Goal: Task Accomplishment & Management: Use online tool/utility

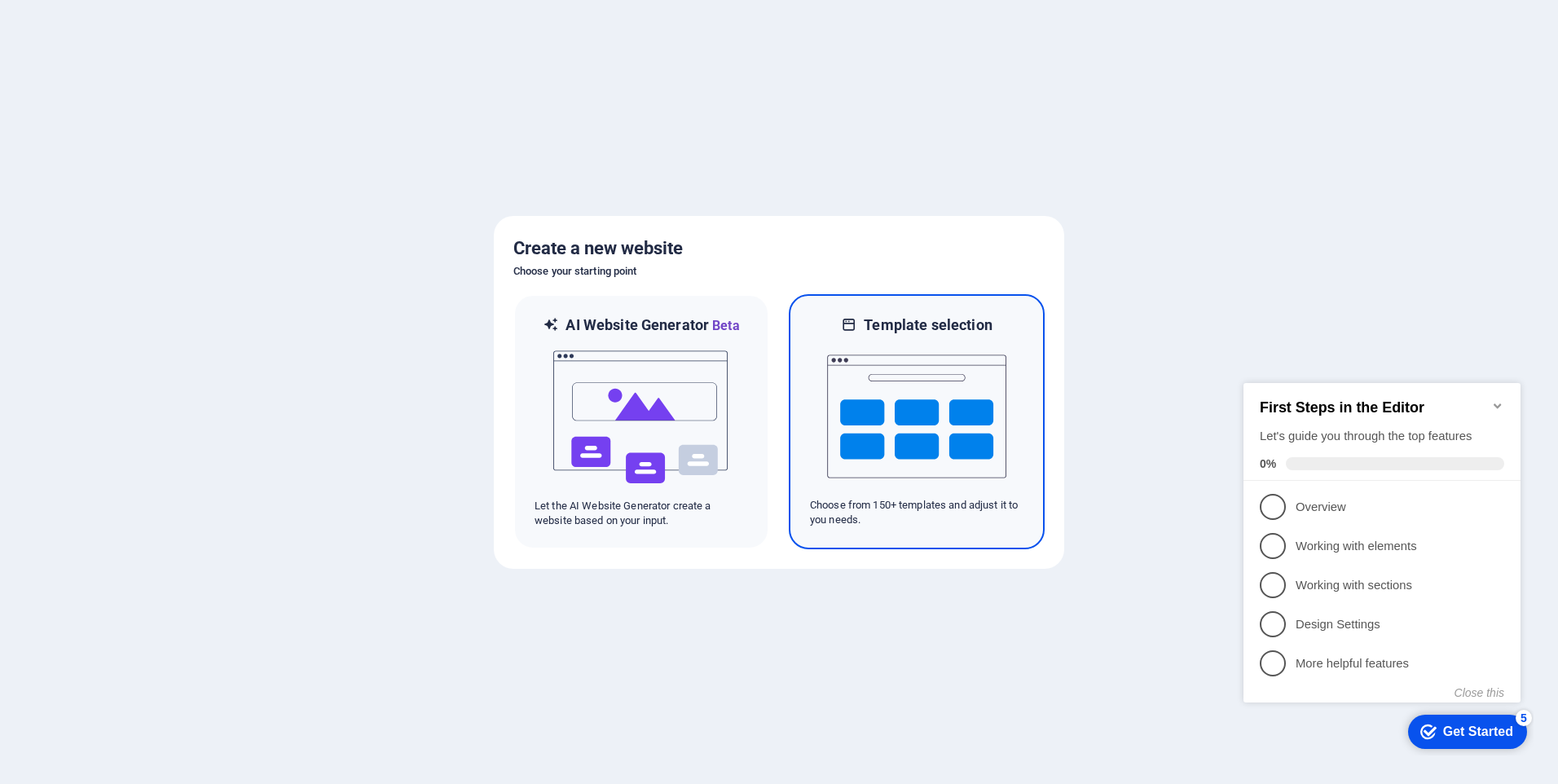
click at [928, 325] on h6 "Template selection" at bounding box center [927, 325] width 128 height 19
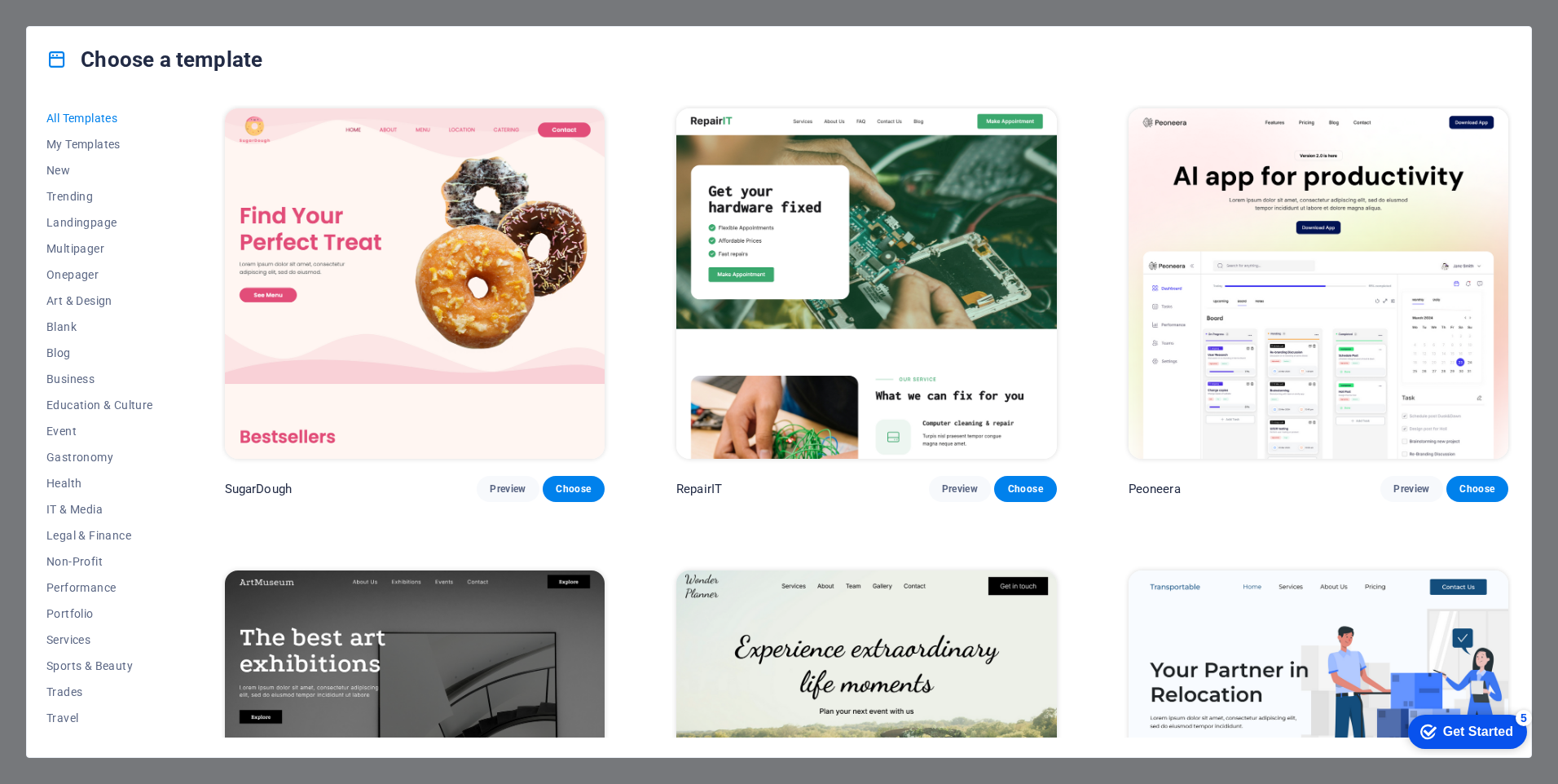
scroll to position [244, 0]
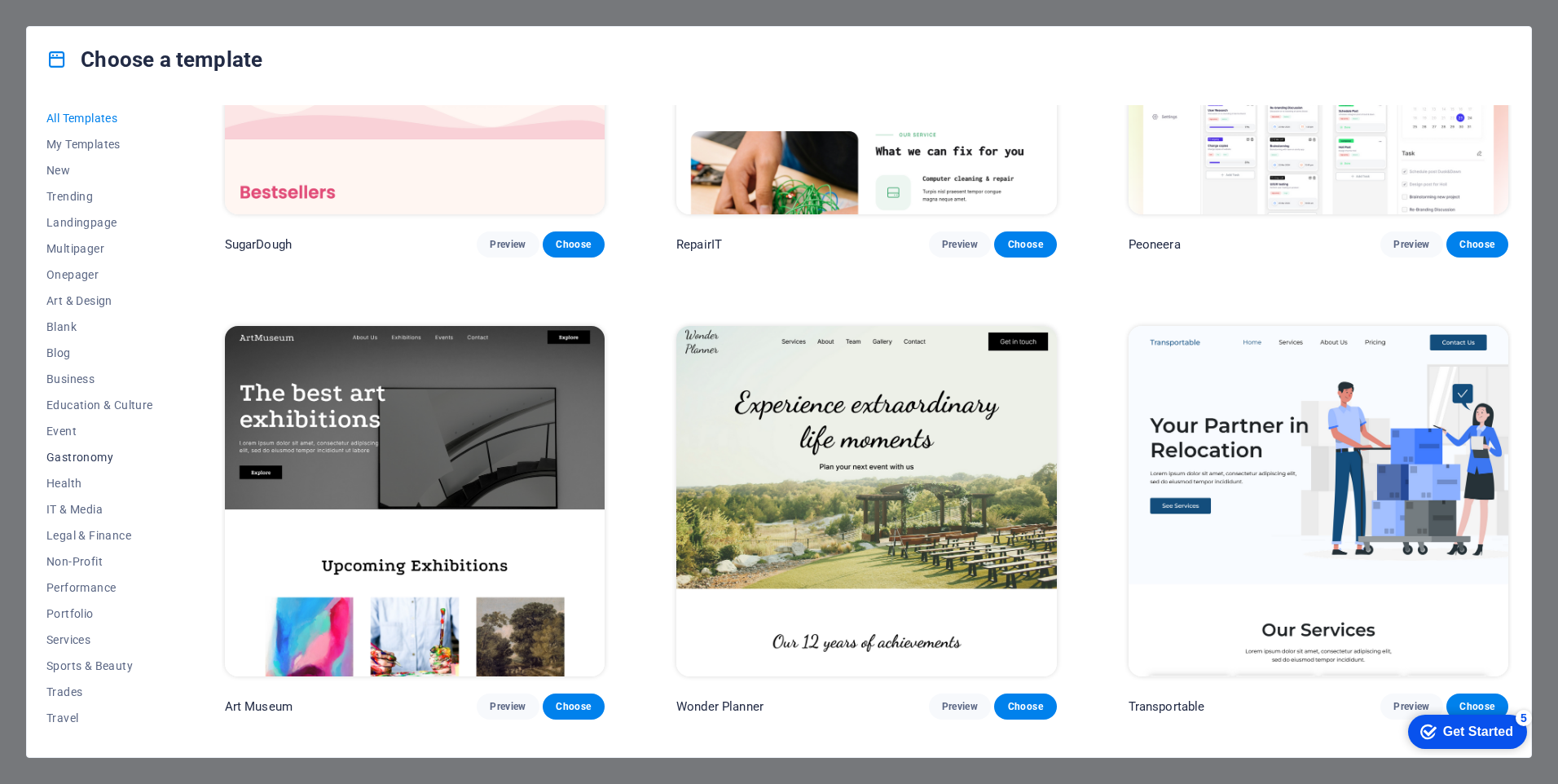
click at [70, 457] on span "Gastronomy" at bounding box center [99, 456] width 107 height 13
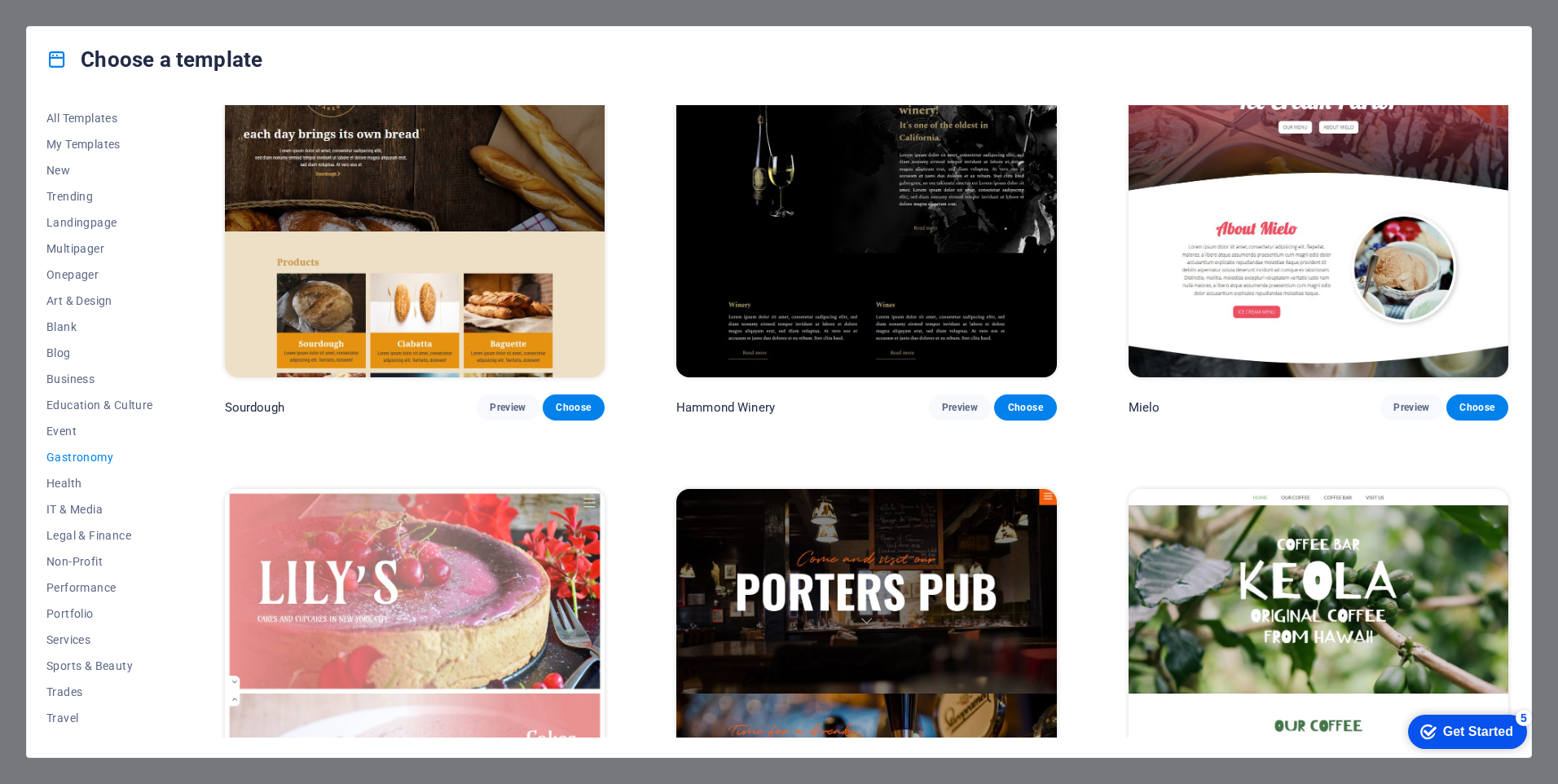
scroll to position [1222, 0]
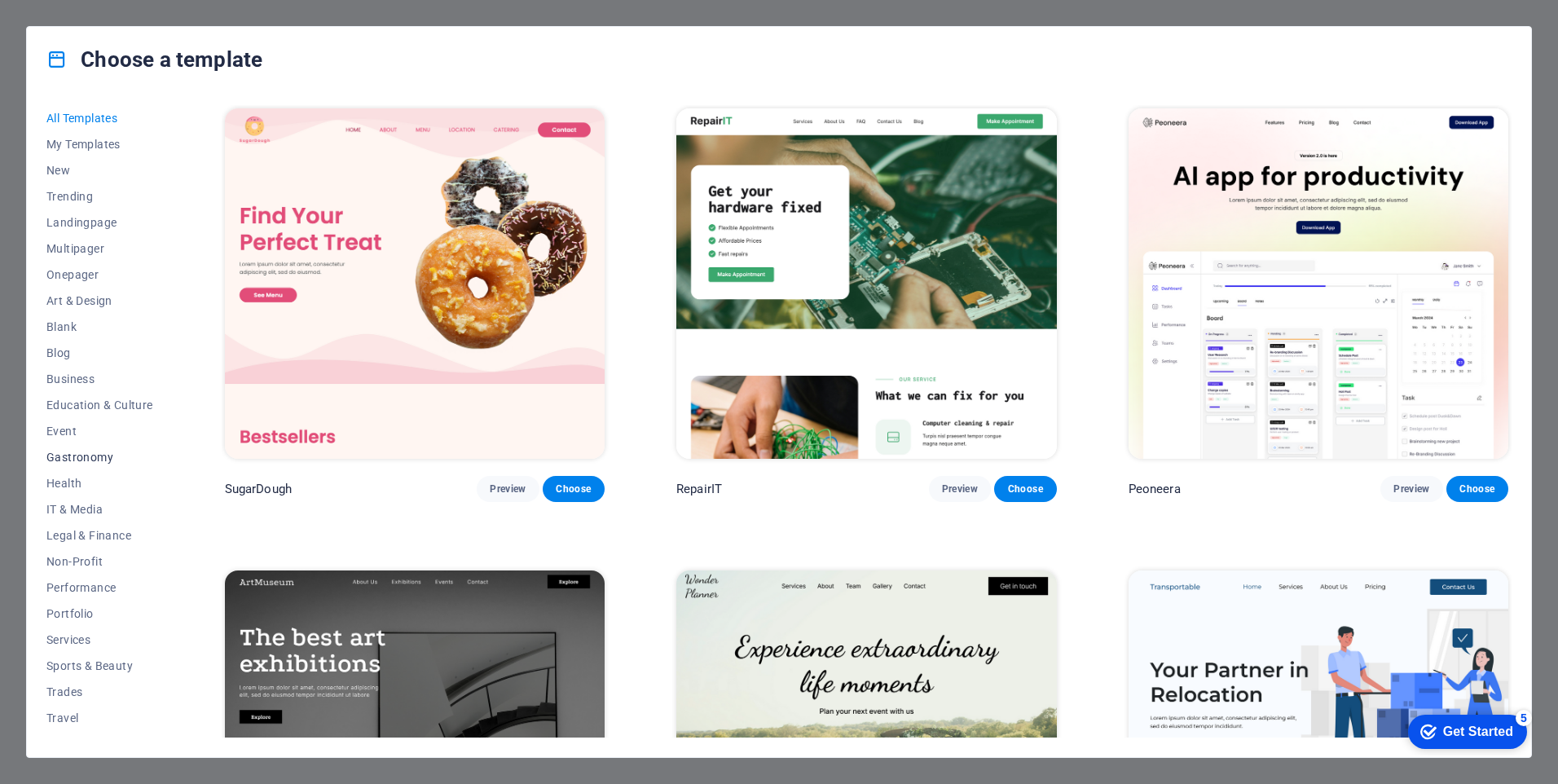
click at [79, 462] on span "Gastronomy" at bounding box center [99, 456] width 107 height 13
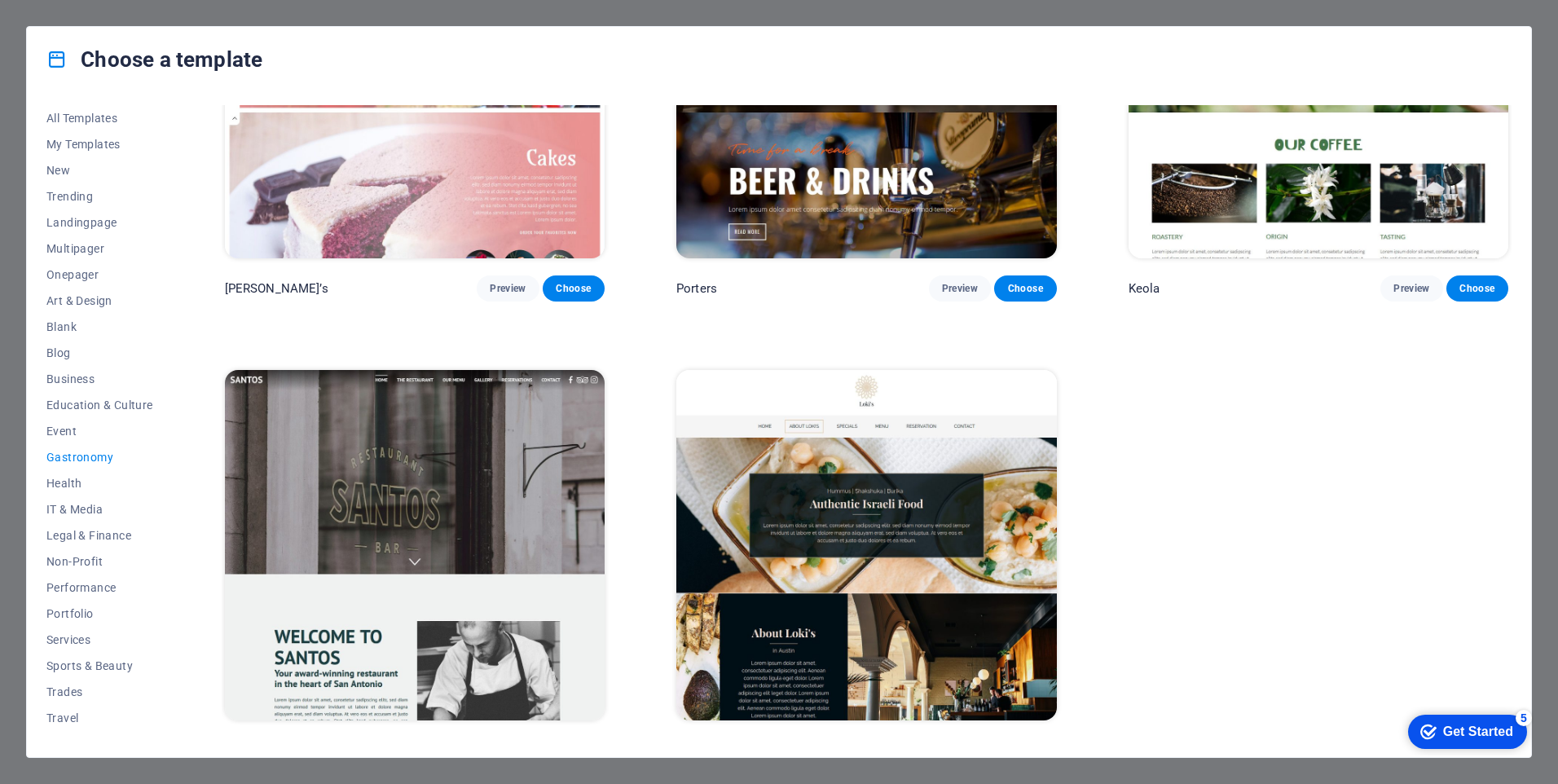
scroll to position [2062, 0]
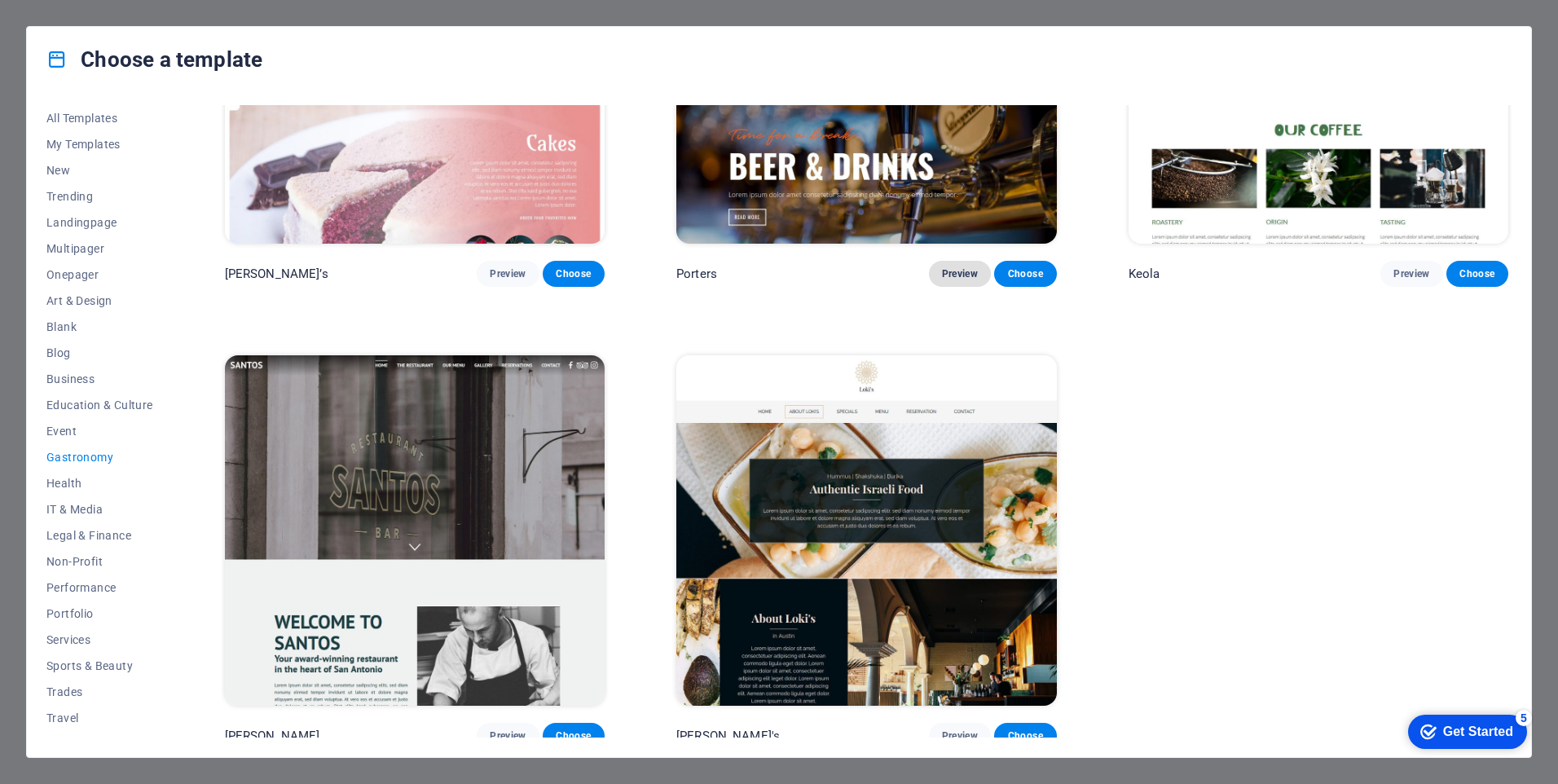
click at [954, 267] on span "Preview" at bounding box center [959, 273] width 36 height 13
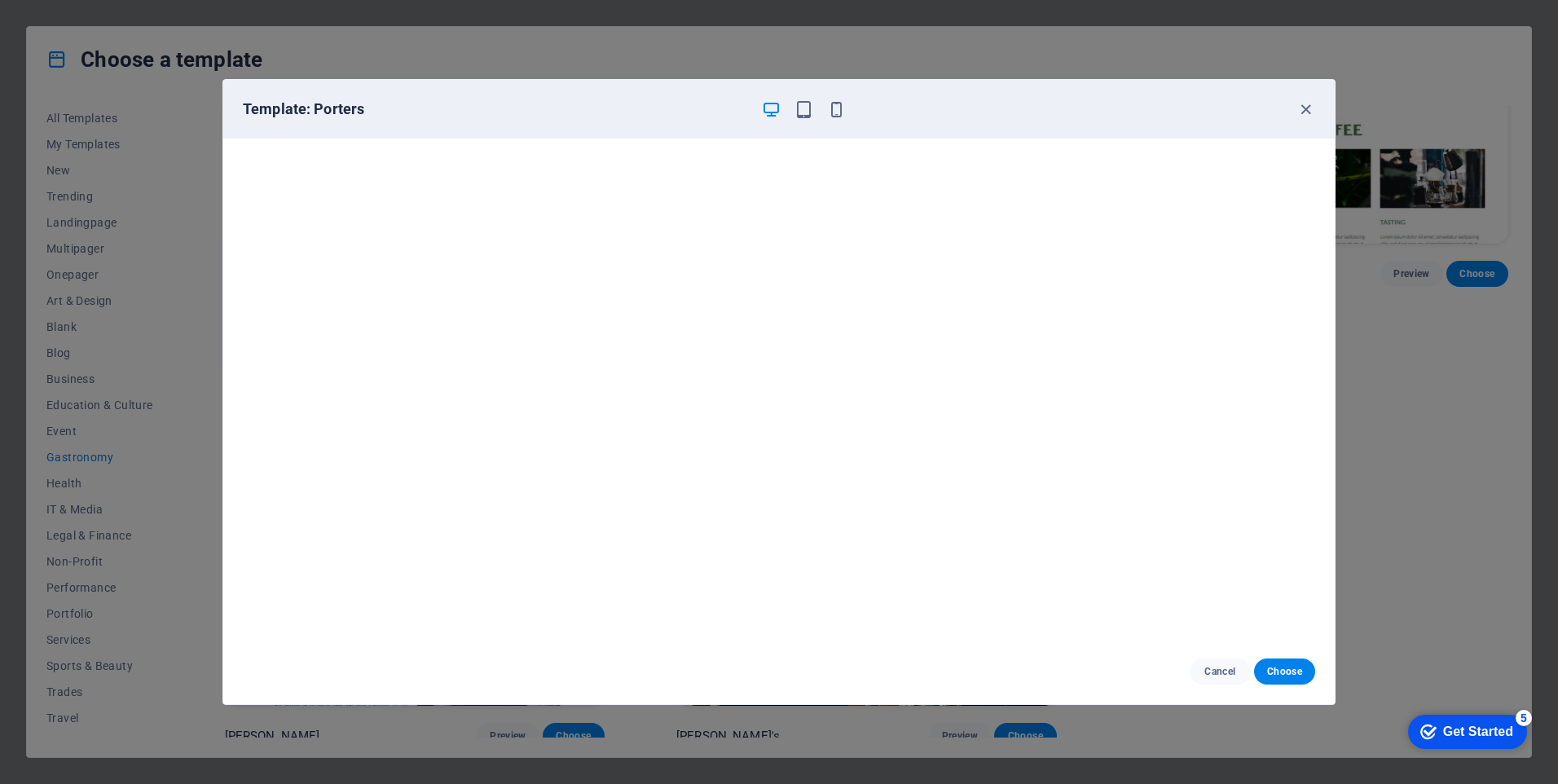
scroll to position [4, 0]
click at [1269, 674] on span "Choose" at bounding box center [1285, 671] width 35 height 13
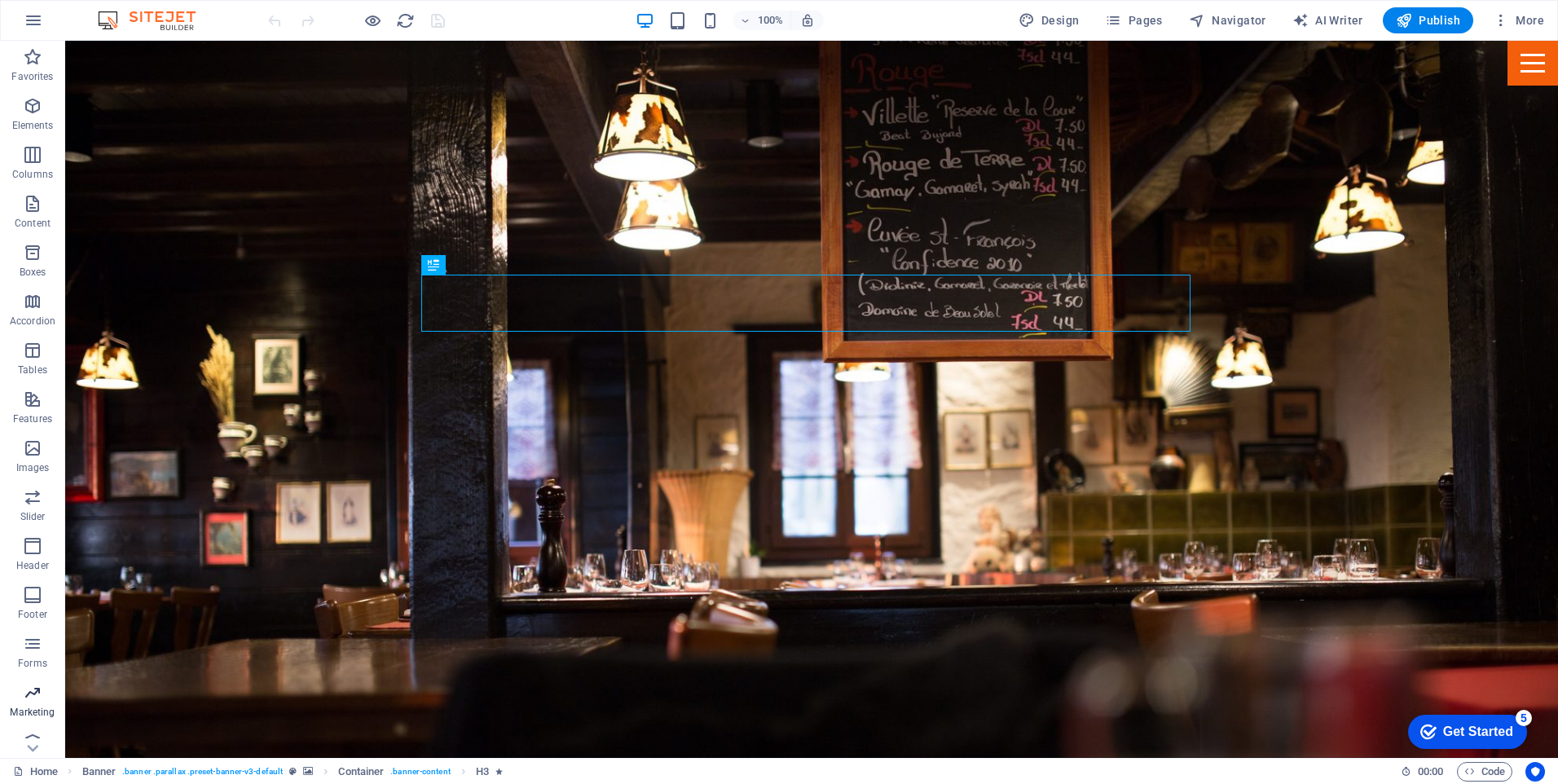
click at [25, 693] on icon "button" at bounding box center [32, 692] width 19 height 19
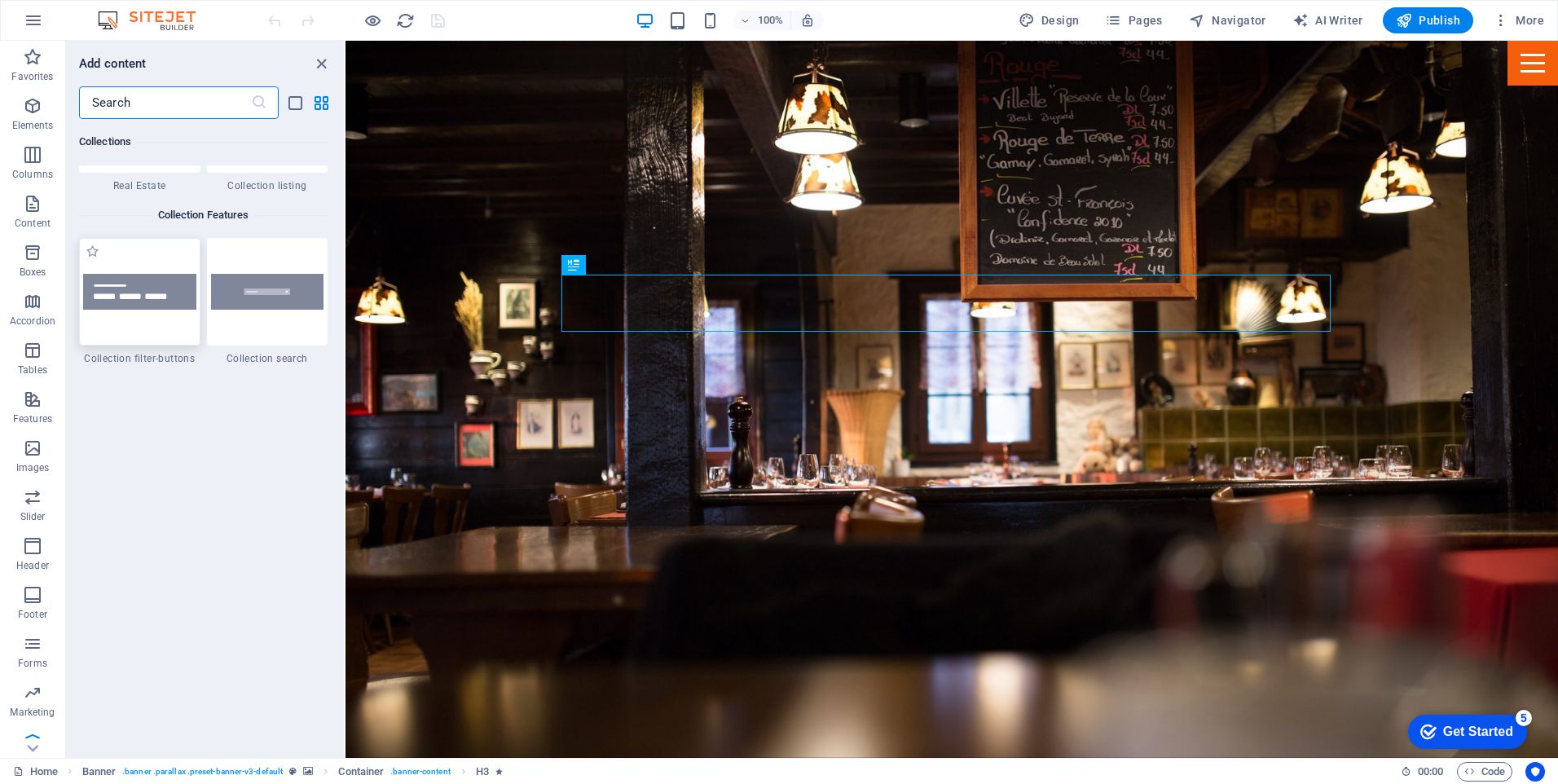
scroll to position [15469, 0]
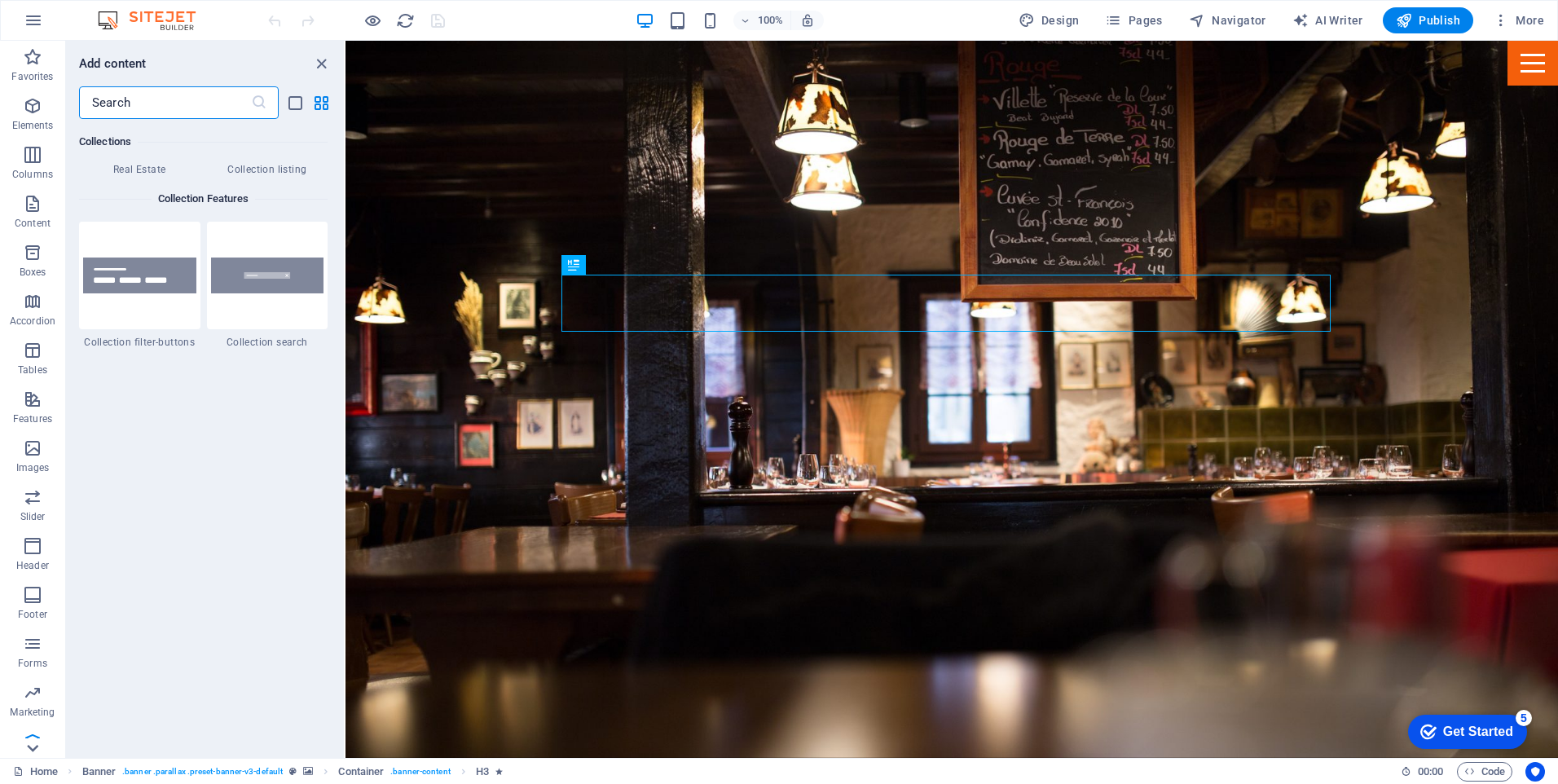
click at [35, 62] on icon at bounding box center [32, 50] width 23 height 23
click at [37, 202] on icon "button" at bounding box center [32, 203] width 19 height 19
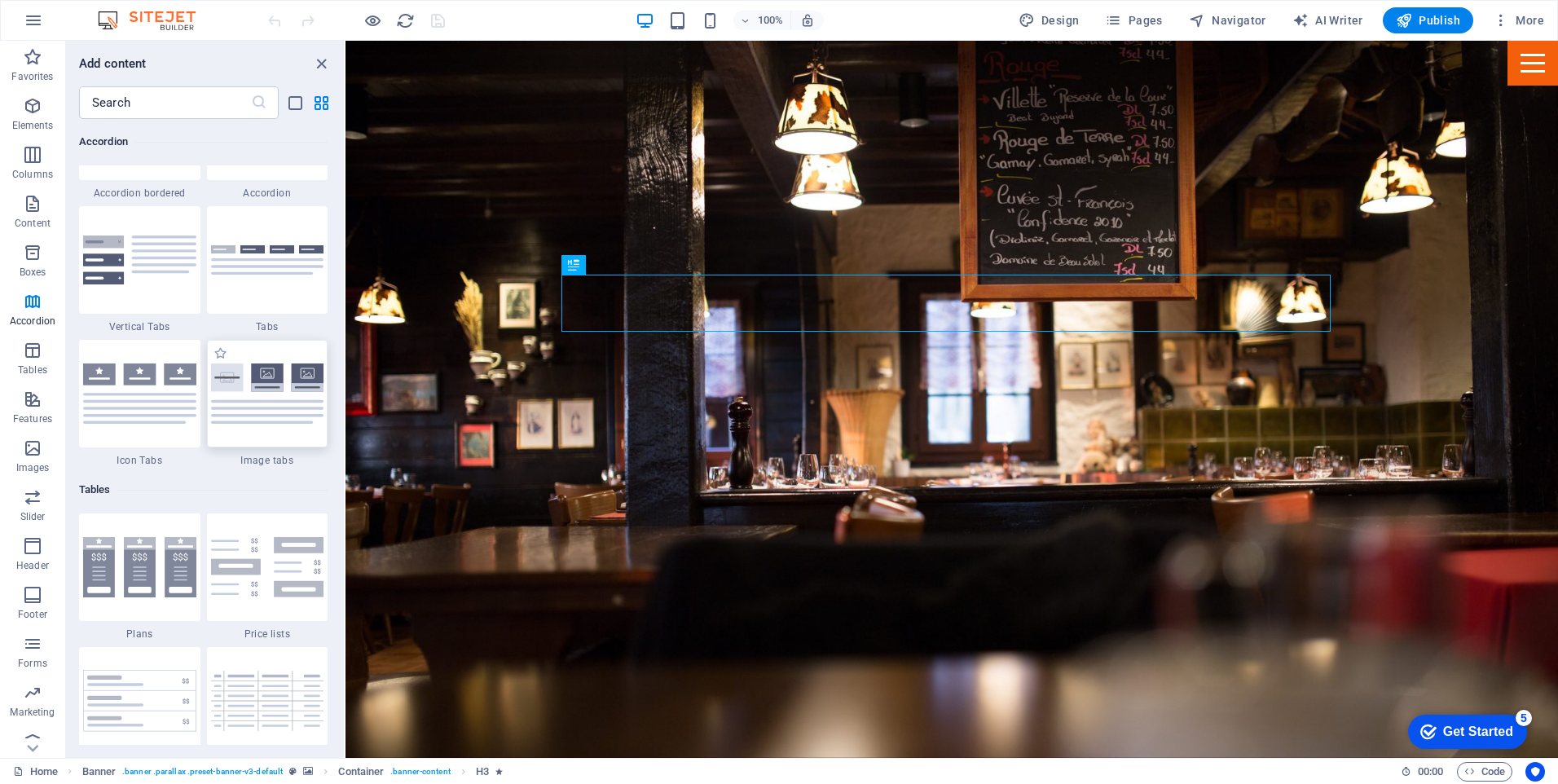
scroll to position [5539, 0]
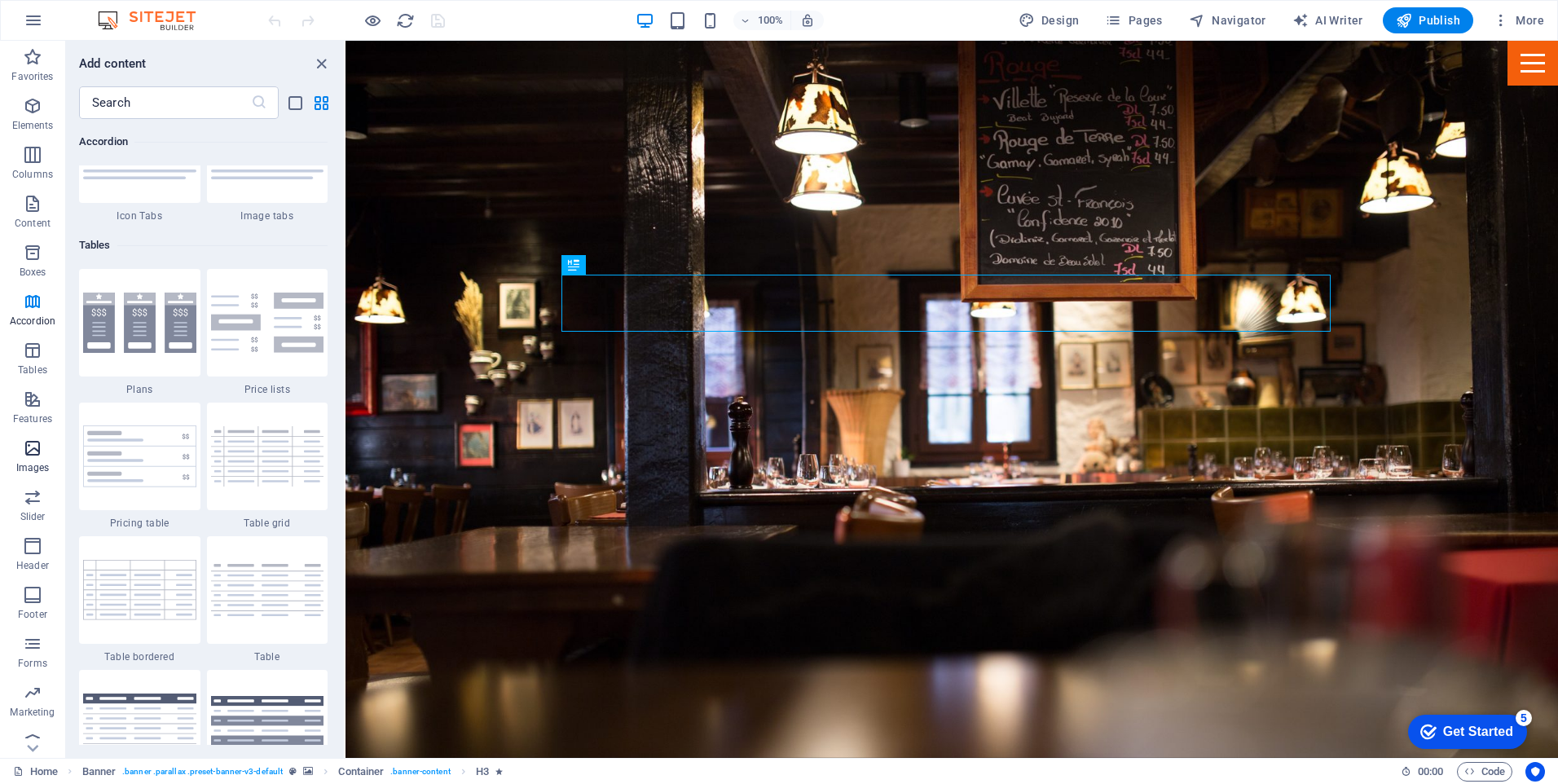
click at [35, 464] on p "Images" at bounding box center [33, 467] width 34 height 13
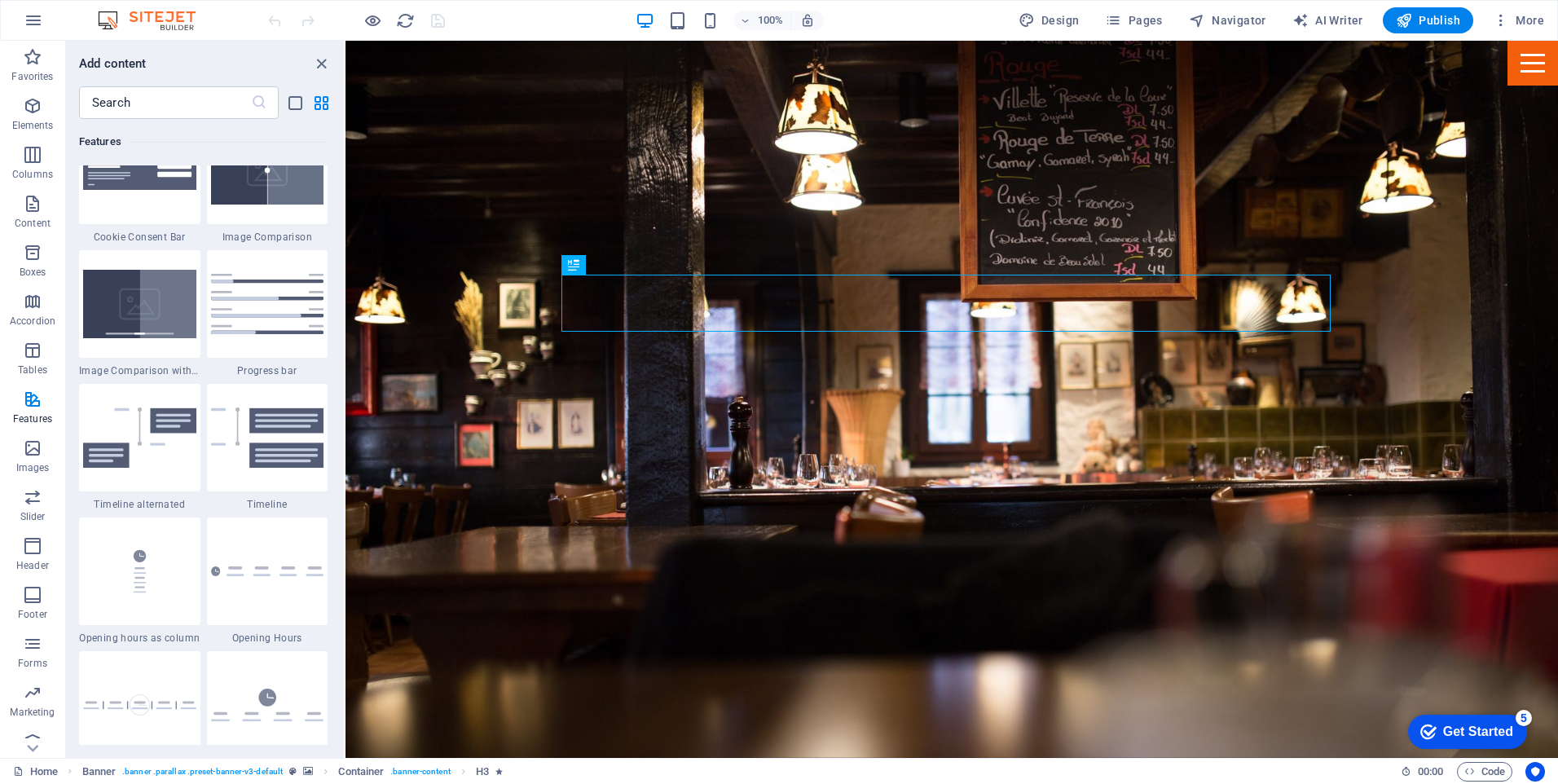
scroll to position [6550, 0]
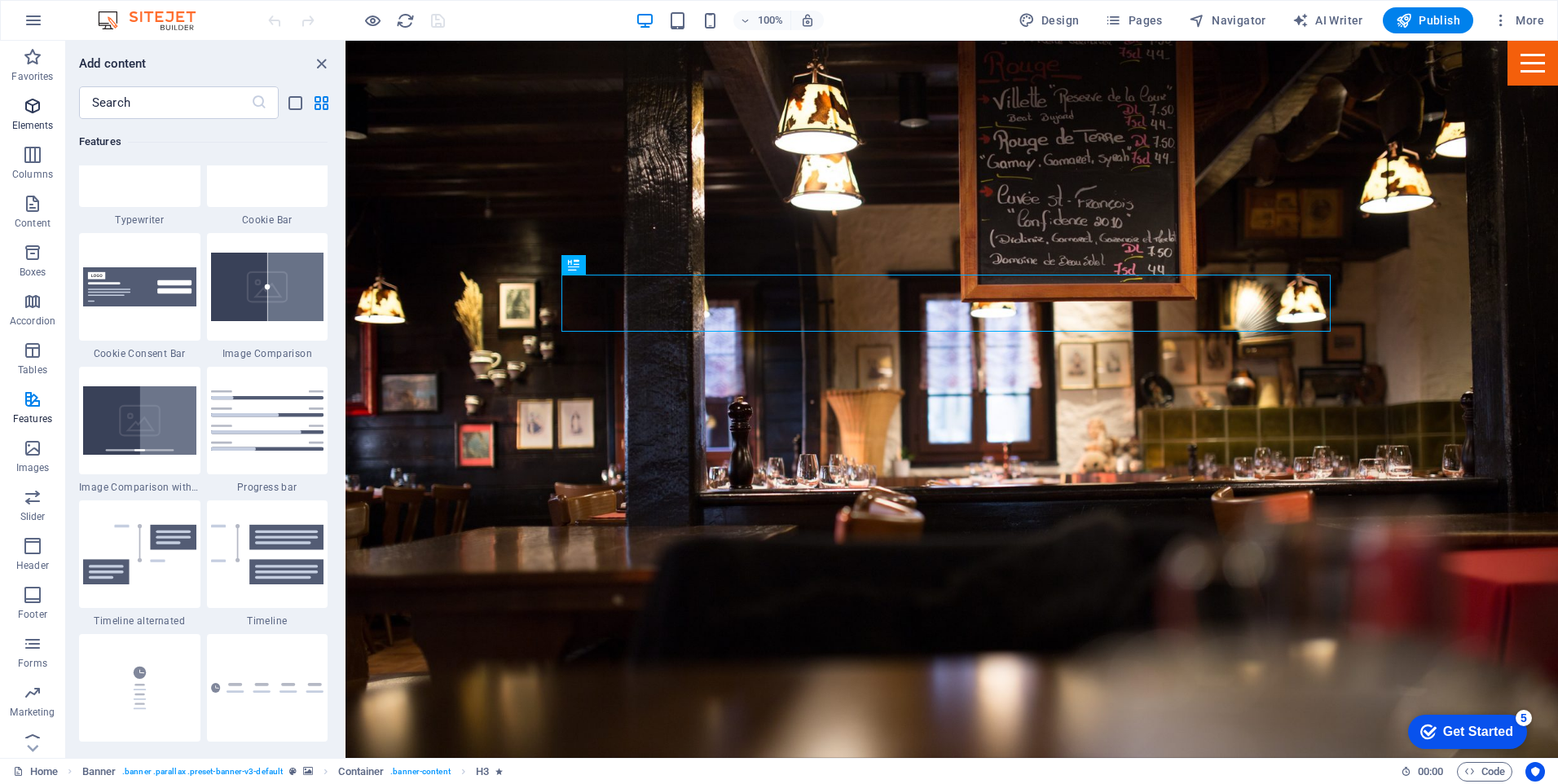
click at [31, 110] on icon "button" at bounding box center [32, 105] width 19 height 19
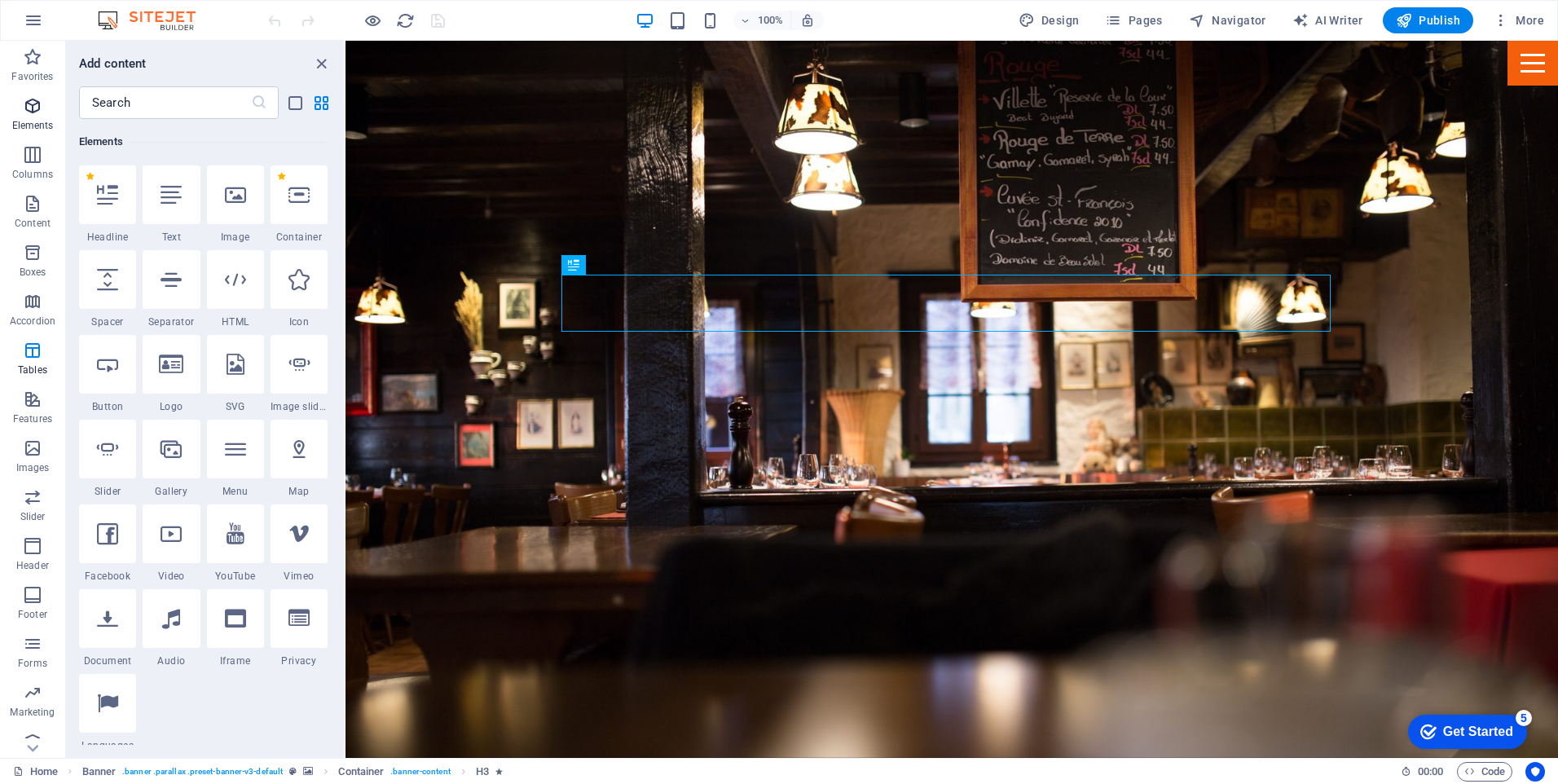
scroll to position [174, 0]
click at [233, 206] on div at bounding box center [235, 195] width 57 height 59
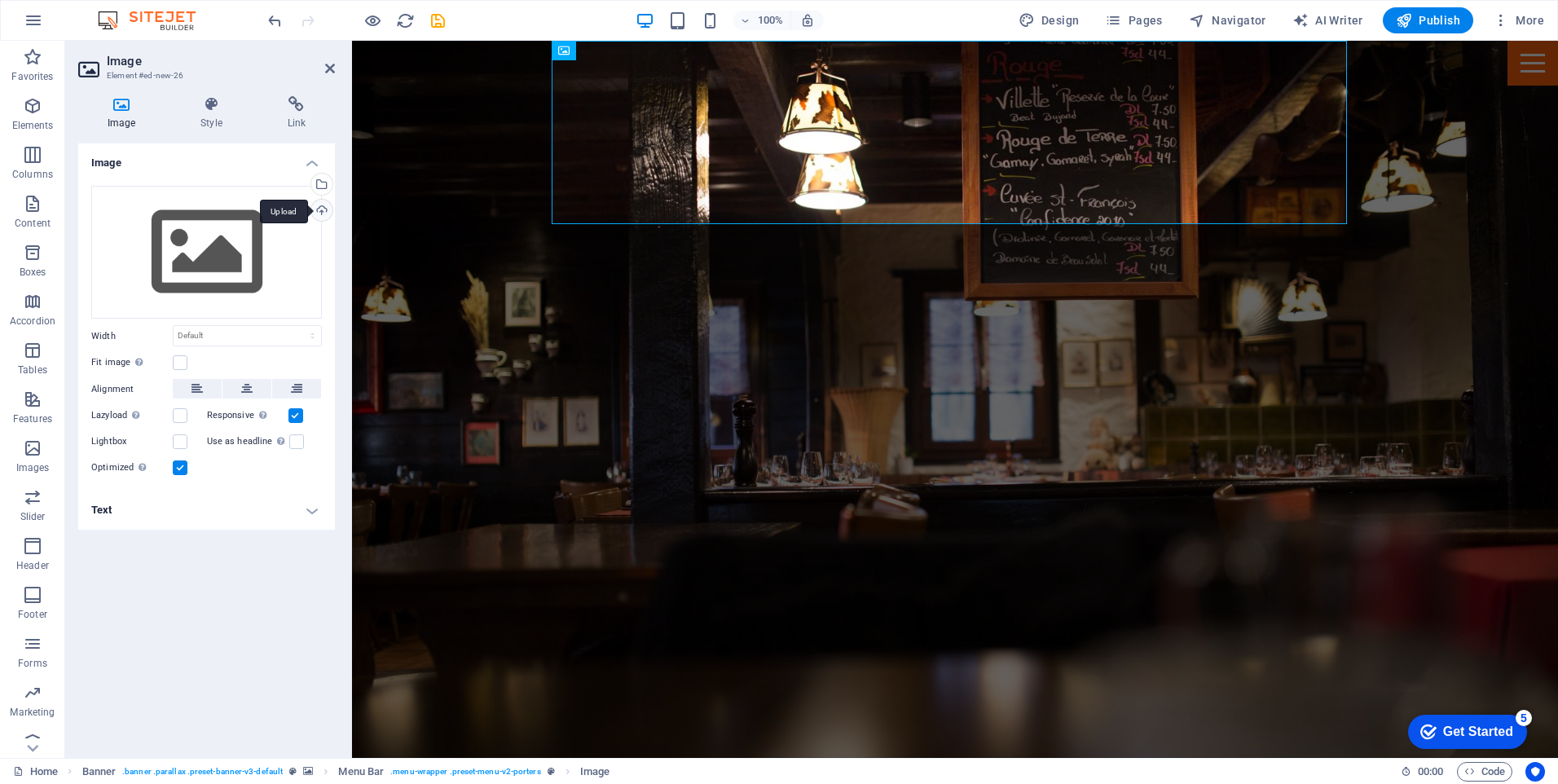
click at [325, 209] on div "Upload" at bounding box center [320, 212] width 24 height 24
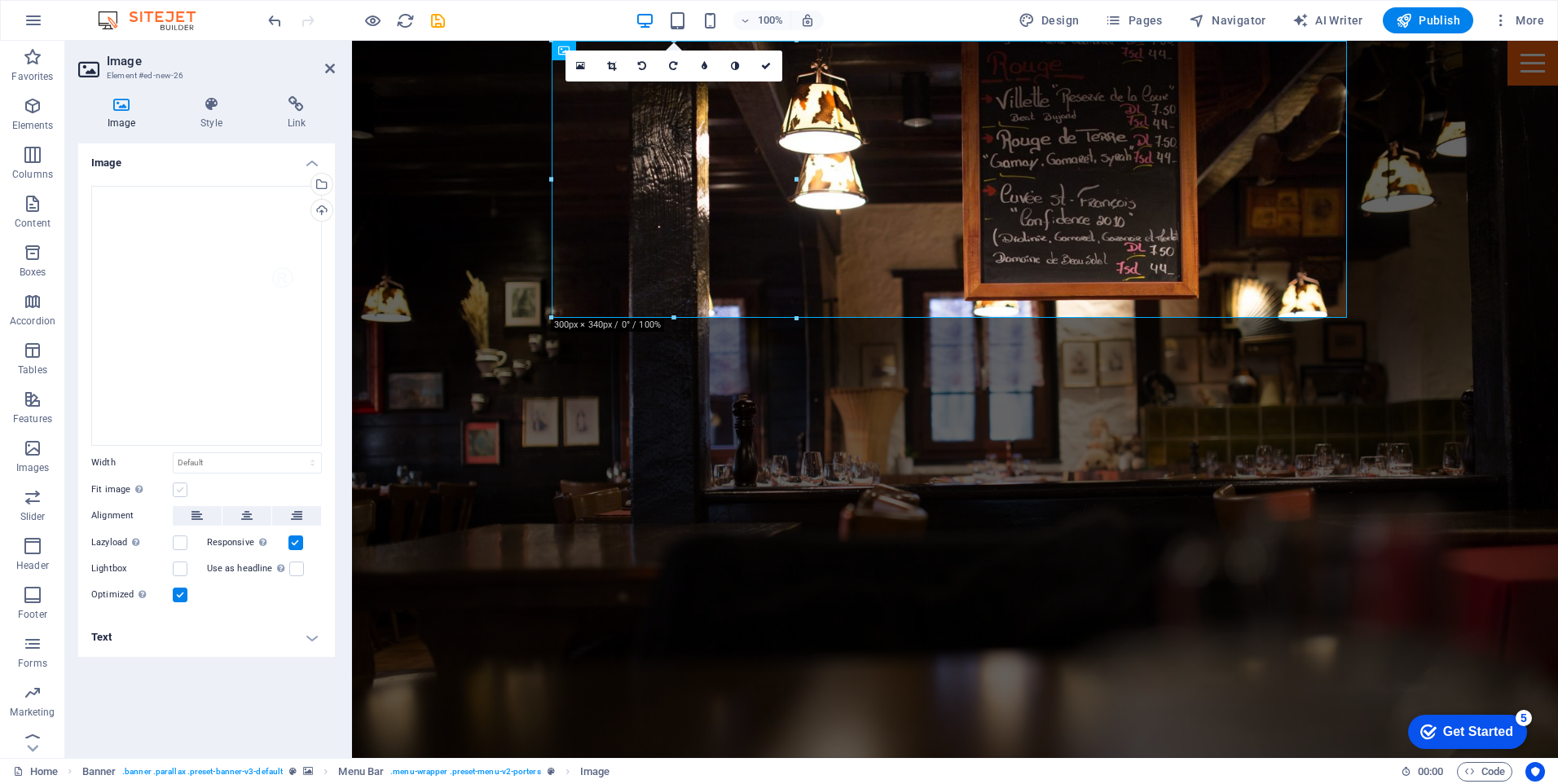
click at [182, 486] on label at bounding box center [180, 489] width 14 height 14
click at [0, 0] on input "Fit image Automatically fit image to a fixed width and height" at bounding box center [0, 0] width 0 height 0
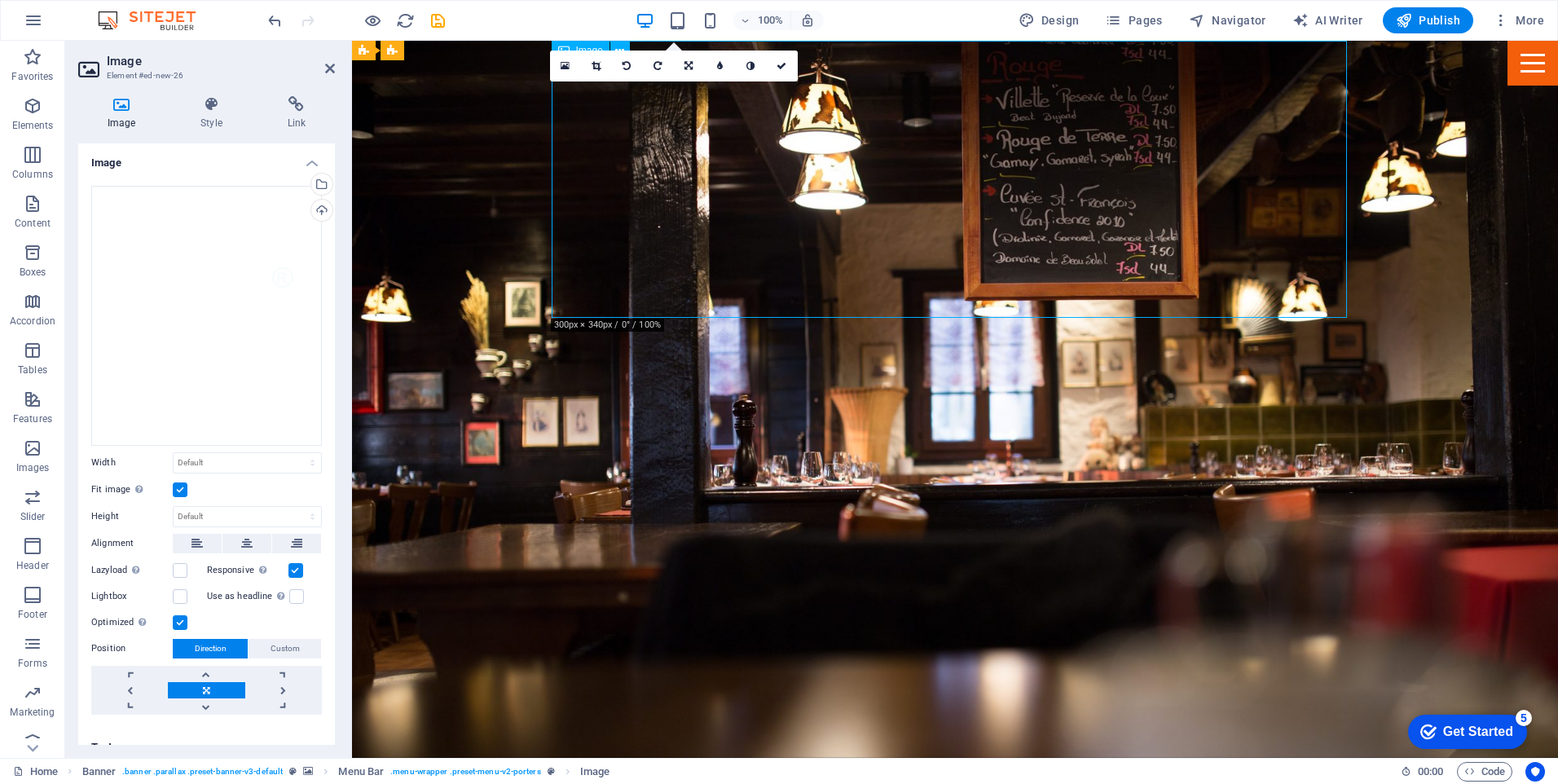
drag, startPoint x: 963, startPoint y: 152, endPoint x: 874, endPoint y: 154, distance: 89.0
drag, startPoint x: 651, startPoint y: 195, endPoint x: 541, endPoint y: 196, distance: 110.0
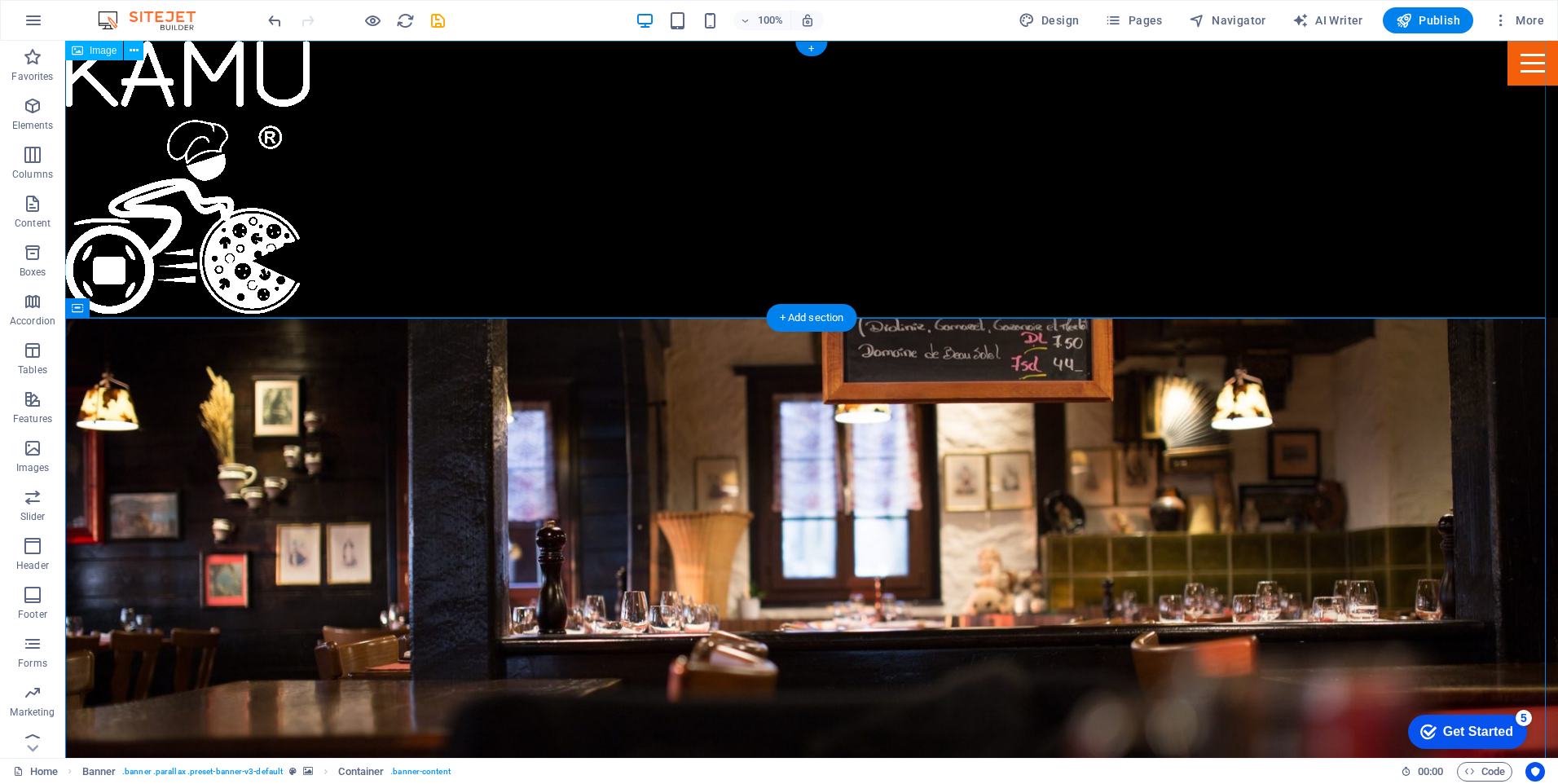
click at [179, 169] on figure at bounding box center [811, 179] width 1492 height 277
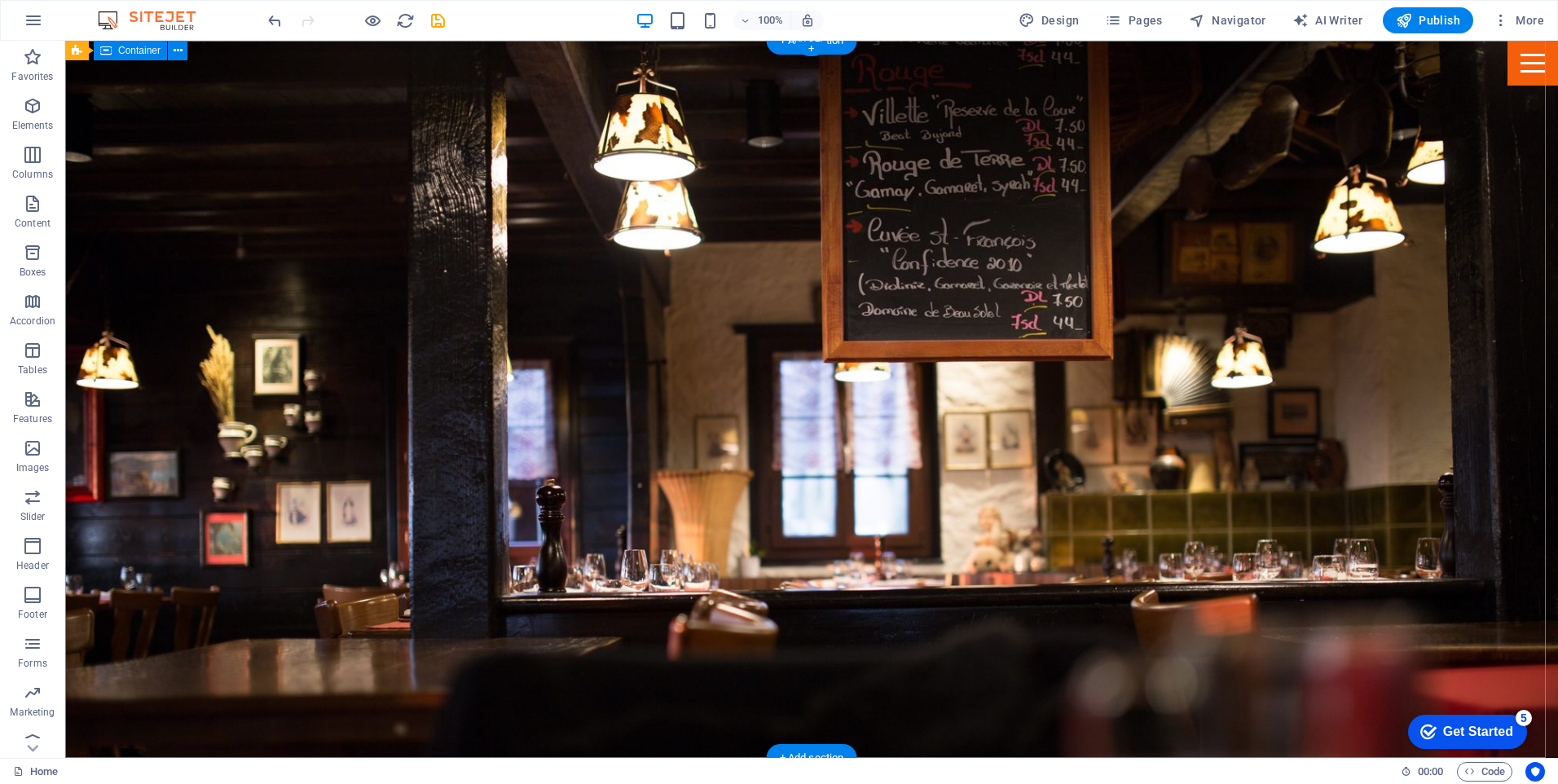
click at [179, 54] on icon at bounding box center [178, 51] width 9 height 17
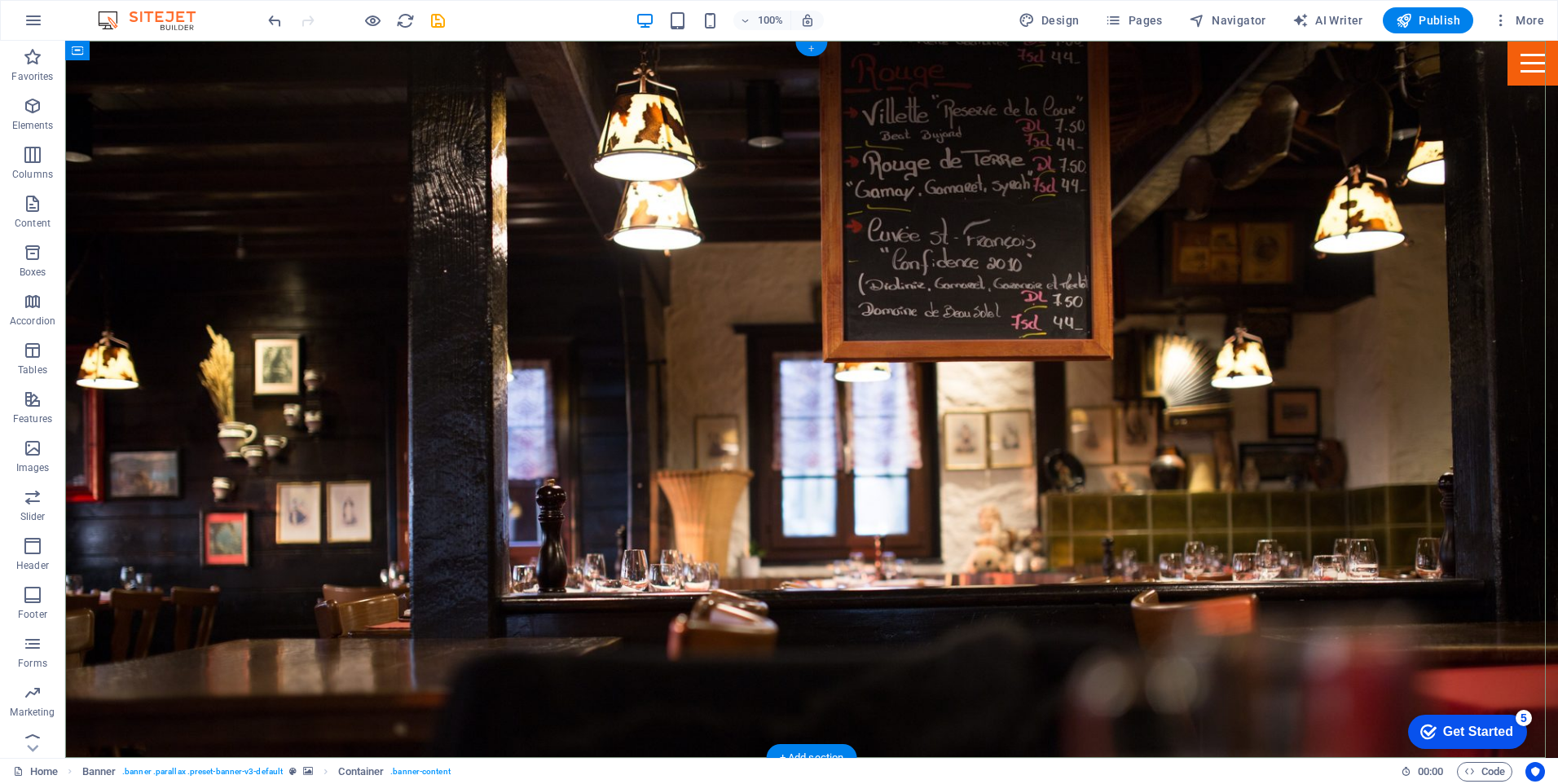
click at [819, 47] on div "+" at bounding box center [811, 48] width 32 height 14
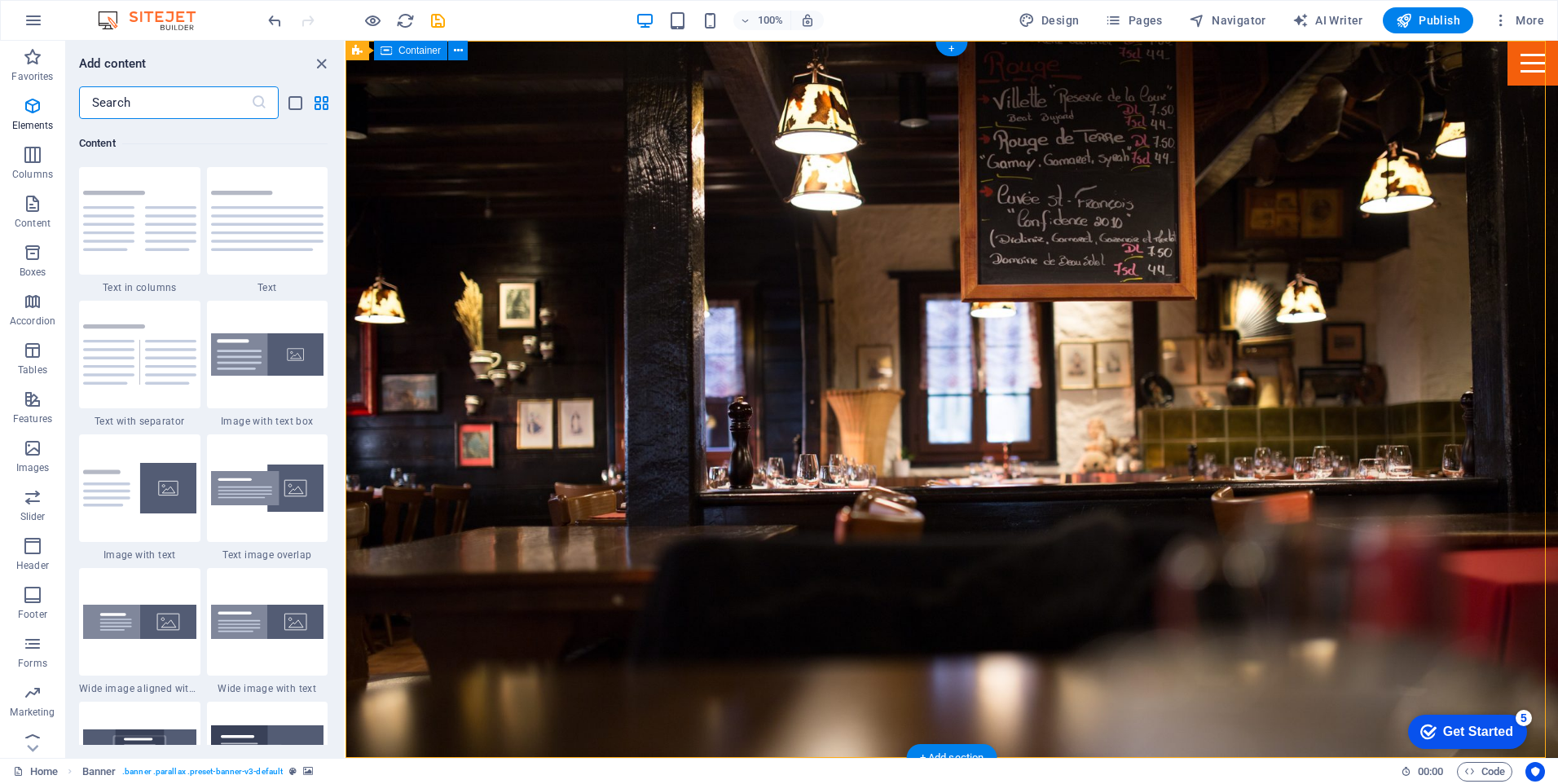
scroll to position [2850, 0]
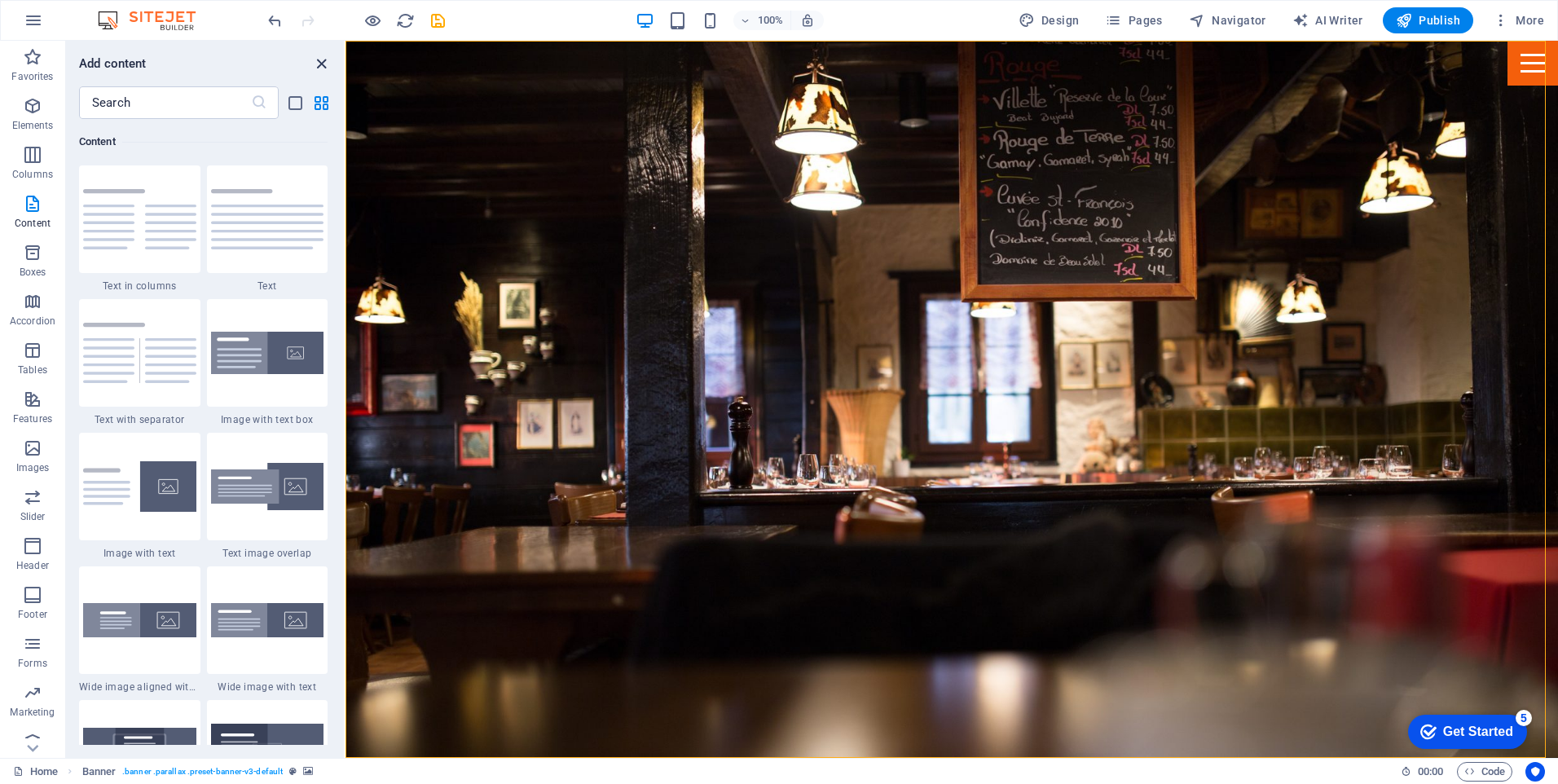
click at [323, 64] on icon "close panel" at bounding box center [321, 64] width 19 height 19
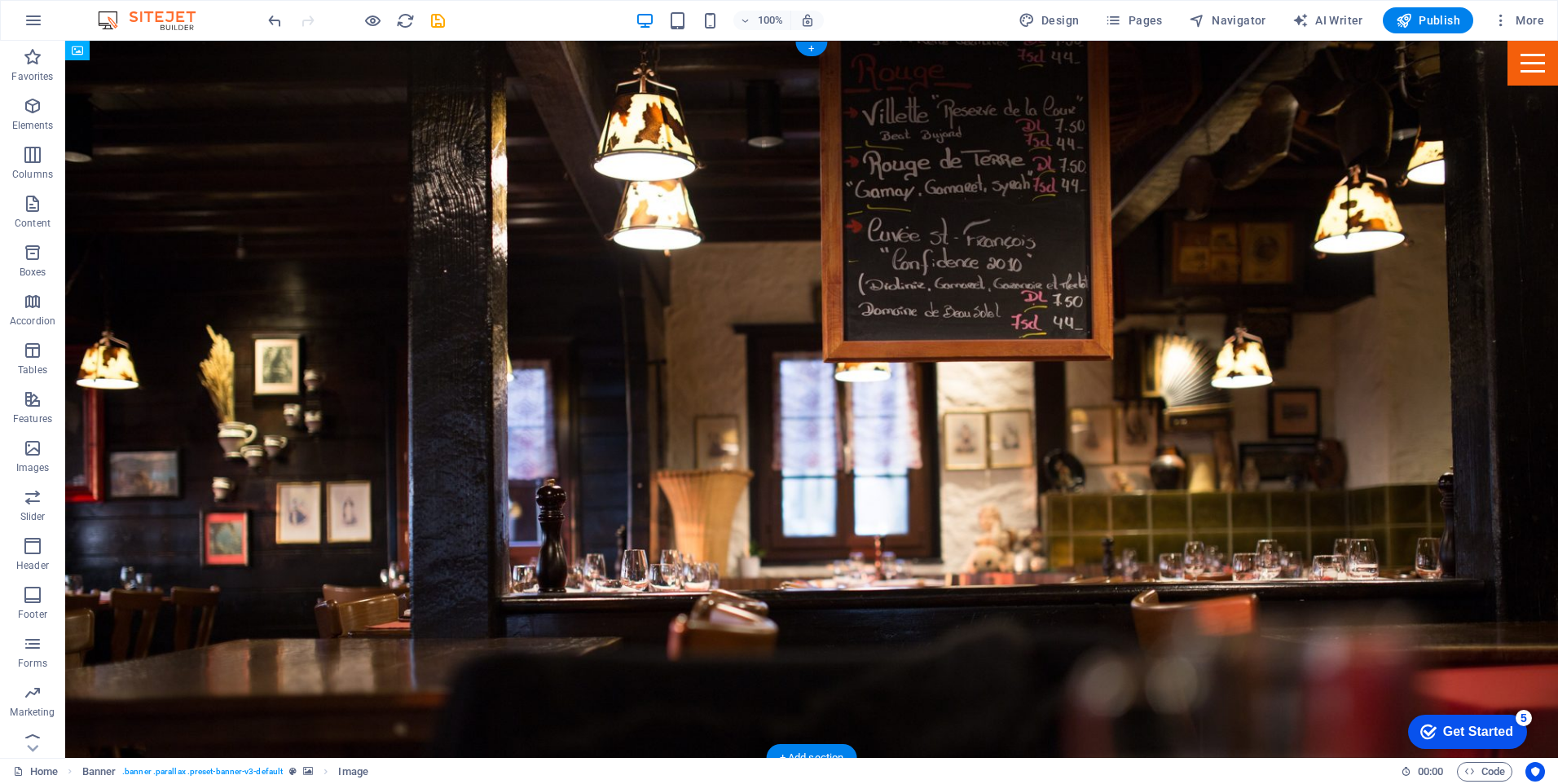
drag, startPoint x: 199, startPoint y: 577, endPoint x: 231, endPoint y: 298, distance: 280.8
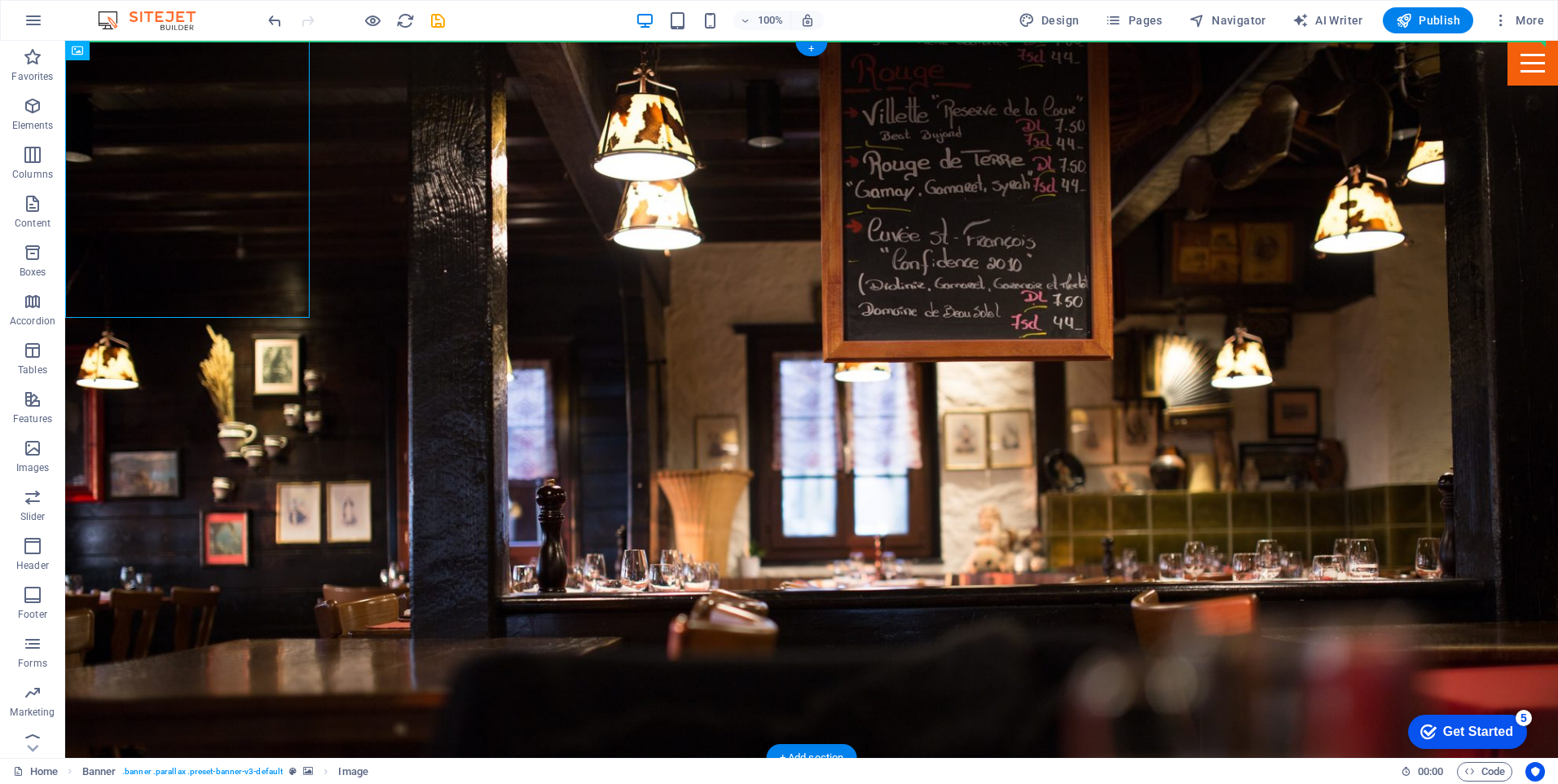
drag, startPoint x: 192, startPoint y: 146, endPoint x: 418, endPoint y: 166, distance: 226.9
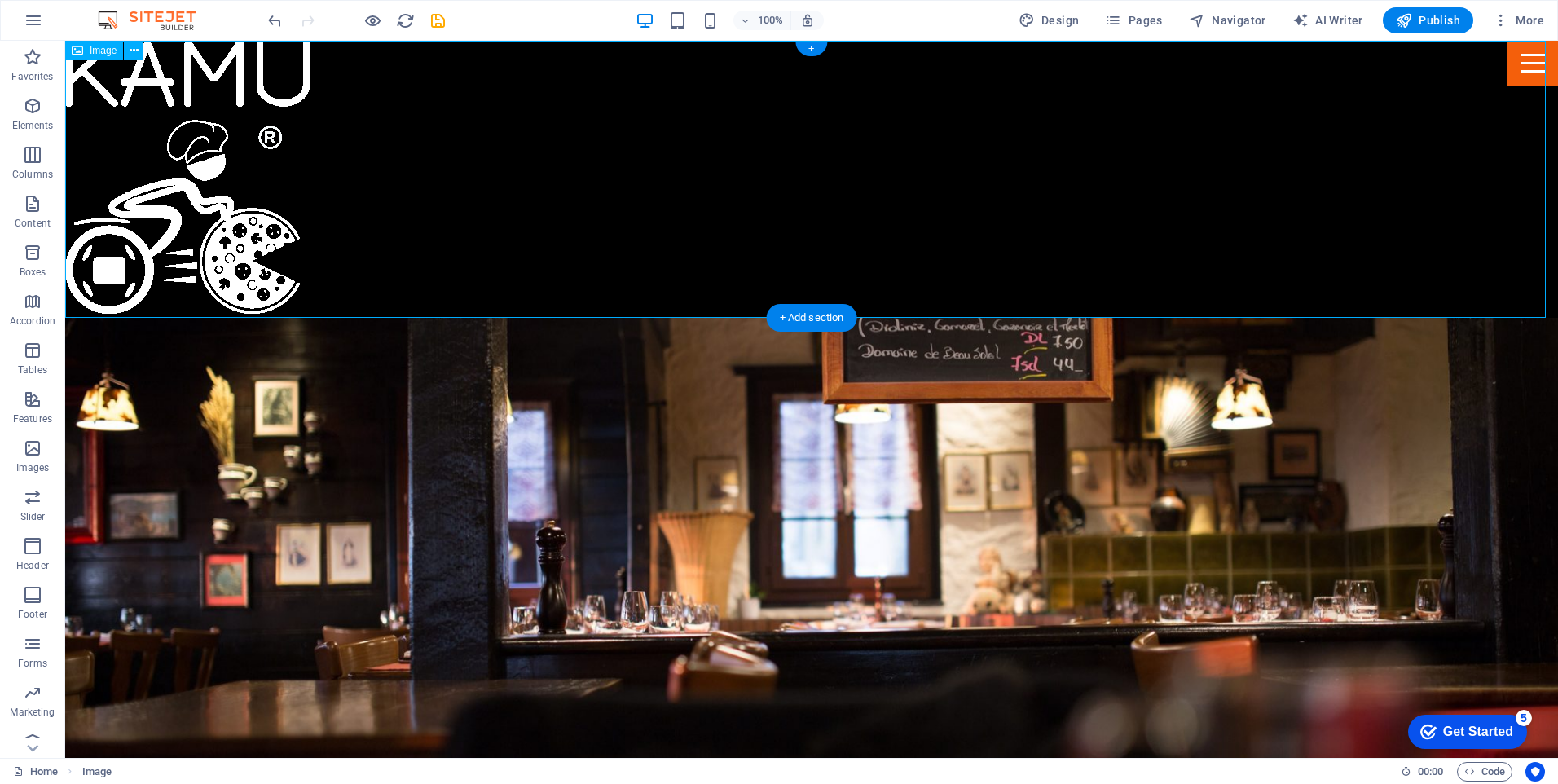
drag, startPoint x: 768, startPoint y: 180, endPoint x: 152, endPoint y: 180, distance: 616.0
click at [156, 181] on figure at bounding box center [811, 179] width 1492 height 277
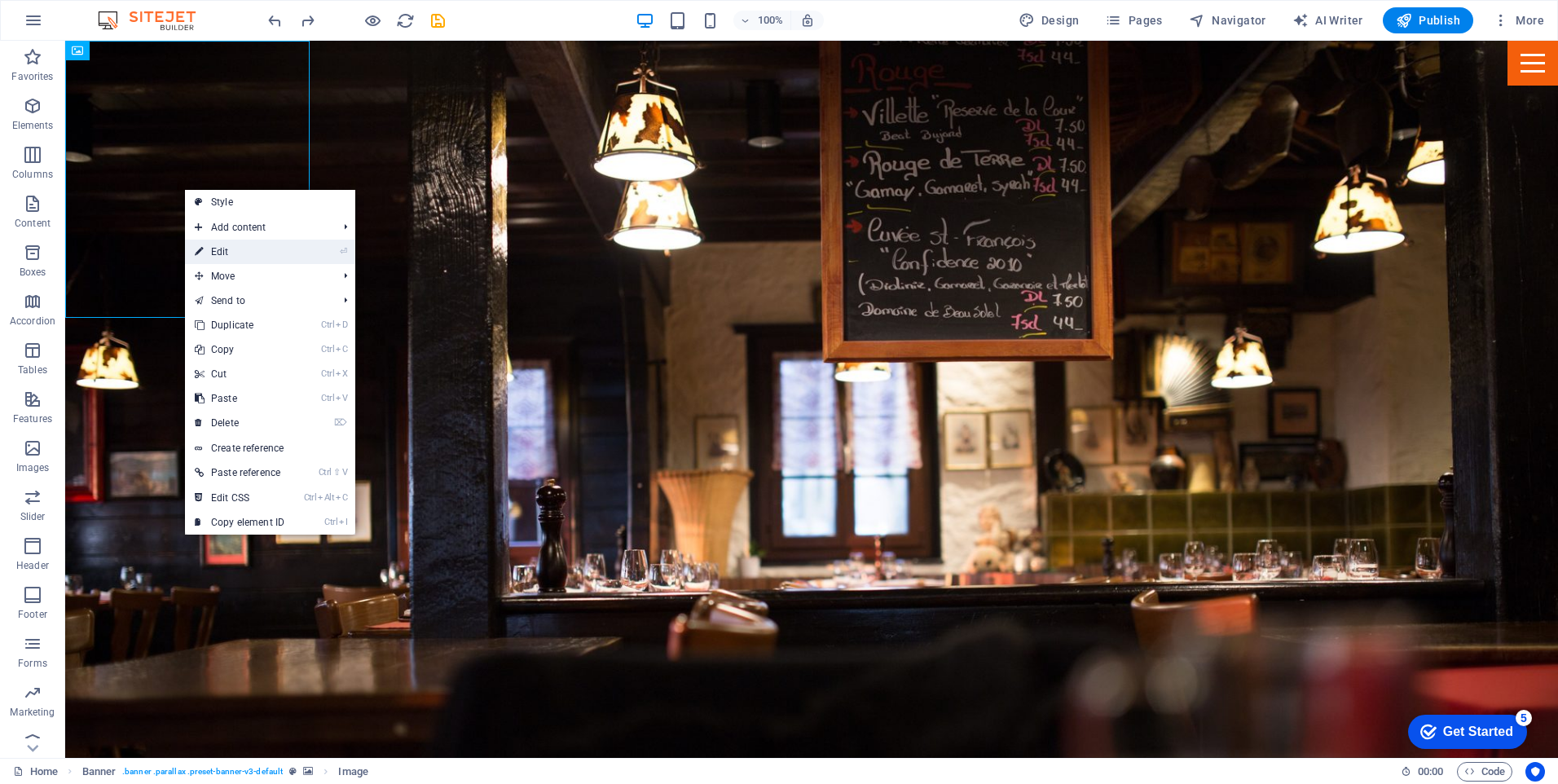
click at [218, 244] on link "⏎ Edit" at bounding box center [239, 251] width 109 height 24
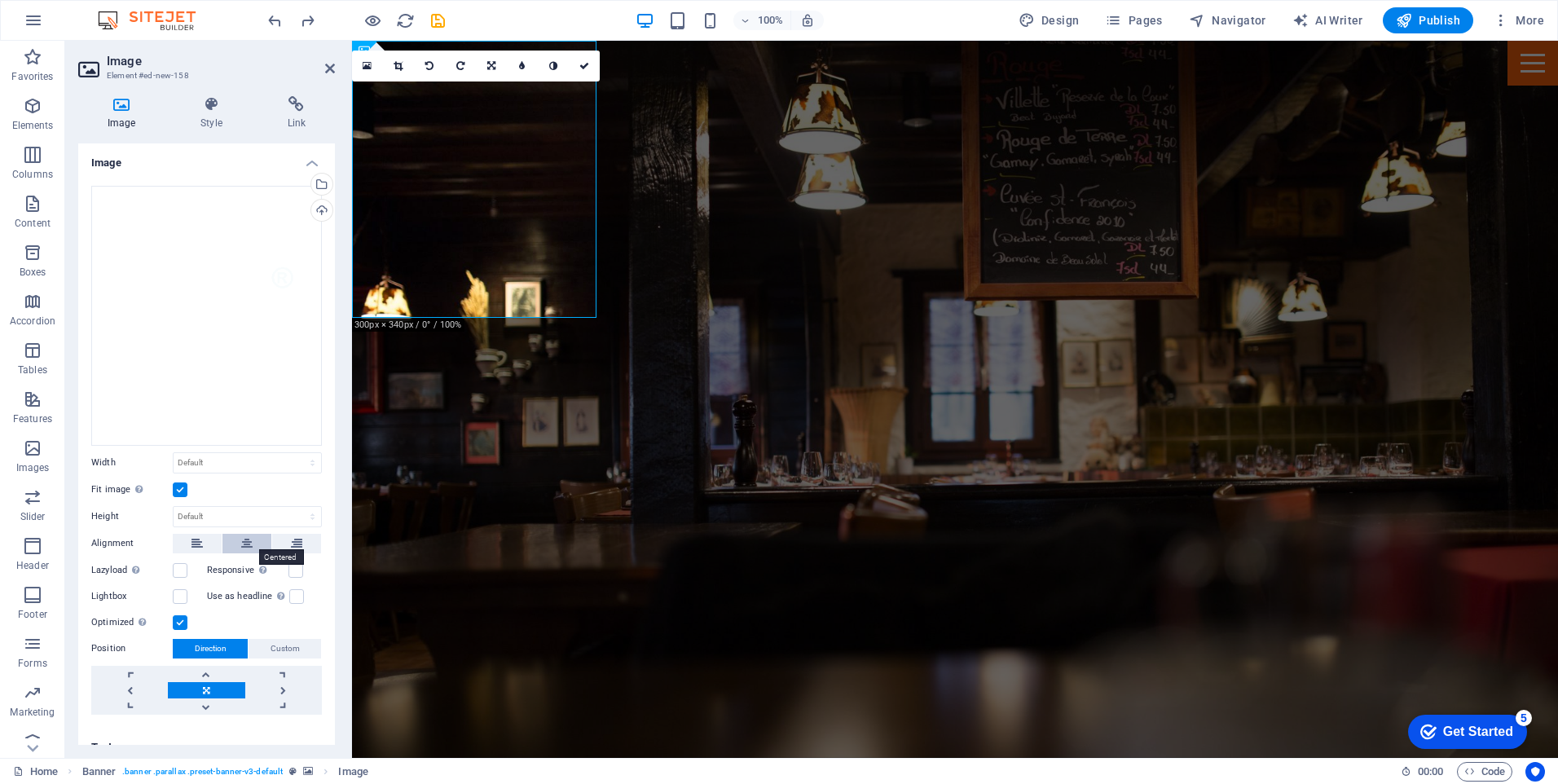
click at [244, 537] on icon at bounding box center [247, 543] width 12 height 19
click at [255, 453] on select "Default auto px rem % em vh vw" at bounding box center [247, 462] width 148 height 19
select select "rem"
click at [295, 453] on select "Default auto px rem % em vh vw" at bounding box center [247, 462] width 148 height 19
click at [206, 459] on input "18.75" at bounding box center [247, 462] width 148 height 19
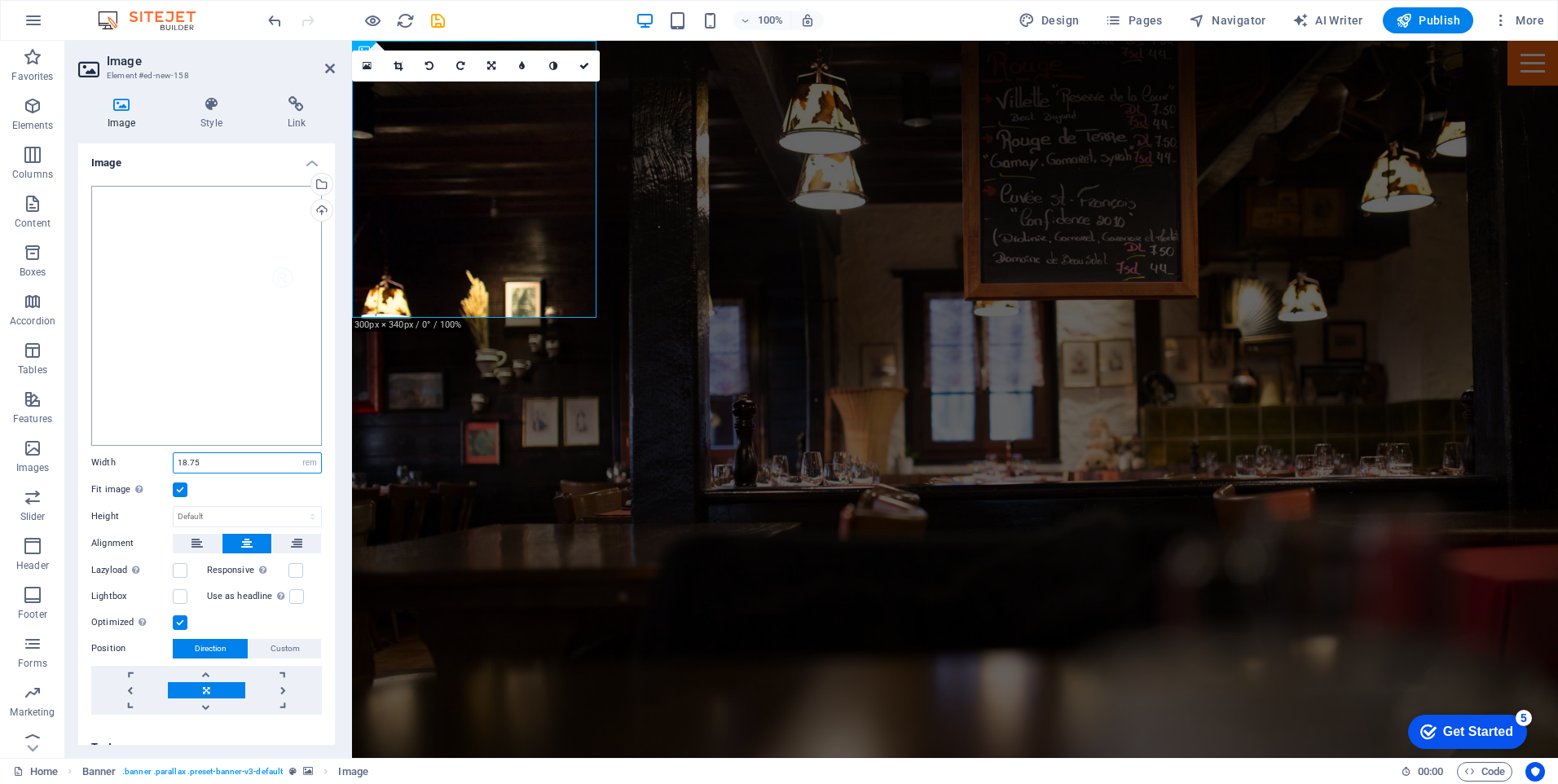
drag, startPoint x: 207, startPoint y: 456, endPoint x: 140, endPoint y: 438, distance: 69.4
click at [140, 438] on div "Drag files here, click to choose files or select files from Files or our free s…" at bounding box center [207, 450] width 256 height 555
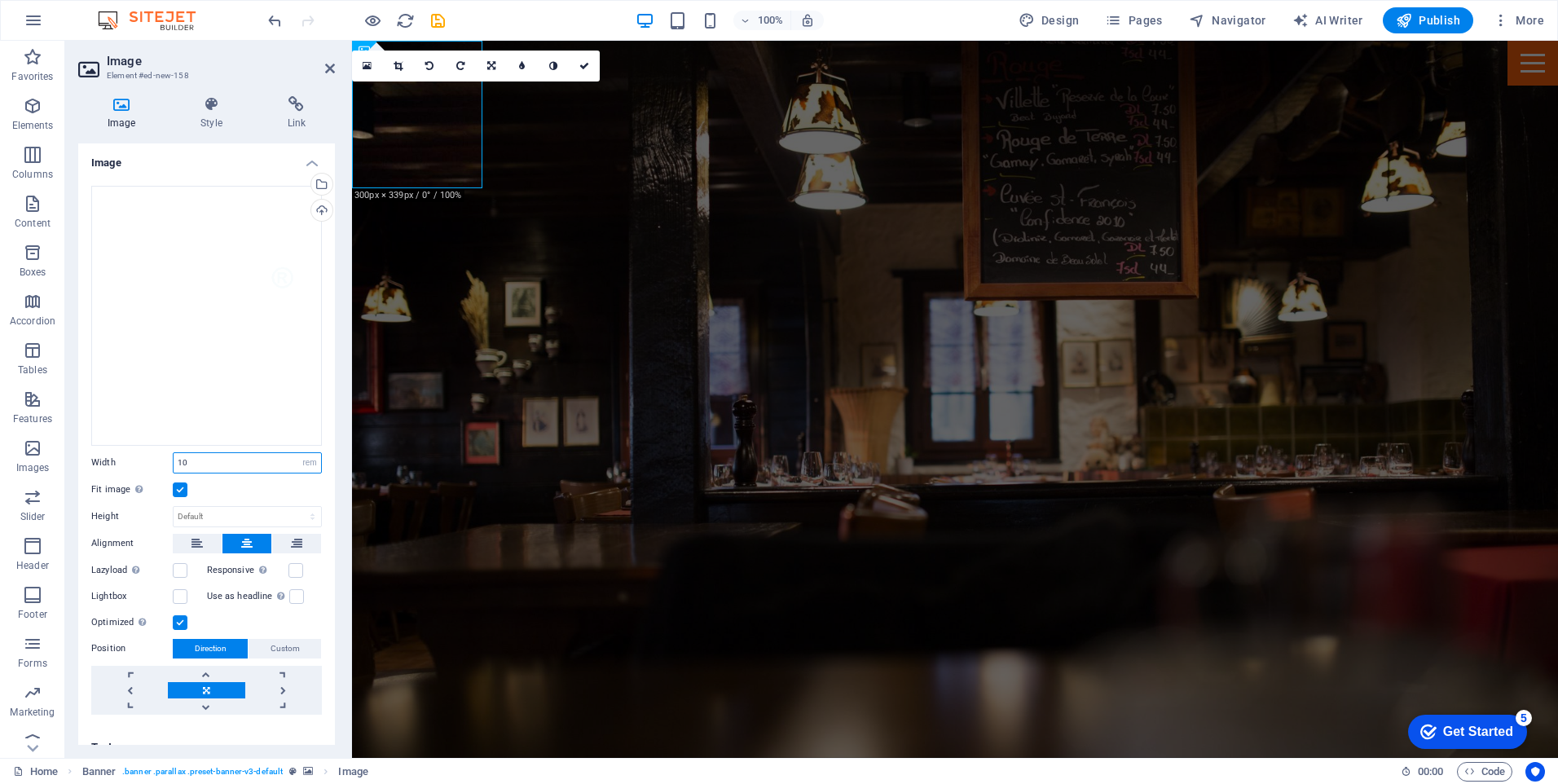
type input "10"
click at [250, 497] on div "Drag files here, click to choose files or select files from Files or our free s…" at bounding box center [207, 450] width 256 height 555
click at [177, 482] on label at bounding box center [180, 489] width 14 height 14
click at [0, 0] on input "Fit image Automatically fit image to a fixed width and height" at bounding box center [0, 0] width 0 height 0
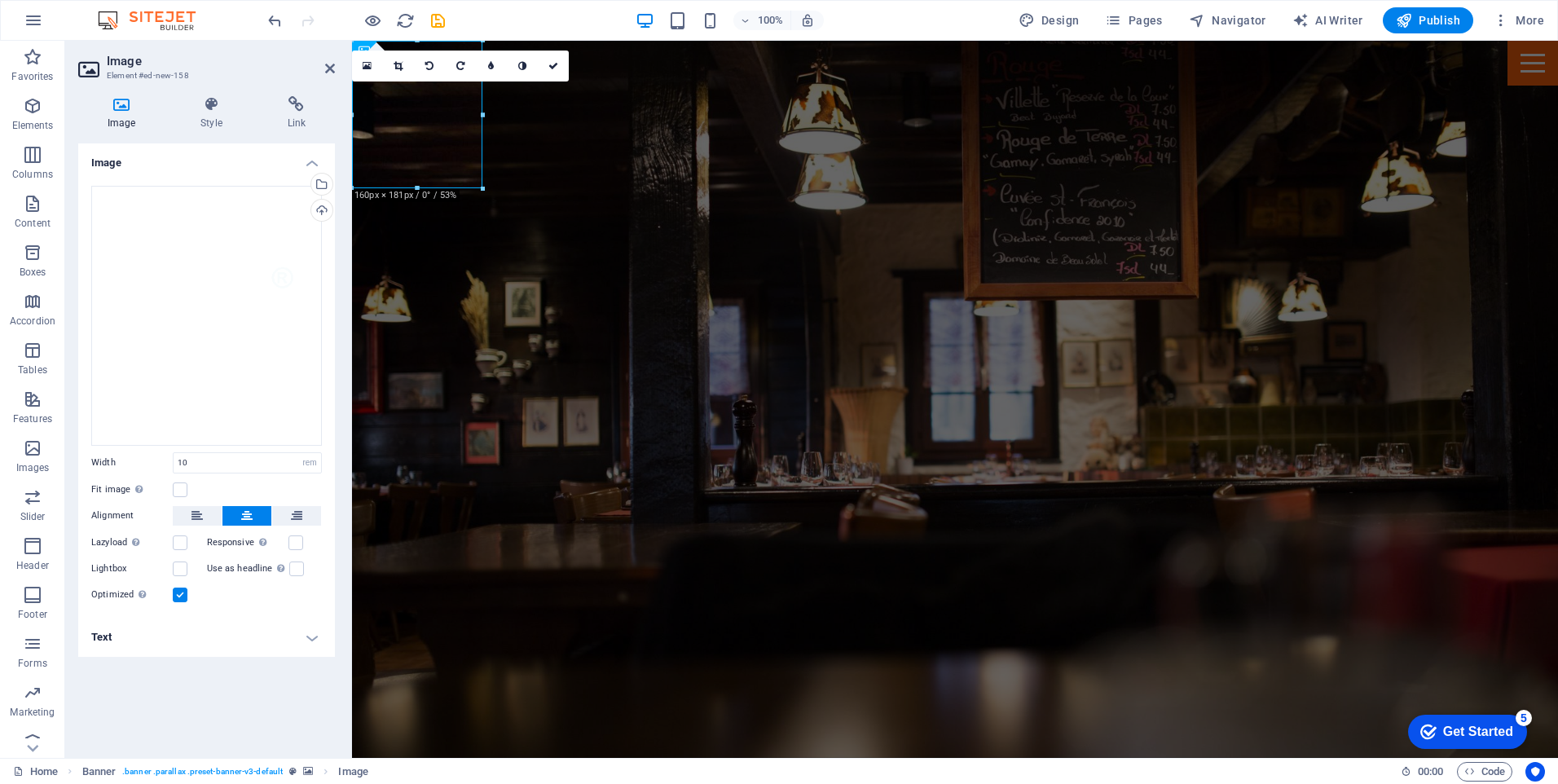
click at [315, 638] on h4 "Text" at bounding box center [207, 637] width 256 height 39
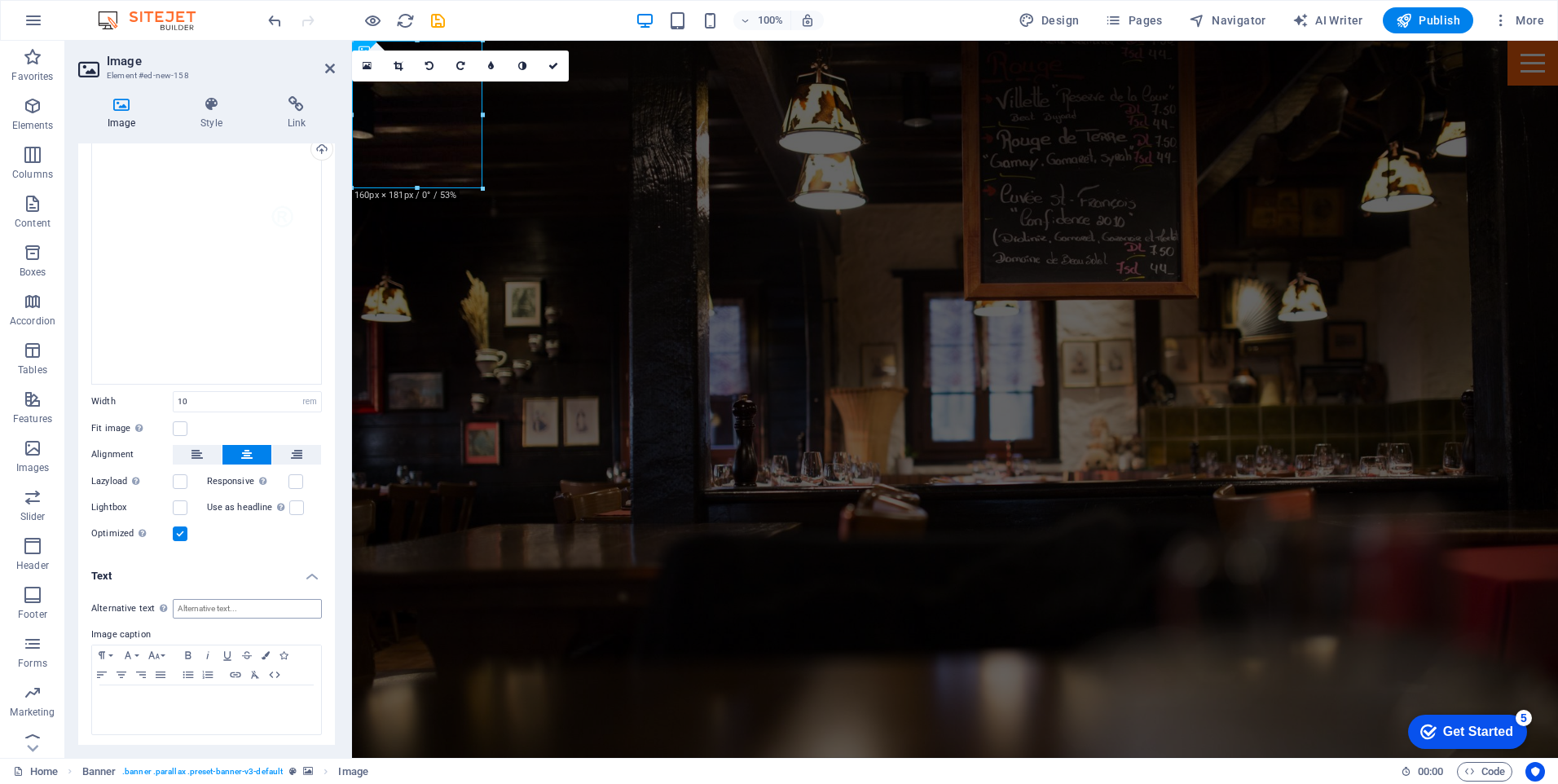
scroll to position [0, 0]
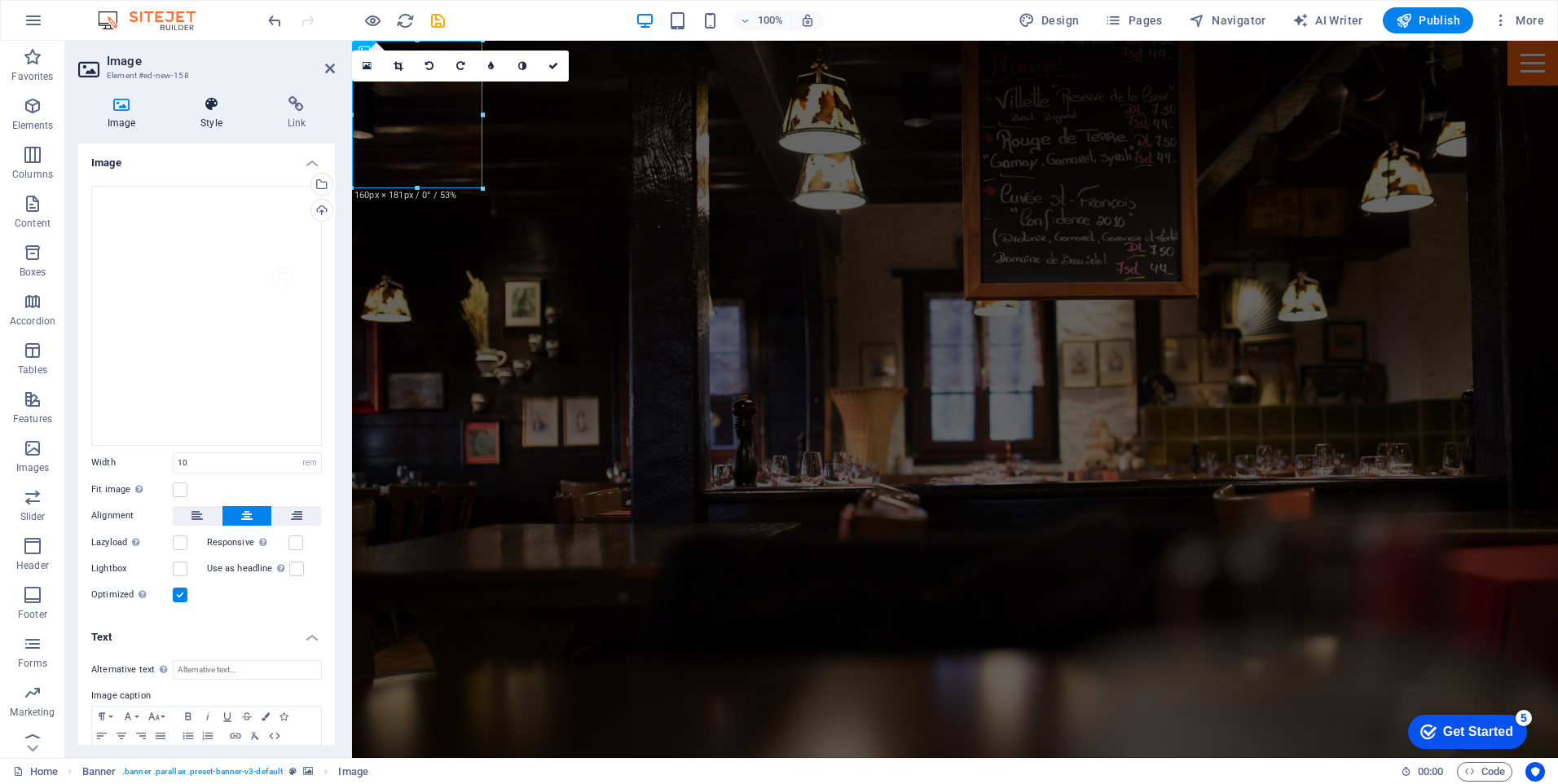
click at [212, 118] on h4 "Style" at bounding box center [214, 113] width 86 height 35
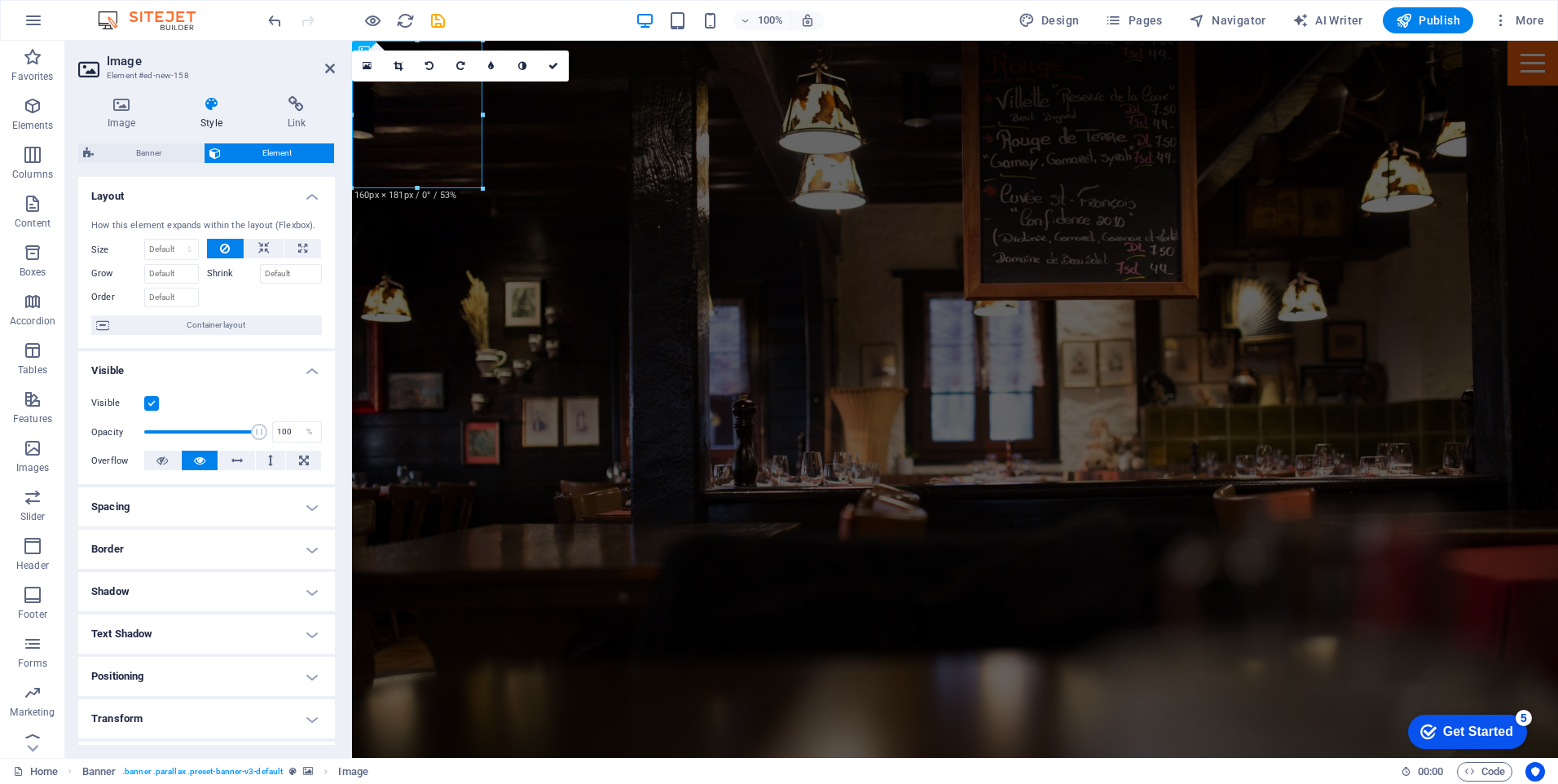
click at [308, 507] on h4 "Spacing" at bounding box center [207, 507] width 256 height 39
click at [261, 569] on span "Custom" at bounding box center [288, 567] width 56 height 19
click at [255, 609] on icon at bounding box center [258, 609] width 7 height 10
click at [255, 609] on icon at bounding box center [258, 609] width 7 height 10
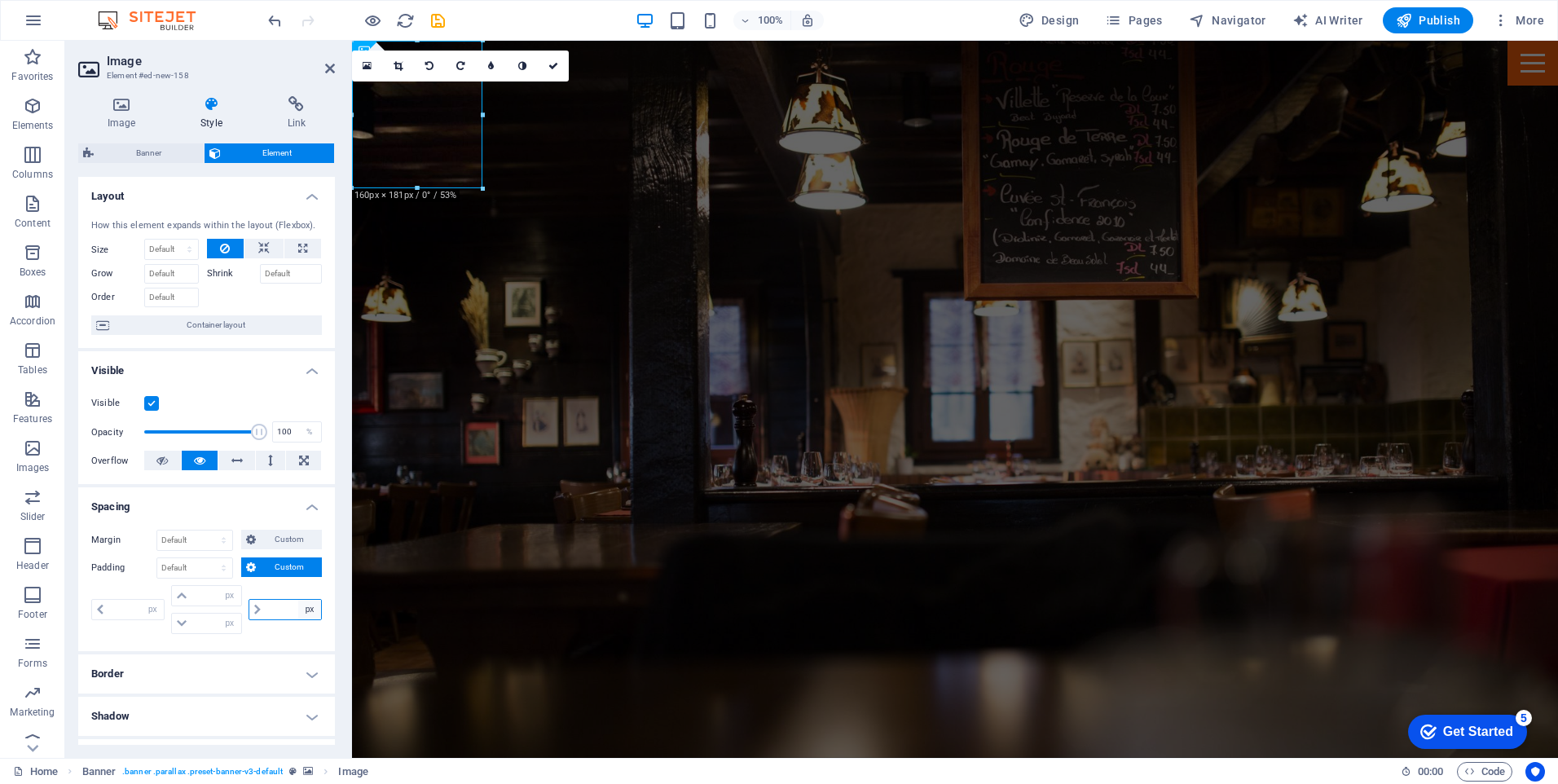
click at [301, 608] on select "px rem % vh vw" at bounding box center [309, 609] width 23 height 19
click at [298, 607] on select "px rem % vh vw" at bounding box center [309, 609] width 23 height 19
click at [292, 607] on input "number" at bounding box center [293, 609] width 56 height 19
type input "10"
type input "0"
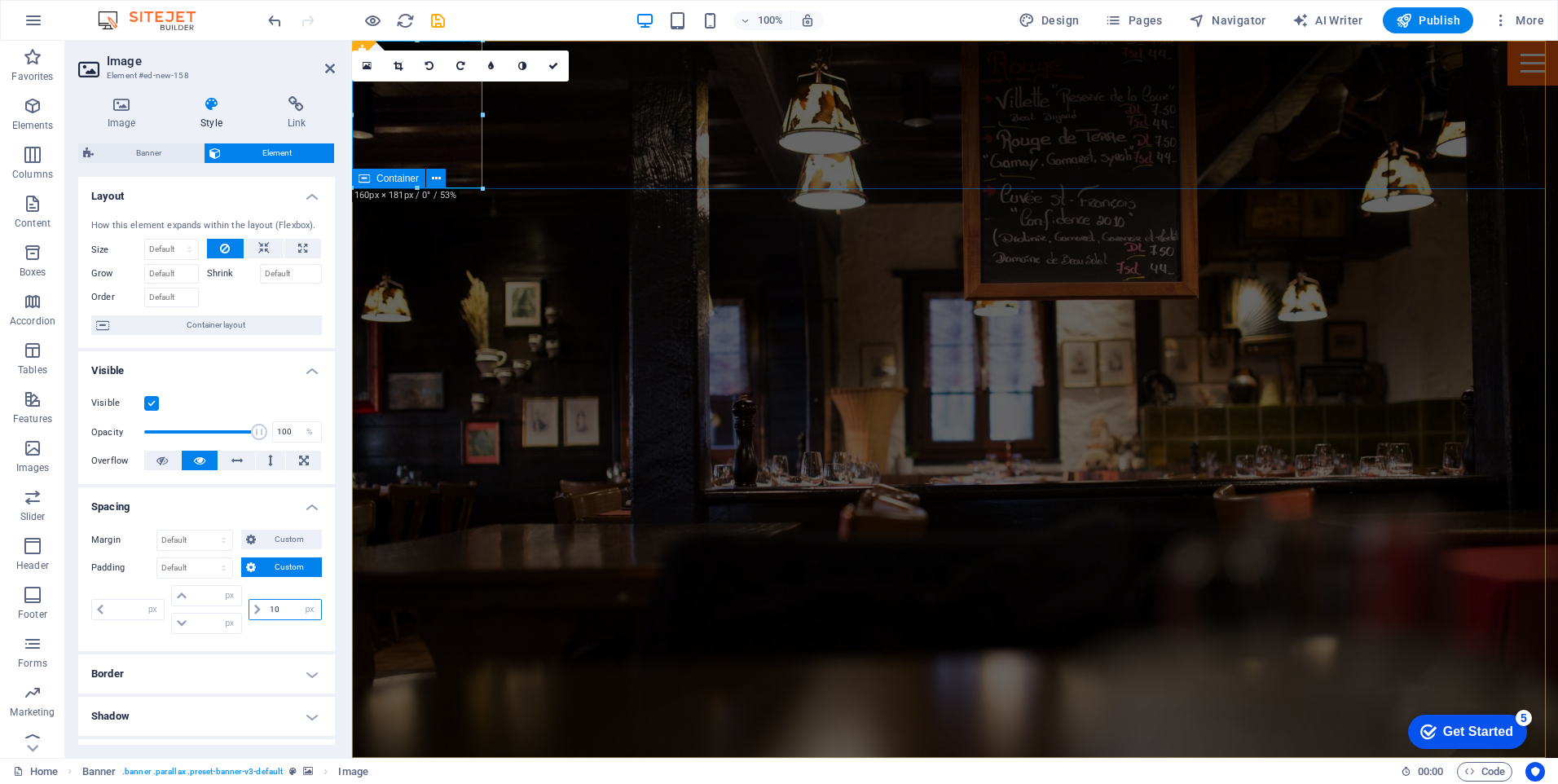
type input "0"
drag, startPoint x: 281, startPoint y: 609, endPoint x: 246, endPoint y: 604, distance: 35.4
click at [249, 604] on div "10 px rem % vh vw" at bounding box center [285, 609] width 73 height 21
click at [132, 604] on input "0" at bounding box center [137, 609] width 56 height 19
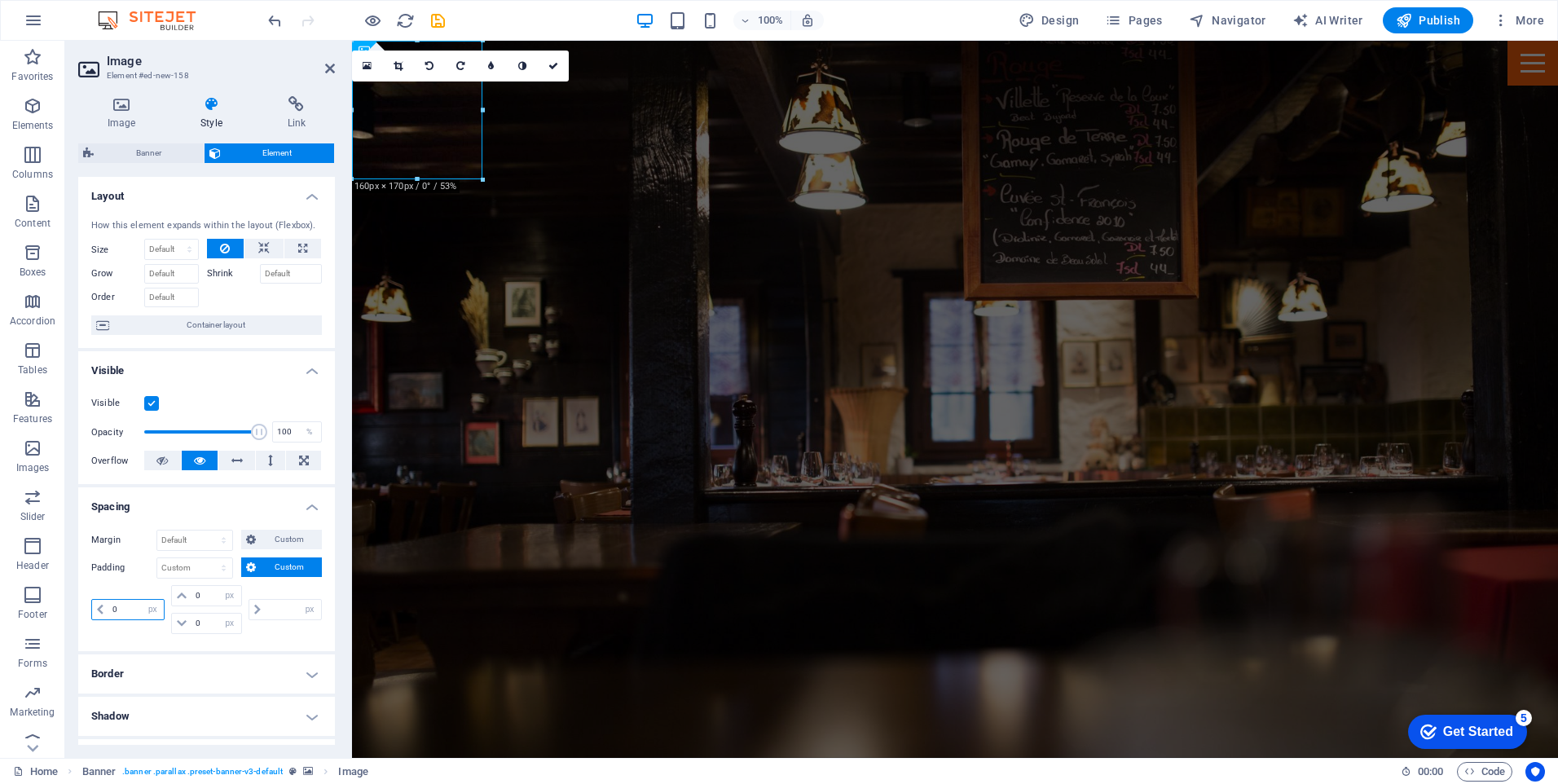
drag, startPoint x: 124, startPoint y: 607, endPoint x: 87, endPoint y: 607, distance: 37.0
click at [87, 607] on div "Margin Default auto px % rem vw vh Custom Custom auto px % rem vw vh auto px % …" at bounding box center [207, 583] width 256 height 134
type input "10"
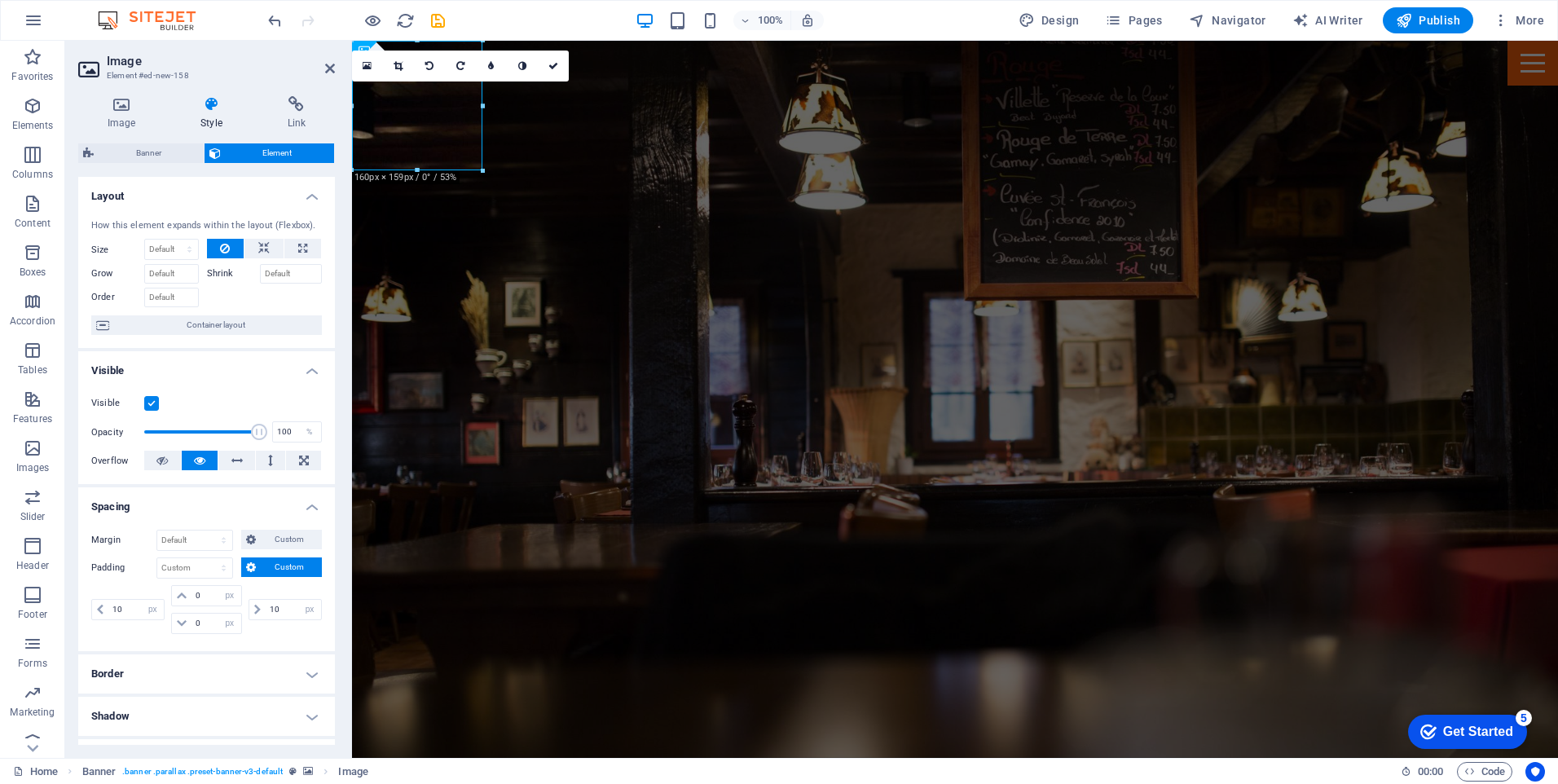
click at [267, 642] on div "Margin Default auto px % rem vw vh Custom Custom auto px % rem vw vh auto px % …" at bounding box center [207, 583] width 256 height 134
click at [206, 565] on select "Default px rem % vh vw Custom" at bounding box center [195, 567] width 75 height 19
click at [179, 567] on select "Default px rem % vh vw Custom" at bounding box center [195, 567] width 75 height 19
select select "px"
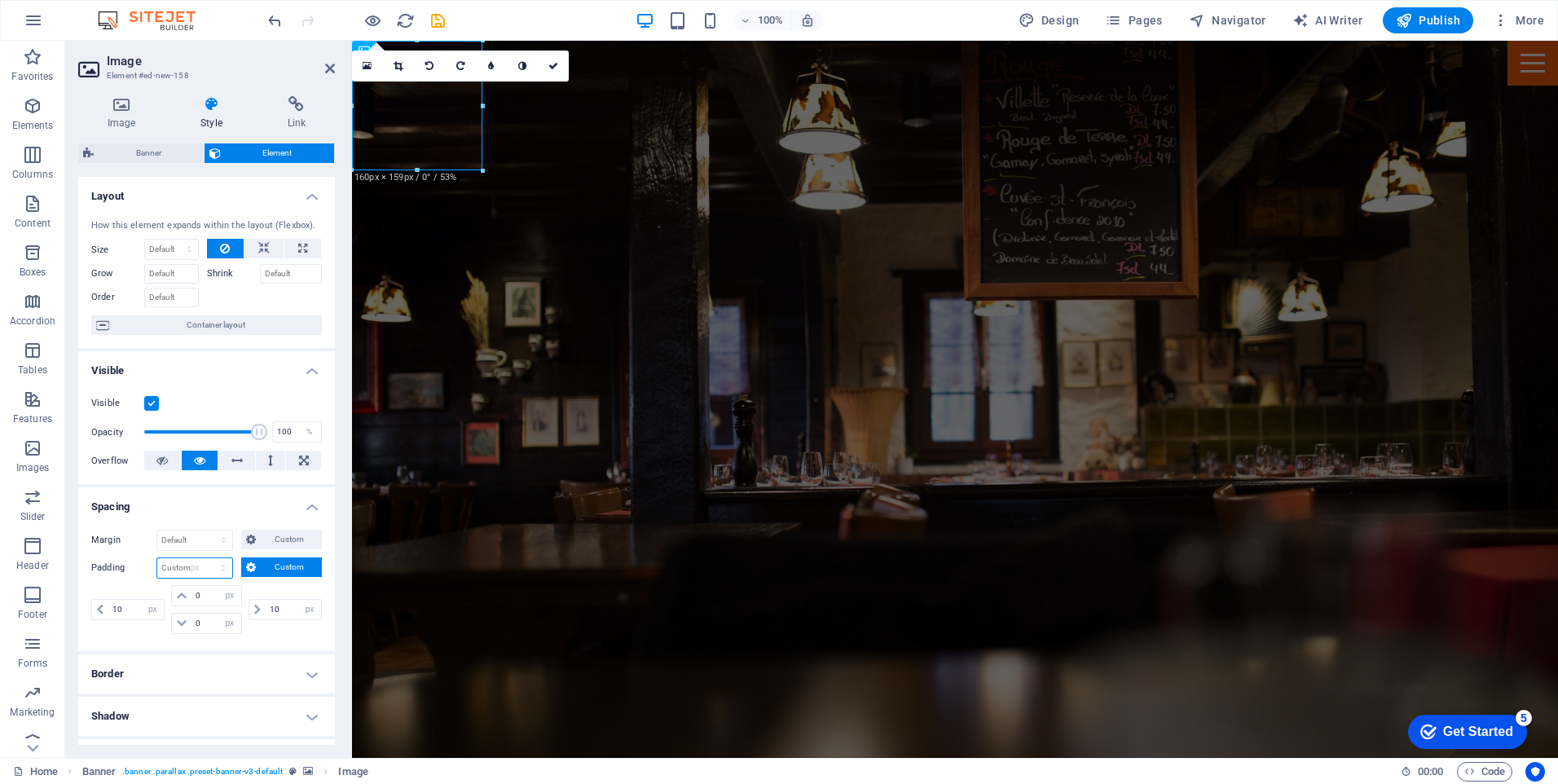
click at [207, 558] on select "Default px rem % vh vw Custom" at bounding box center [195, 567] width 75 height 19
type input "10"
click at [267, 593] on ul "Layout How this element expands within the layout (Flexbox). Size Default auto …" at bounding box center [207, 554] width 256 height 754
click at [552, 64] on icon at bounding box center [553, 66] width 10 height 10
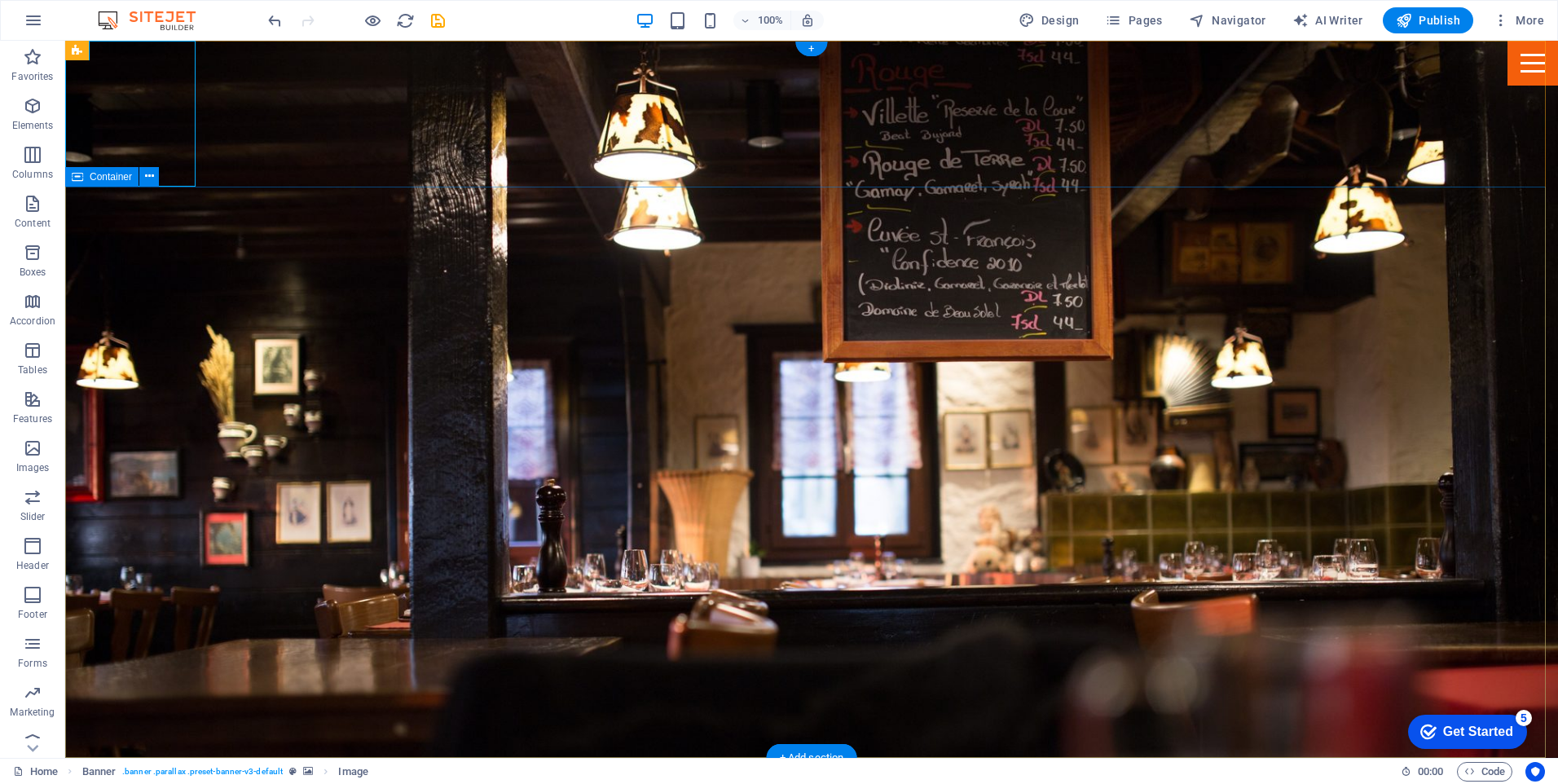
click at [443, 20] on icon "save" at bounding box center [438, 21] width 19 height 19
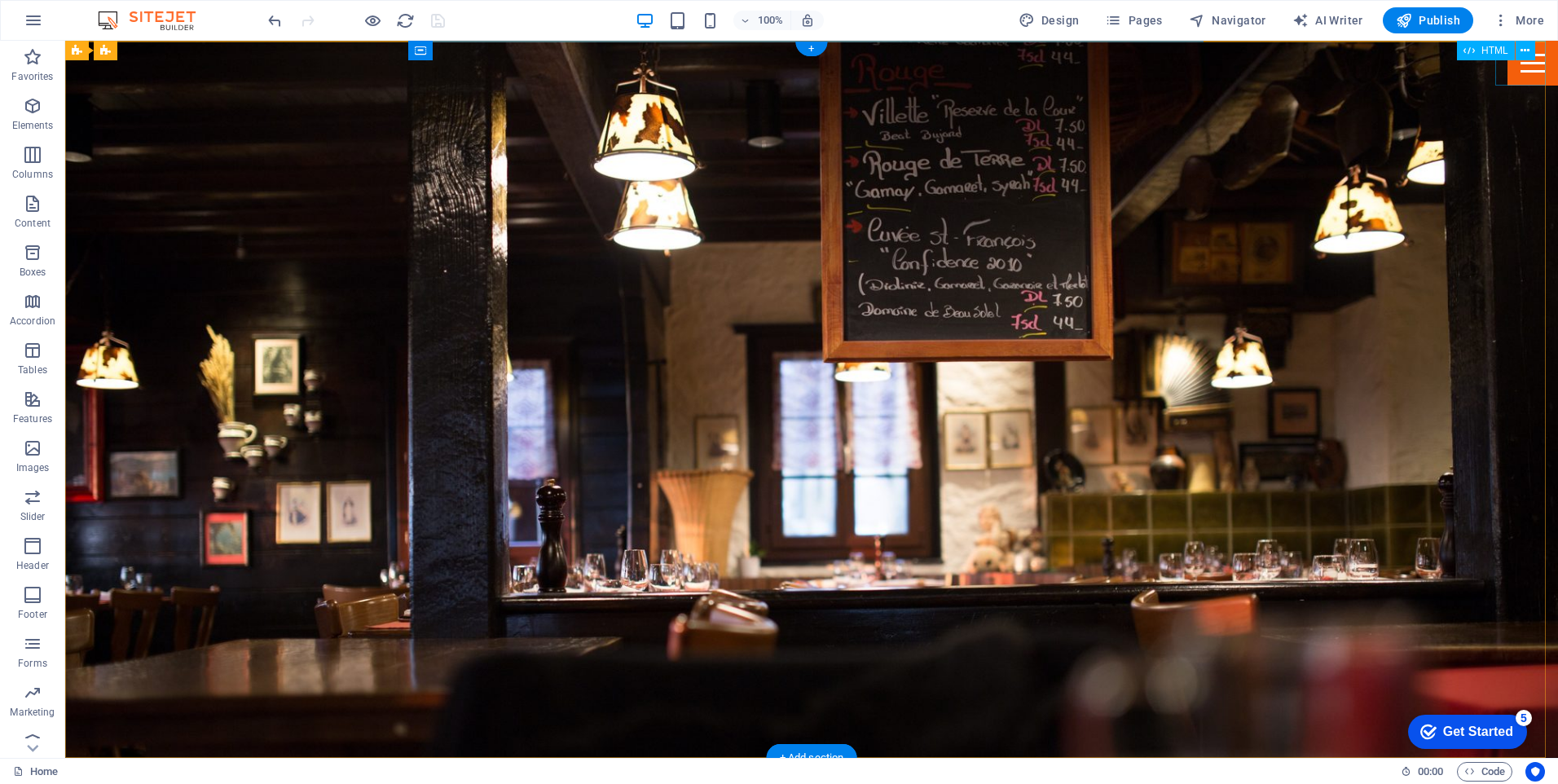
click at [1525, 69] on div at bounding box center [1533, 62] width 51 height 45
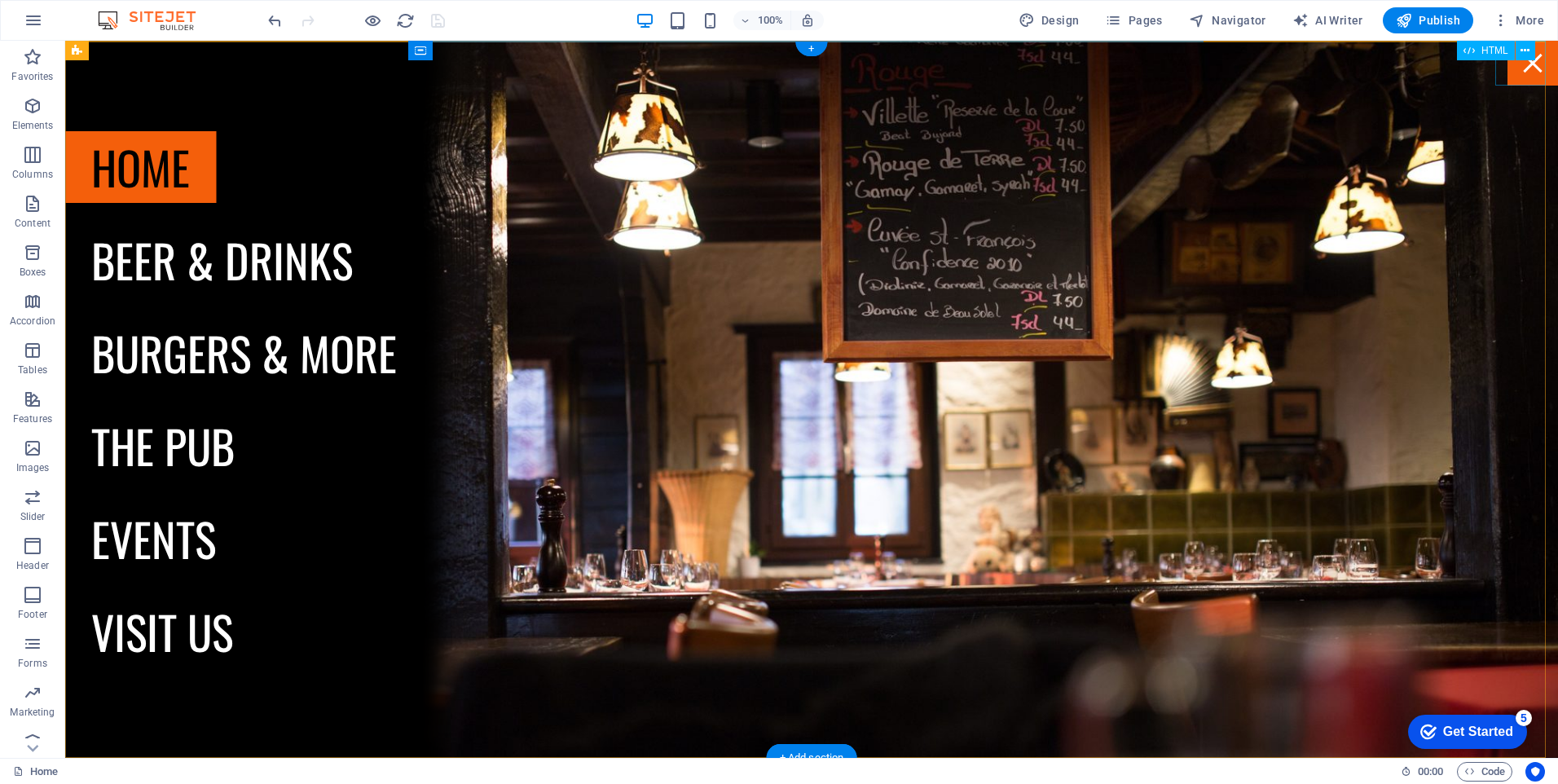
click at [1519, 62] on div at bounding box center [1533, 62] width 51 height 45
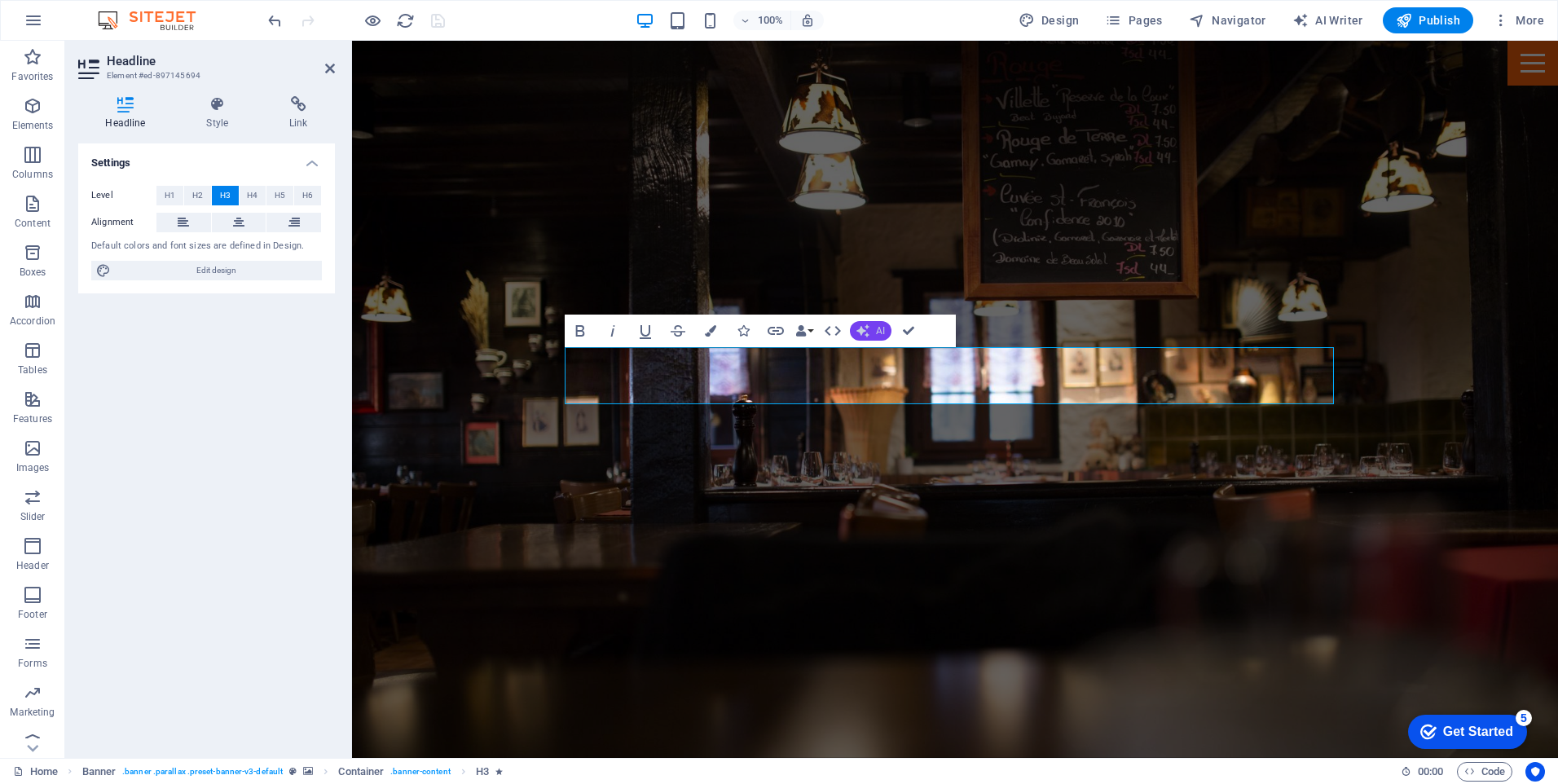
click at [871, 328] on button "AI" at bounding box center [870, 330] width 41 height 19
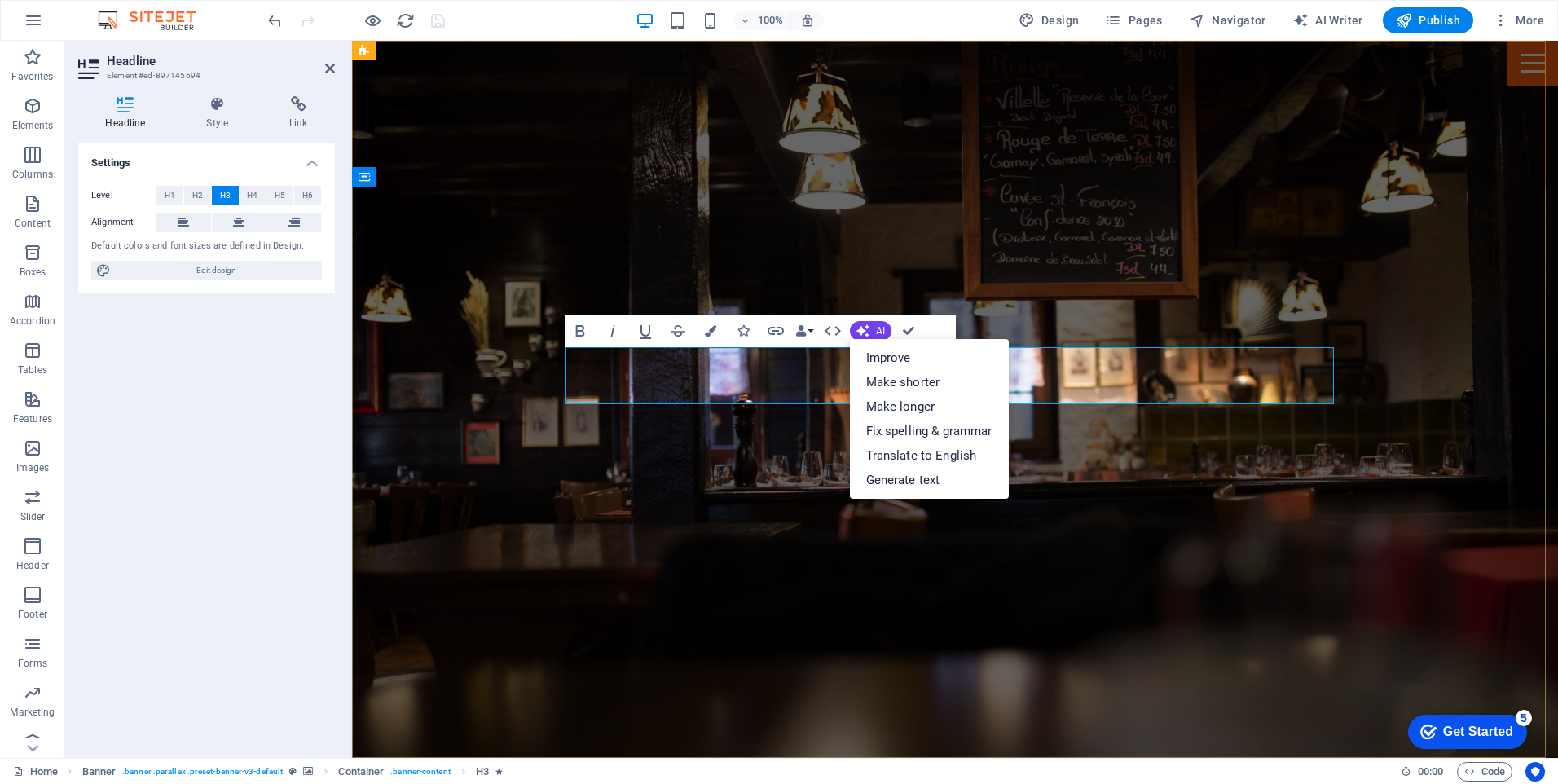
click at [873, 325] on button "AI" at bounding box center [870, 330] width 41 height 19
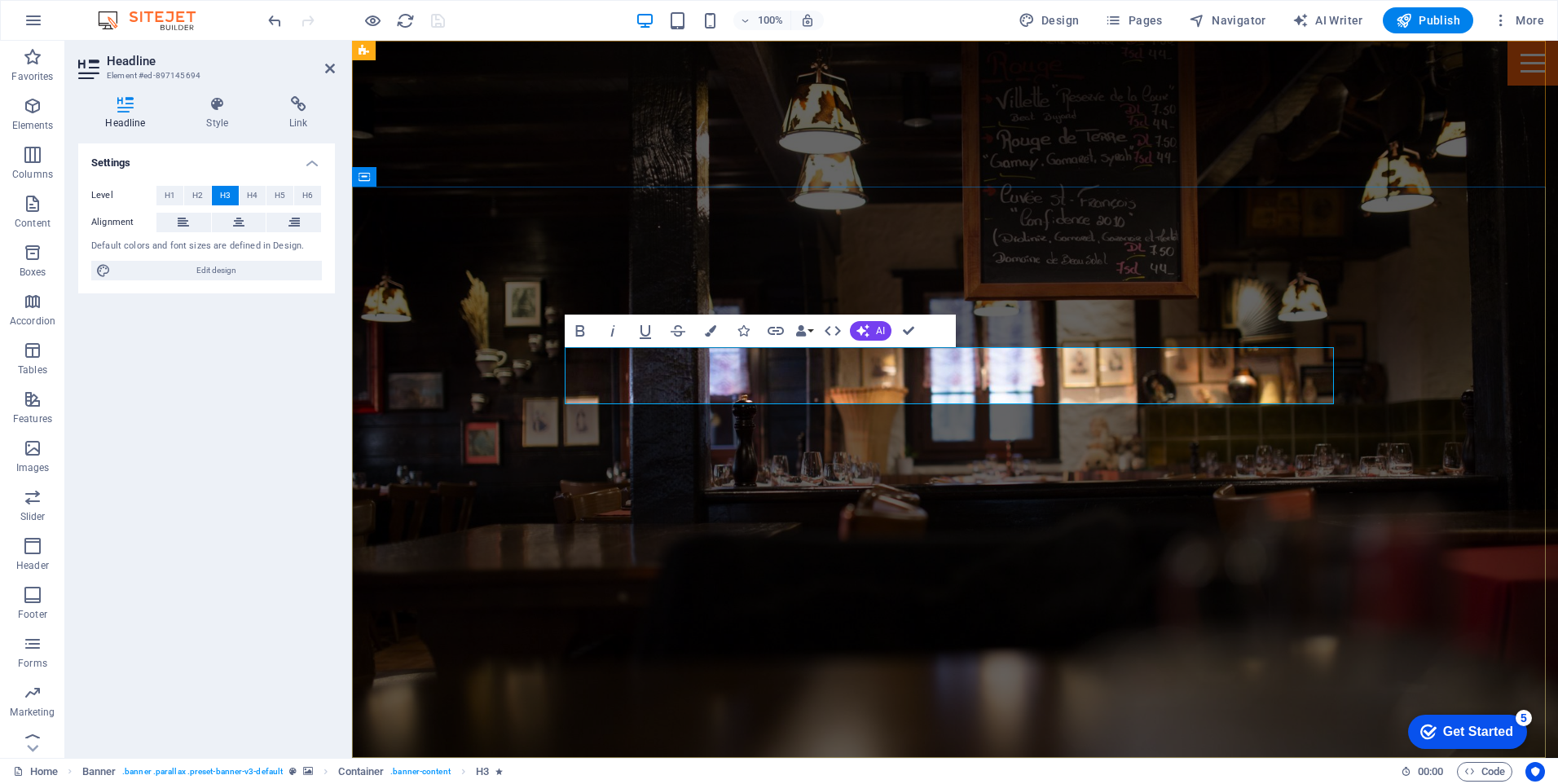
drag, startPoint x: 779, startPoint y: 378, endPoint x: 1119, endPoint y: 375, distance: 340.0
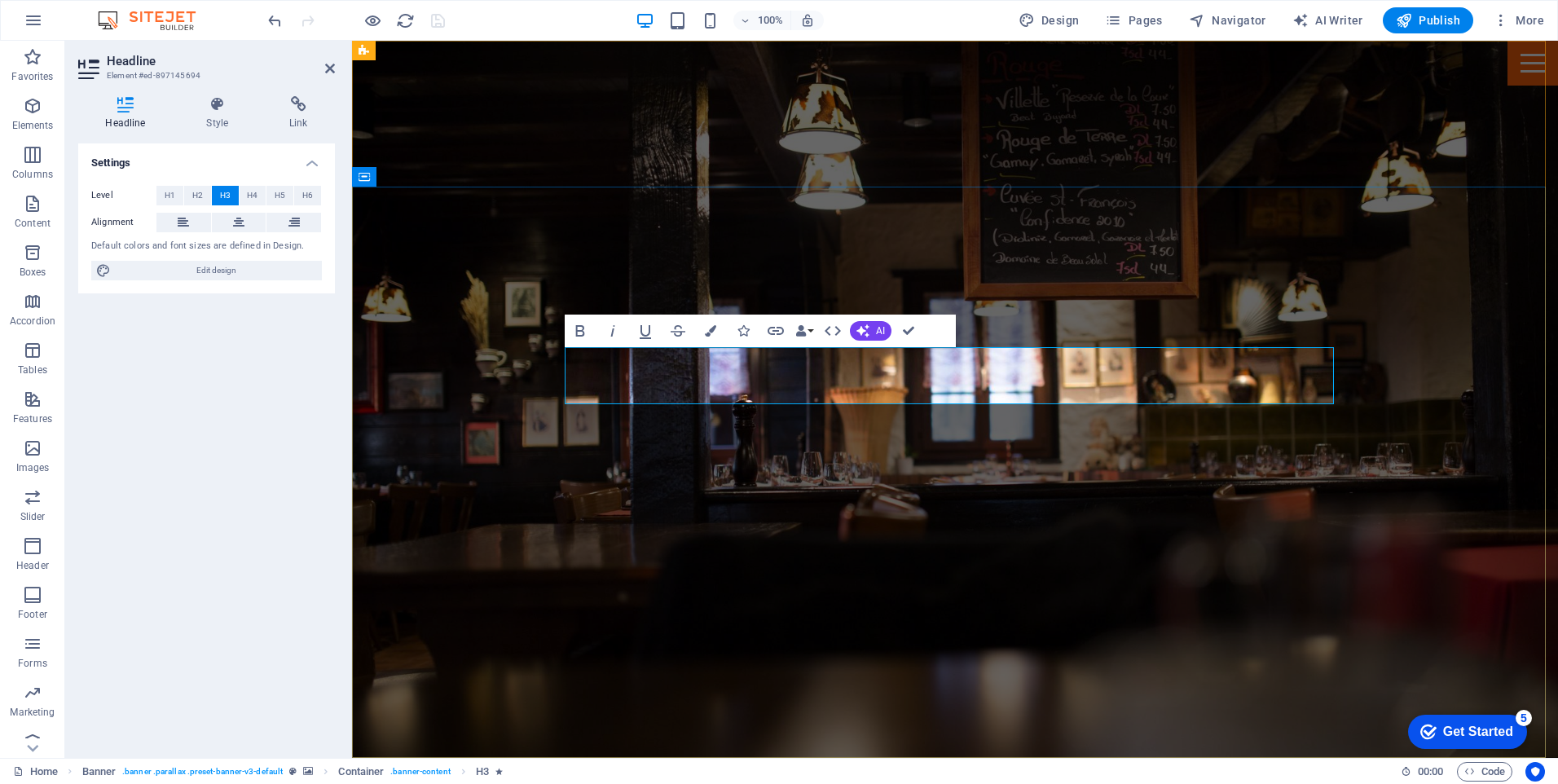
click at [223, 109] on icon at bounding box center [218, 104] width 77 height 16
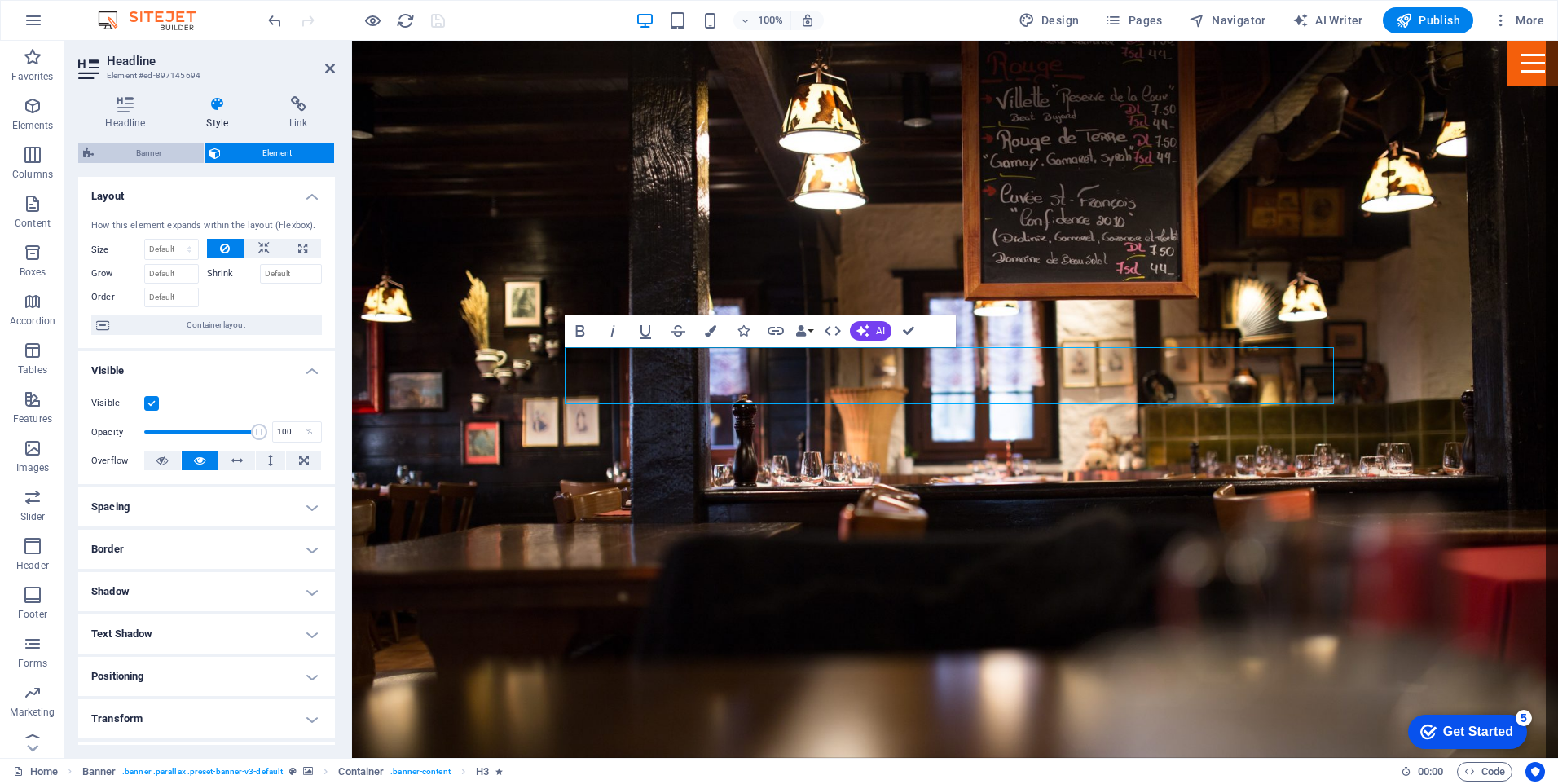
click at [161, 153] on span "Banner" at bounding box center [148, 153] width 100 height 19
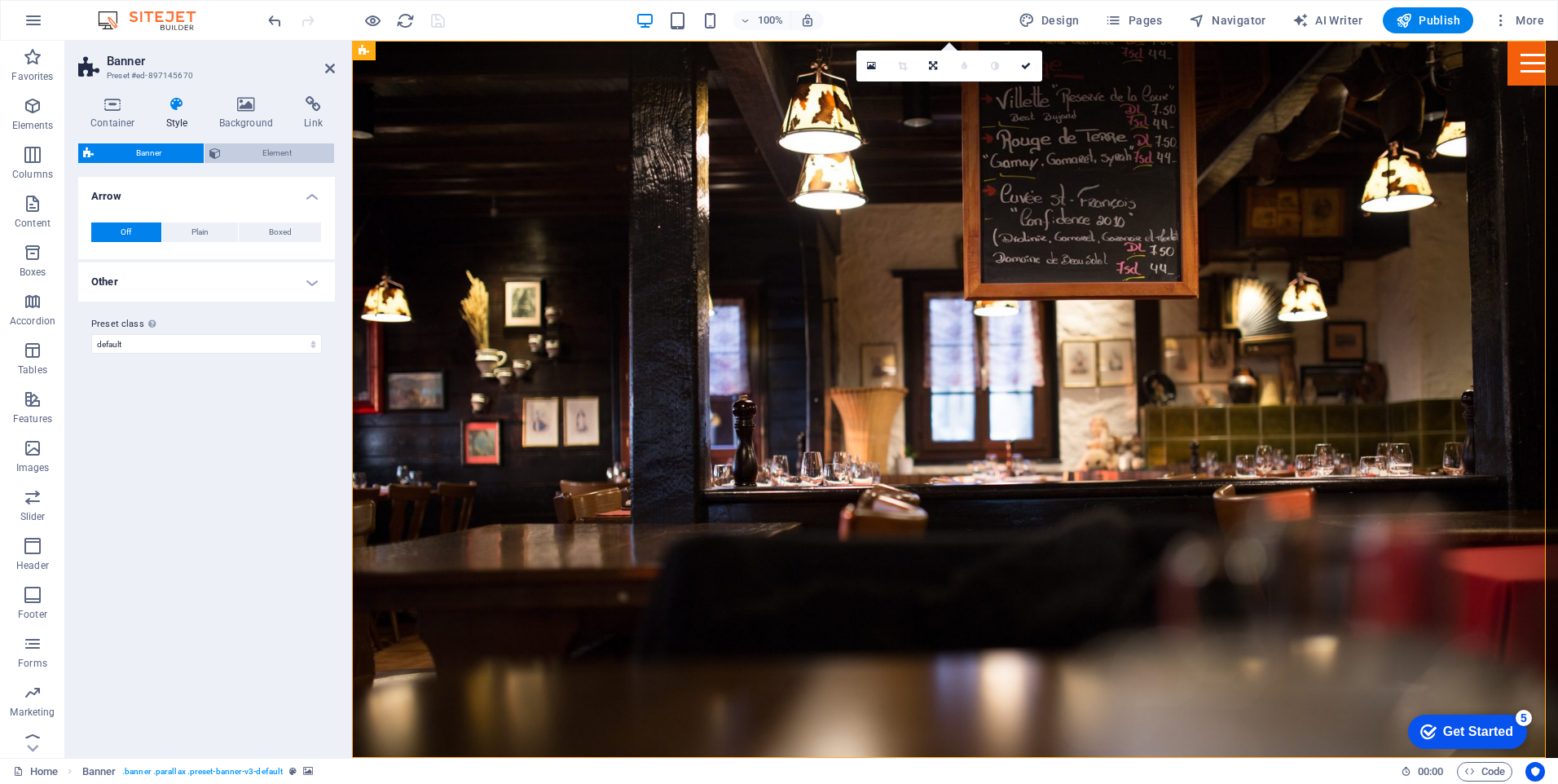
click at [271, 151] on span "Element" at bounding box center [278, 153] width 105 height 19
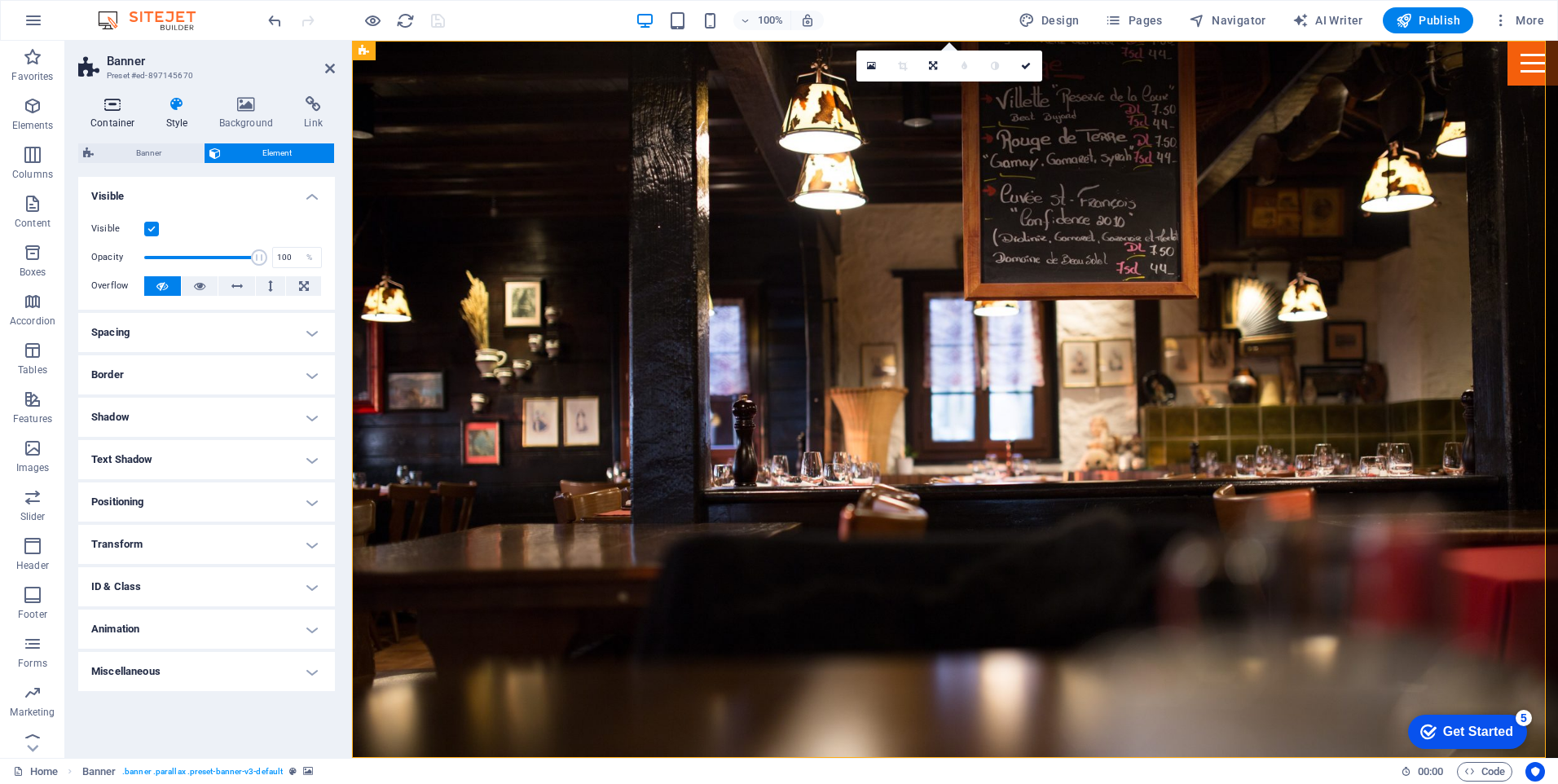
click at [116, 113] on h4 "Container" at bounding box center [116, 113] width 76 height 35
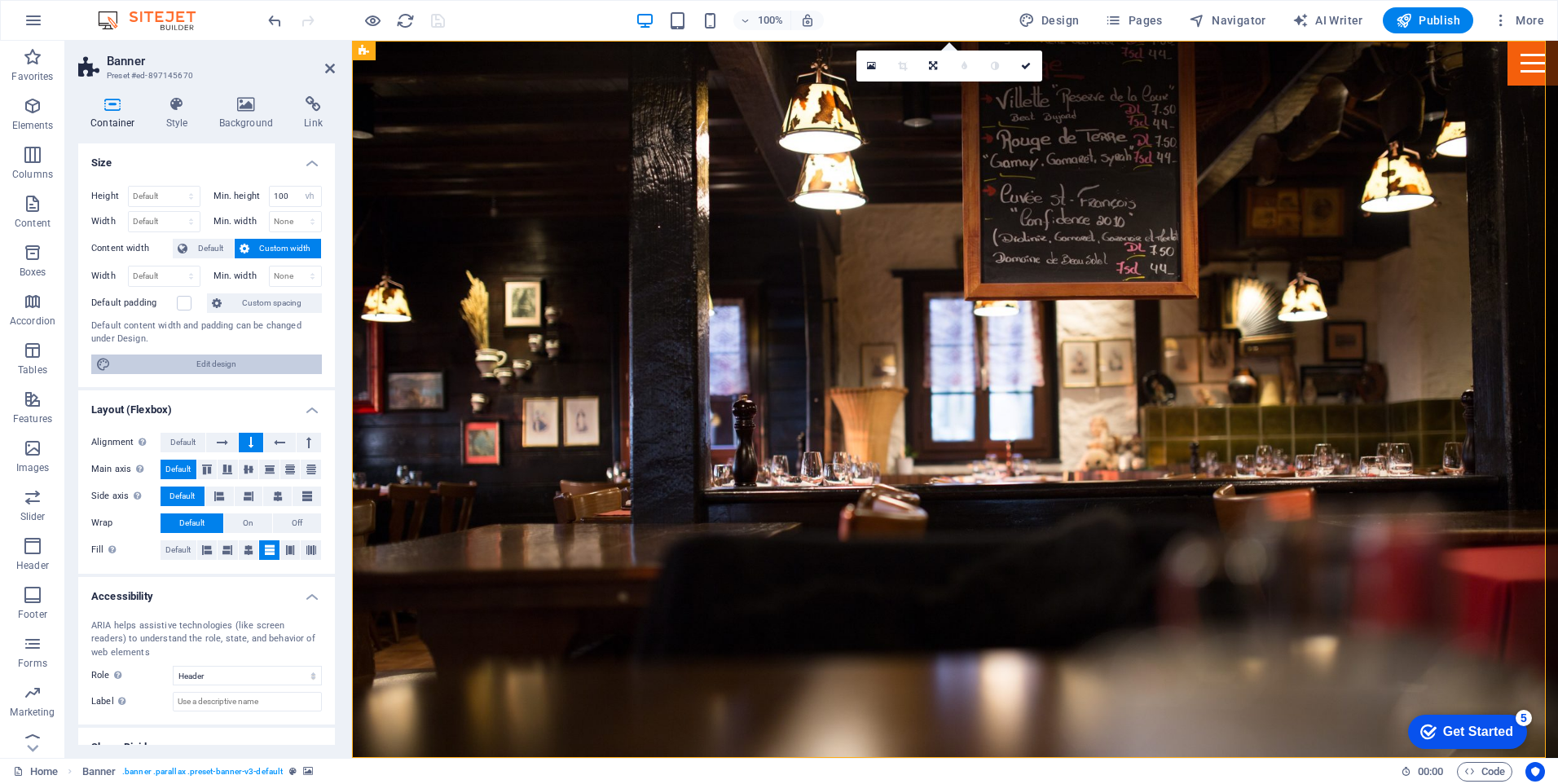
click at [240, 370] on span "Edit design" at bounding box center [216, 363] width 201 height 19
select select "rem"
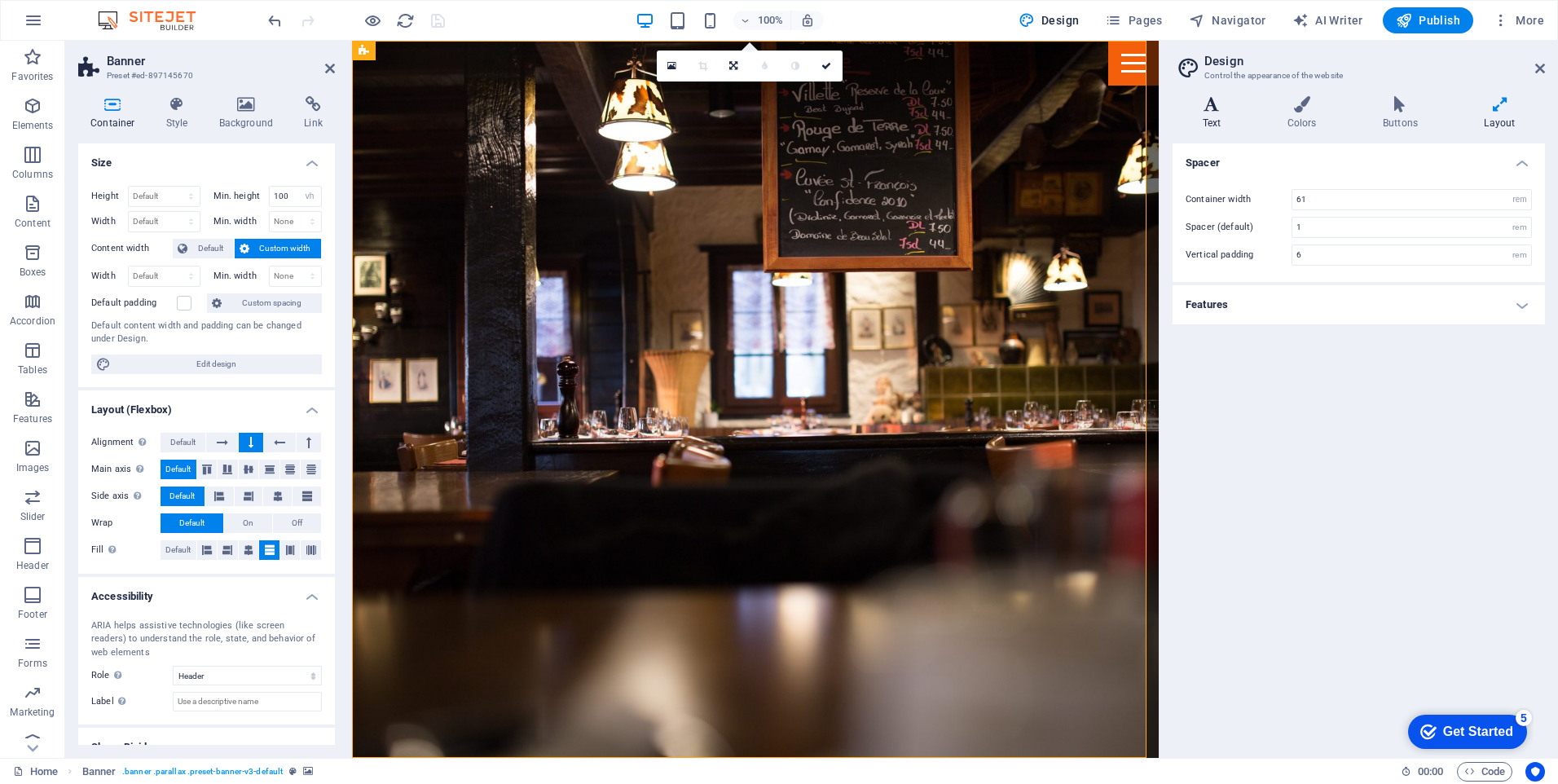
click at [1220, 115] on h4 "Text" at bounding box center [1215, 113] width 85 height 35
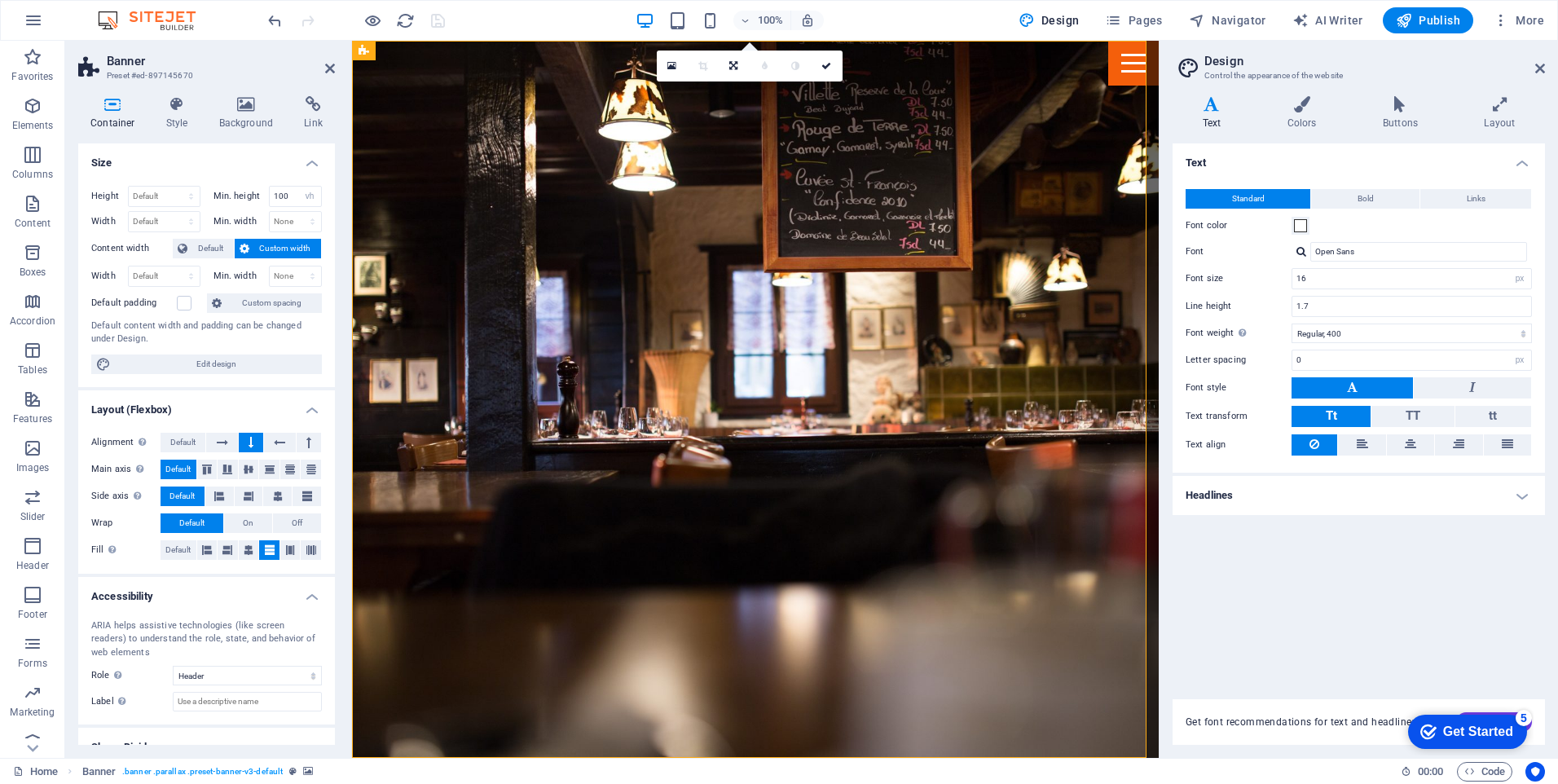
click at [1304, 250] on div at bounding box center [1301, 251] width 10 height 11
click at [1356, 254] on input "Open Sans" at bounding box center [1418, 251] width 217 height 19
drag, startPoint x: 1356, startPoint y: 253, endPoint x: 1255, endPoint y: 239, distance: 102.0
click at [1255, 239] on div "Standard Bold Links Font color Font Open Sans Caveat Open Sans [PERSON_NAME] Ma…" at bounding box center [1358, 323] width 379 height 300
click at [1367, 337] on div "Manage fonts →" at bounding box center [1421, 336] width 215 height 20
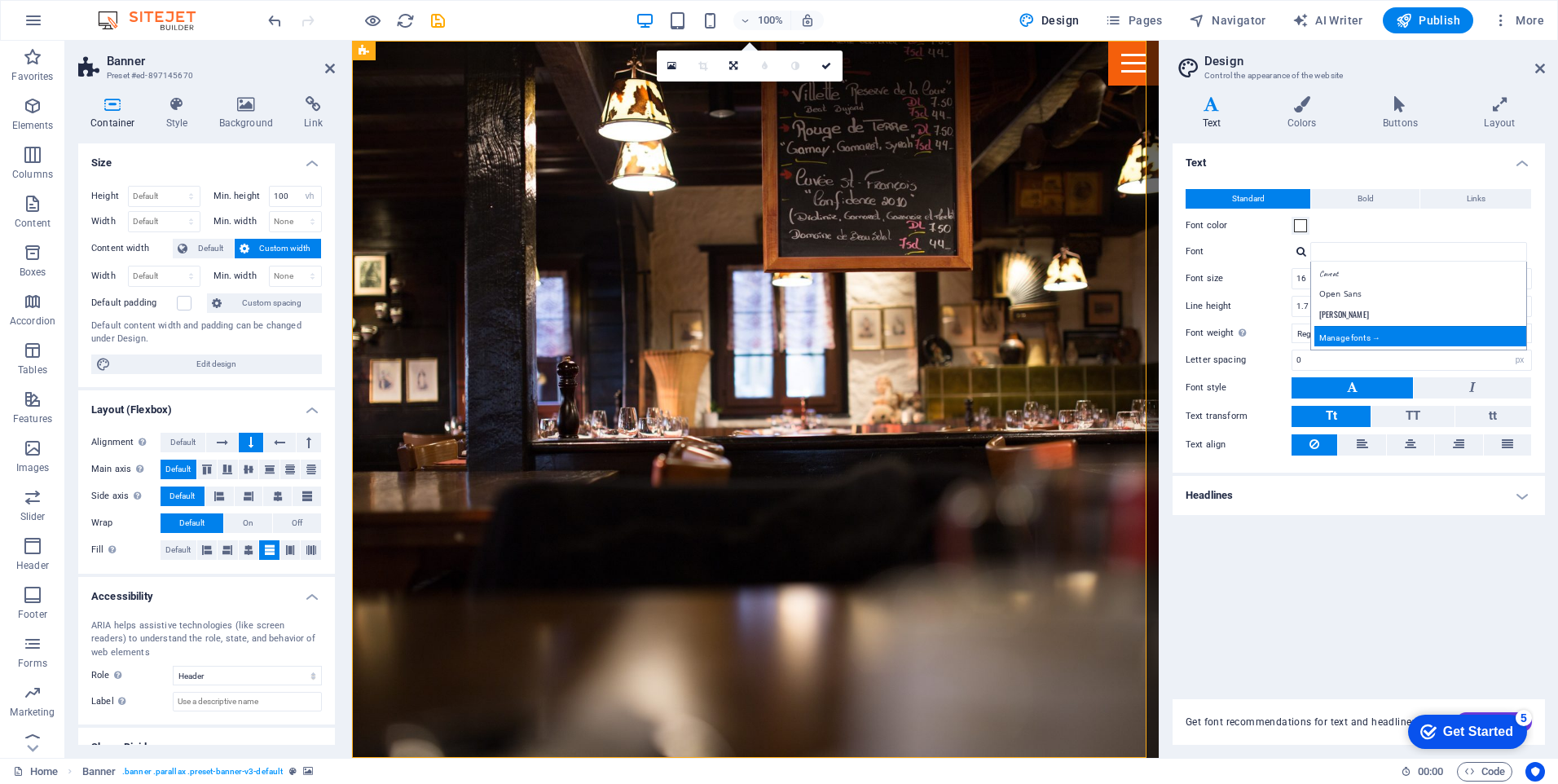
select select "popularity"
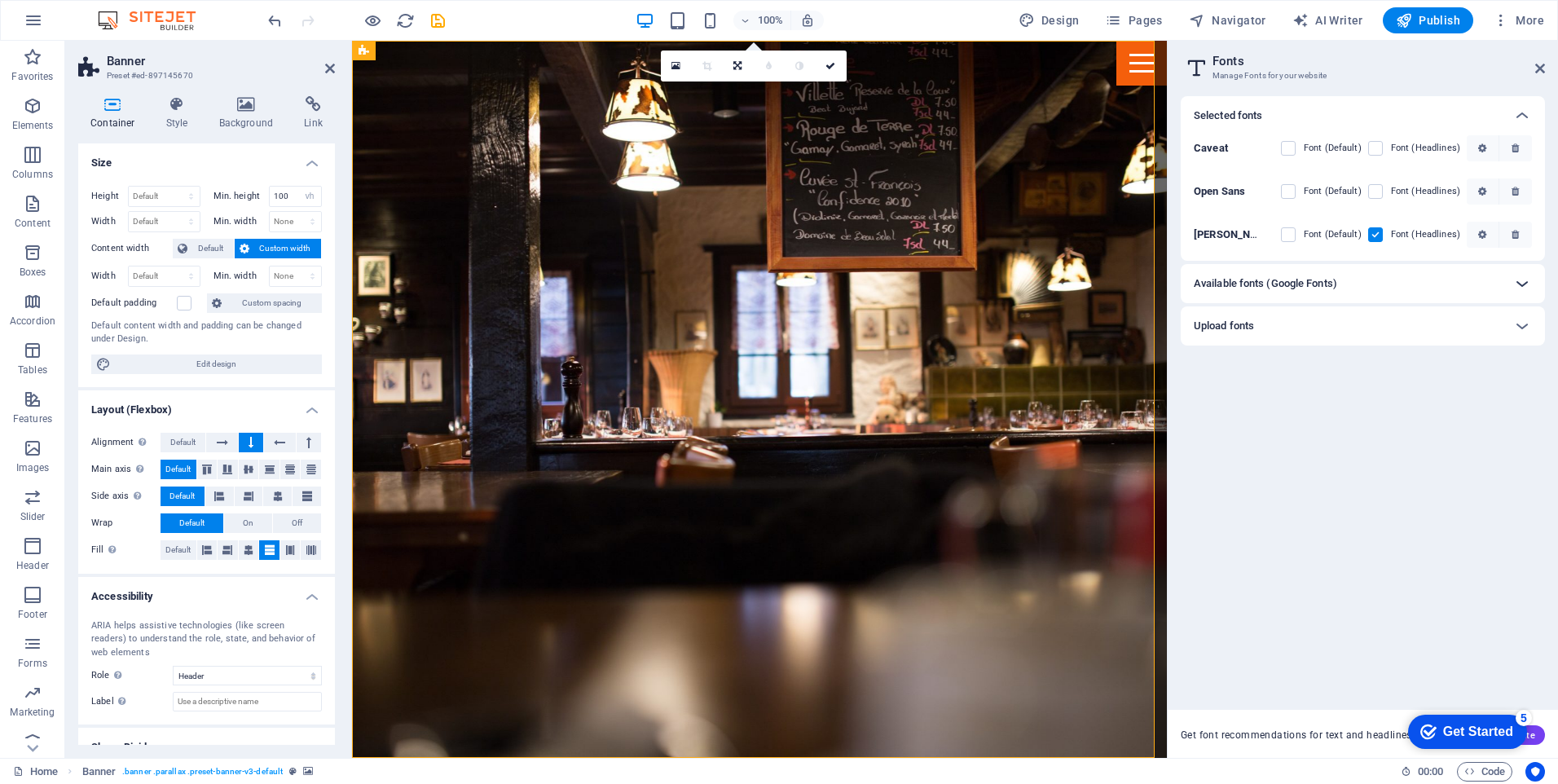
click at [1526, 281] on icon at bounding box center [1522, 283] width 19 height 19
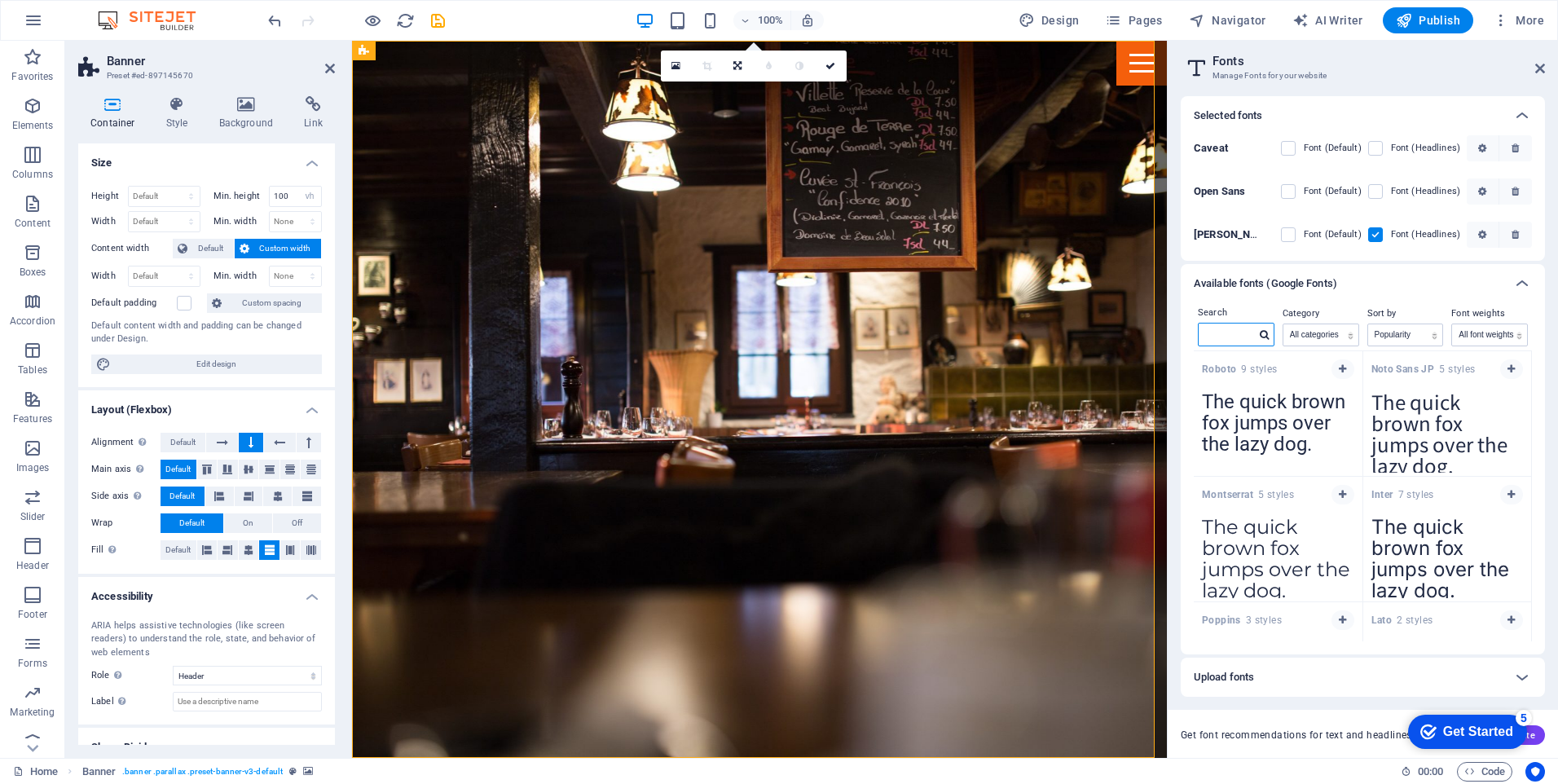
click at [1228, 330] on input "text" at bounding box center [1228, 334] width 57 height 21
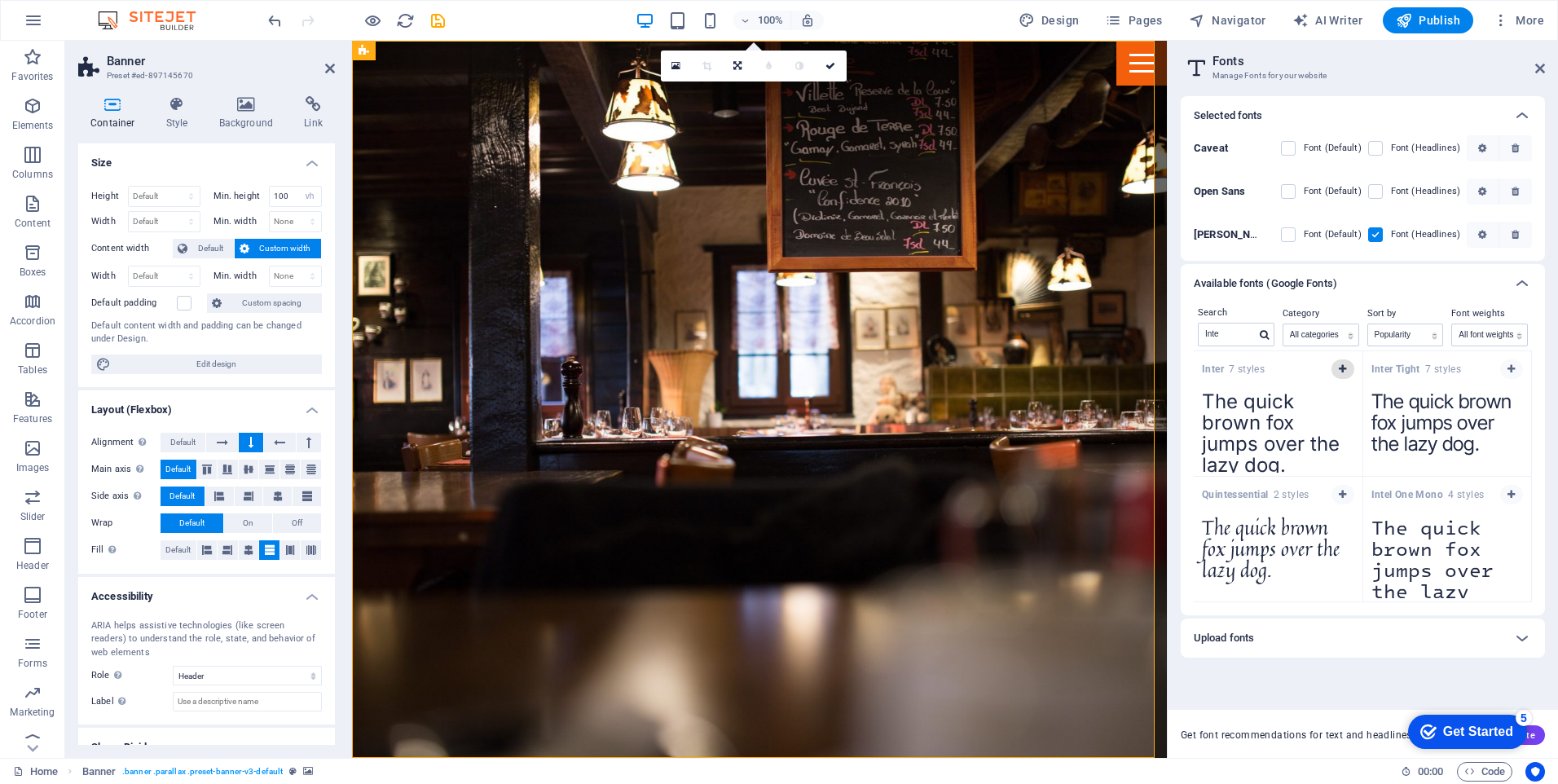
click at [1342, 368] on icon "button" at bounding box center [1342, 369] width 8 height 10
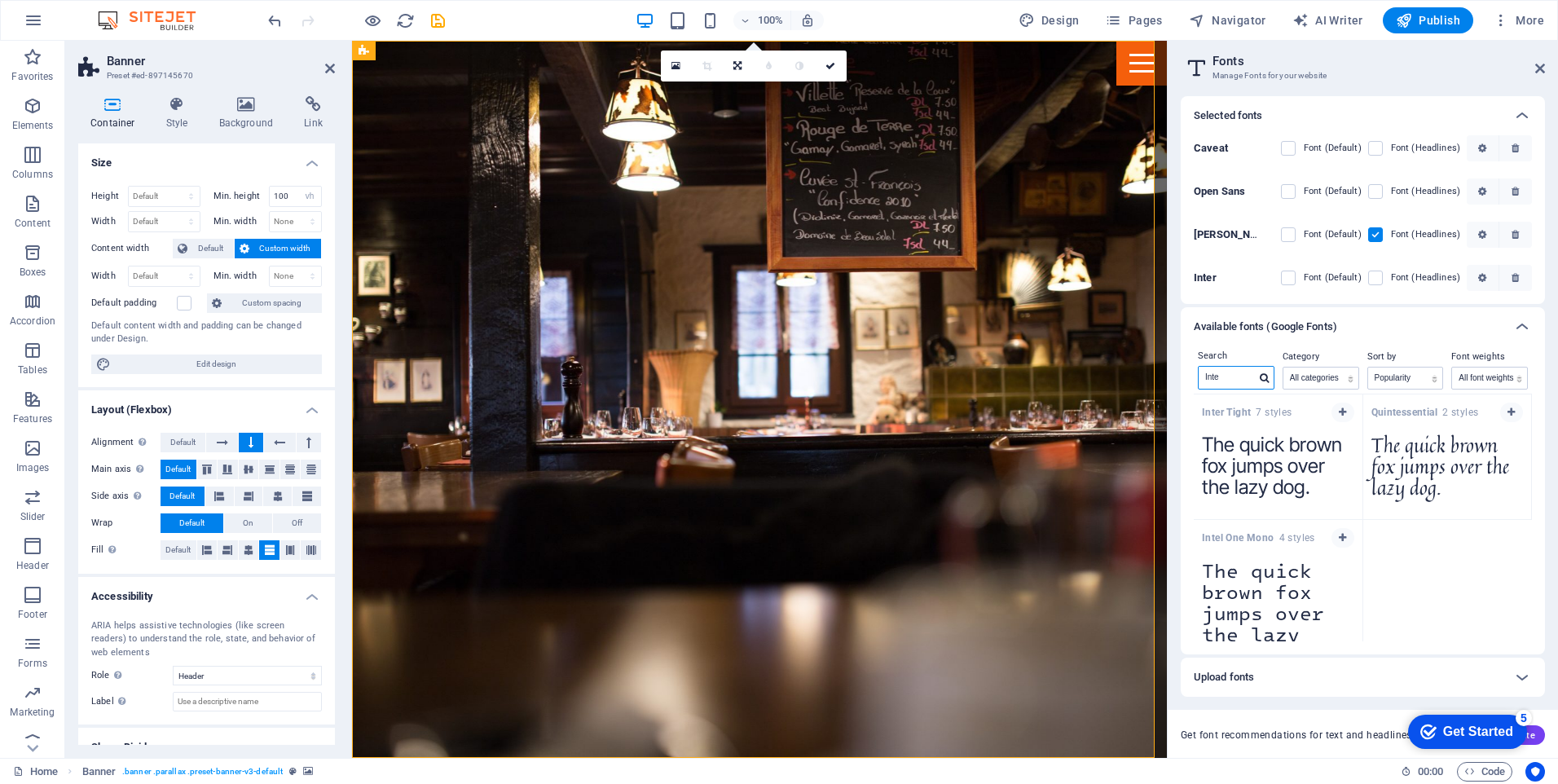
click at [1234, 375] on input "Inte" at bounding box center [1228, 377] width 57 height 21
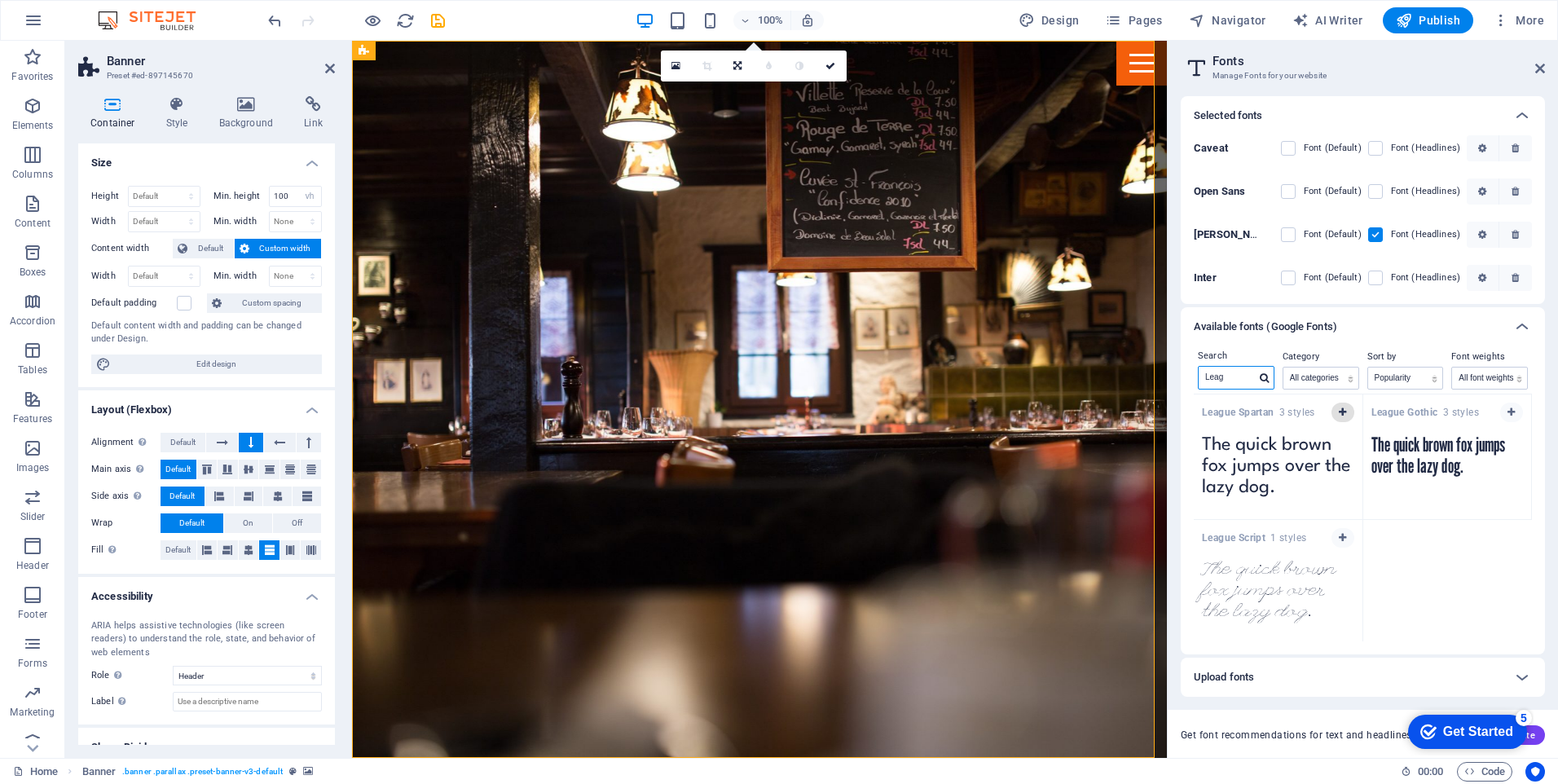
type input "Leag"
click at [1347, 410] on button "button" at bounding box center [1342, 411] width 23 height 19
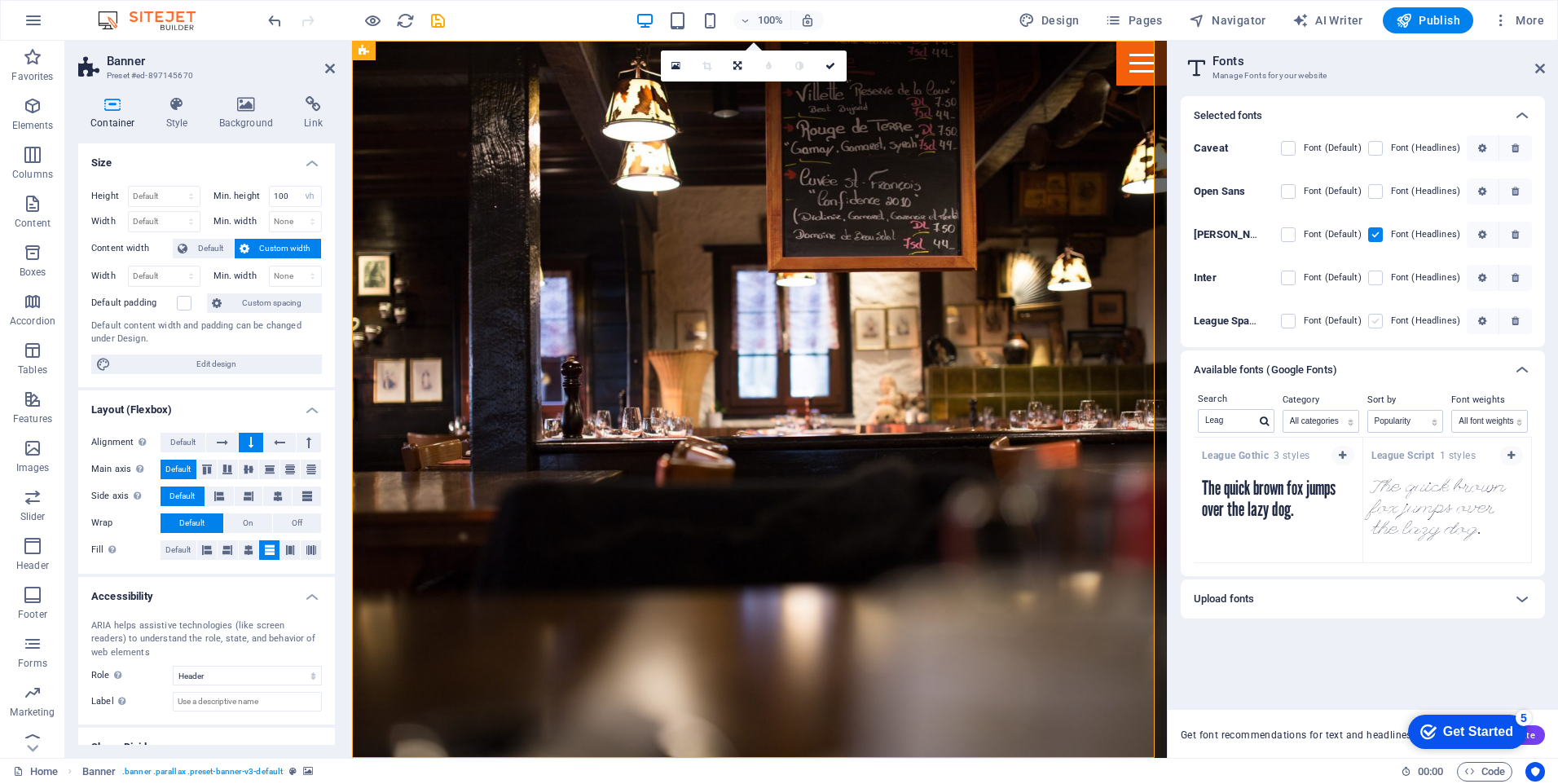
click at [1381, 319] on label at bounding box center [1375, 320] width 14 height 14
click at [0, 0] on Spartan "checkbox" at bounding box center [0, 0] width 0 height 0
click at [1292, 278] on label at bounding box center [1287, 277] width 14 height 14
click at [0, 0] on input "checkbox" at bounding box center [0, 0] width 0 height 0
click at [1471, 732] on div "Get Started" at bounding box center [1477, 731] width 70 height 14
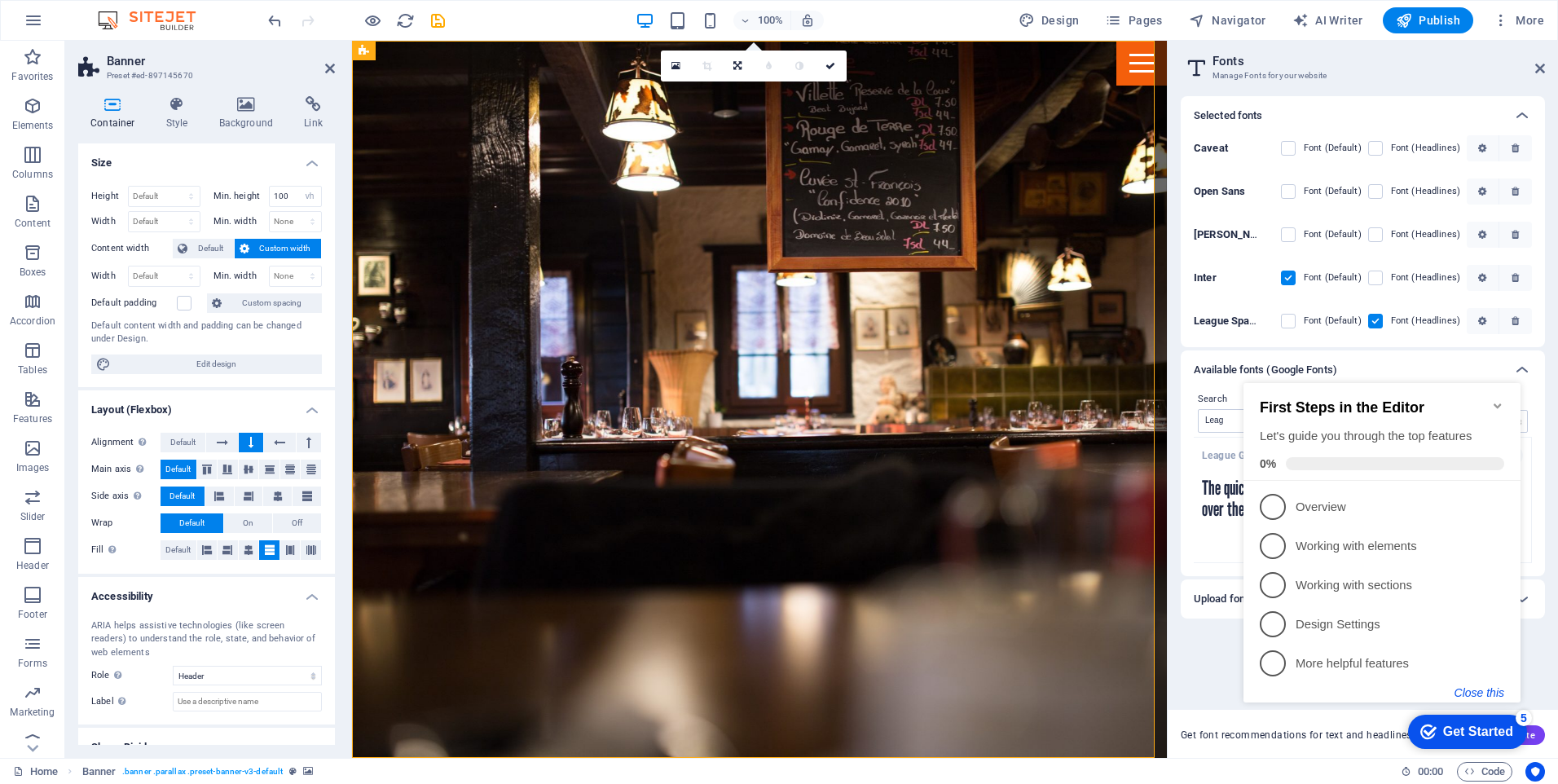
click at [1475, 697] on button "Close this" at bounding box center [1479, 692] width 50 height 13
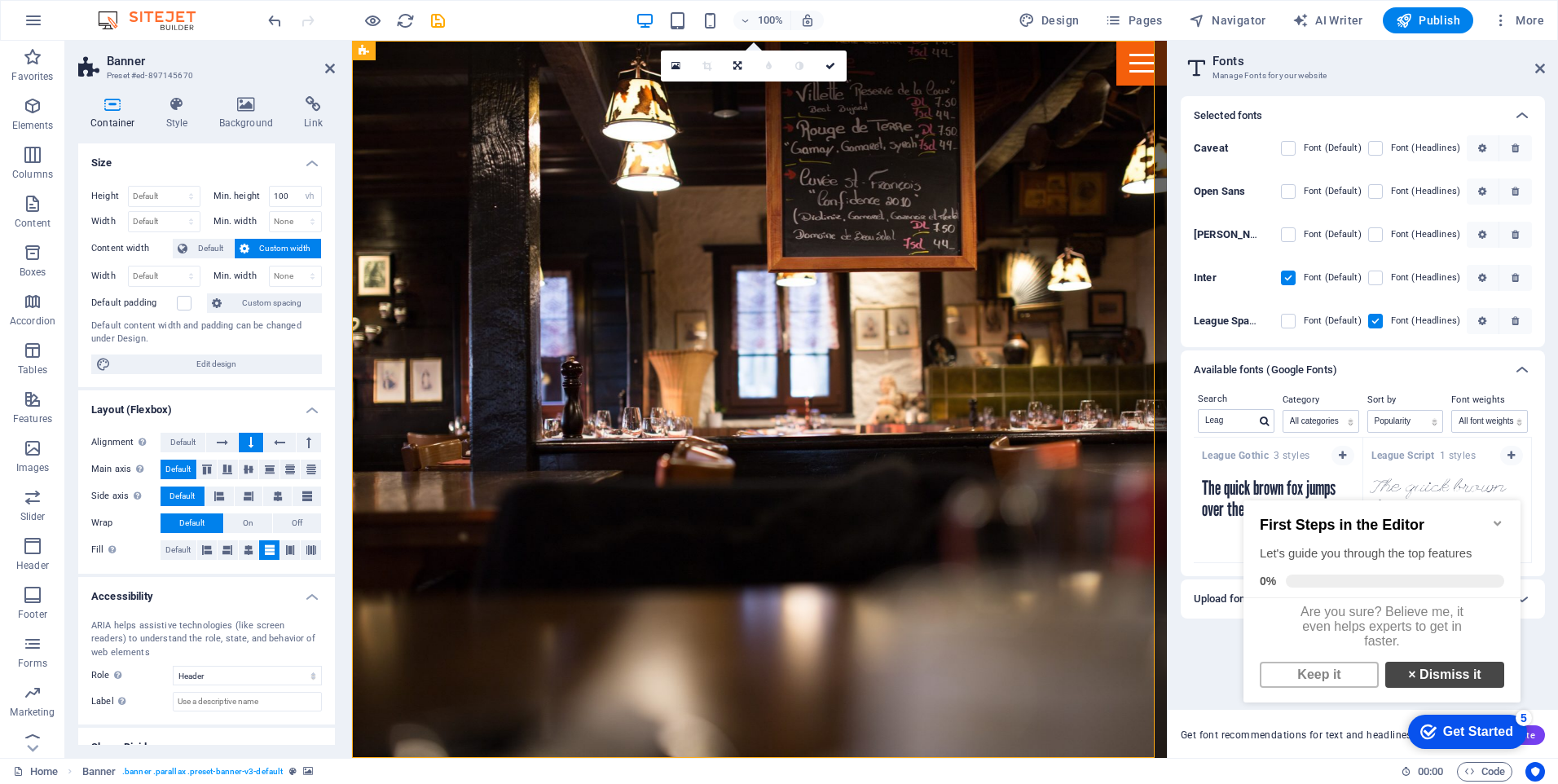
click at [1413, 684] on link "× Dismiss it" at bounding box center [1444, 674] width 119 height 26
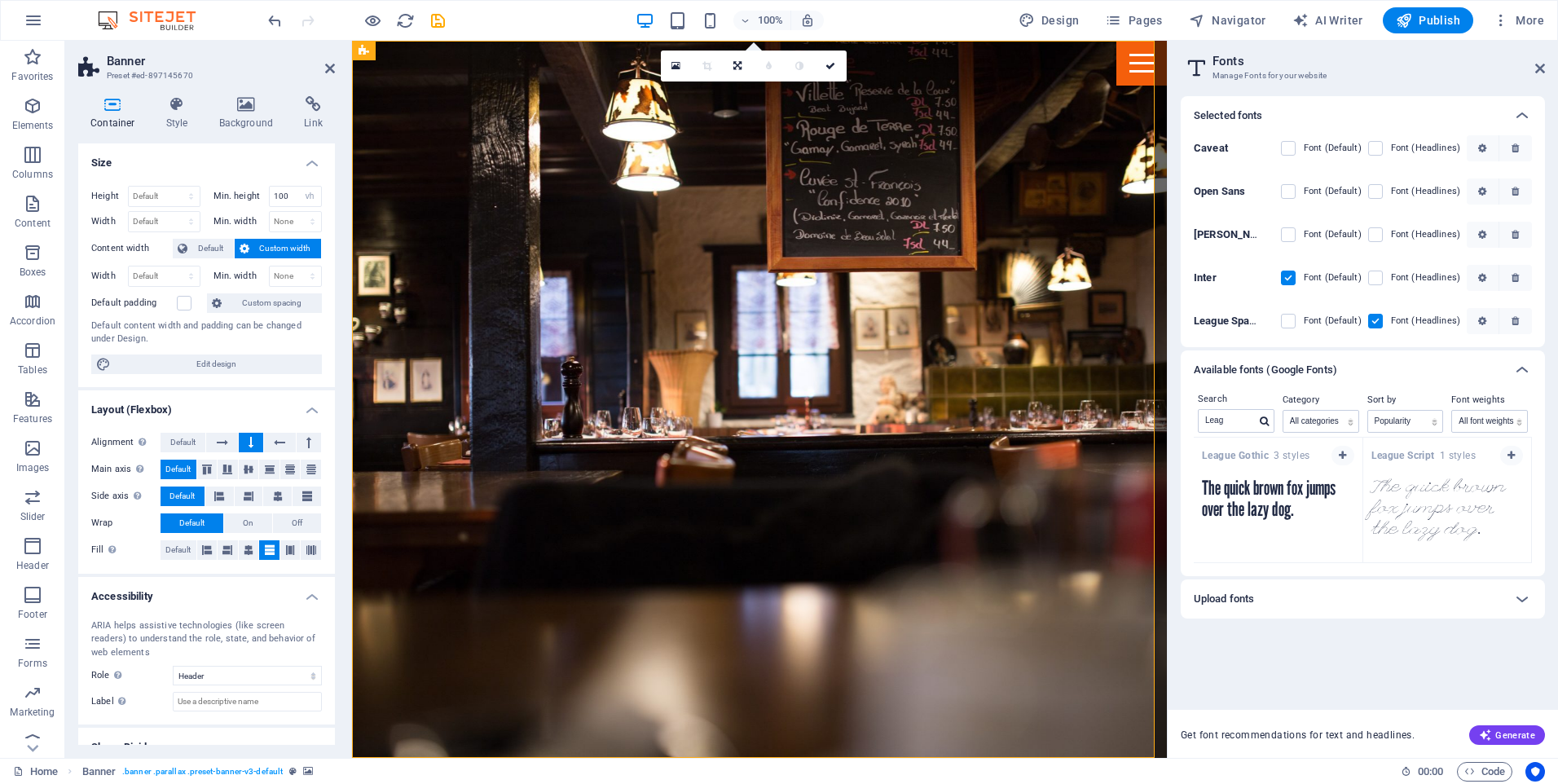
click at [1356, 674] on div "Selected fonts Caveat Font (Default) Font (Headlines) Open Sans Font (Default) …" at bounding box center [1362, 396] width 364 height 600
click at [1543, 71] on icon at bounding box center [1540, 67] width 10 height 13
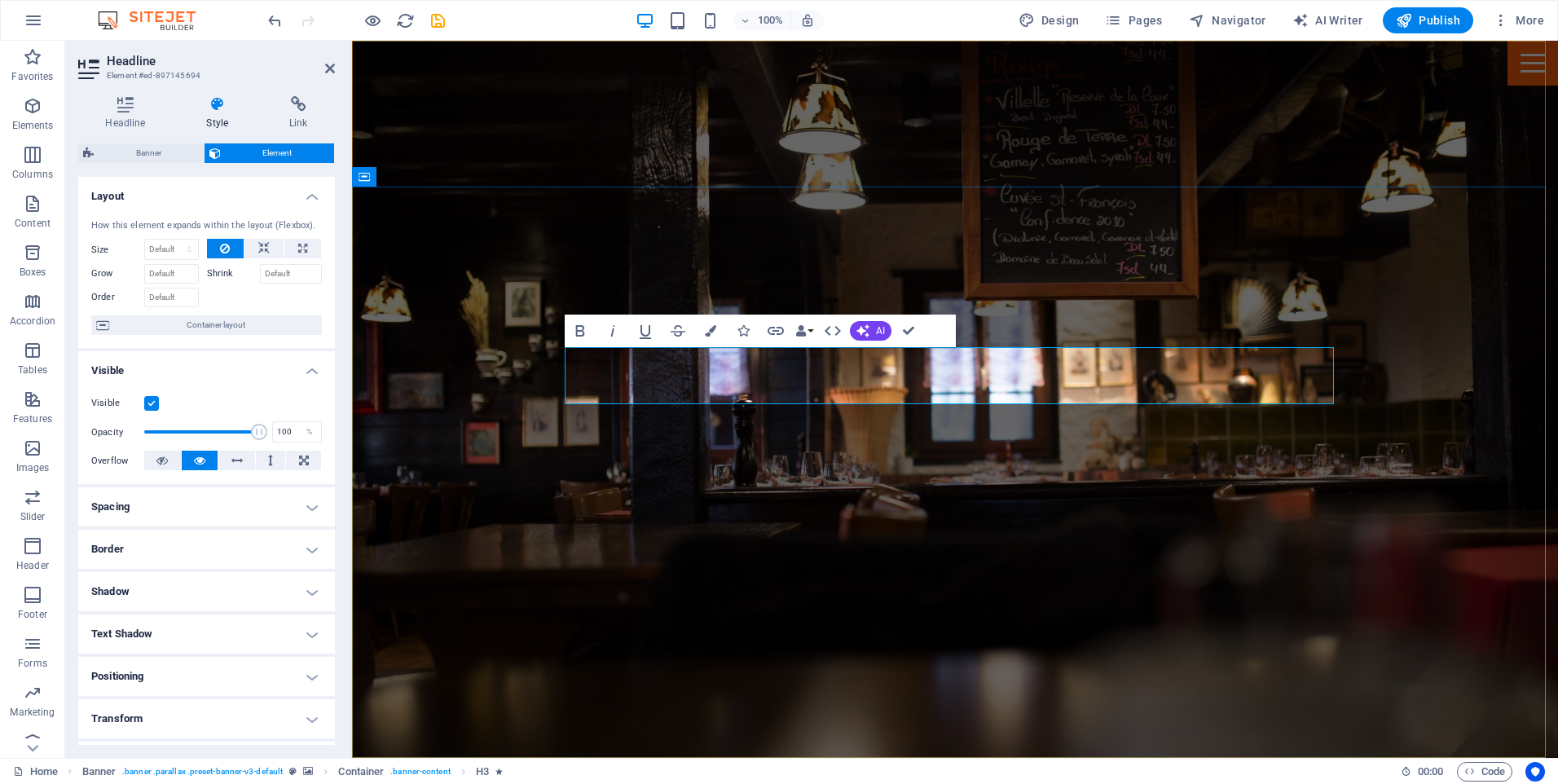
click at [126, 121] on h4 "Headline" at bounding box center [129, 113] width 101 height 35
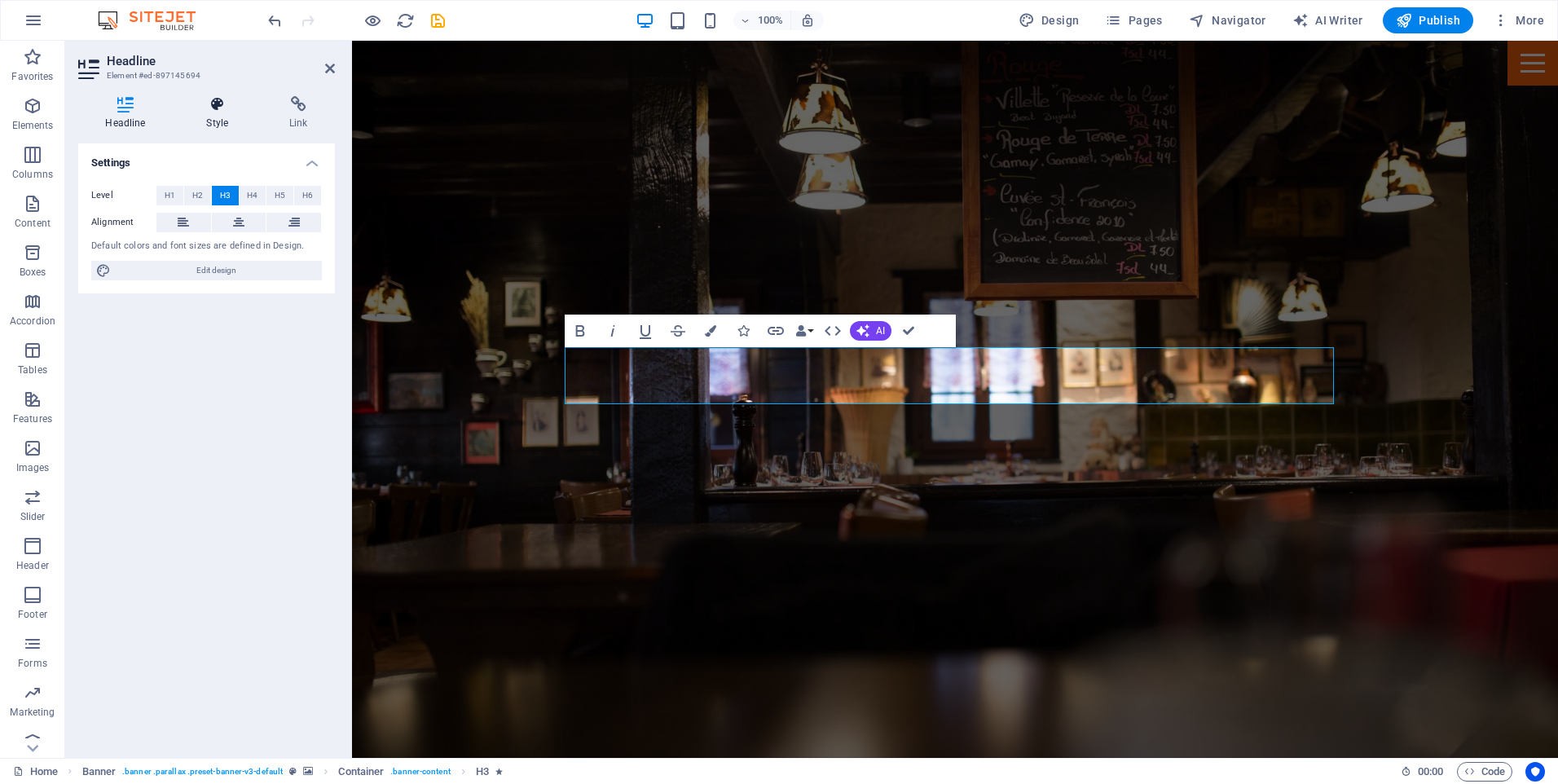
click at [225, 119] on h4 "Style" at bounding box center [221, 113] width 83 height 35
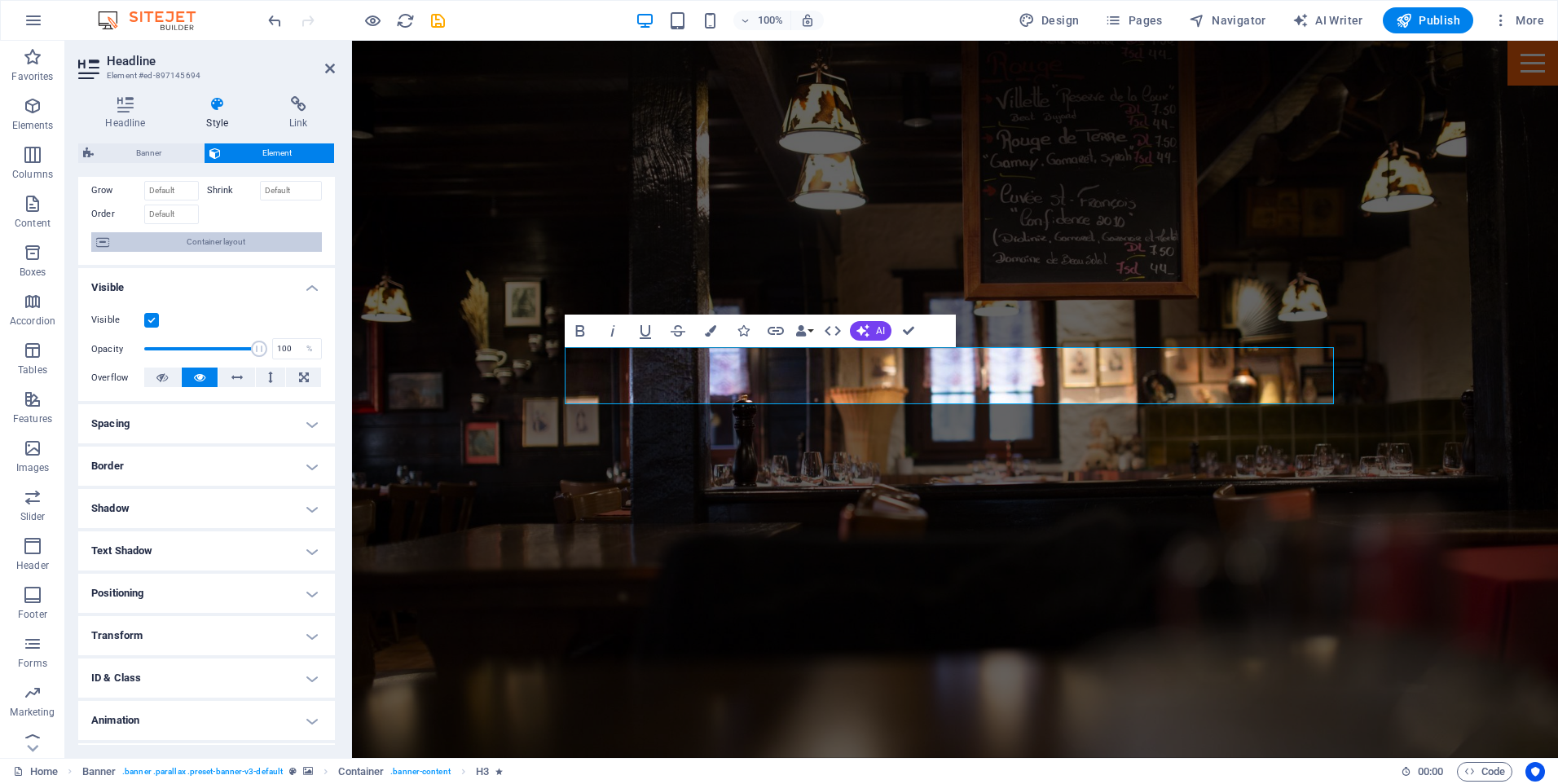
scroll to position [121, 0]
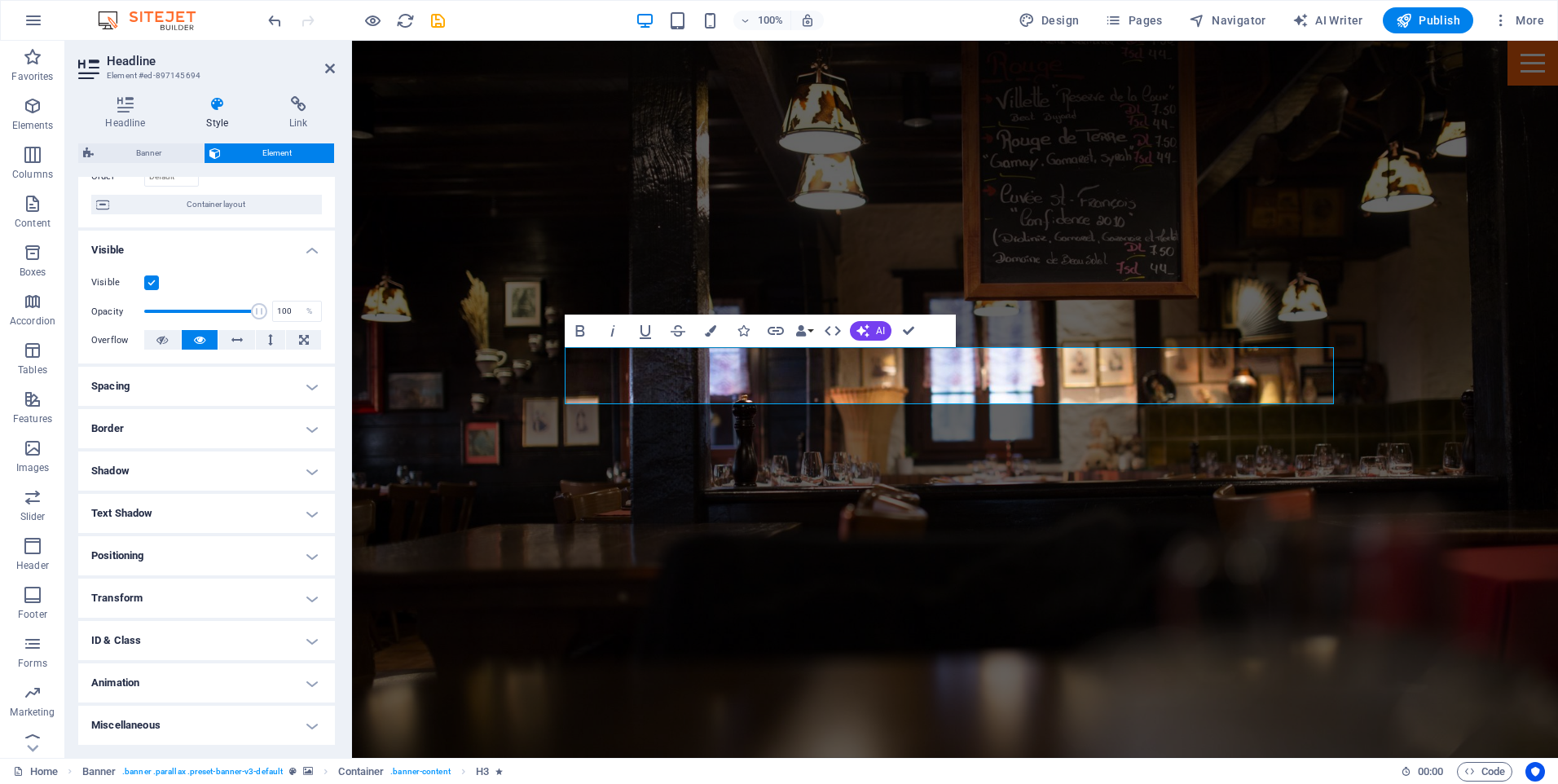
click at [298, 593] on h4 "Transform" at bounding box center [207, 598] width 256 height 39
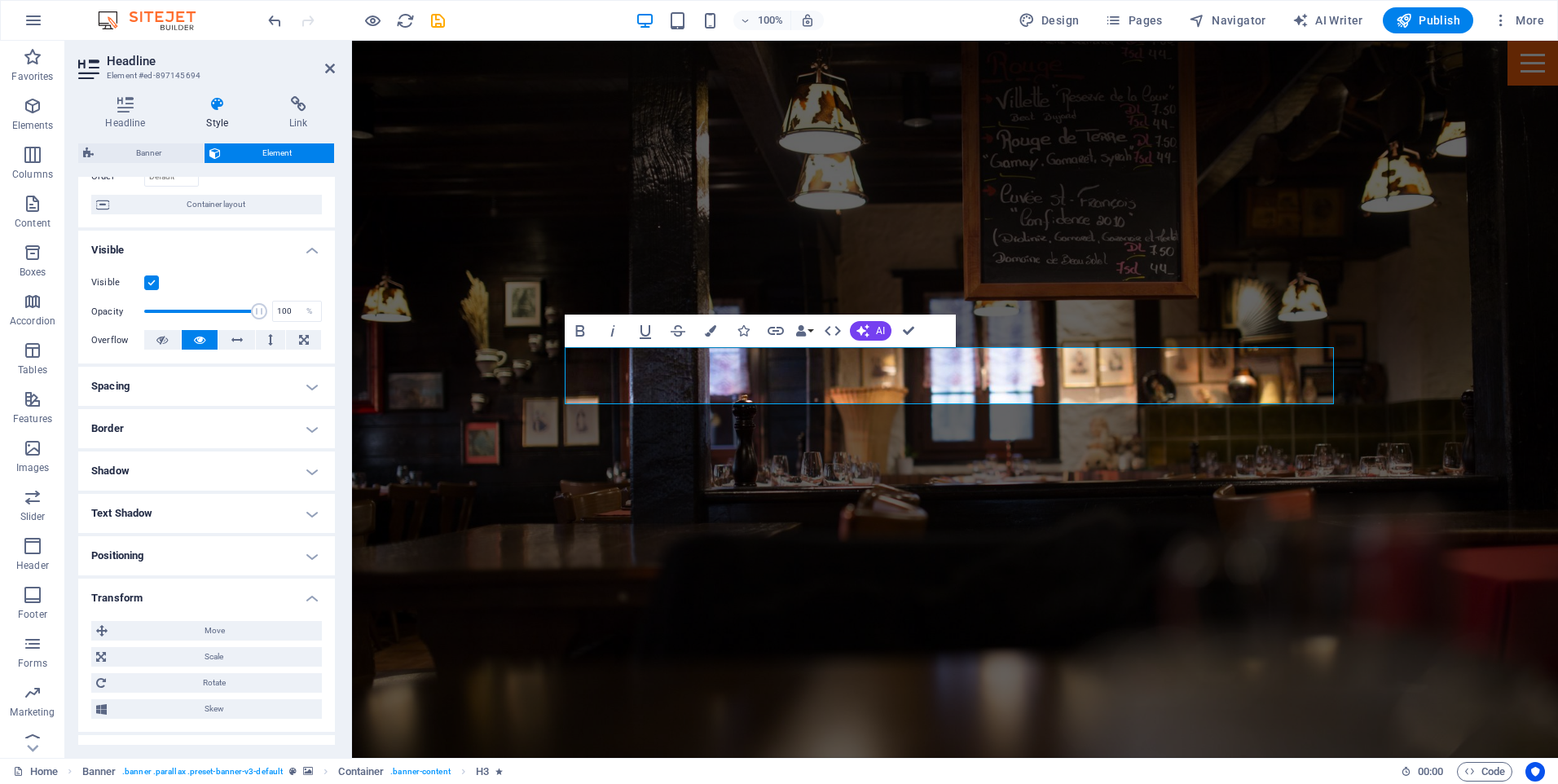
click at [298, 593] on h4 "Transform" at bounding box center [207, 593] width 256 height 30
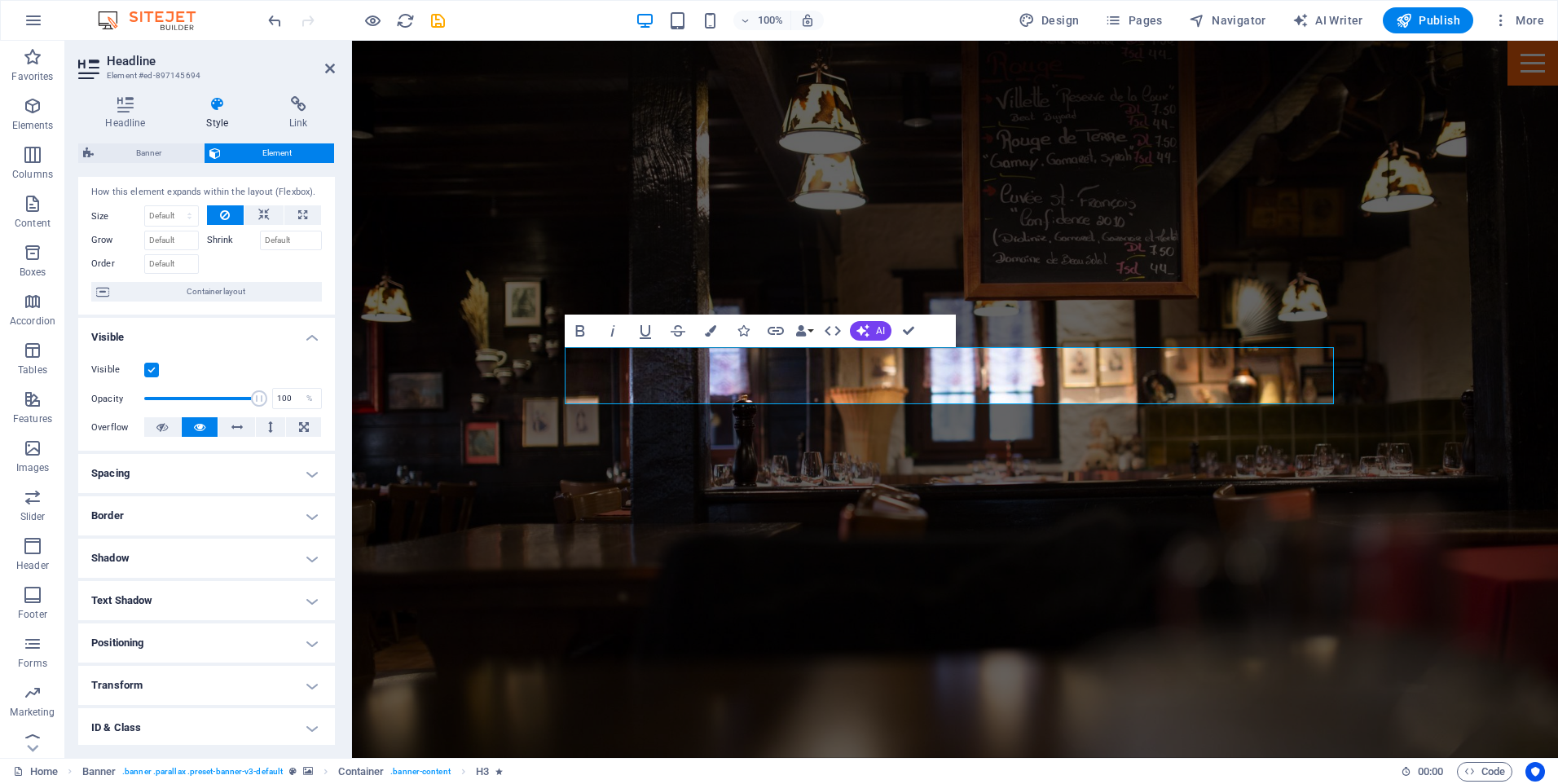
scroll to position [0, 0]
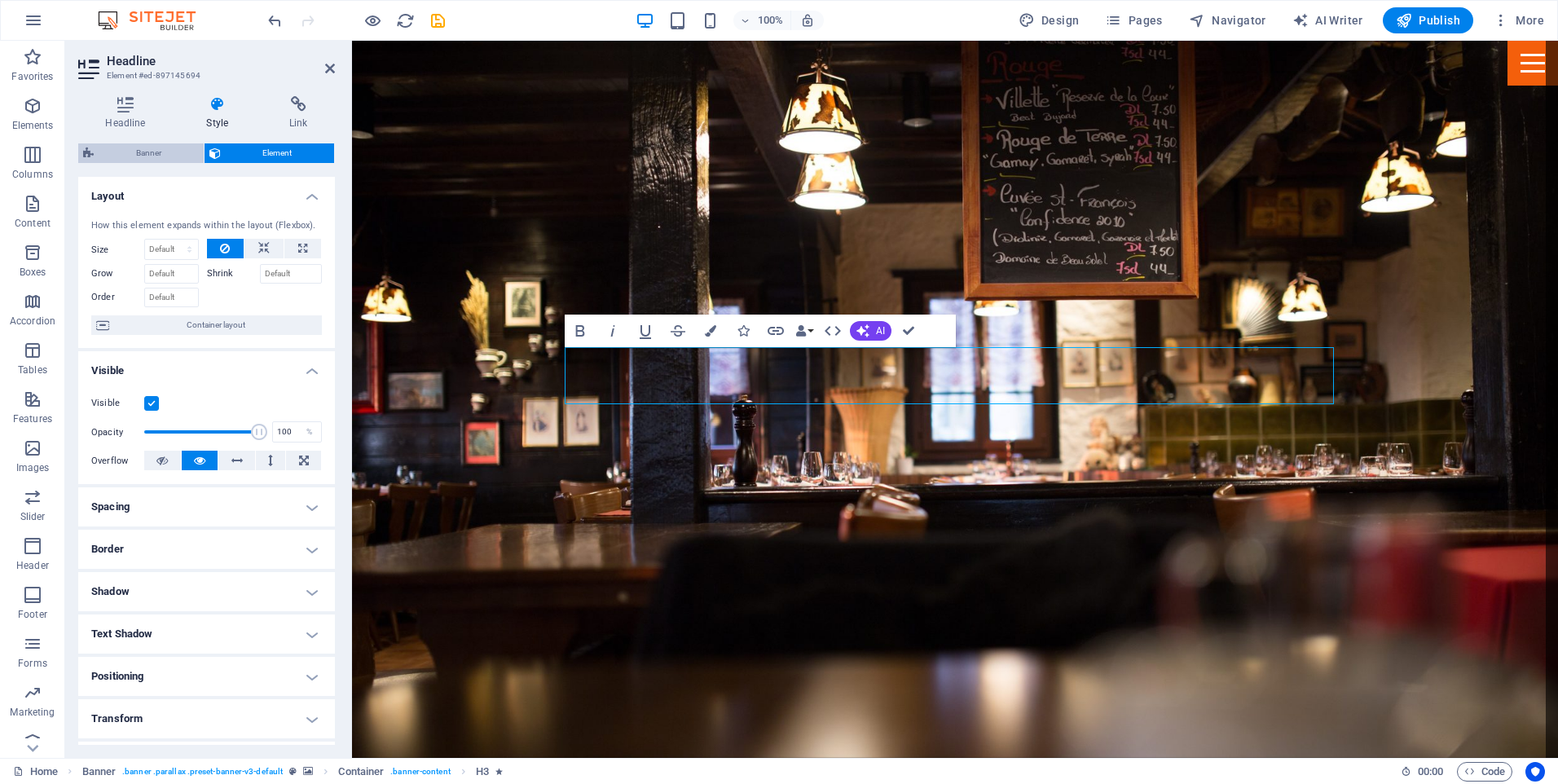
click at [126, 146] on span "Banner" at bounding box center [148, 153] width 100 height 19
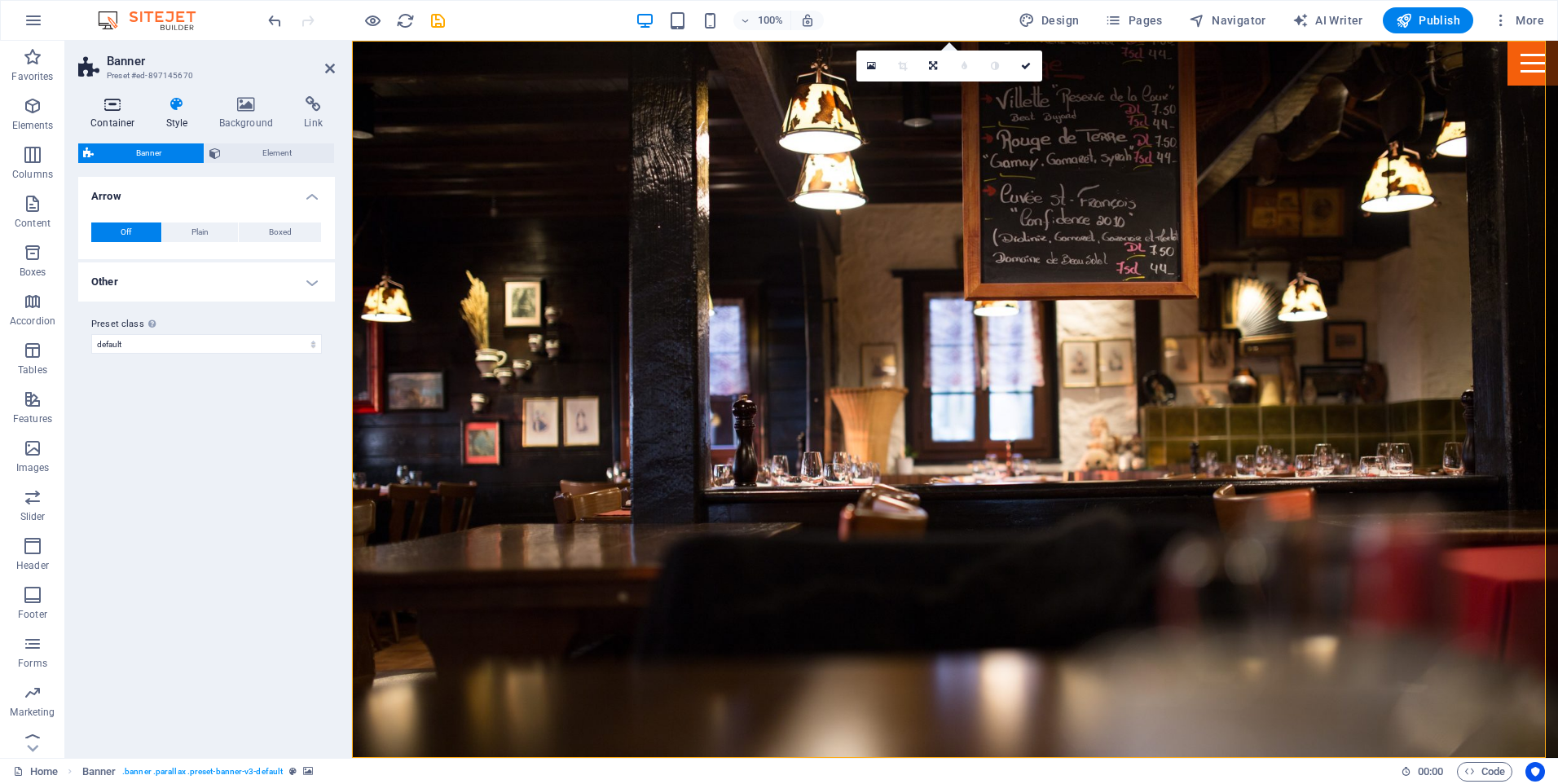
click at [115, 105] on icon at bounding box center [113, 104] width 69 height 16
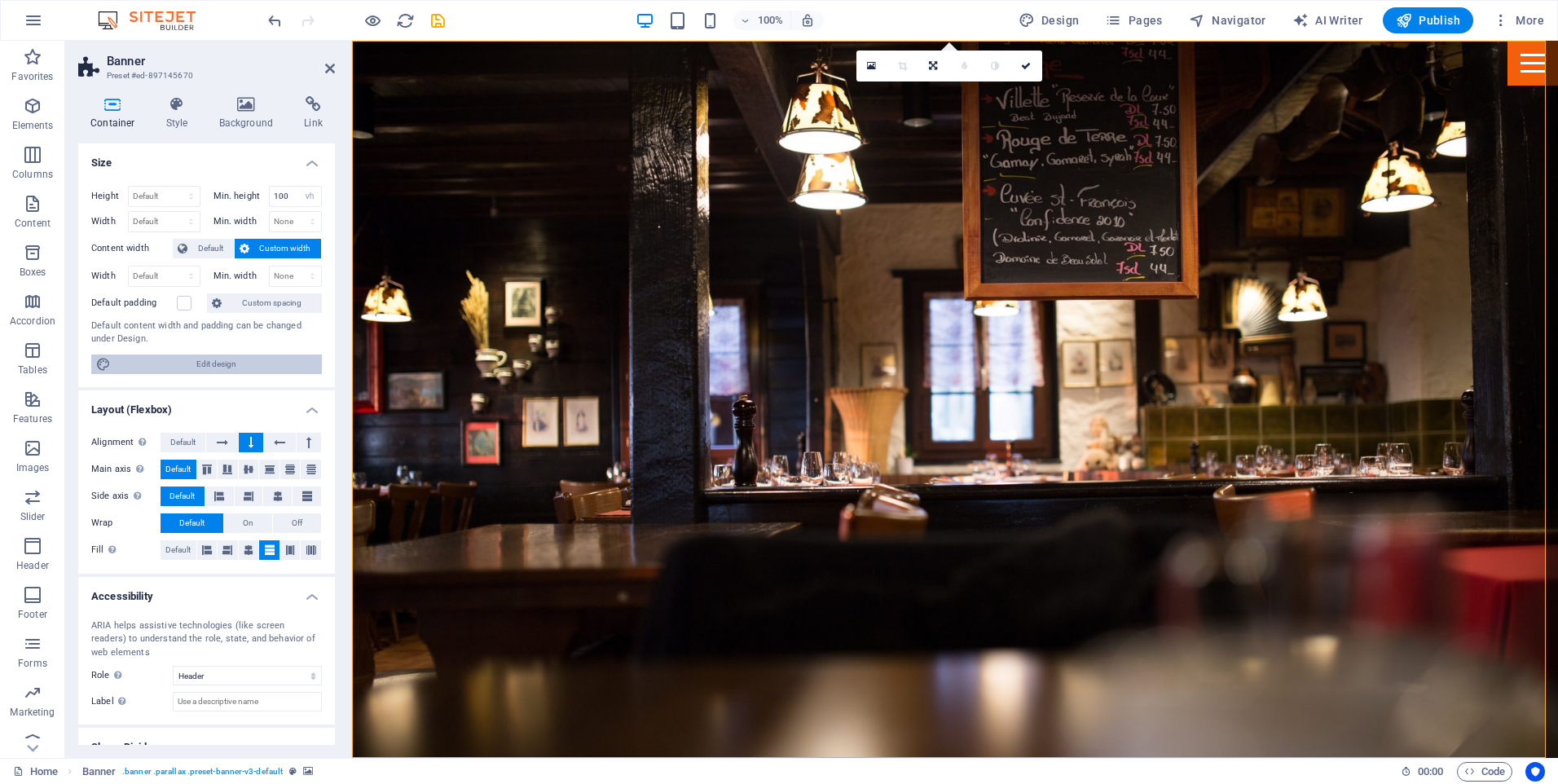
click at [191, 360] on span "Edit design" at bounding box center [216, 363] width 201 height 19
select select "px"
select select "400"
select select "px"
select select "rem"
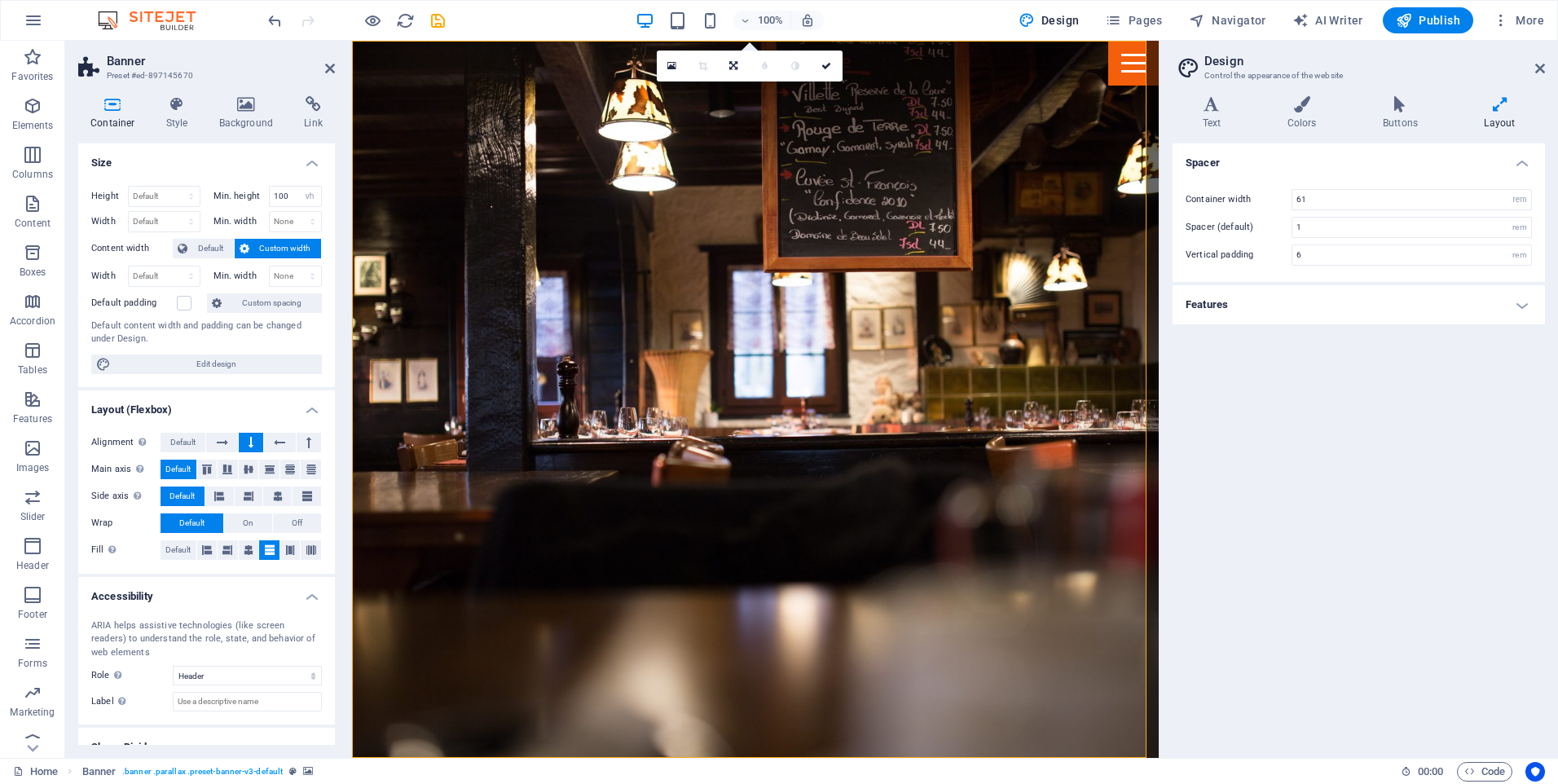
click at [1227, 132] on div "Text Colors Buttons Layout Text Standard Bold Links Font color Font Inter Font …" at bounding box center [1359, 420] width 373 height 648
click at [1211, 106] on icon at bounding box center [1211, 104] width 78 height 16
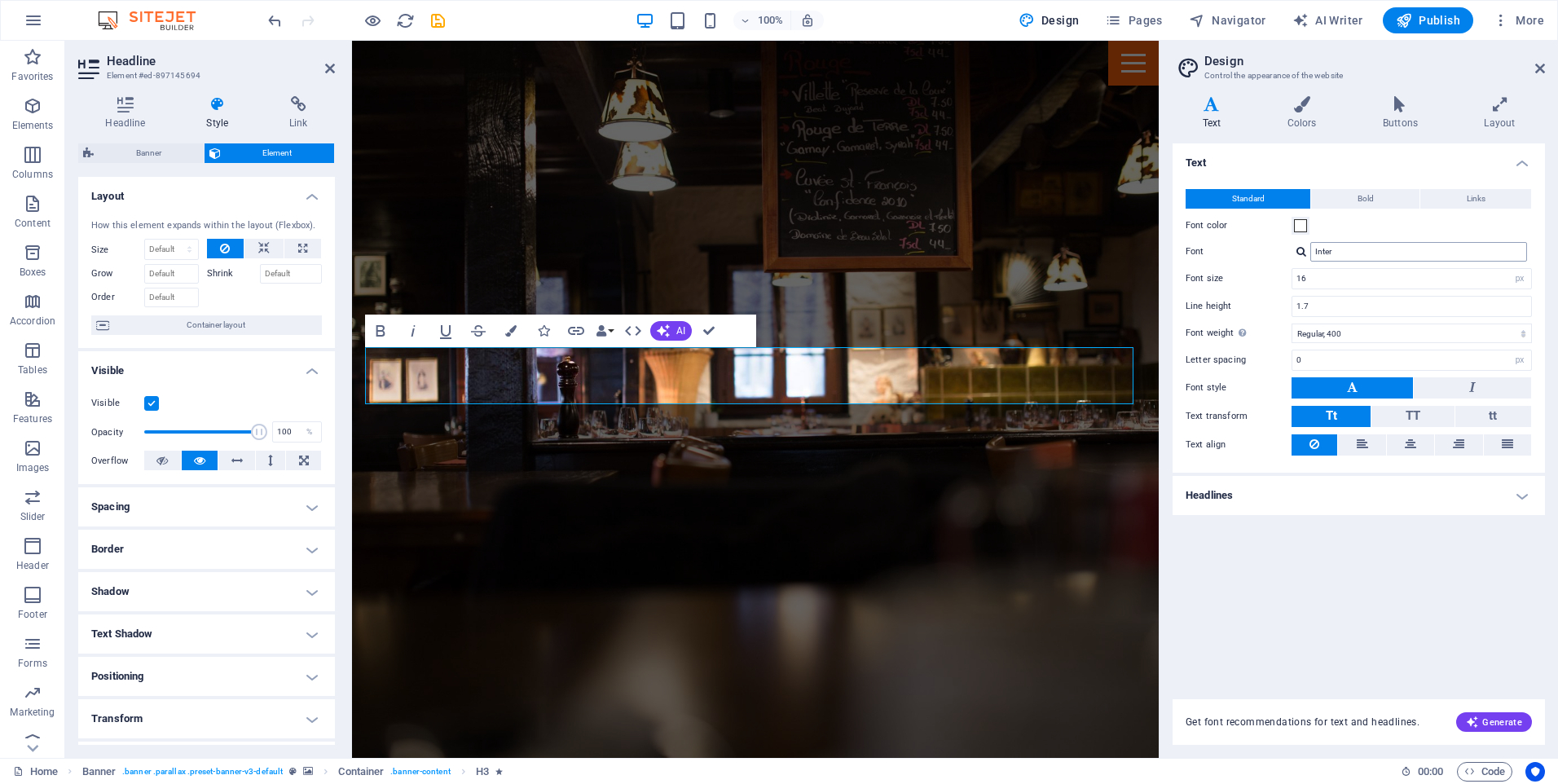
click at [1338, 250] on input "Inter" at bounding box center [1418, 251] width 217 height 19
click at [1300, 254] on div at bounding box center [1301, 251] width 10 height 11
click at [1339, 293] on div "Inter" at bounding box center [1421, 293] width 215 height 17
click at [1301, 250] on div at bounding box center [1301, 251] width 10 height 11
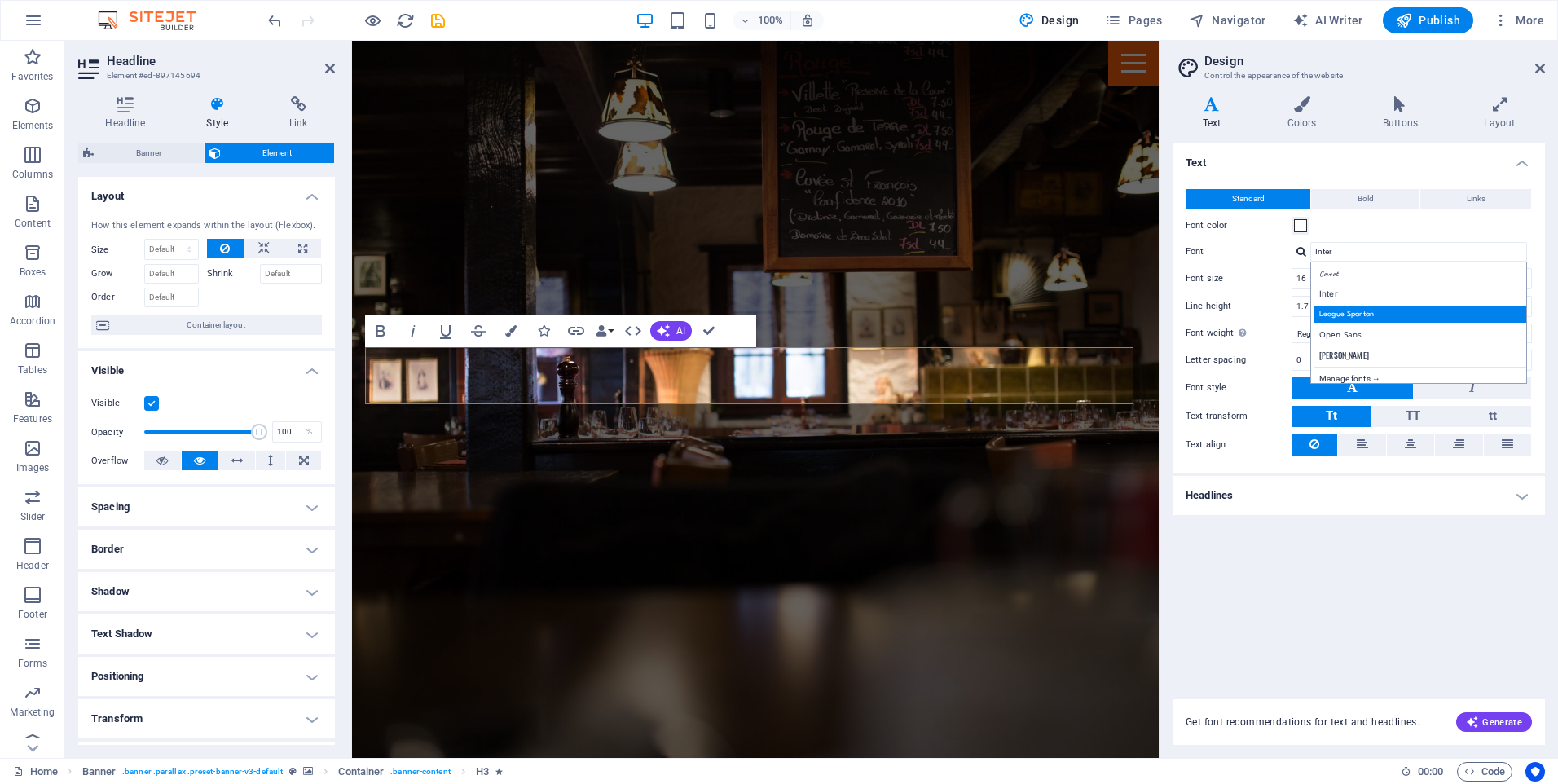
click at [1347, 319] on div "League Spartan" at bounding box center [1421, 314] width 215 height 17
type input "League Spartan"
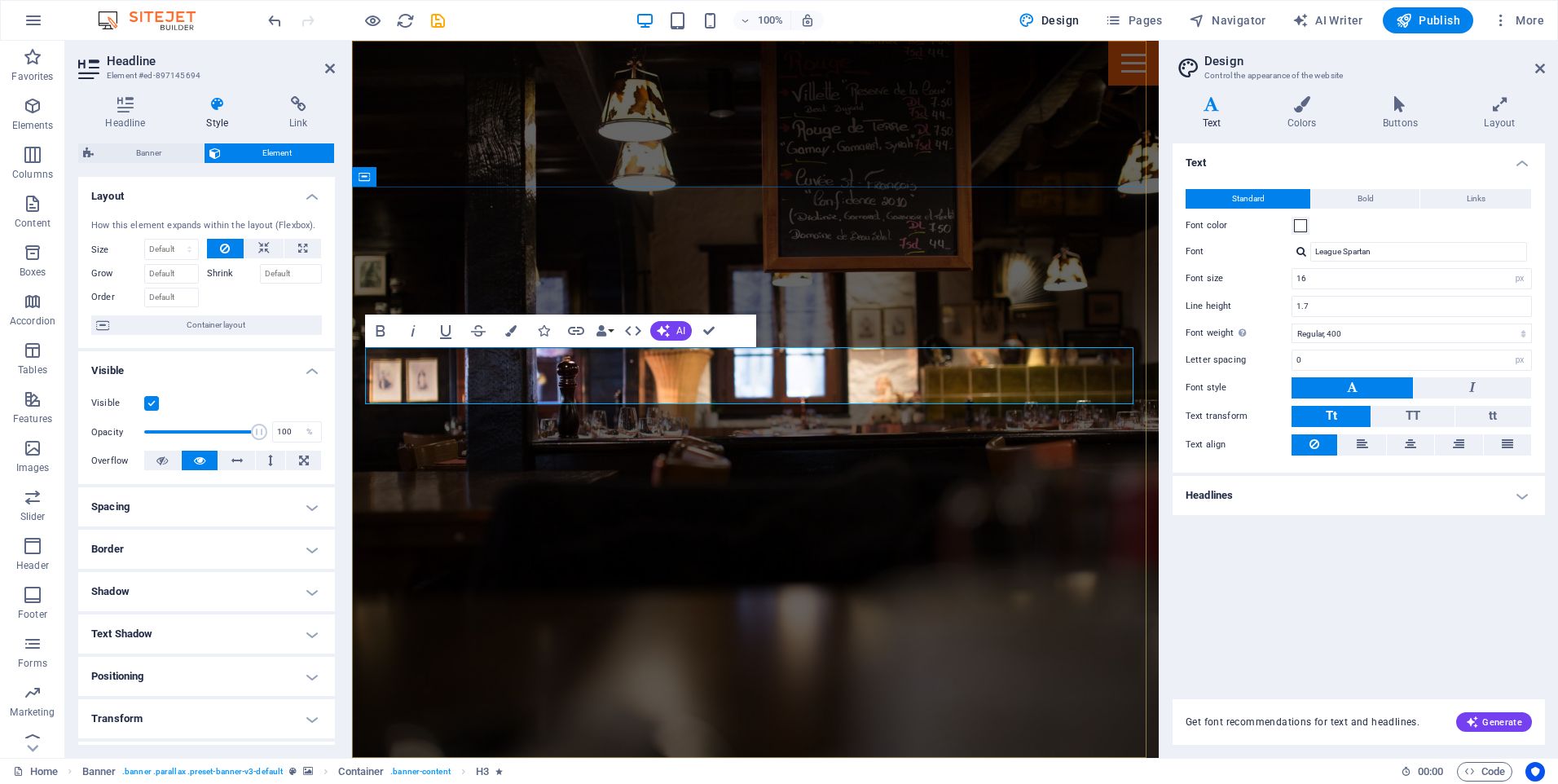
click at [610, 330] on button "Data Bindings" at bounding box center [604, 330] width 23 height 33
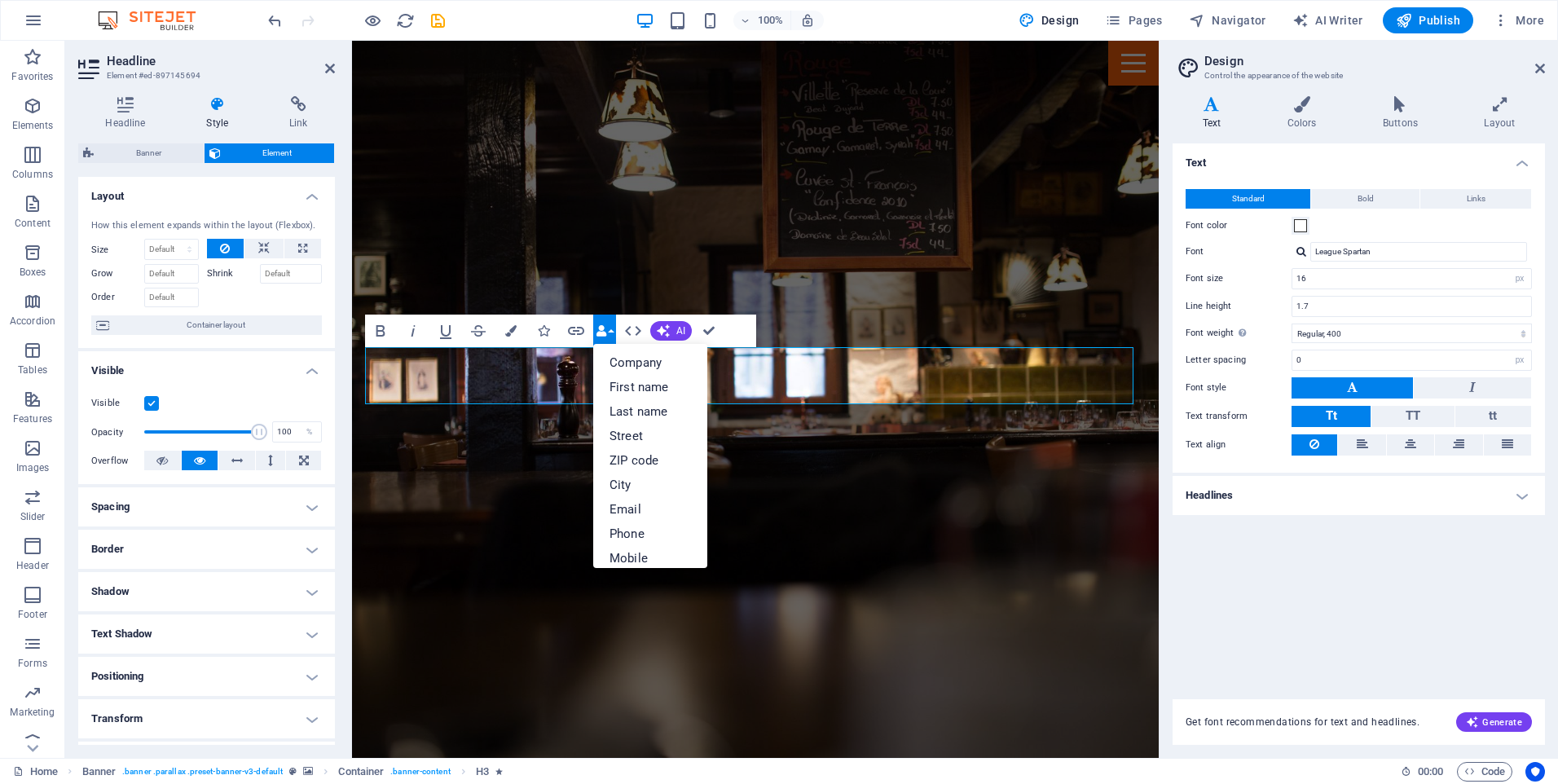
click at [610, 330] on button "Data Bindings" at bounding box center [604, 330] width 23 height 33
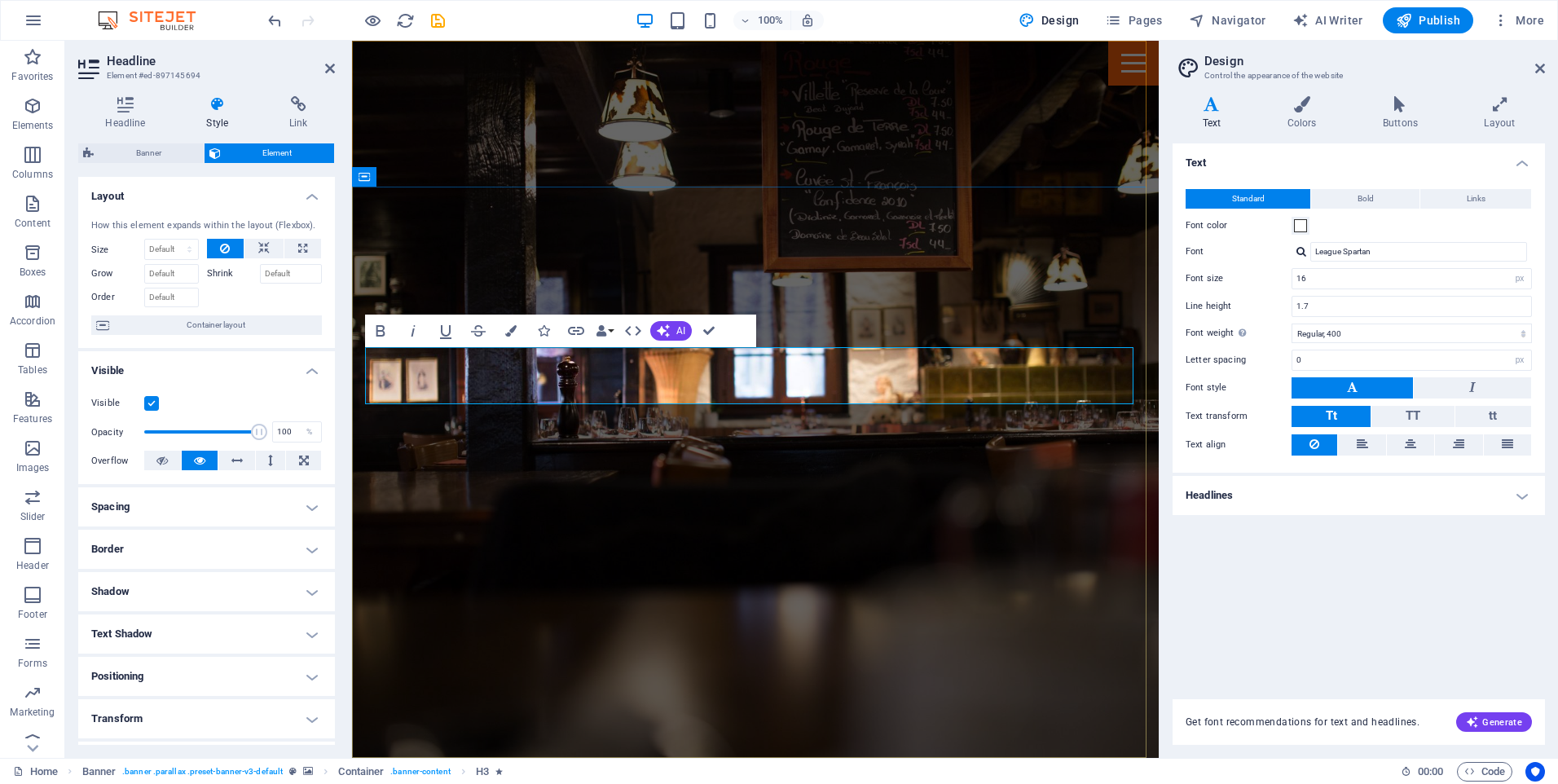
click at [1302, 254] on div at bounding box center [1301, 251] width 10 height 11
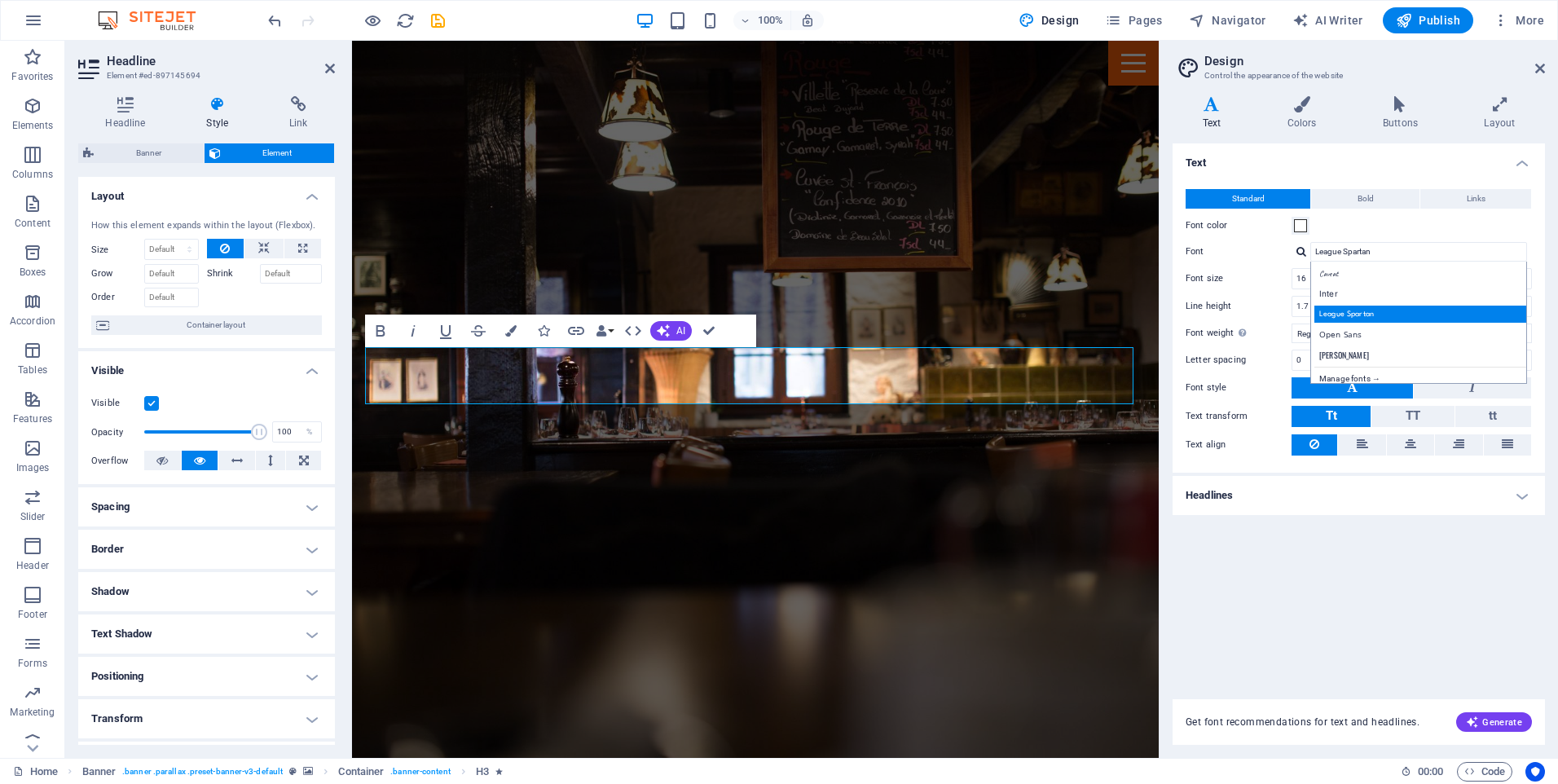
click at [1343, 315] on div "League Spartan" at bounding box center [1421, 314] width 215 height 17
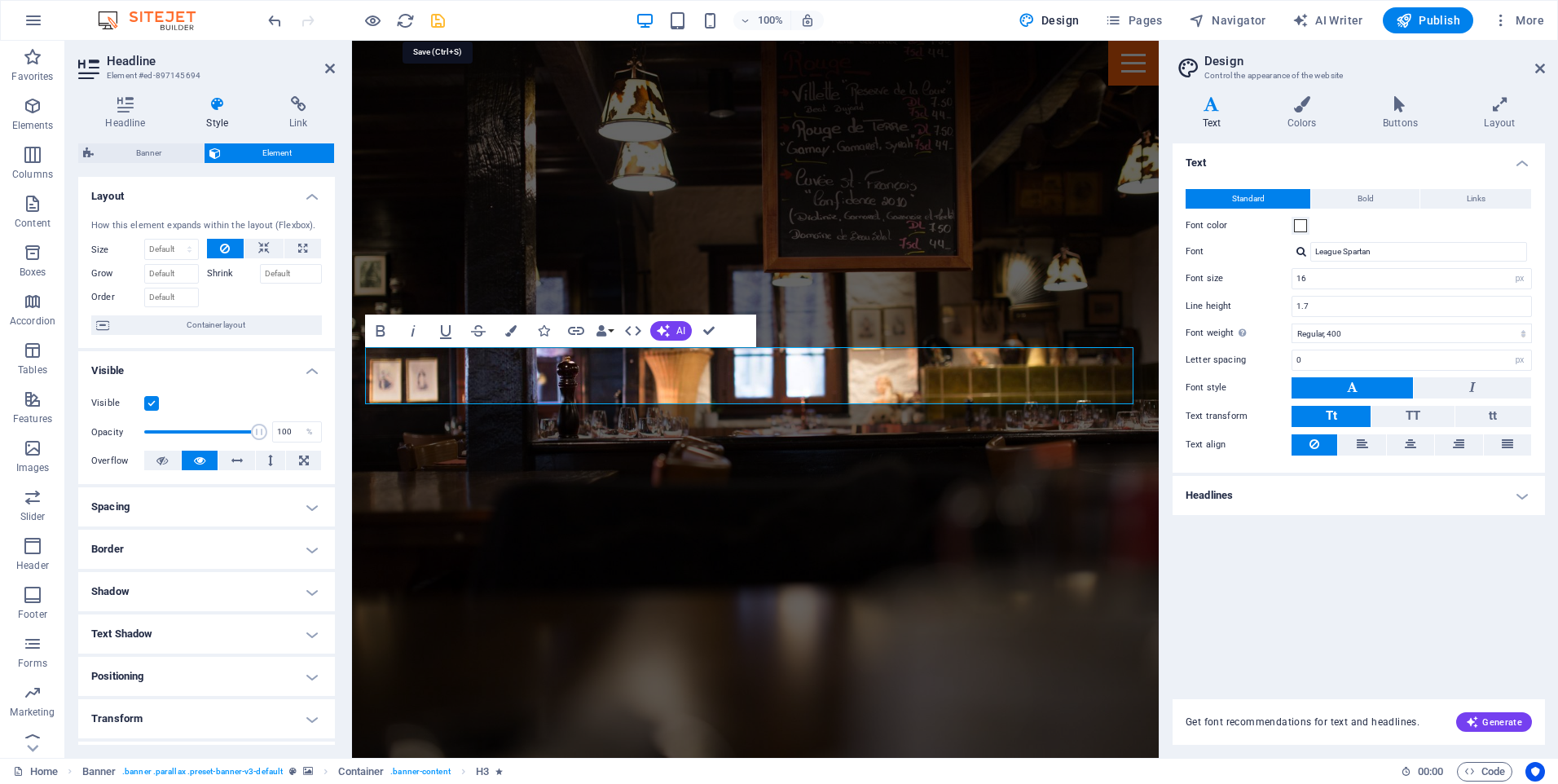
click at [435, 14] on icon "save" at bounding box center [438, 21] width 19 height 19
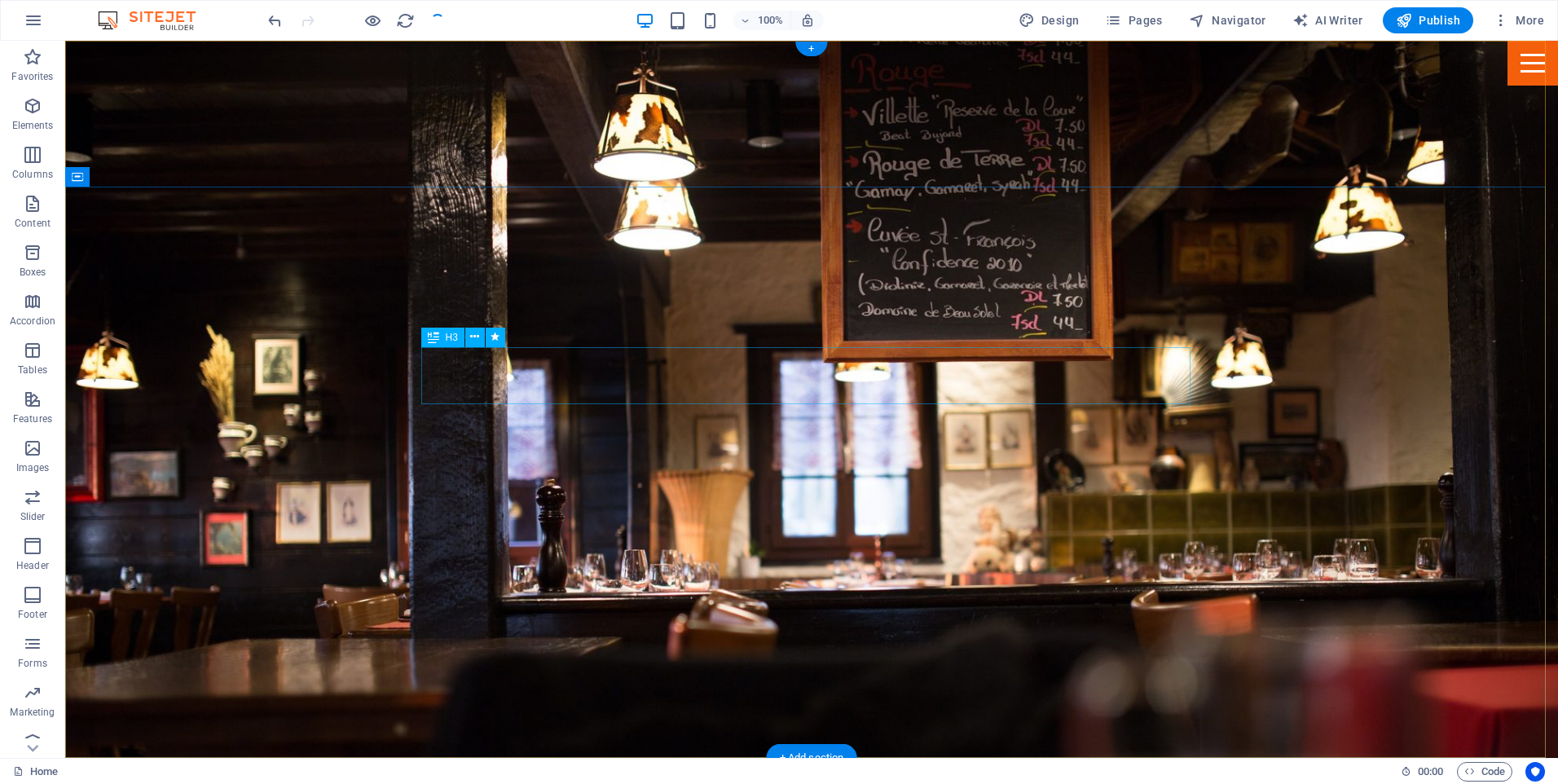
click at [475, 336] on icon at bounding box center [475, 336] width 9 height 17
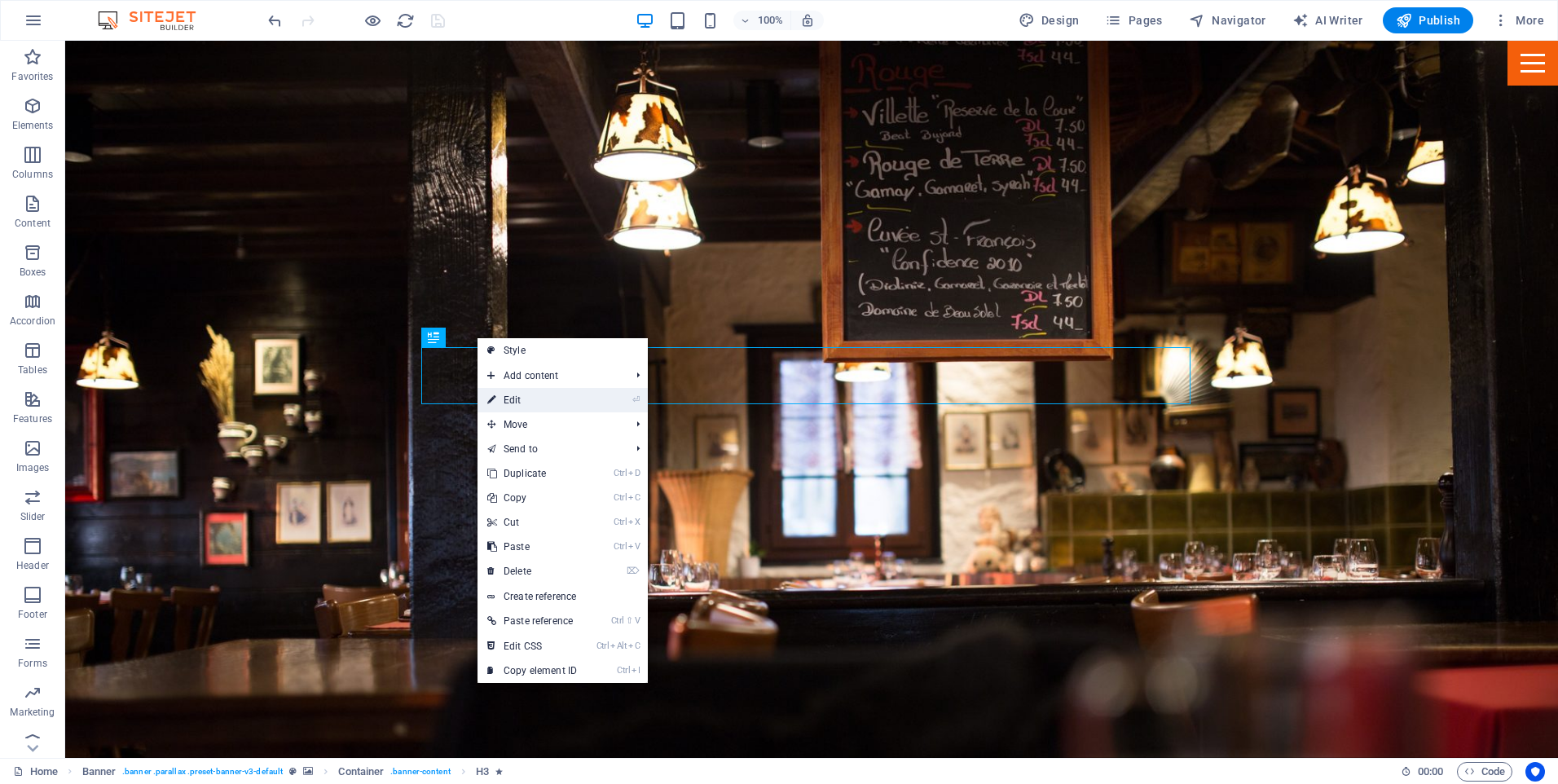
click at [527, 395] on link "⏎ Edit" at bounding box center [531, 400] width 109 height 24
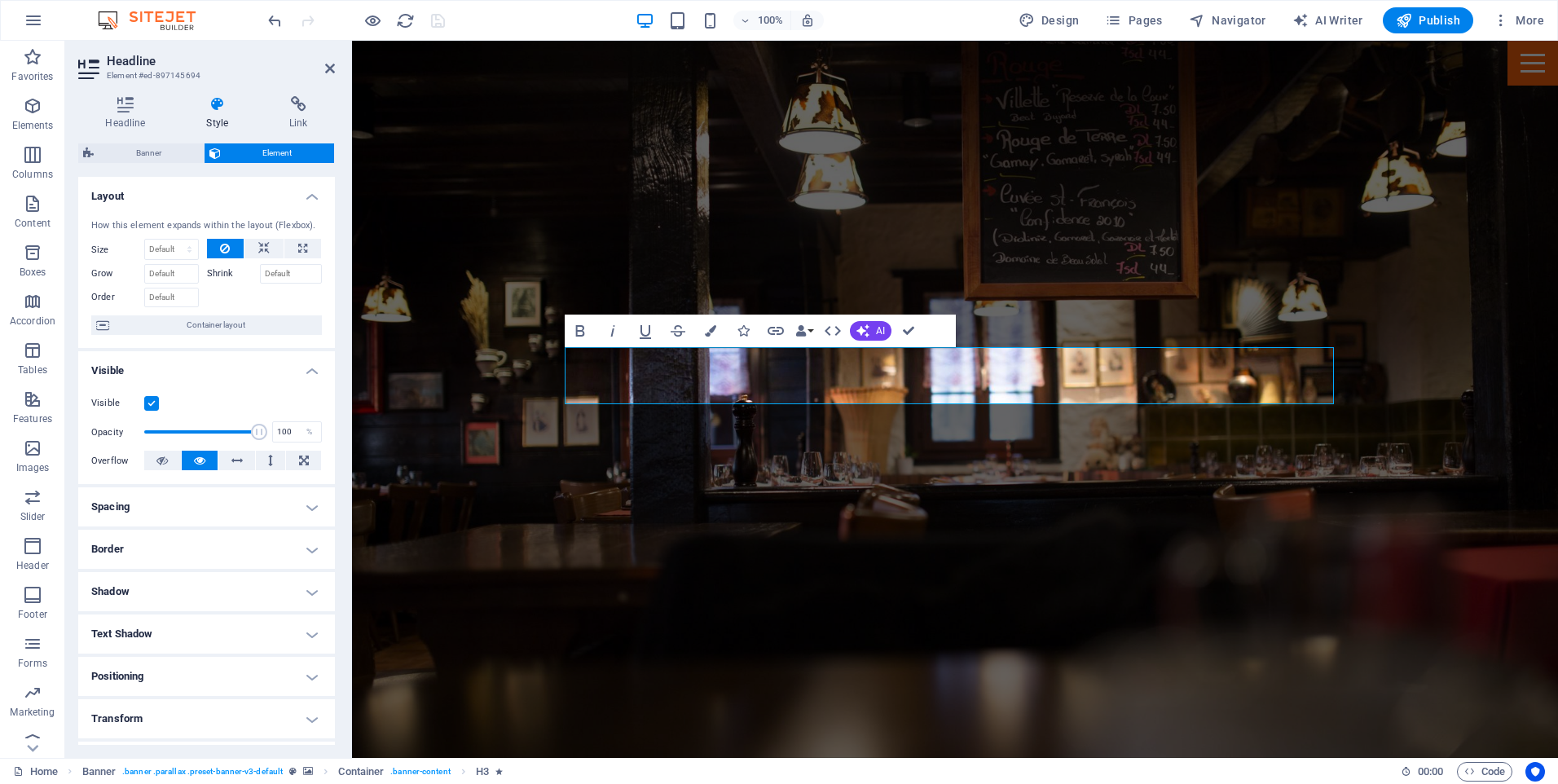
scroll to position [121, 0]
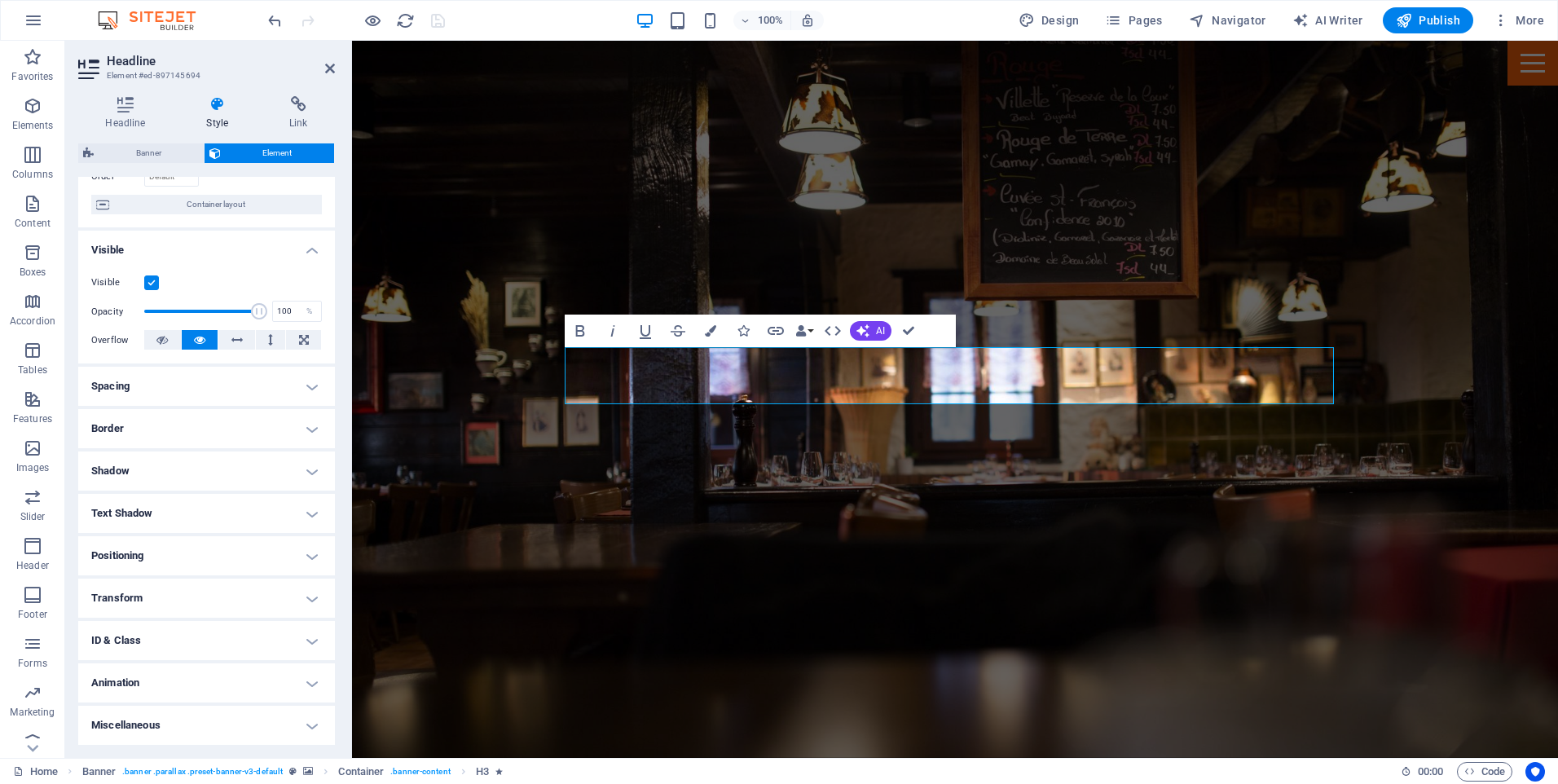
click at [306, 681] on h4 "Animation" at bounding box center [207, 683] width 256 height 39
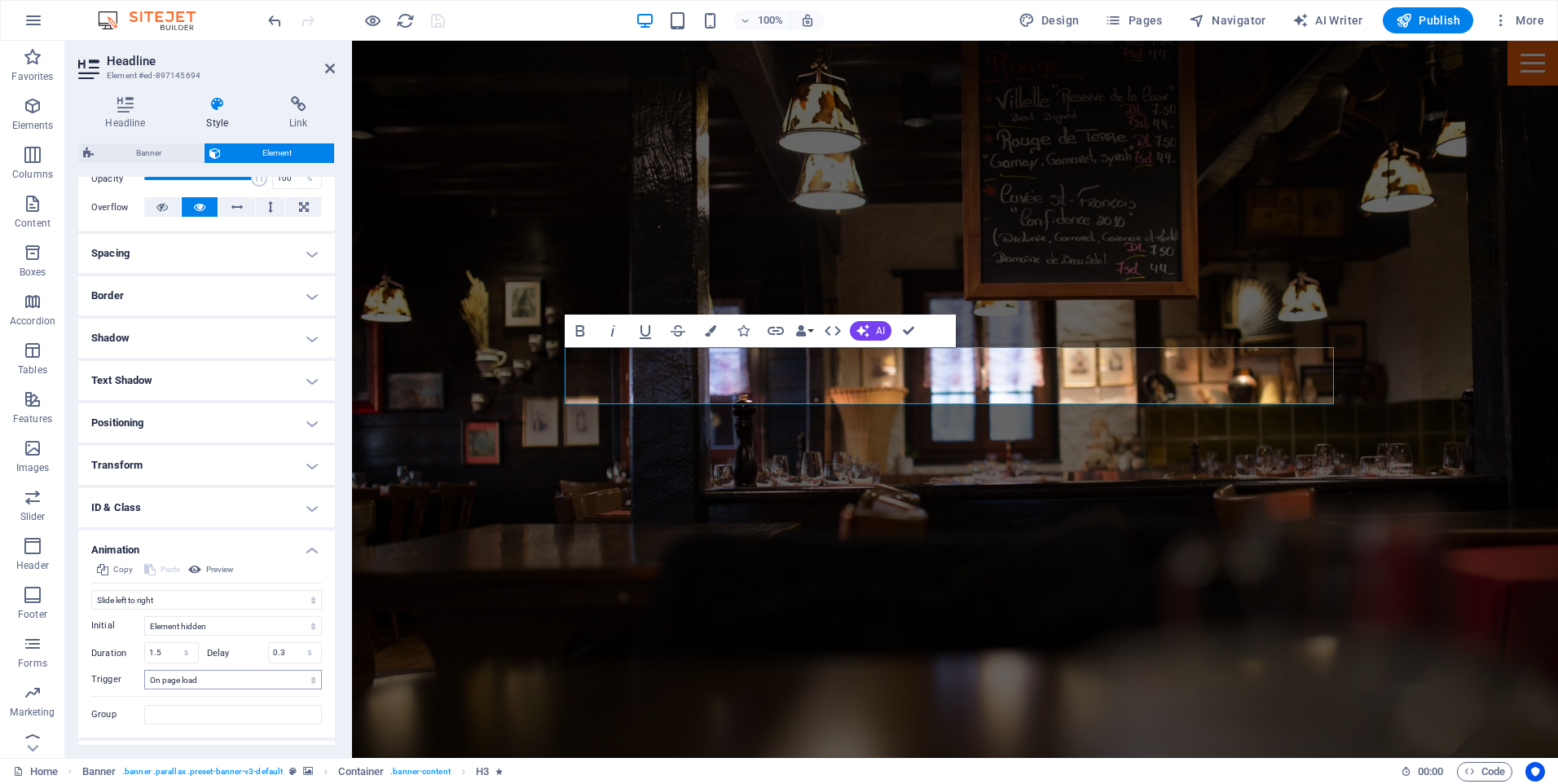
scroll to position [288, 0]
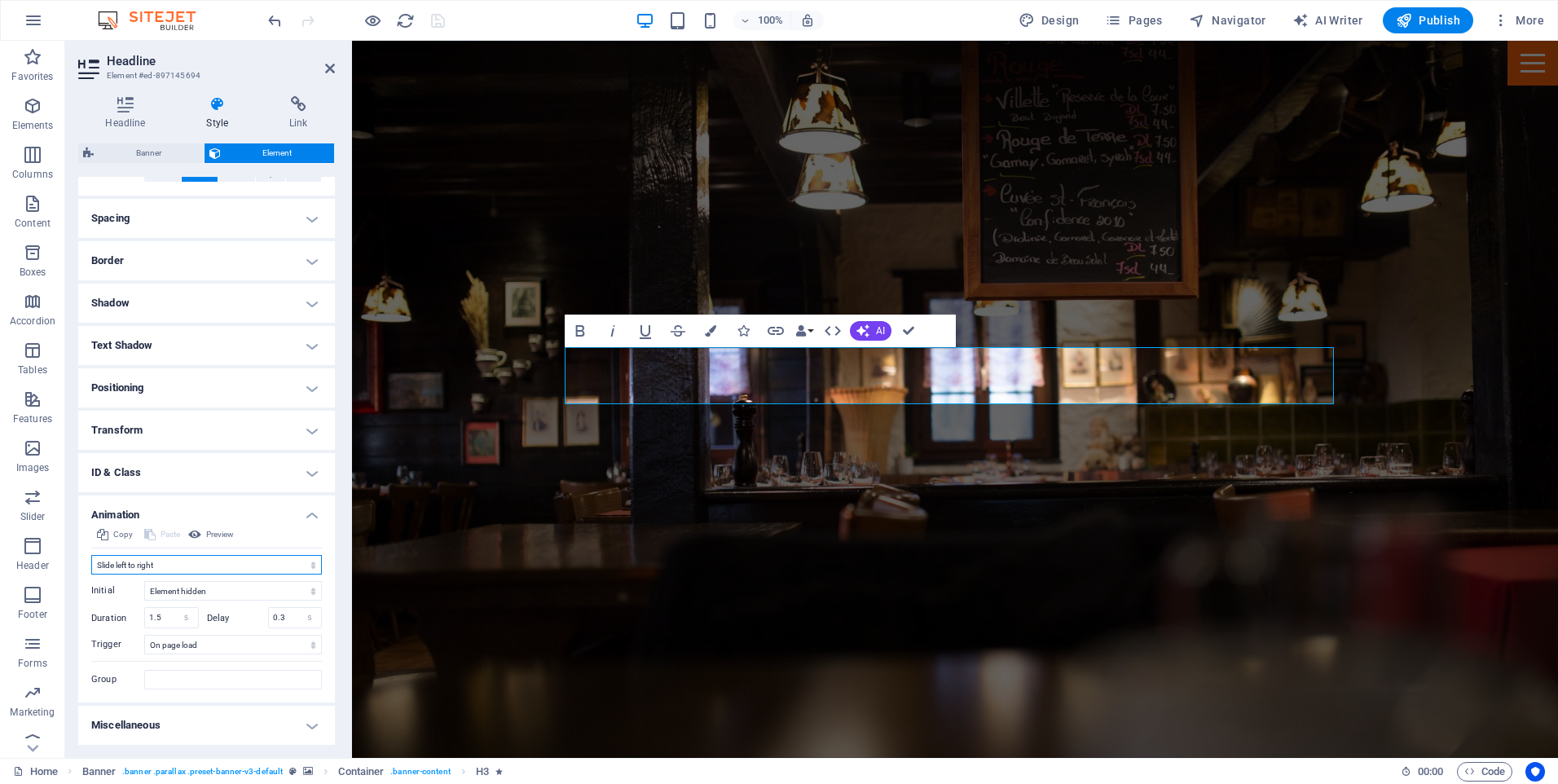
click at [185, 562] on select "Don't animate Show / Hide Slide up/down Zoom in/out Slide left to right Slide r…" at bounding box center [206, 564] width 230 height 19
click at [91, 555] on select "Don't animate Show / Hide Slide up/down Zoom in/out Slide left to right Slide r…" at bounding box center [206, 564] width 230 height 19
click at [177, 561] on select "Don't animate Show / Hide Slide up/down Zoom in/out Slide left to right Slide r…" at bounding box center [206, 564] width 230 height 19
select select "pulse"
click at [91, 573] on select "Don't animate Show / Hide Slide up/down Zoom in/out Slide left to right Slide r…" at bounding box center [206, 564] width 230 height 19
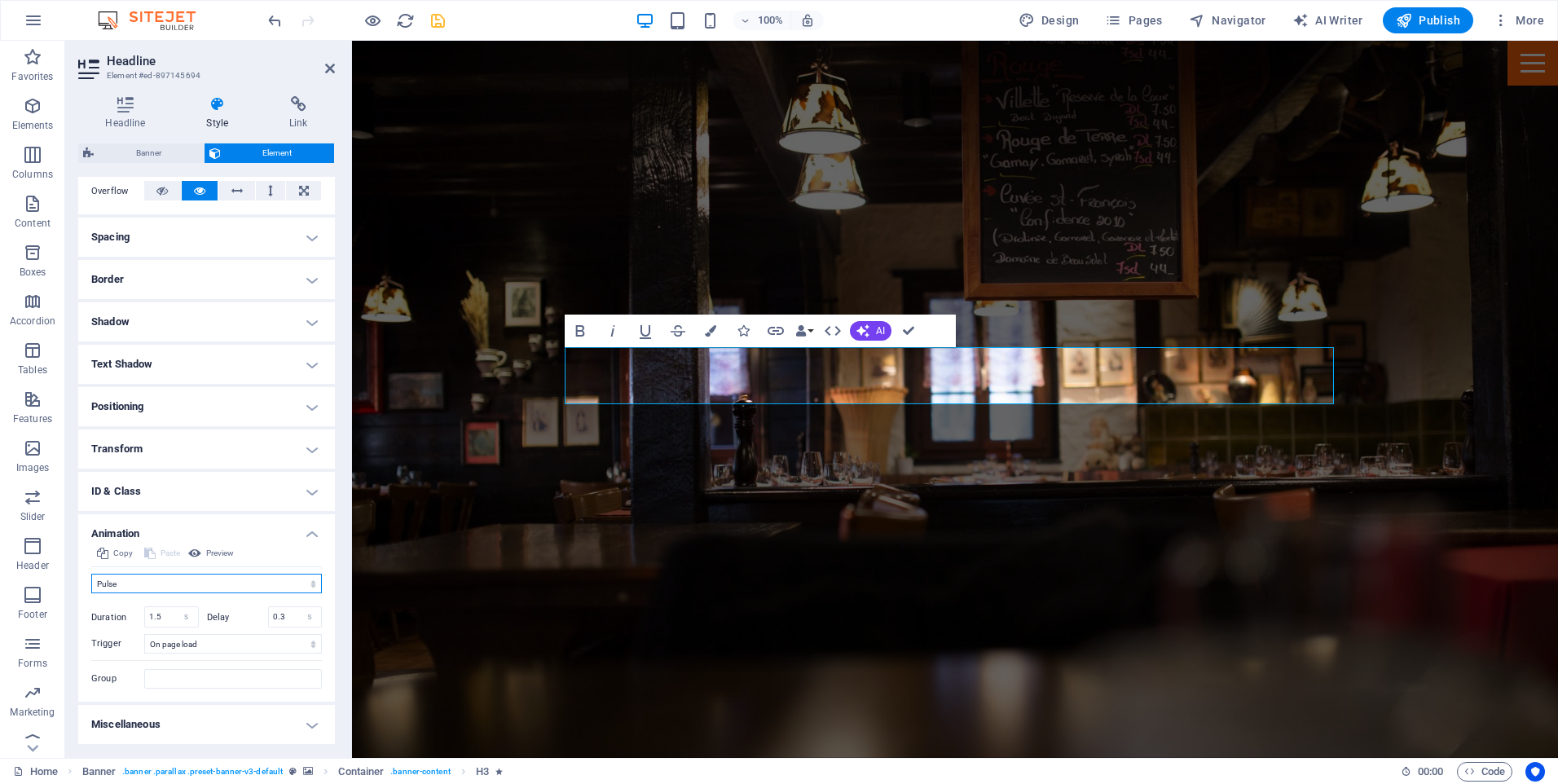
scroll to position [270, 0]
click at [301, 643] on select "No automatic trigger On page load Element scrolled into view" at bounding box center [233, 643] width 178 height 19
click at [291, 618] on input "0.3" at bounding box center [295, 616] width 53 height 19
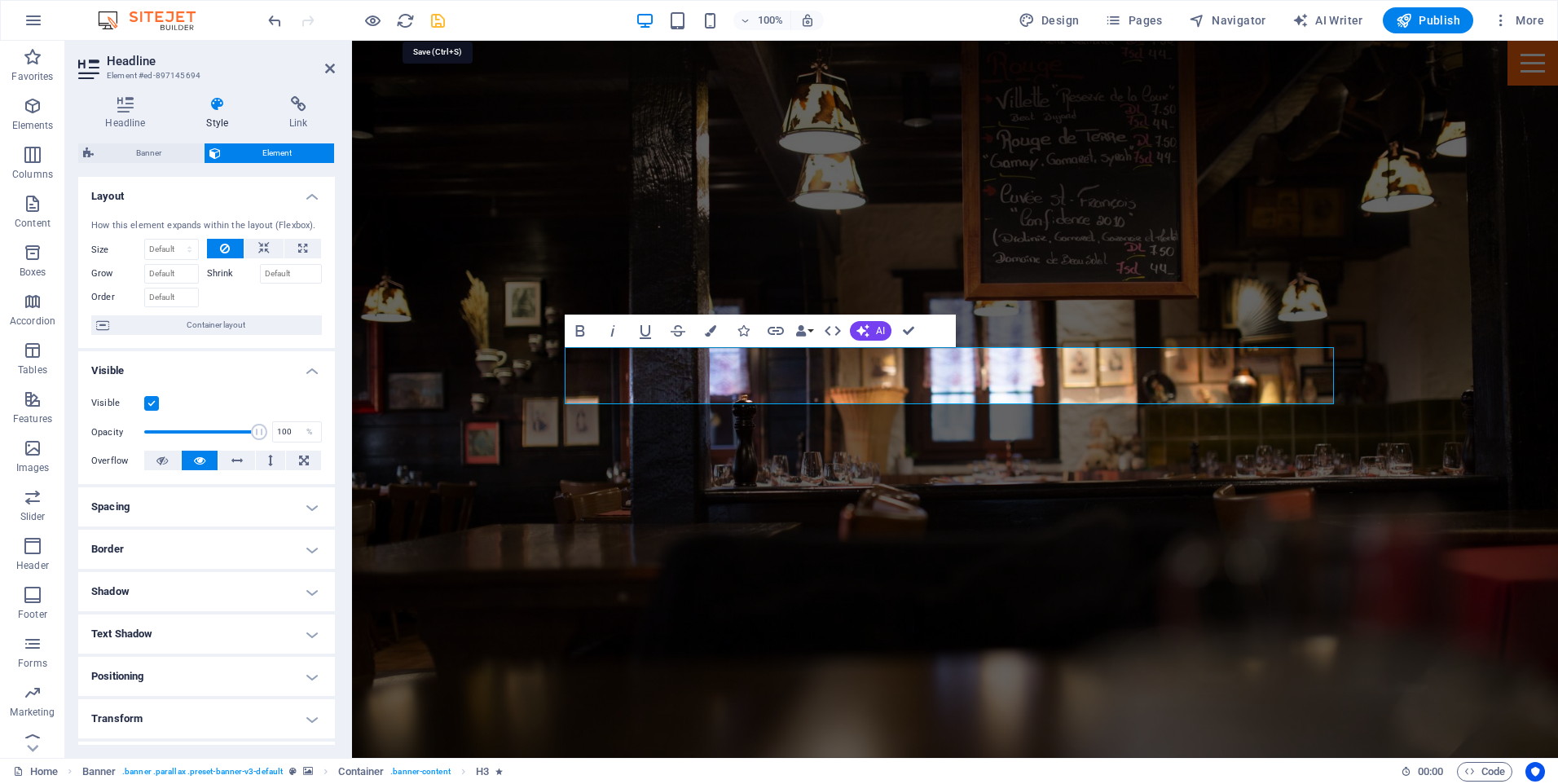
type input "0.4"
click at [434, 24] on icon "save" at bounding box center [438, 21] width 19 height 19
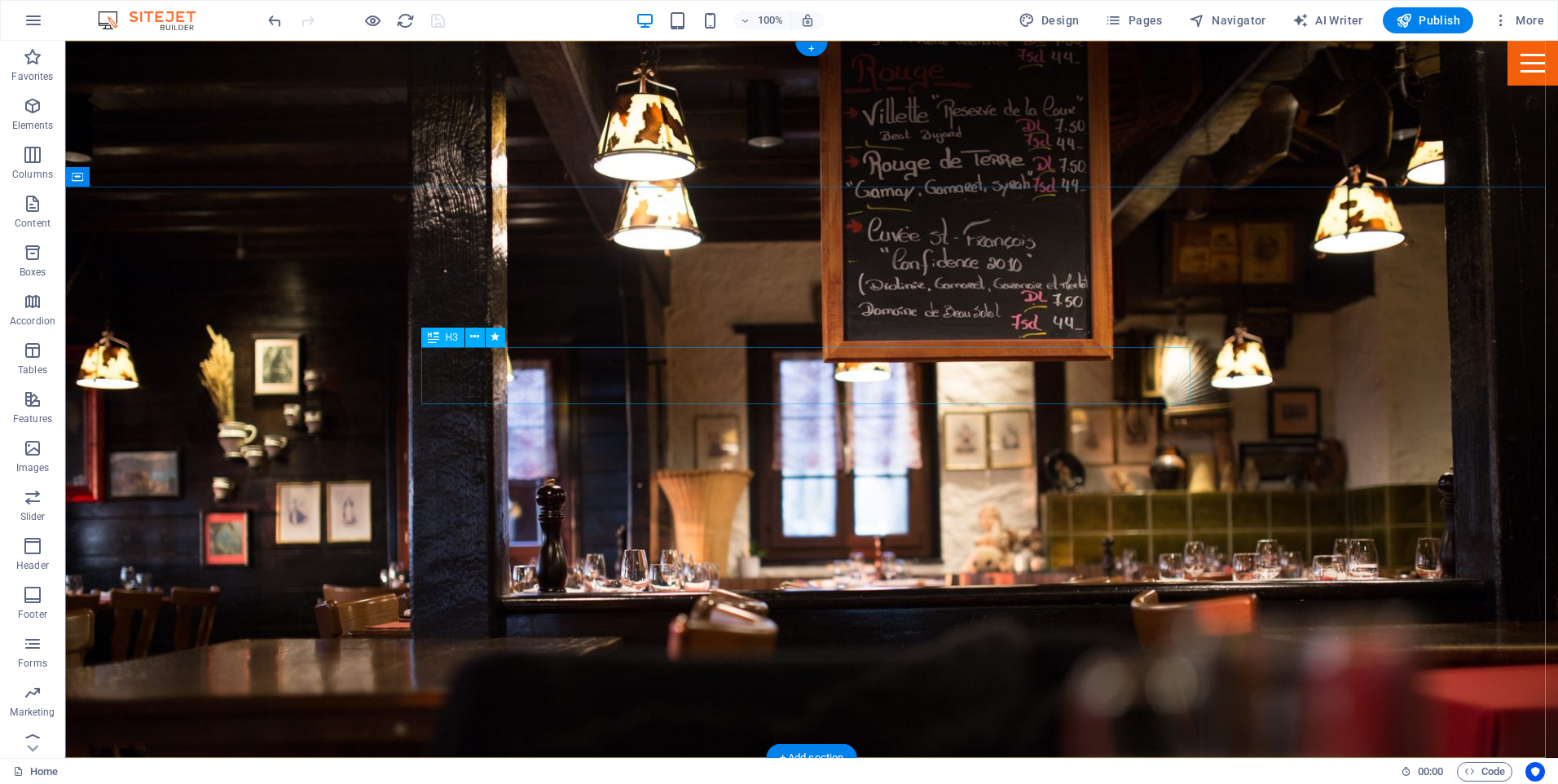
select select "pulse"
select select "s"
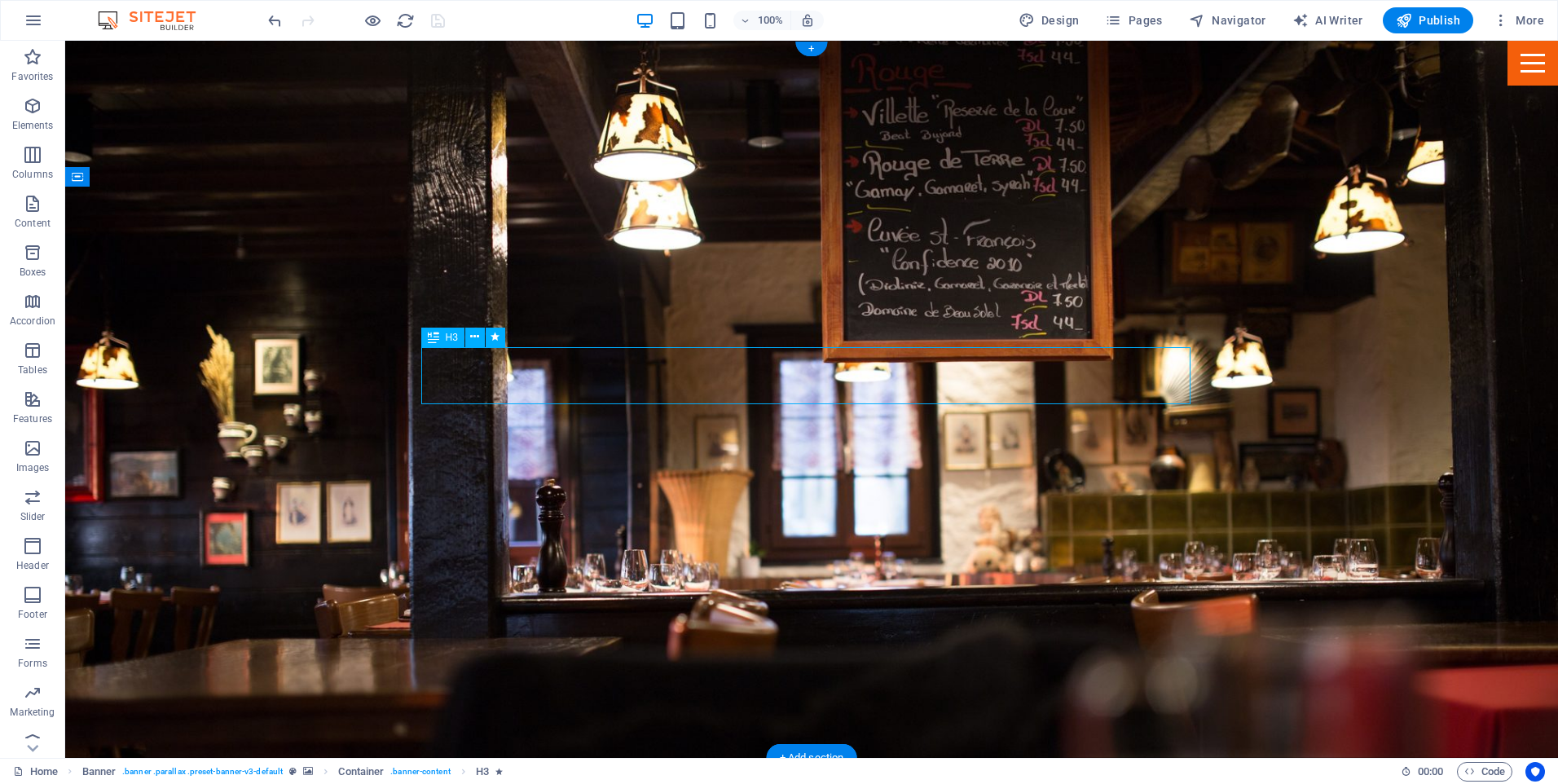
select select "onload"
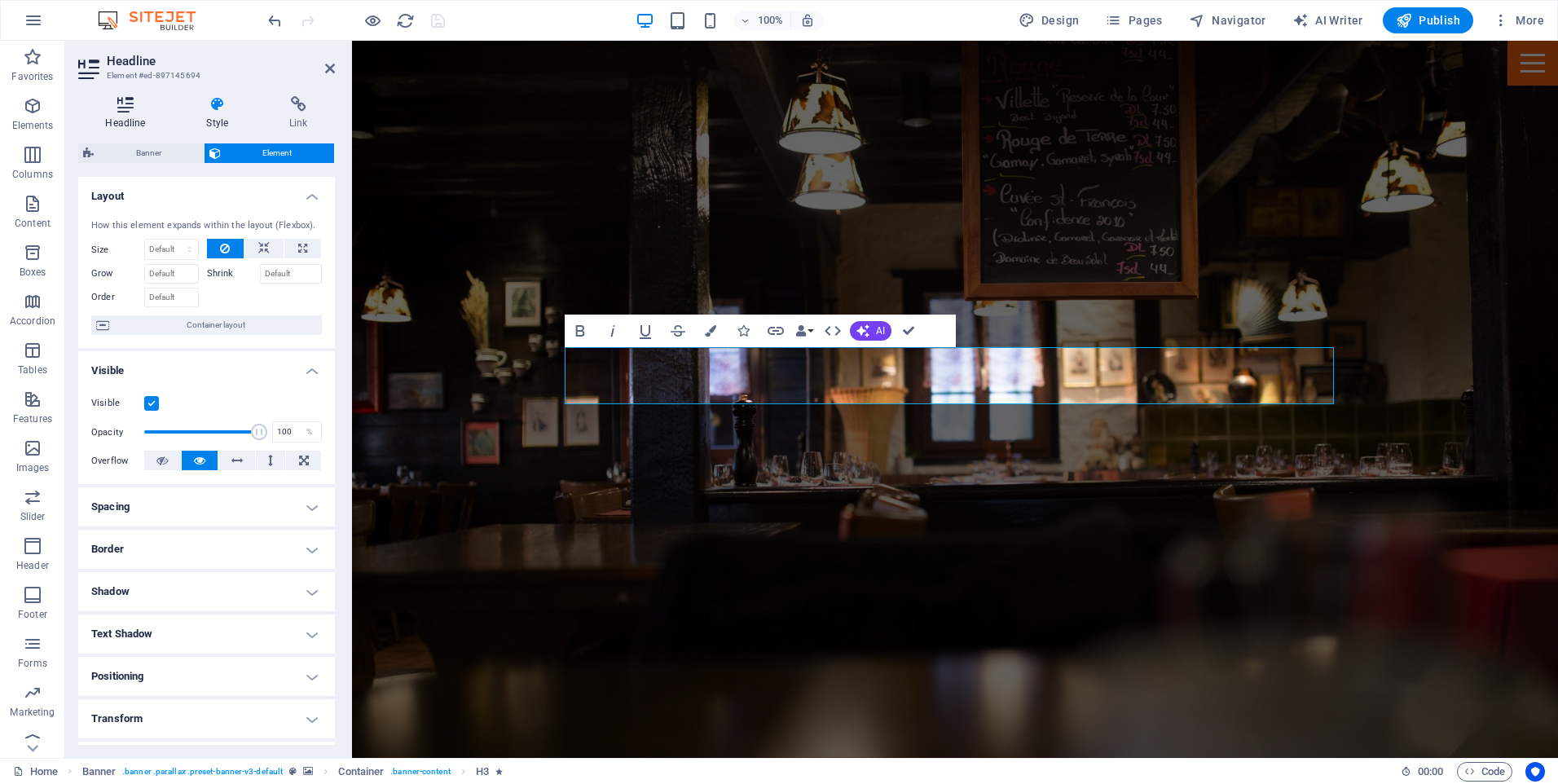
click at [116, 110] on icon at bounding box center [126, 104] width 94 height 16
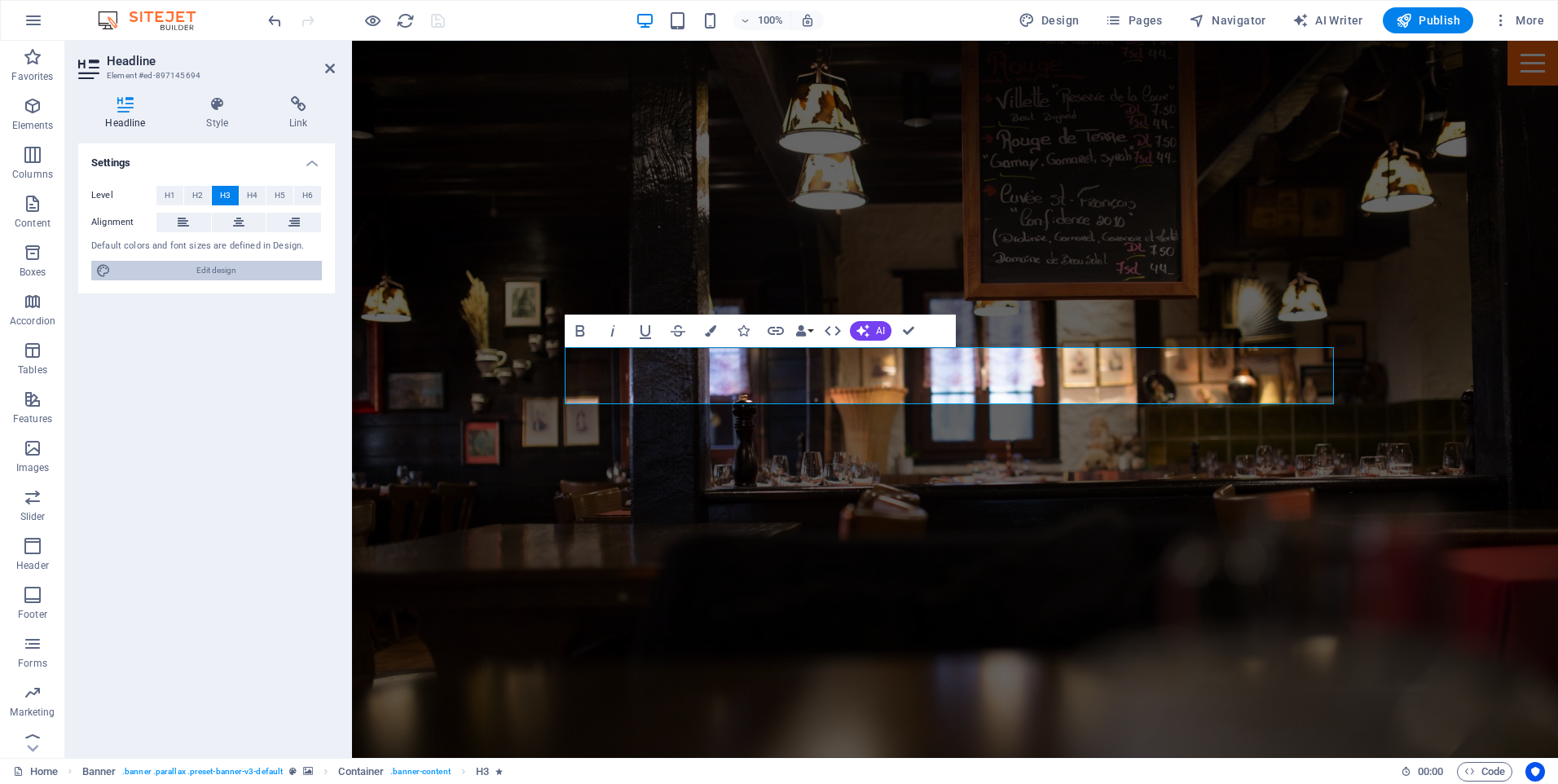
click at [211, 264] on span "Edit design" at bounding box center [216, 270] width 201 height 19
select select "px"
select select "400"
select select "px"
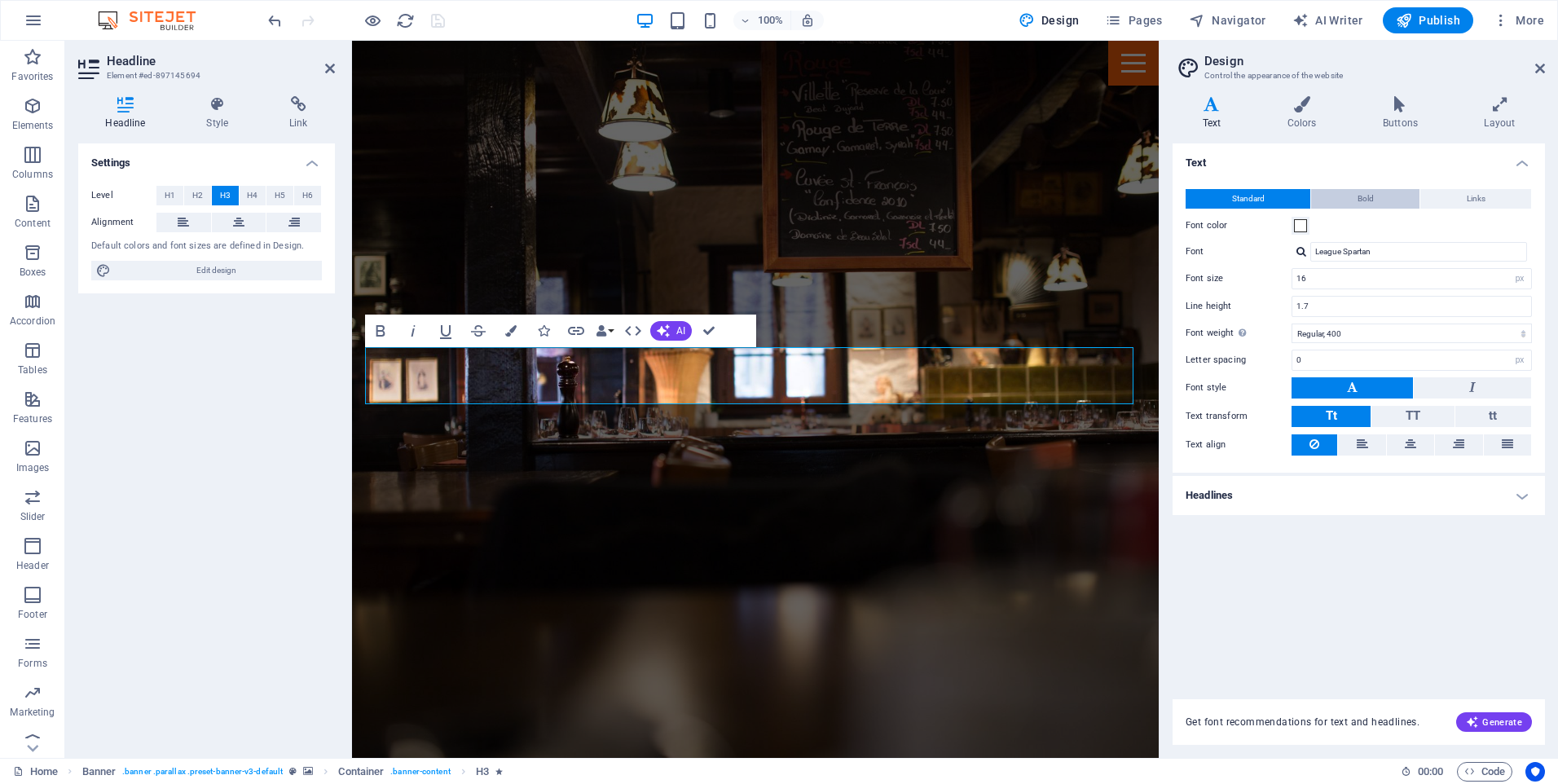
click at [1381, 201] on button "Bold" at bounding box center [1365, 198] width 109 height 19
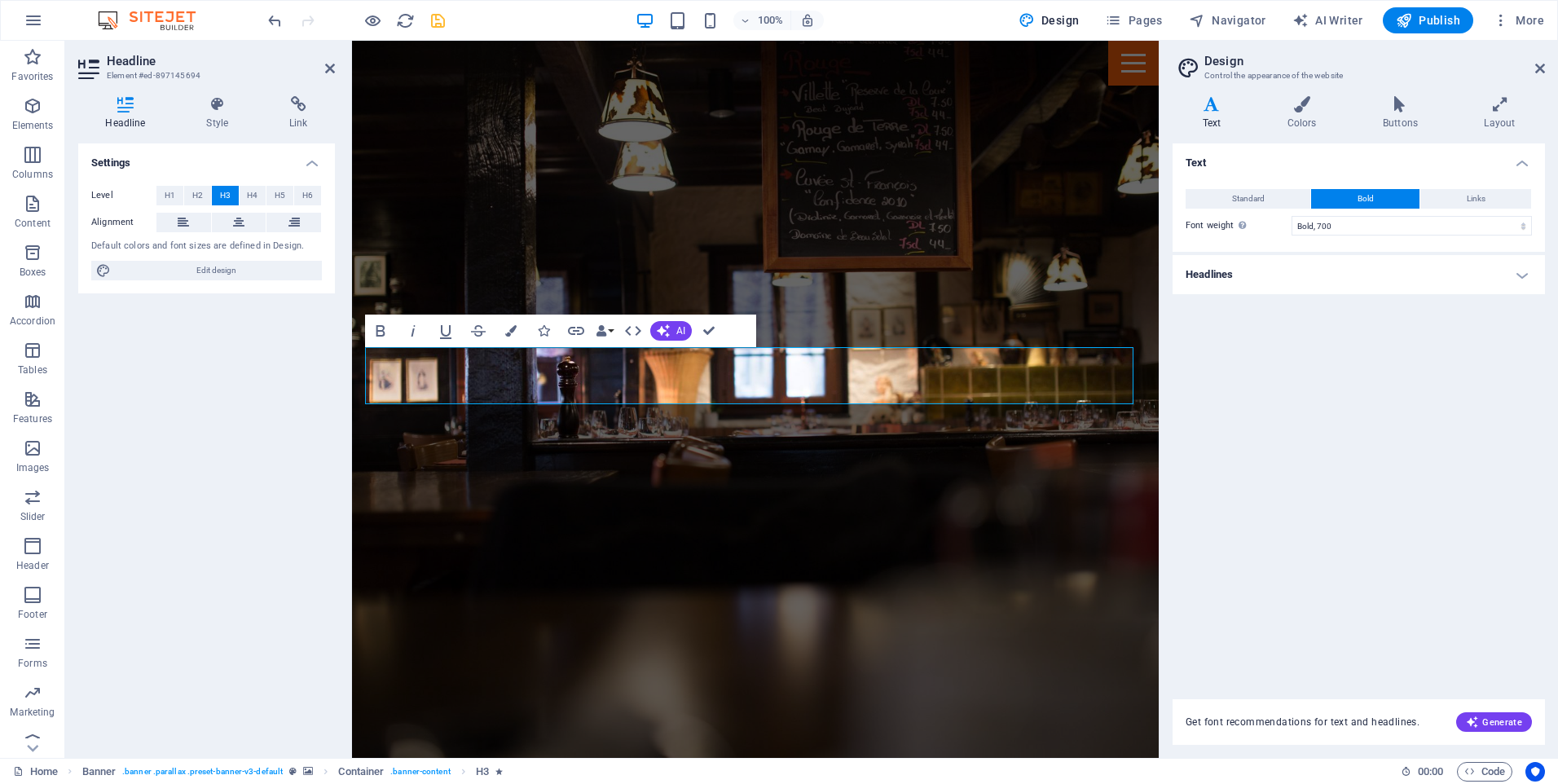
click at [1502, 277] on h4 "Headlines" at bounding box center [1359, 274] width 373 height 39
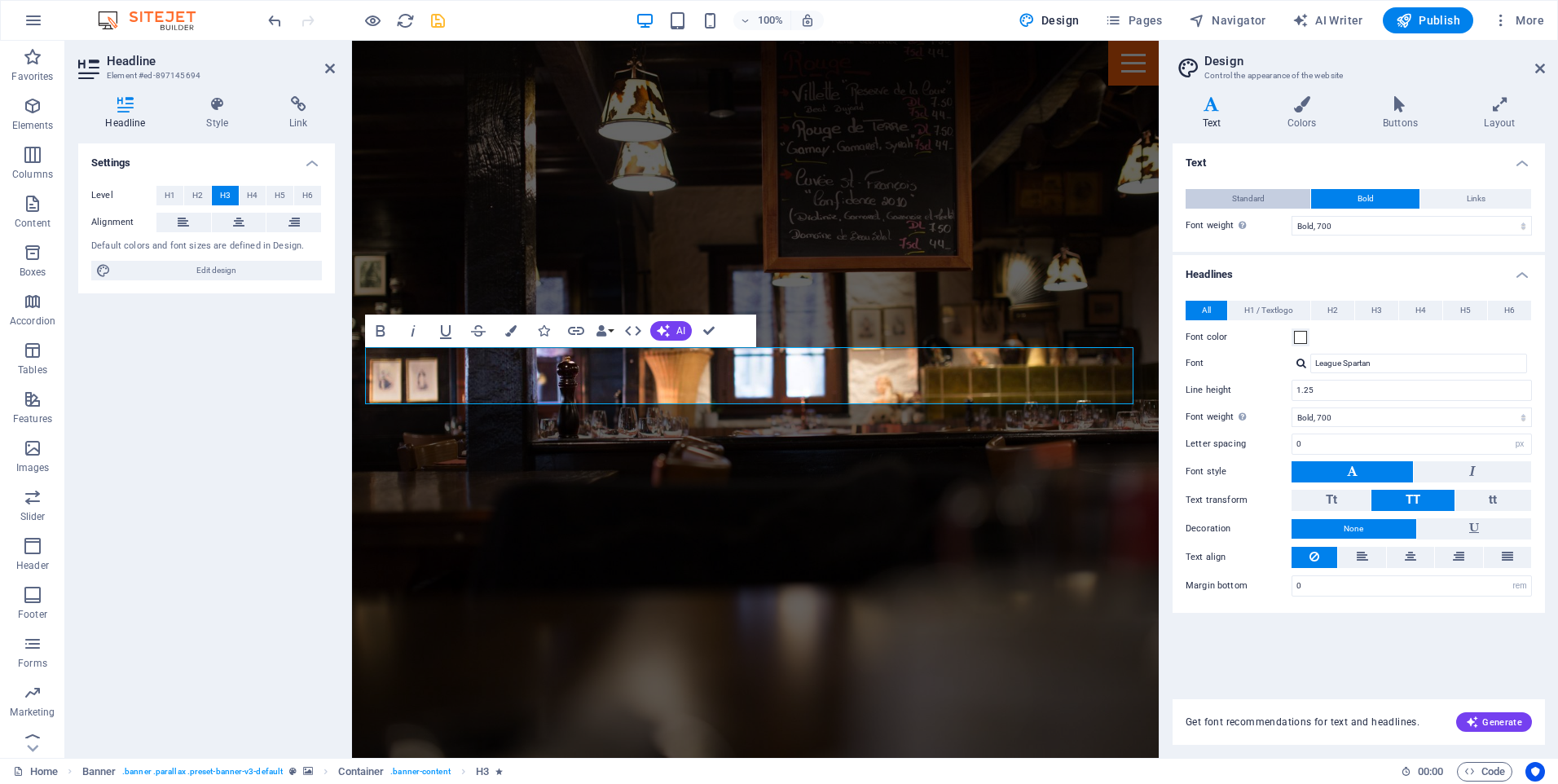
click at [1231, 188] on div "Standard Bold Links Font color Font League Spartan Manage fonts → Font size 16 …" at bounding box center [1358, 212] width 379 height 79
click at [1230, 197] on button "Standard" at bounding box center [1248, 198] width 125 height 19
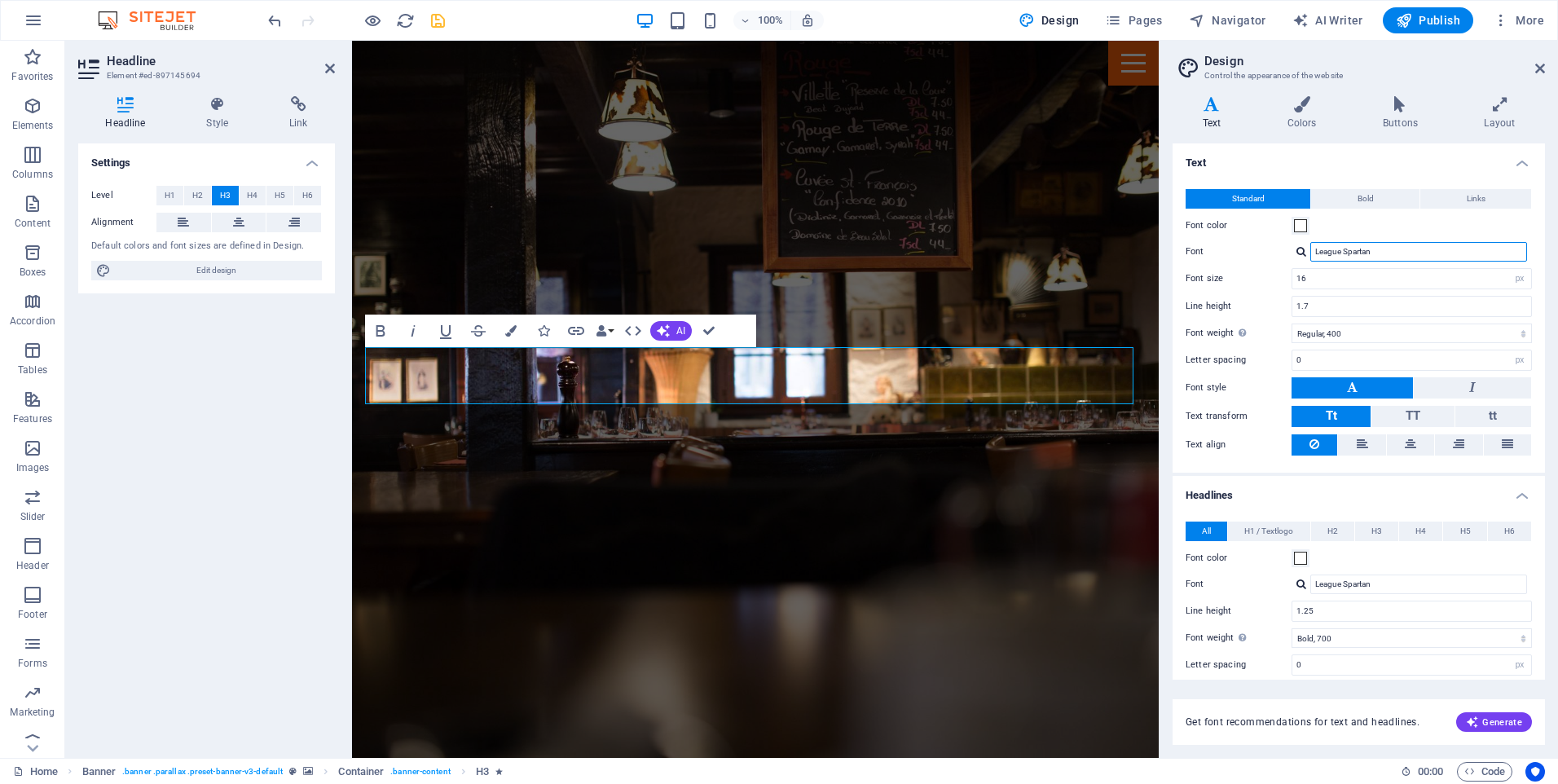
click at [1353, 251] on input "League Spartan" at bounding box center [1418, 251] width 217 height 19
drag, startPoint x: 1410, startPoint y: 243, endPoint x: 1271, endPoint y: 243, distance: 139.0
click at [1271, 243] on div "Font League Spartan Manage fonts →" at bounding box center [1358, 251] width 347 height 19
click at [1327, 275] on div "Inter" at bounding box center [1421, 273] width 215 height 17
type input "Inter"
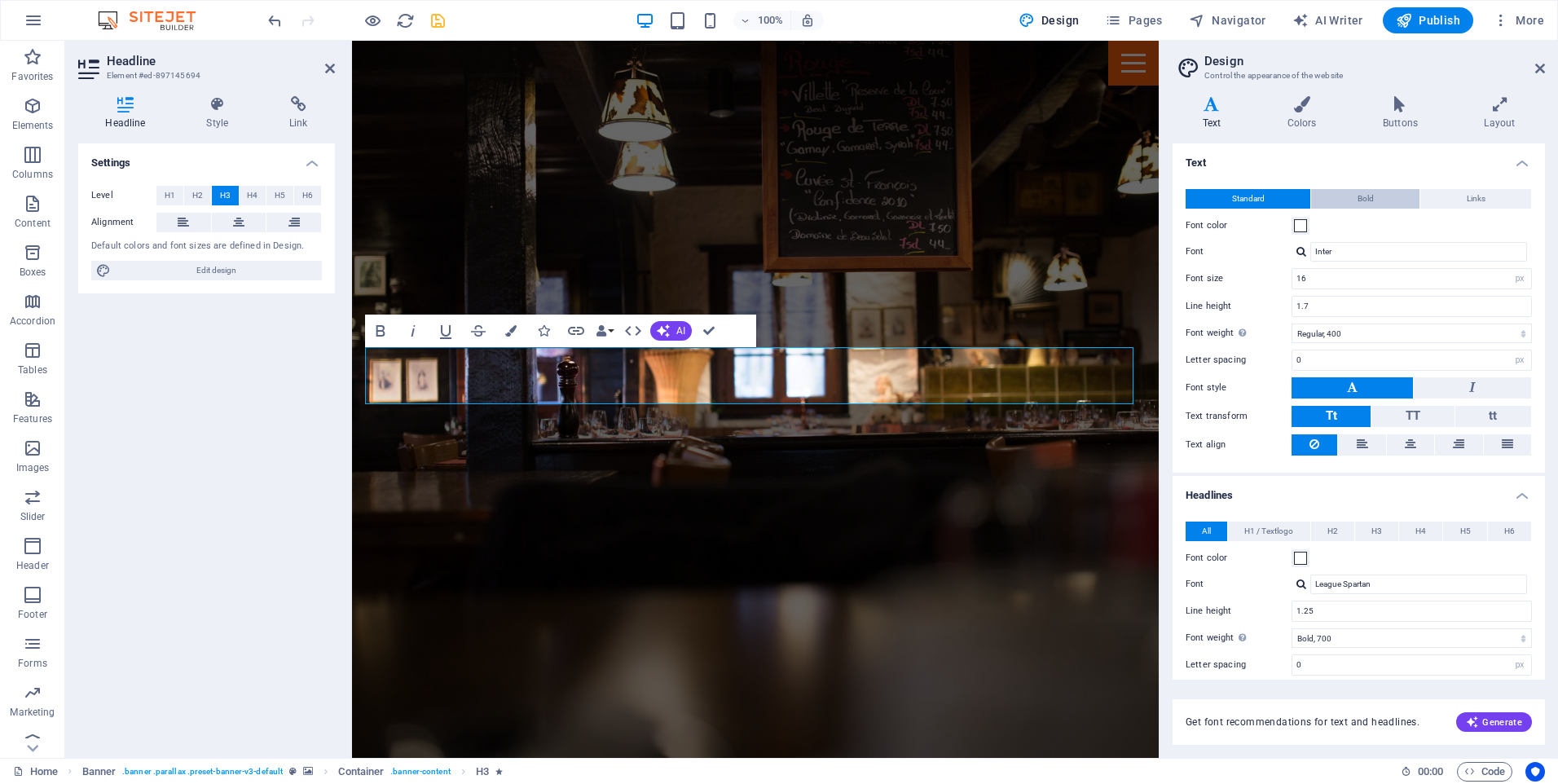
click at [1347, 196] on button "Bold" at bounding box center [1365, 198] width 109 height 19
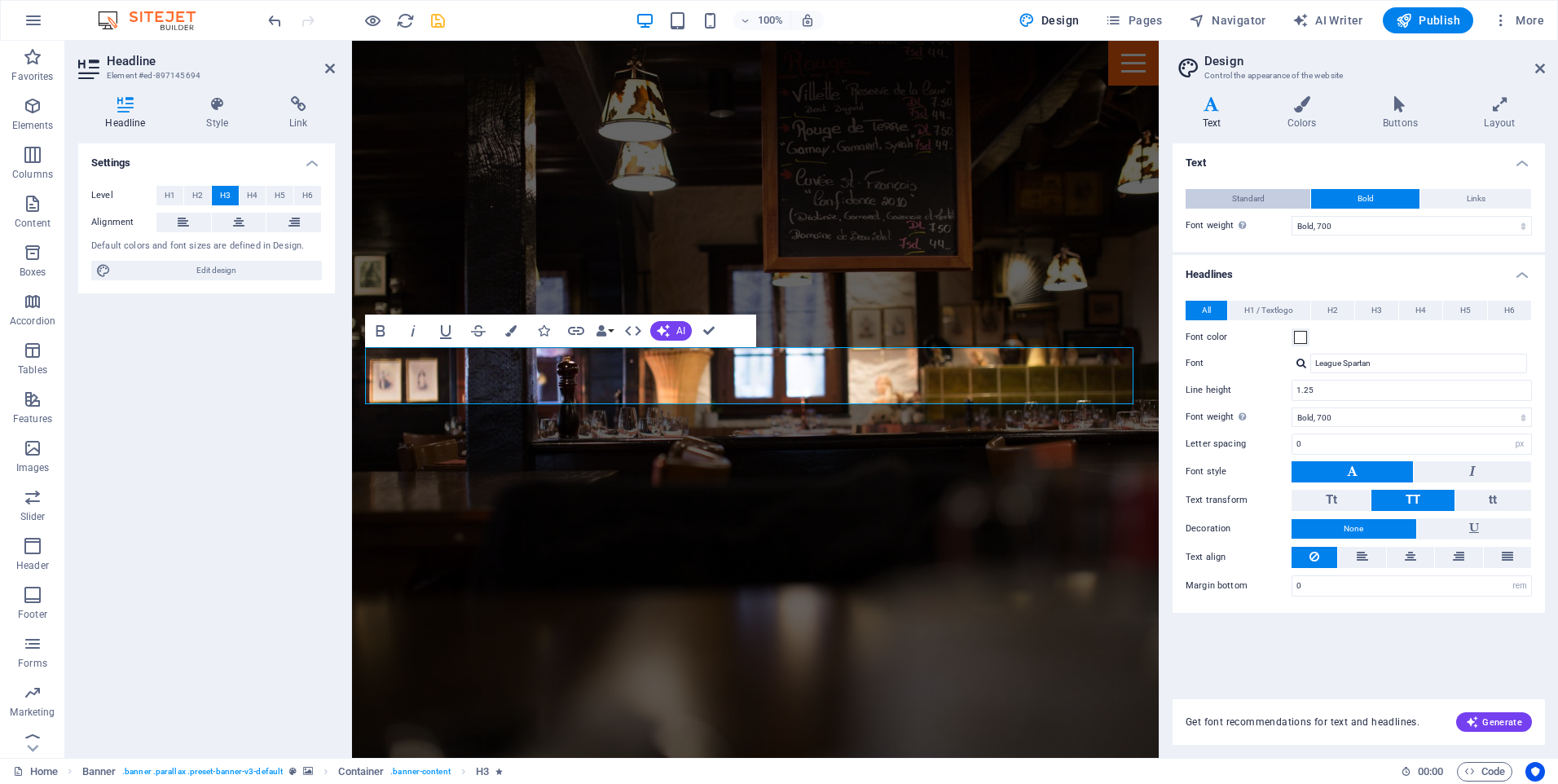
click at [1223, 196] on button "Standard" at bounding box center [1248, 198] width 125 height 19
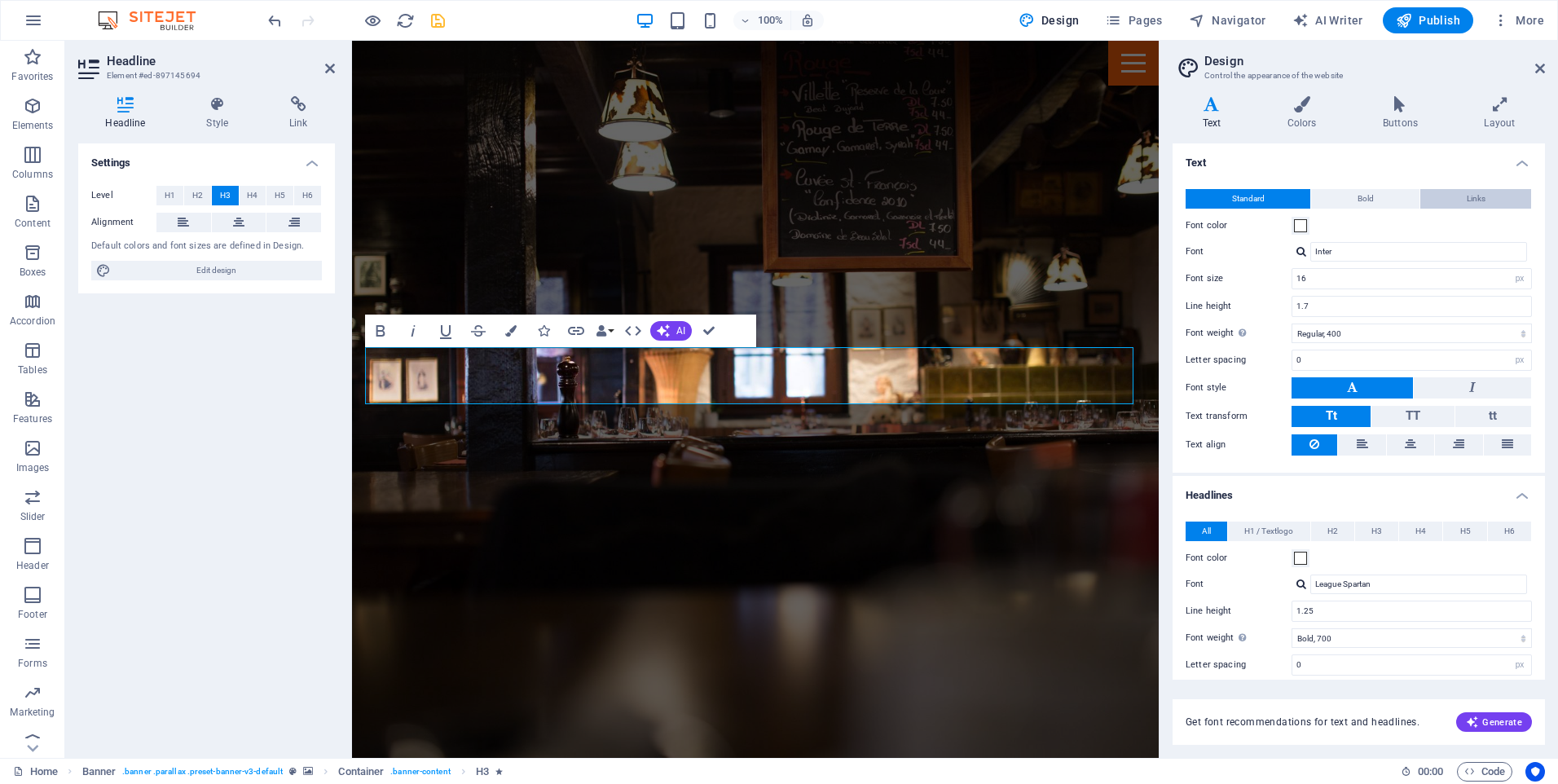
click at [1466, 200] on span "Links" at bounding box center [1475, 198] width 19 height 19
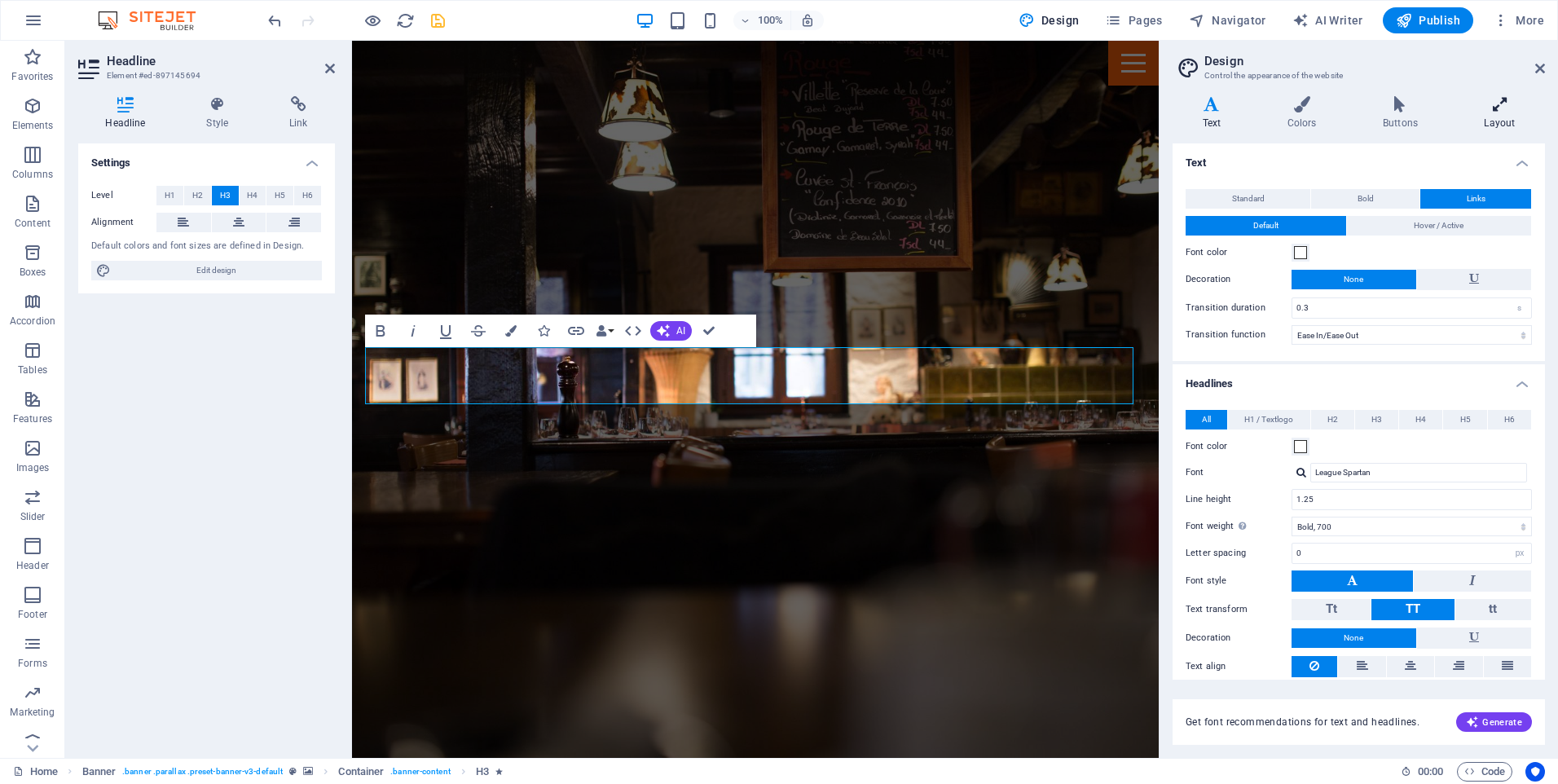
click at [1493, 107] on icon at bounding box center [1499, 104] width 90 height 16
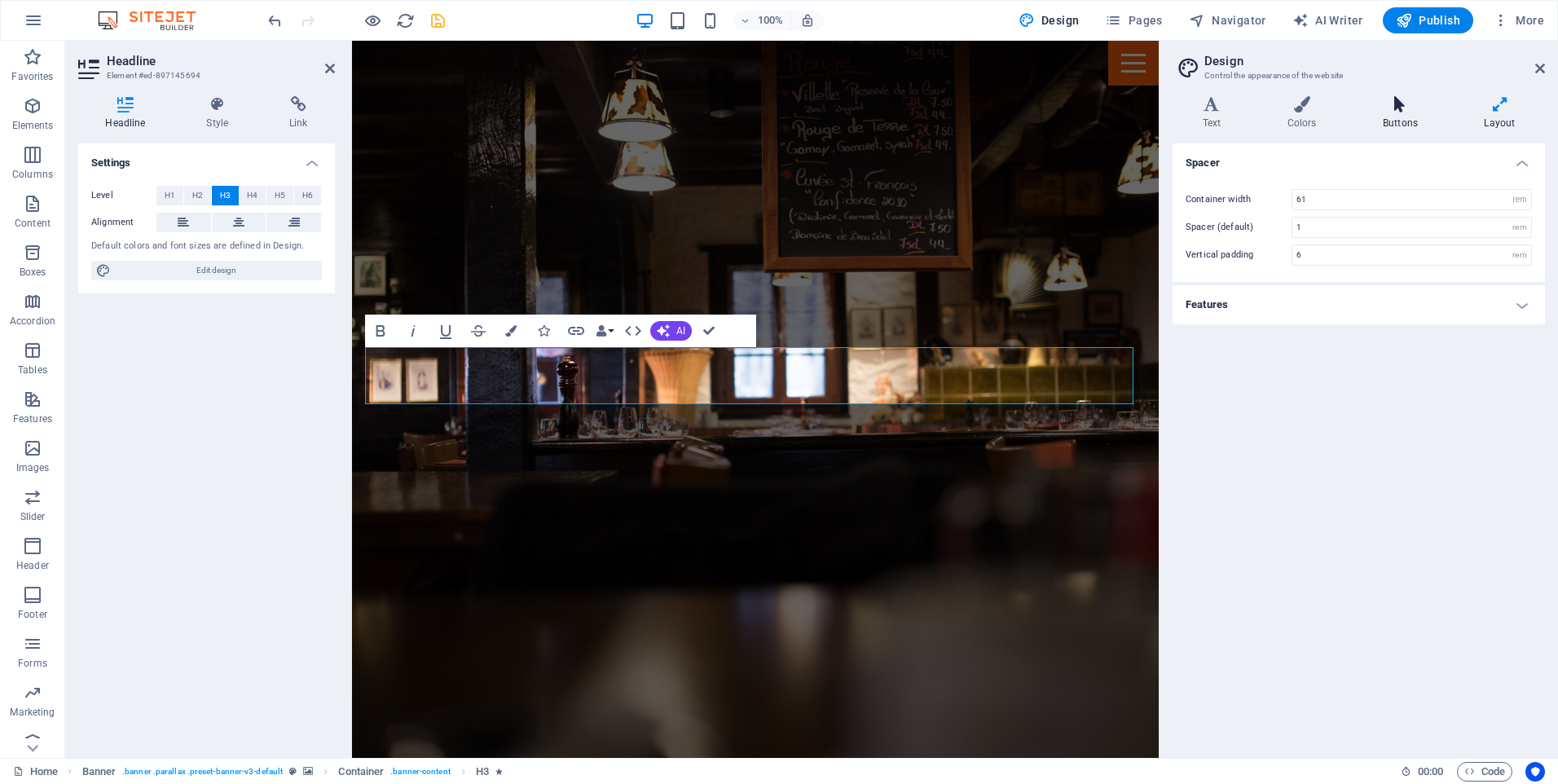
click at [1416, 108] on icon at bounding box center [1400, 104] width 94 height 16
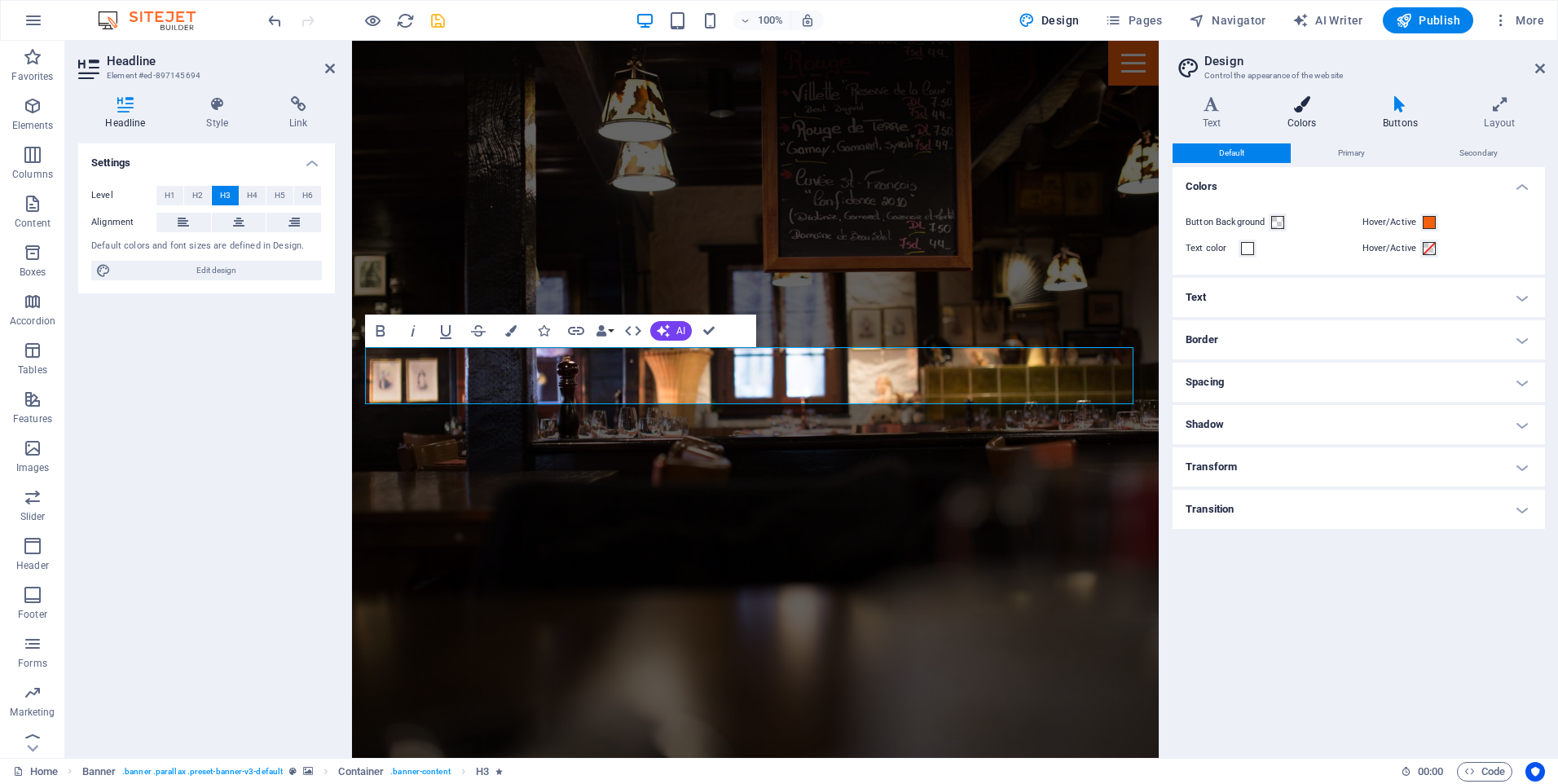
click at [1289, 105] on icon at bounding box center [1301, 104] width 89 height 16
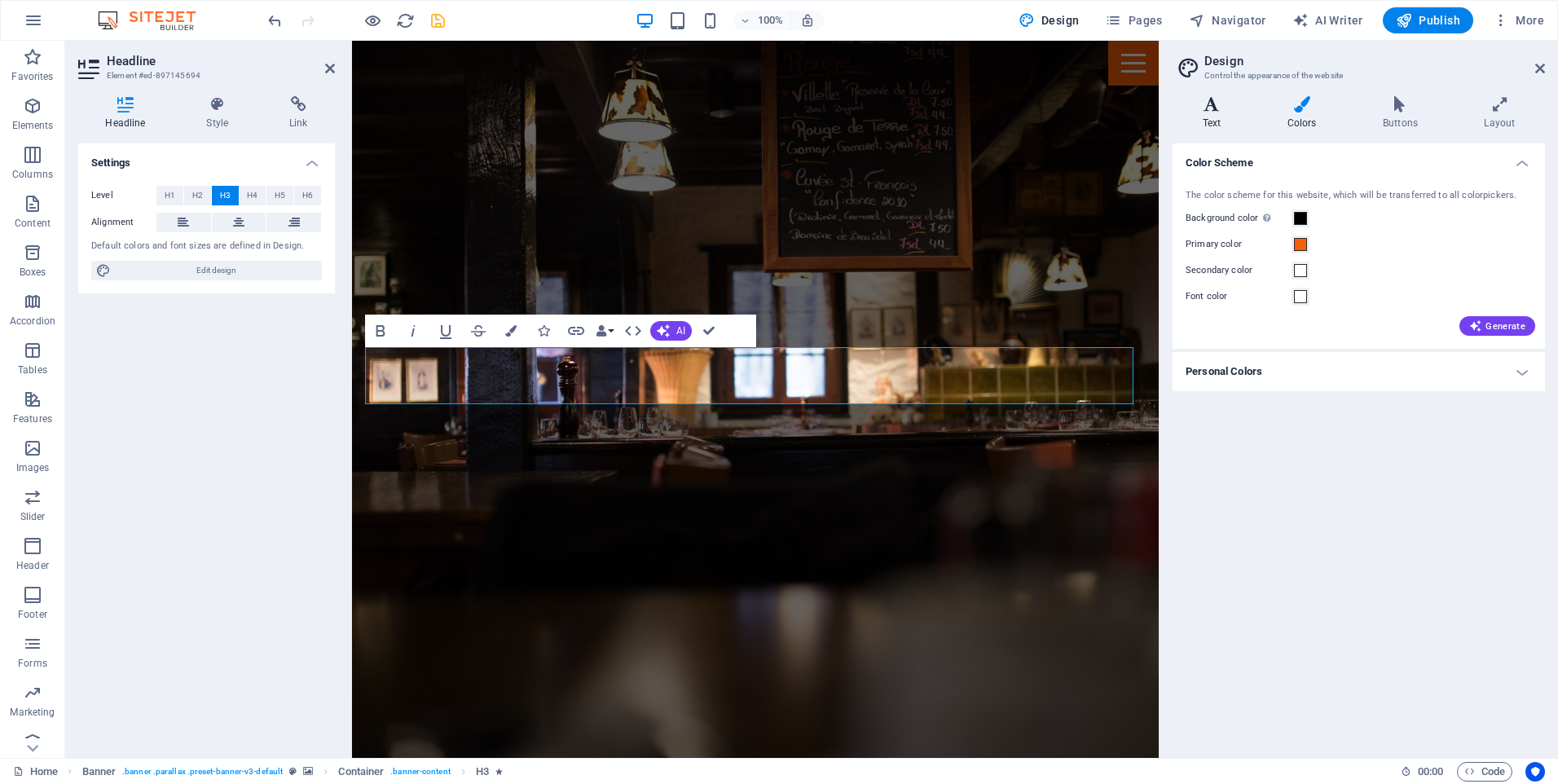
click at [1199, 107] on icon at bounding box center [1211, 104] width 78 height 16
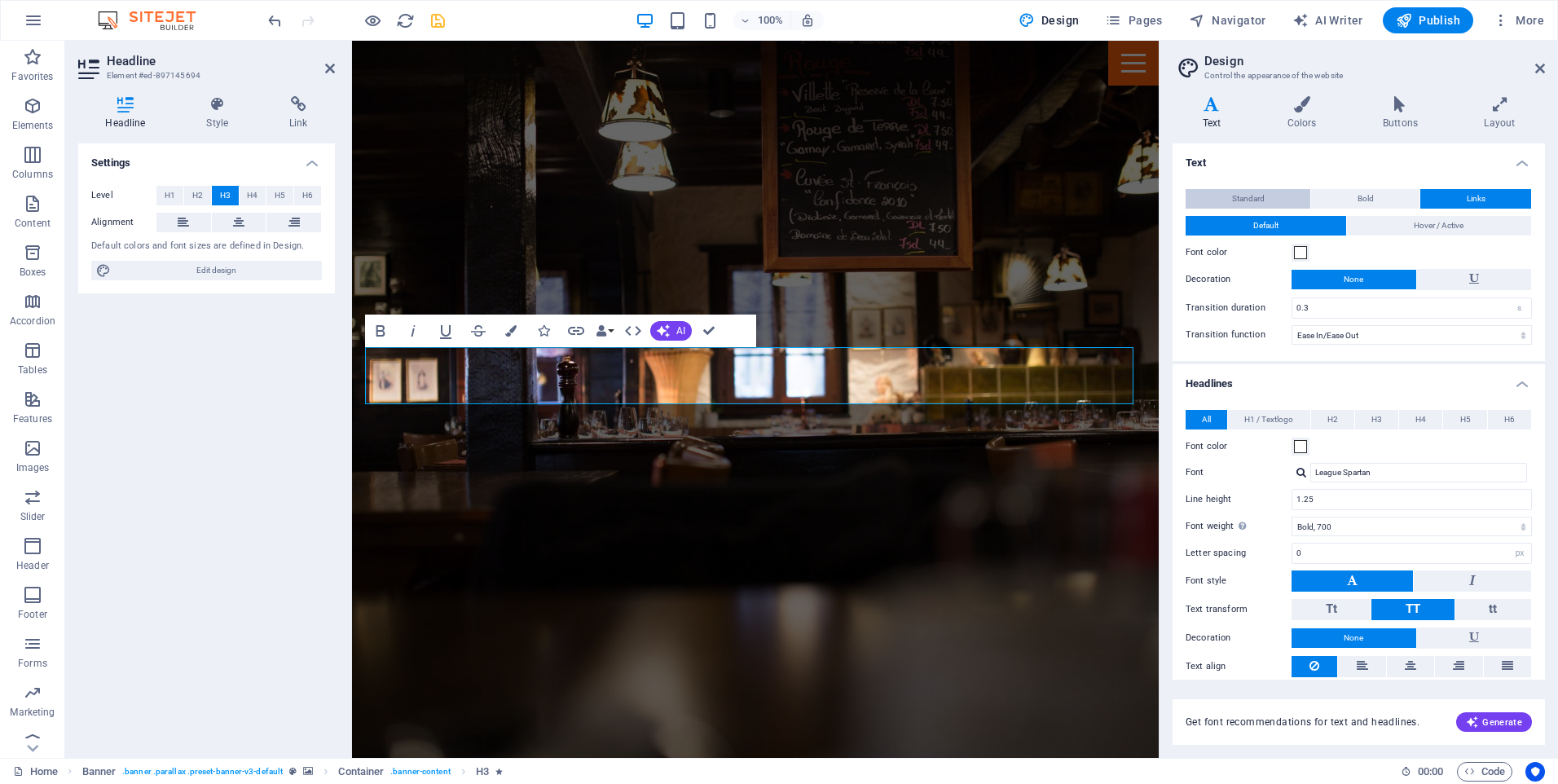
click at [1228, 200] on button "Standard" at bounding box center [1248, 198] width 125 height 19
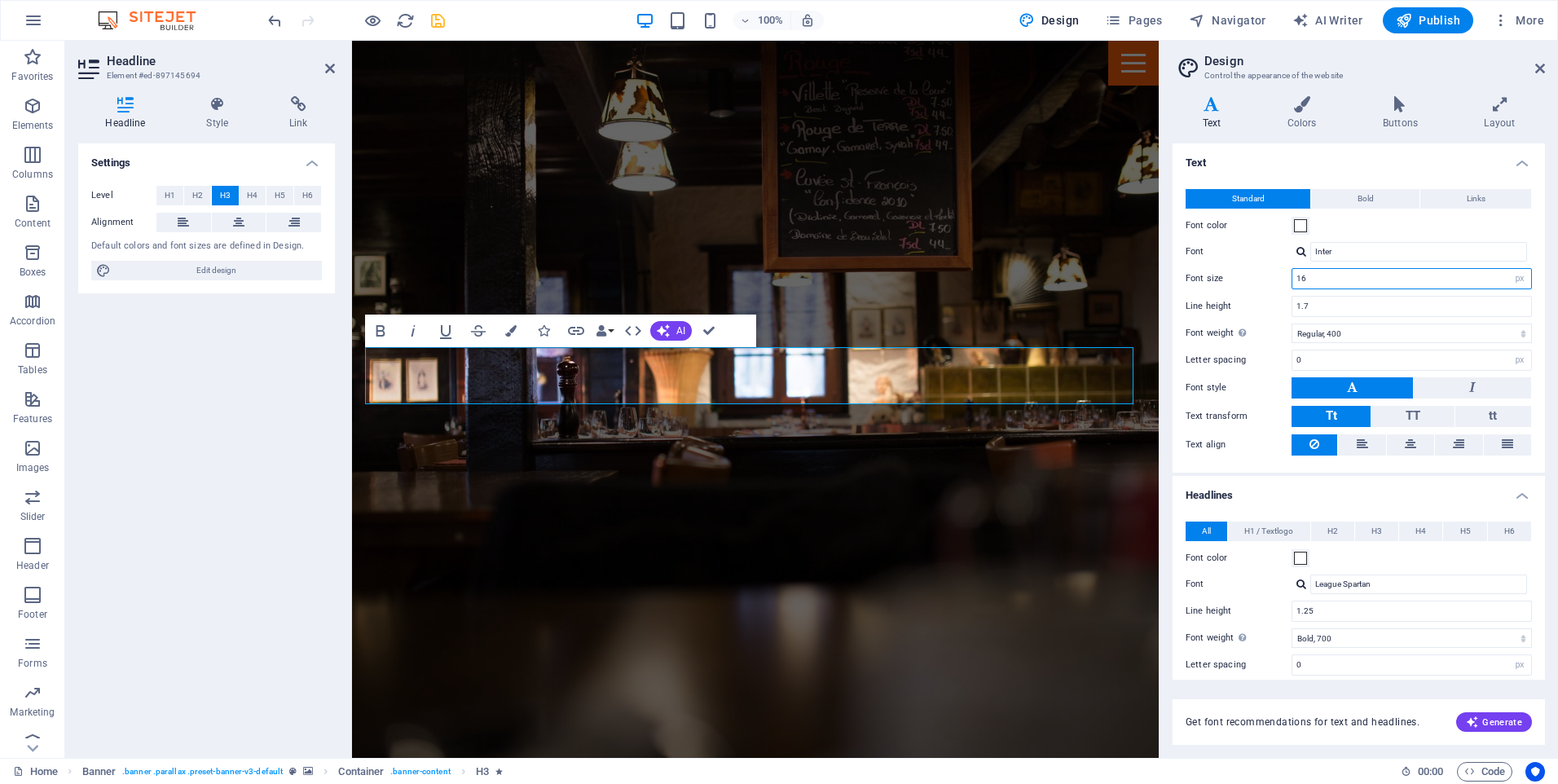
click at [1491, 273] on input "16" at bounding box center [1411, 278] width 239 height 19
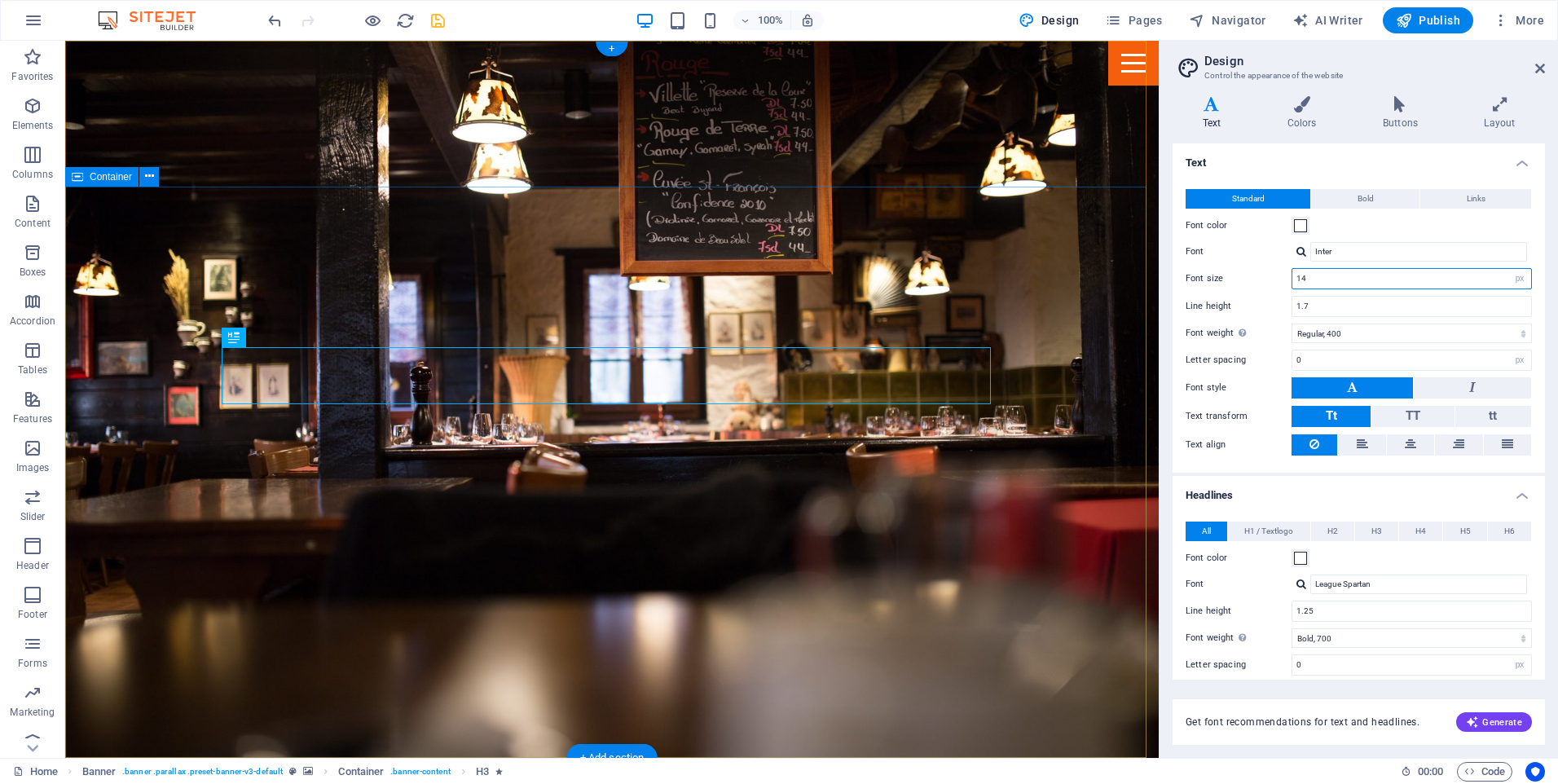
type input "14"
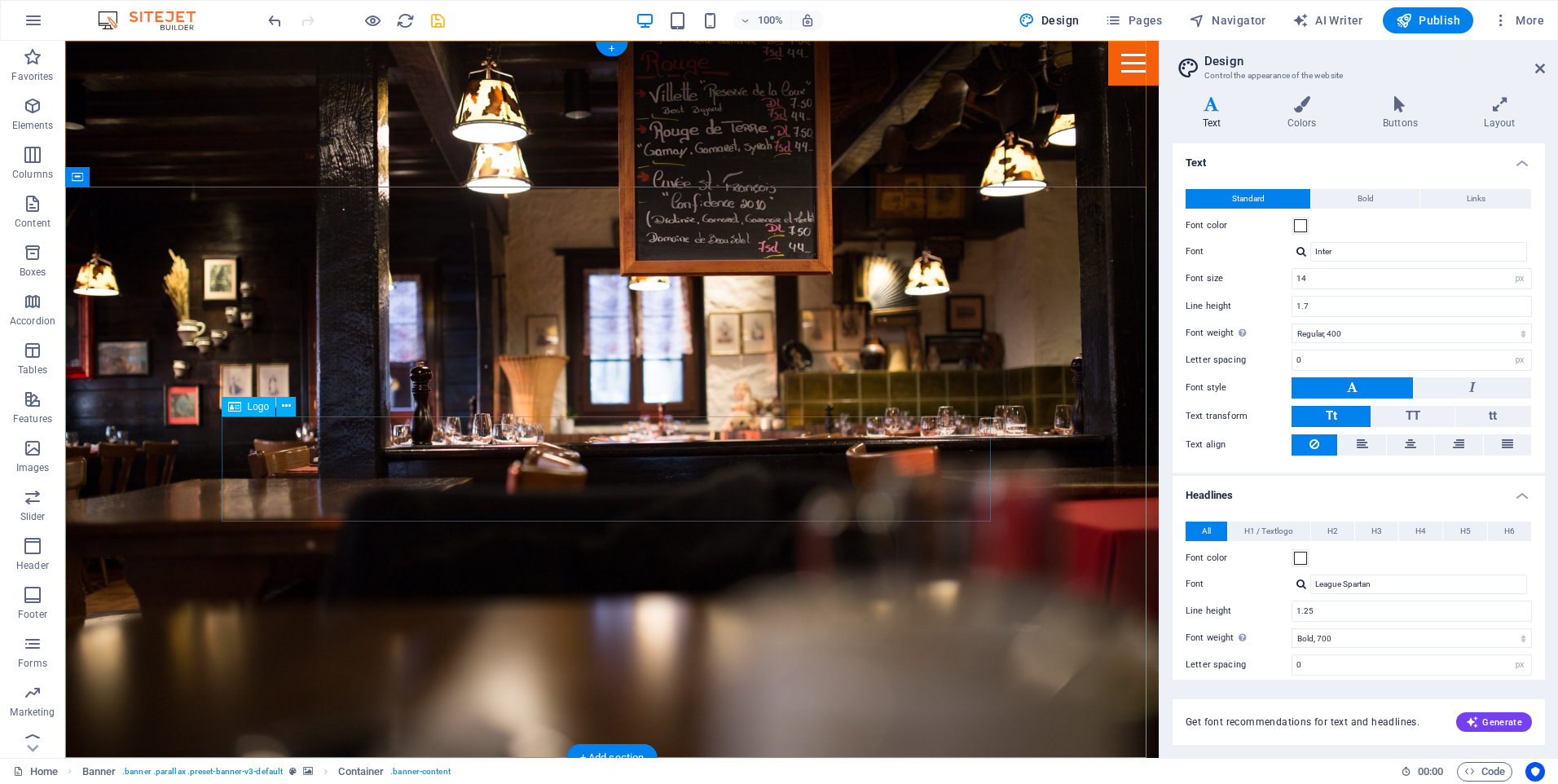
click at [282, 407] on icon at bounding box center [286, 406] width 9 height 17
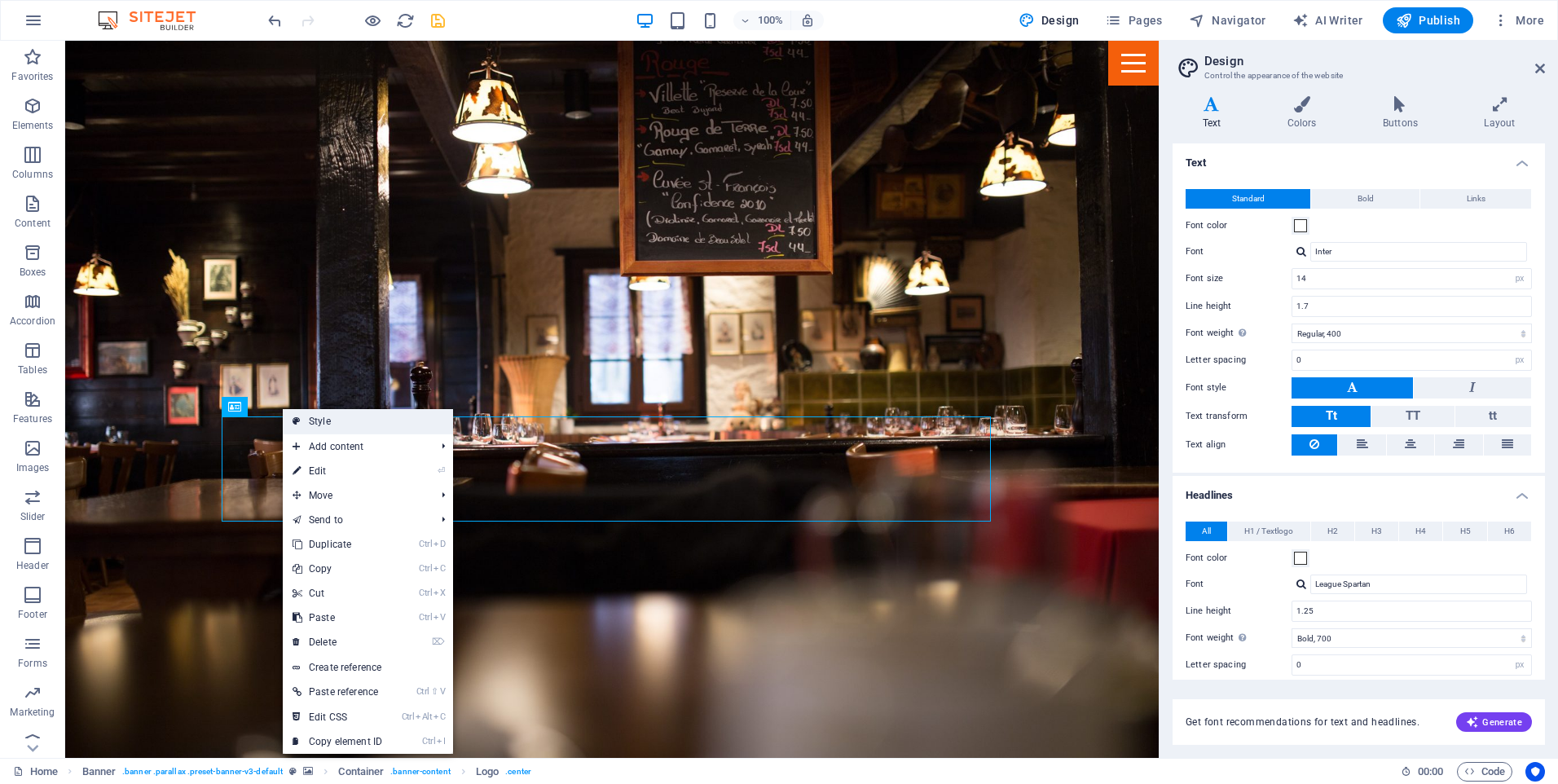
click at [344, 422] on link "Style" at bounding box center [368, 421] width 170 height 24
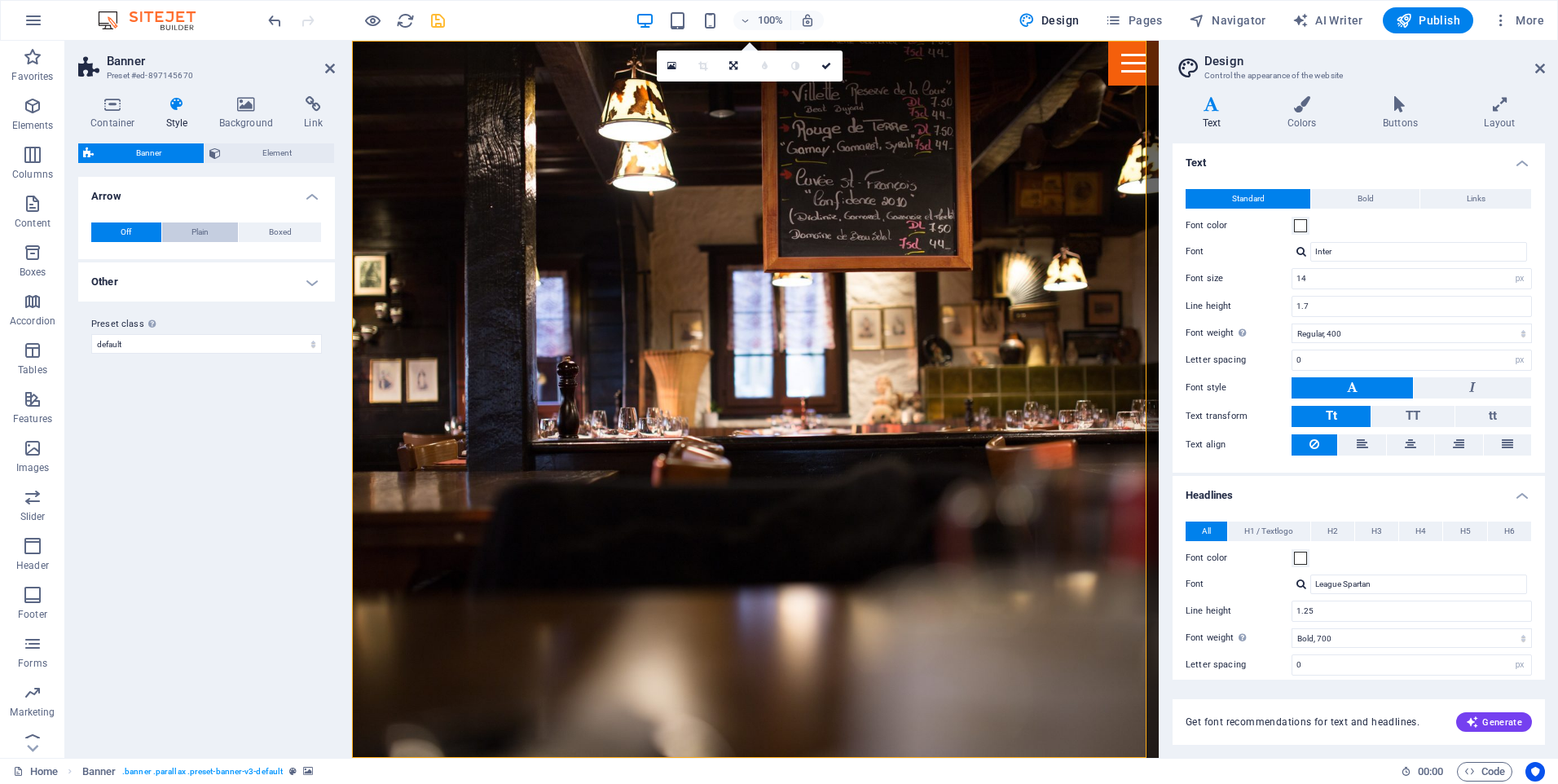
click at [214, 239] on button "Plain" at bounding box center [200, 232] width 77 height 19
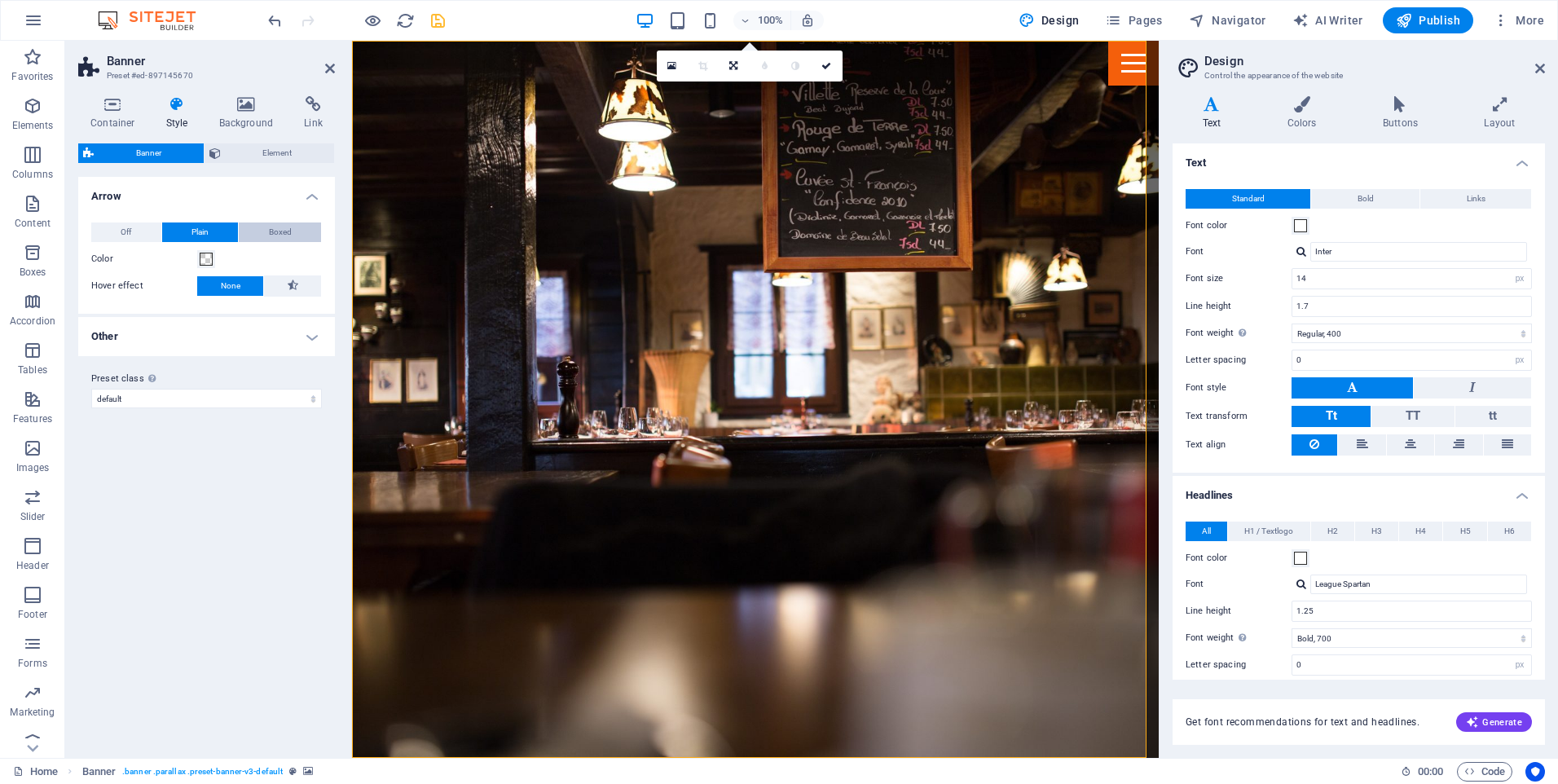
click at [298, 241] on button "Boxed" at bounding box center [280, 232] width 83 height 19
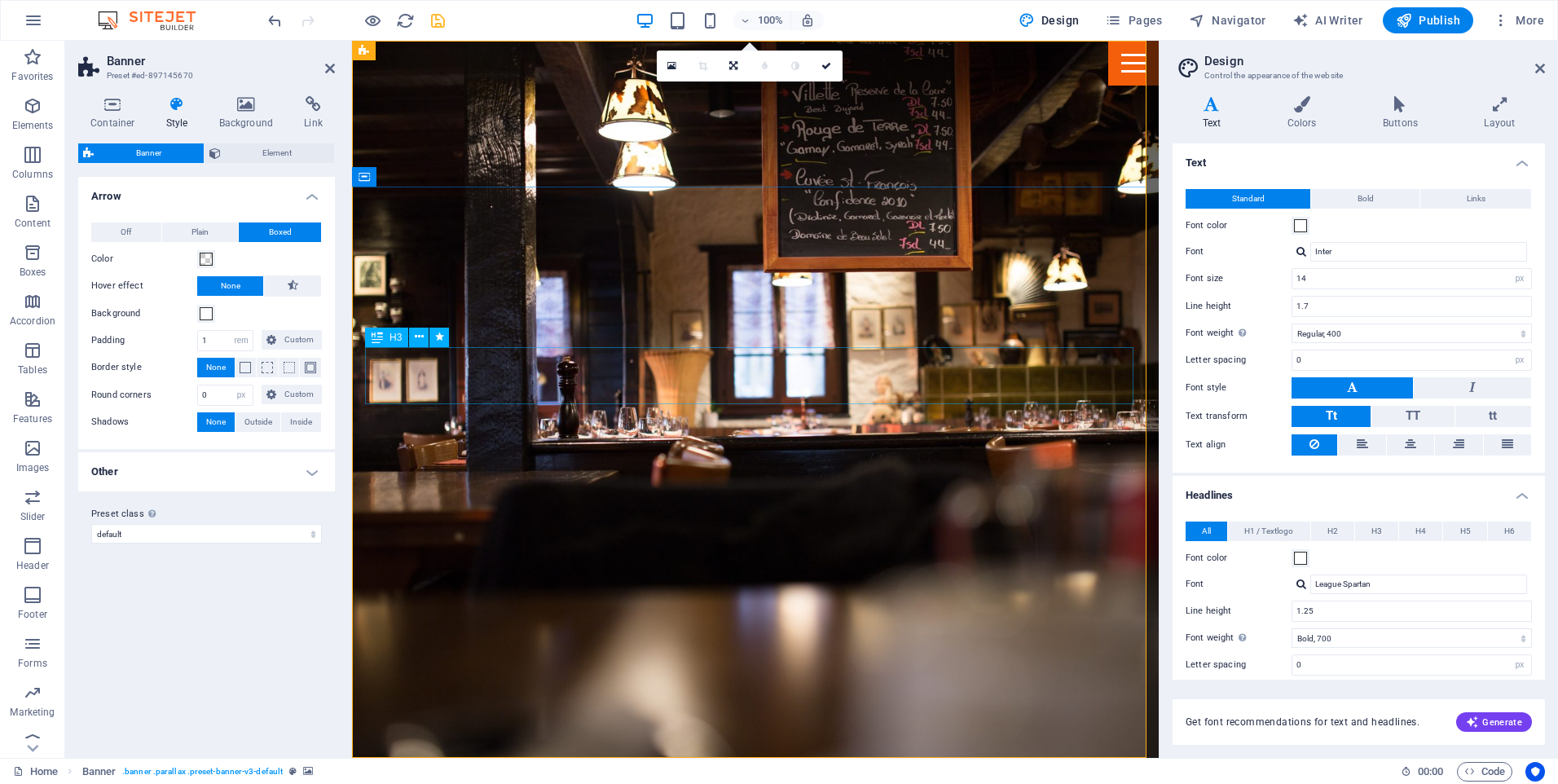
click at [416, 332] on icon at bounding box center [419, 336] width 9 height 17
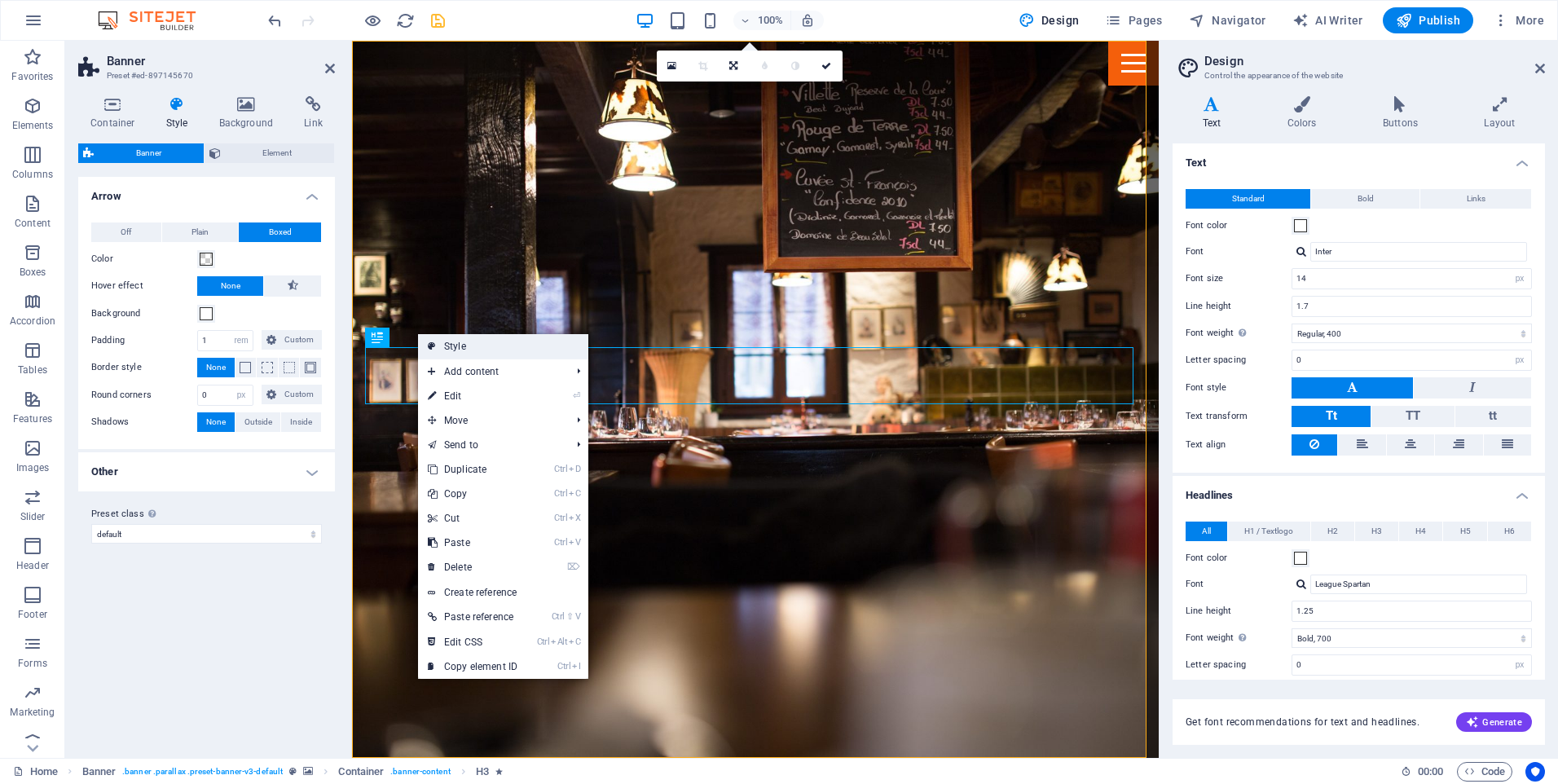
click at [484, 349] on link "Style" at bounding box center [503, 346] width 170 height 24
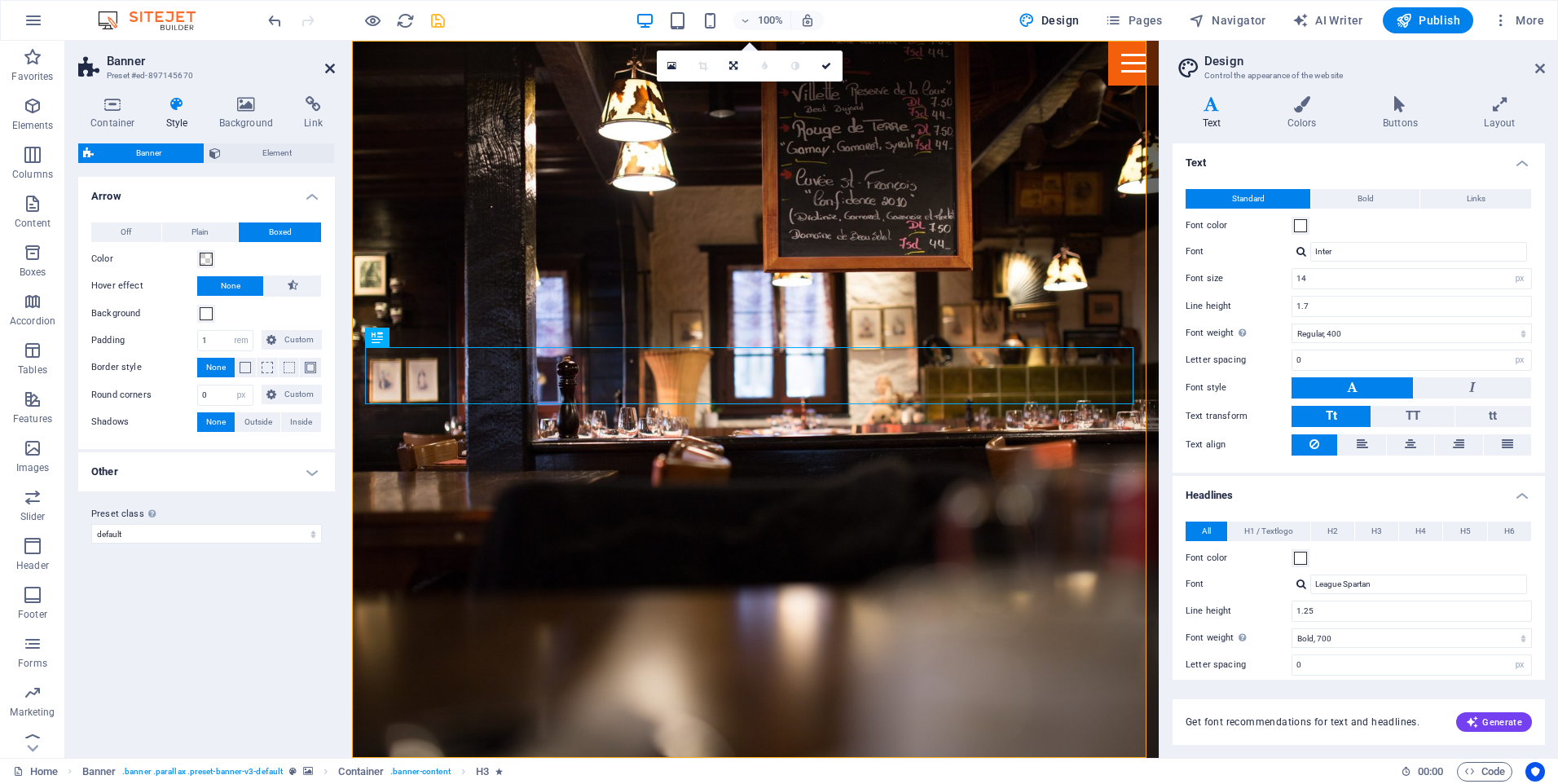
click at [328, 71] on icon at bounding box center [330, 67] width 10 height 13
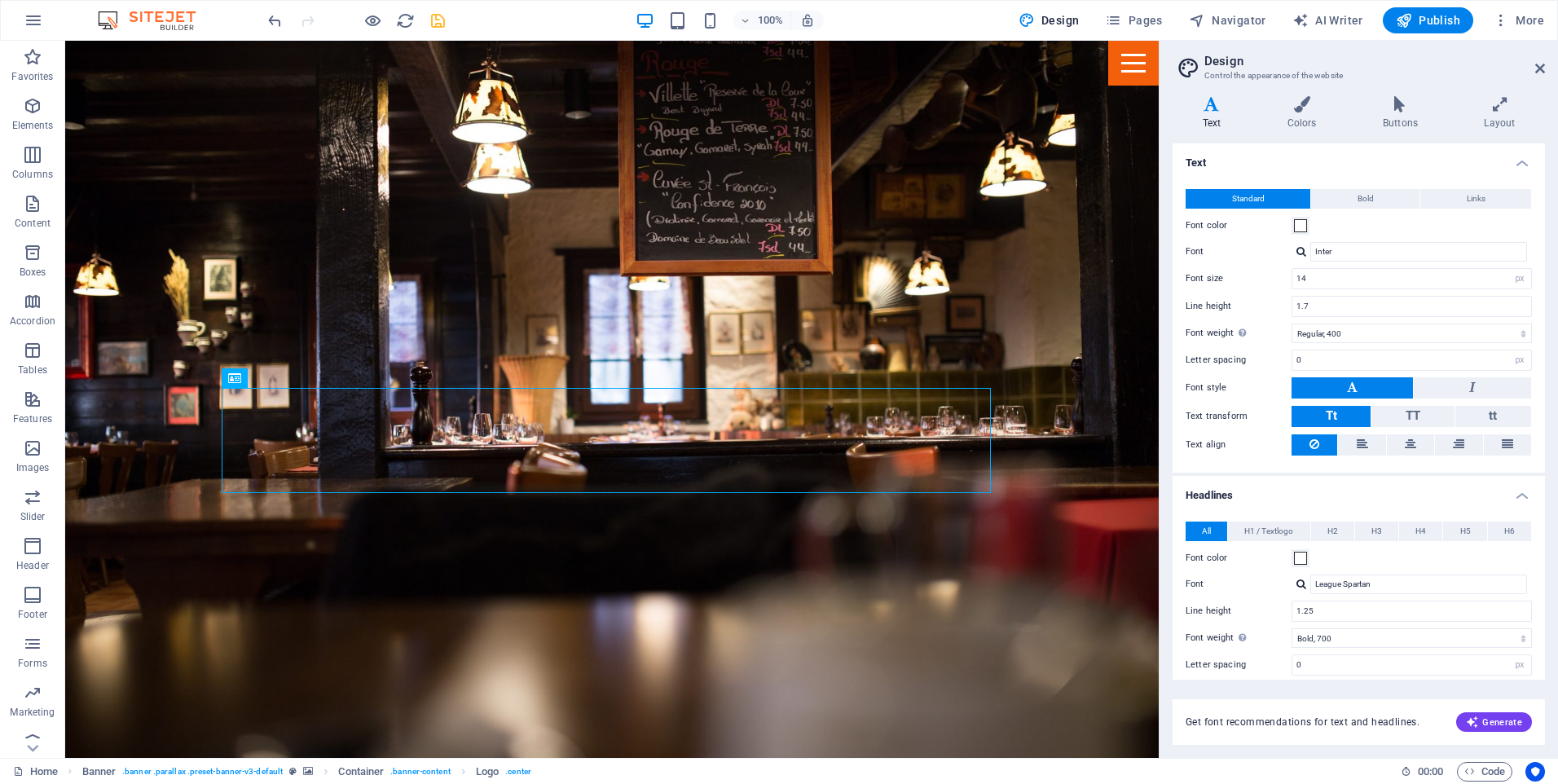
click at [440, 24] on icon "save" at bounding box center [438, 21] width 19 height 19
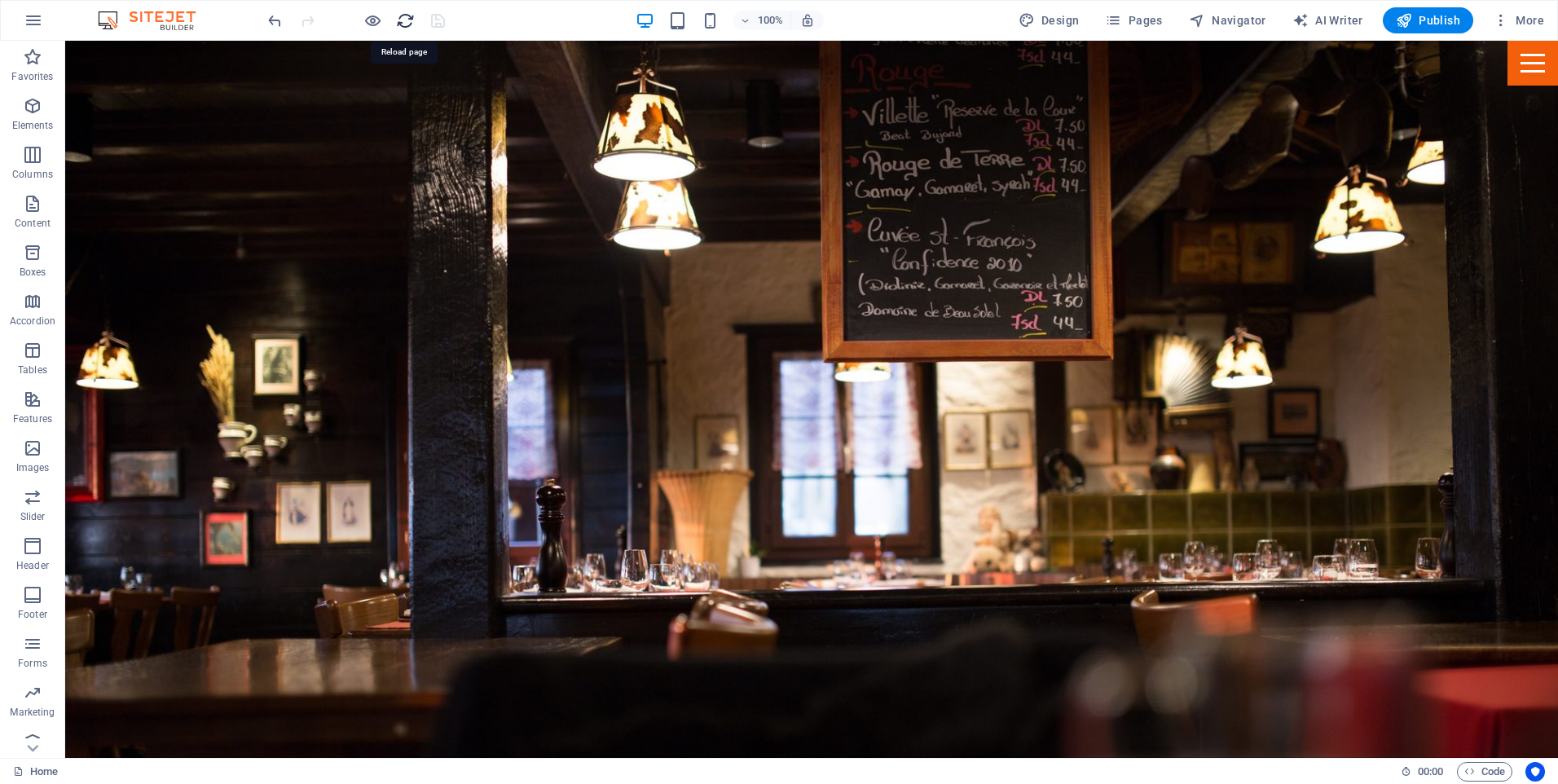
click at [406, 12] on icon "reload" at bounding box center [406, 21] width 19 height 19
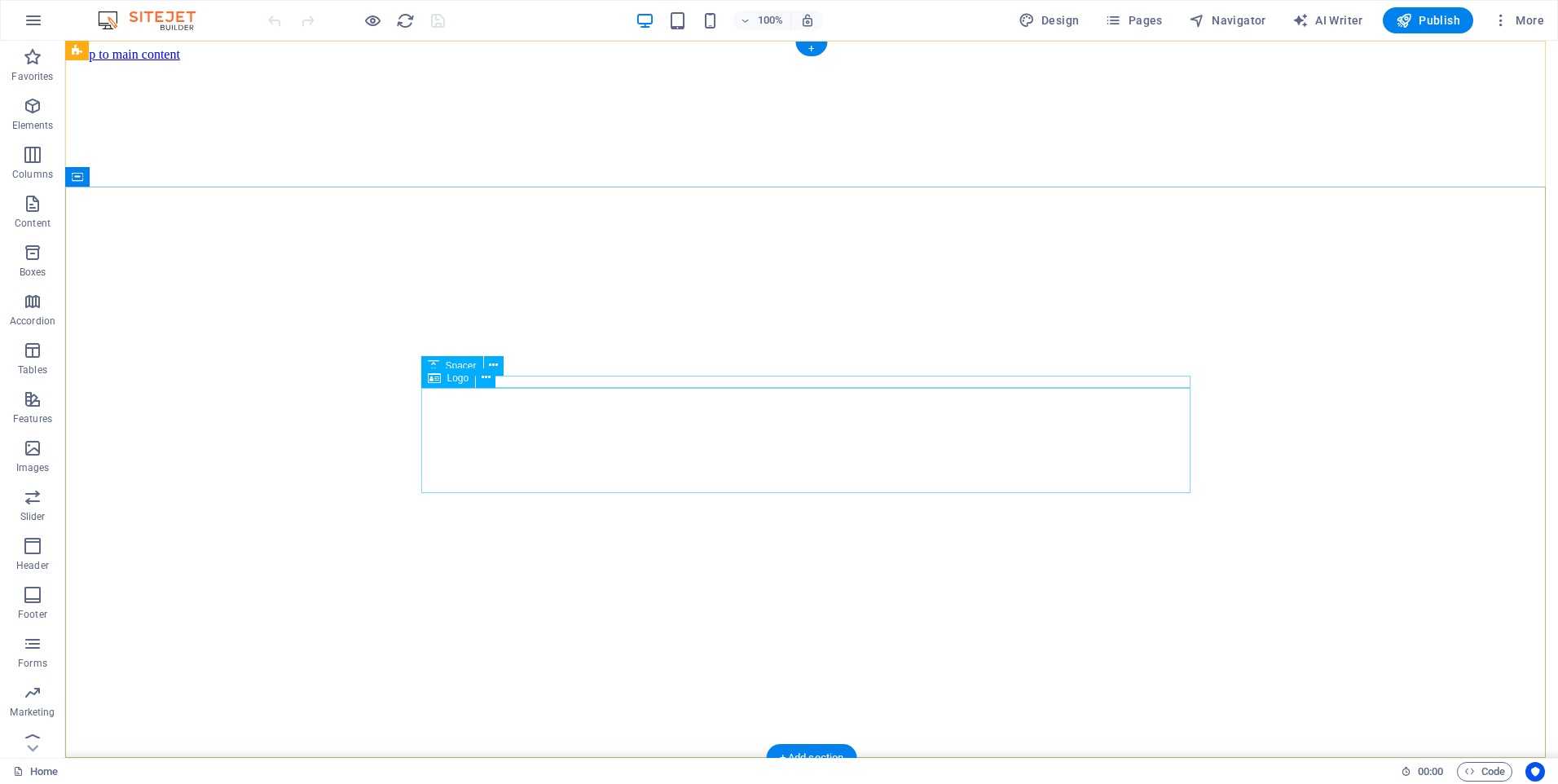
select select "px"
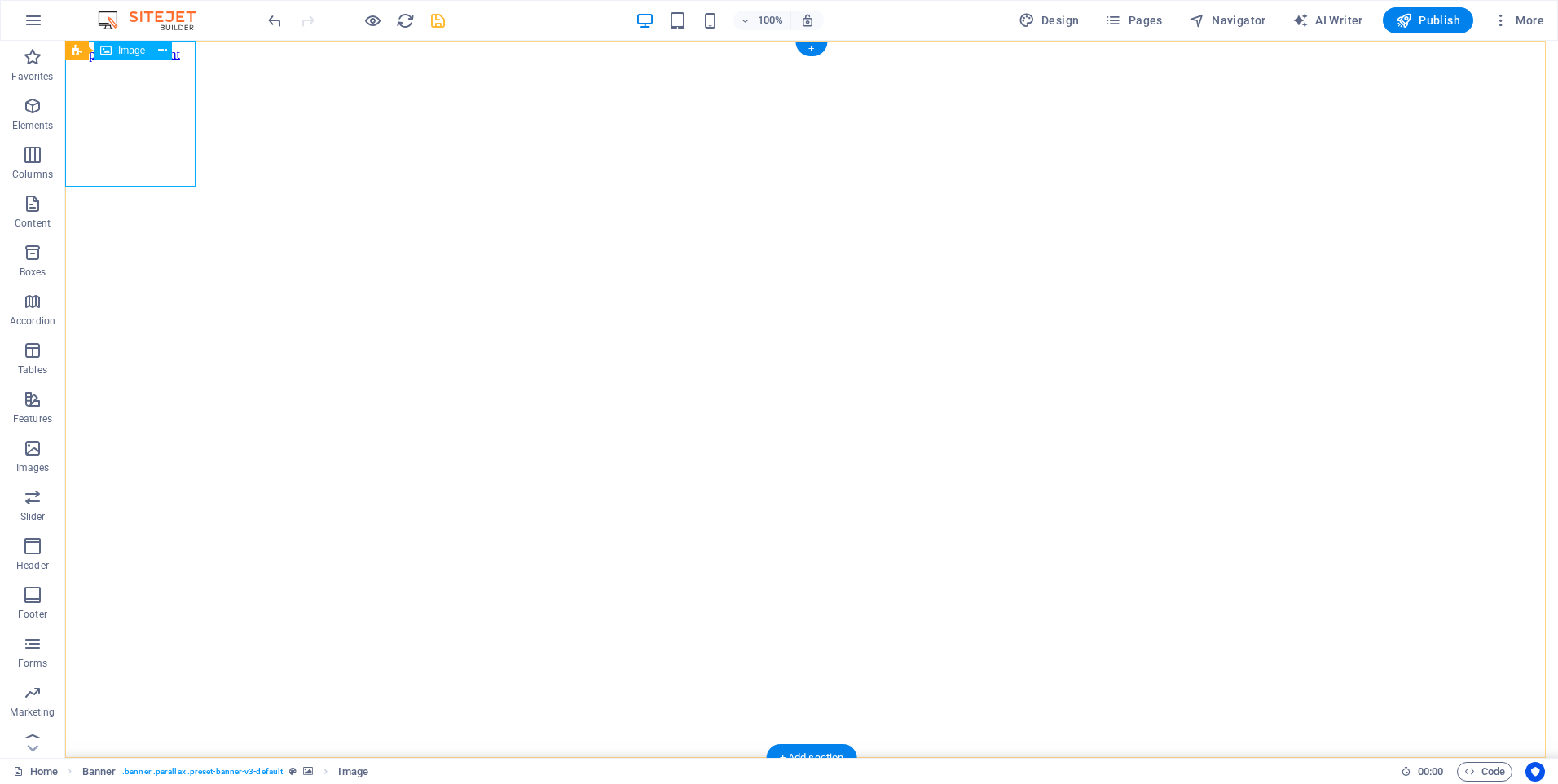
select select "rem"
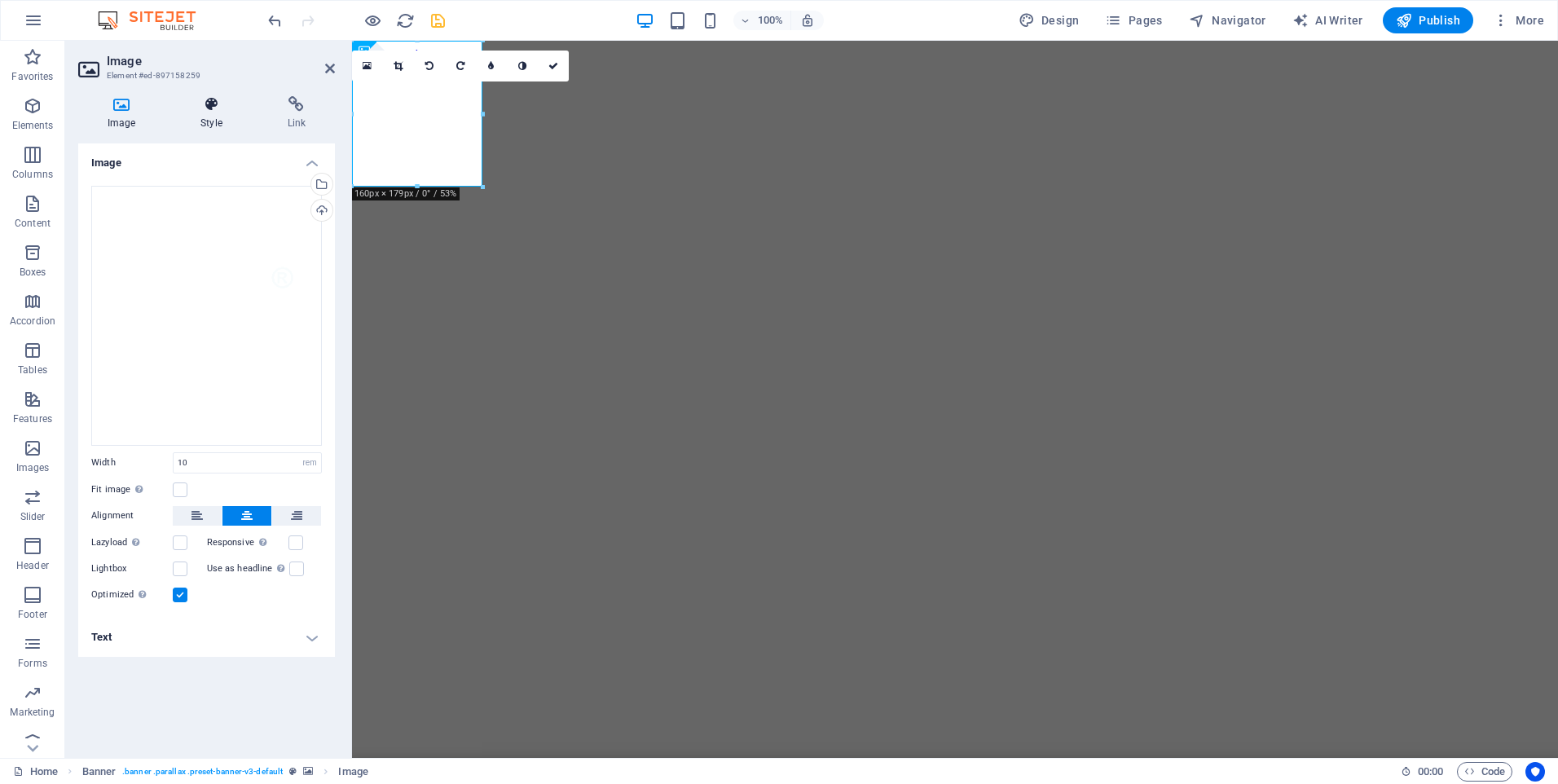
click at [222, 103] on icon at bounding box center [211, 104] width 80 height 16
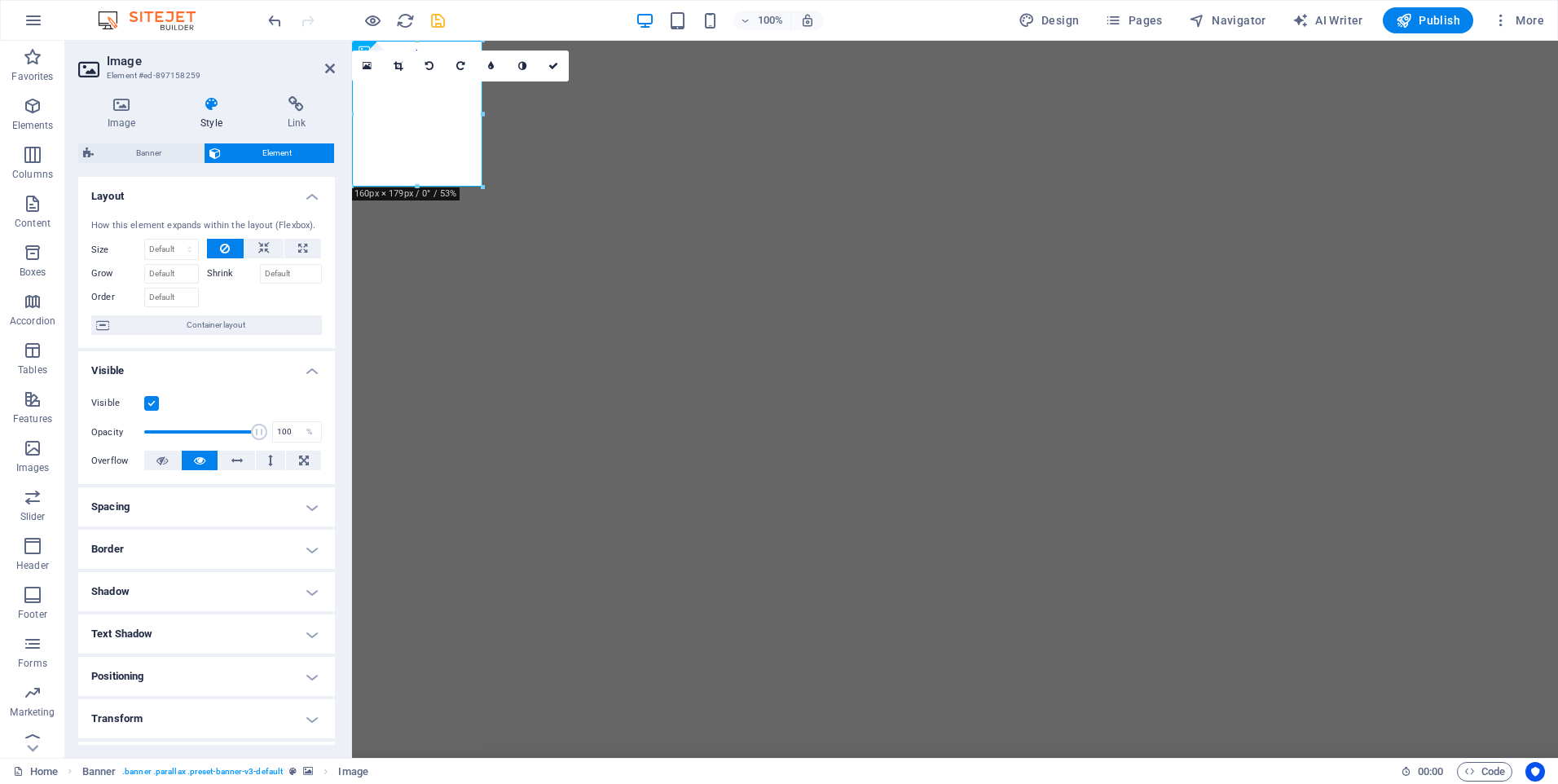
click at [306, 517] on h4 "Spacing" at bounding box center [207, 507] width 256 height 39
click at [178, 567] on input "10" at bounding box center [195, 567] width 75 height 19
type input "1"
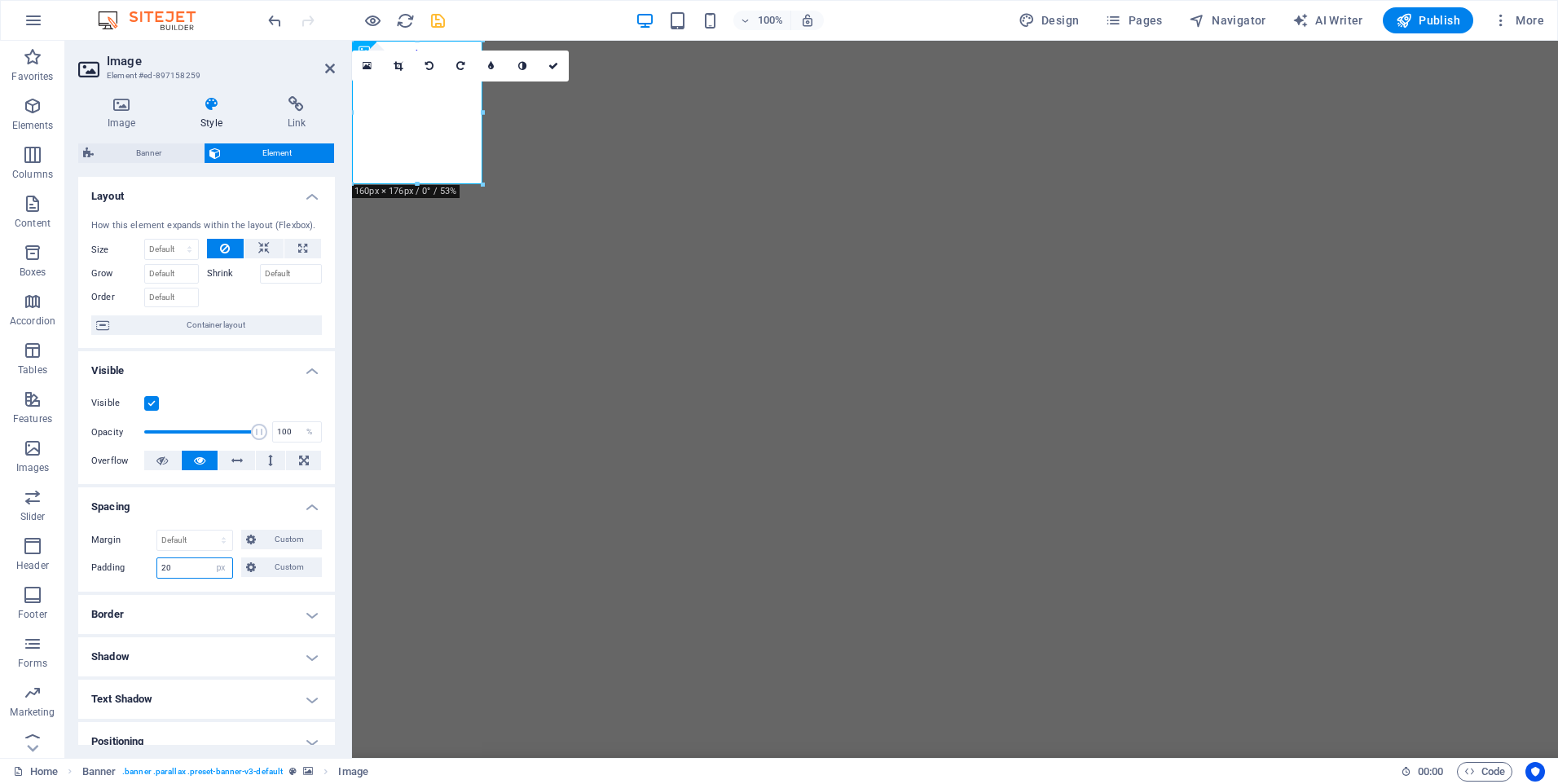
type input "20"
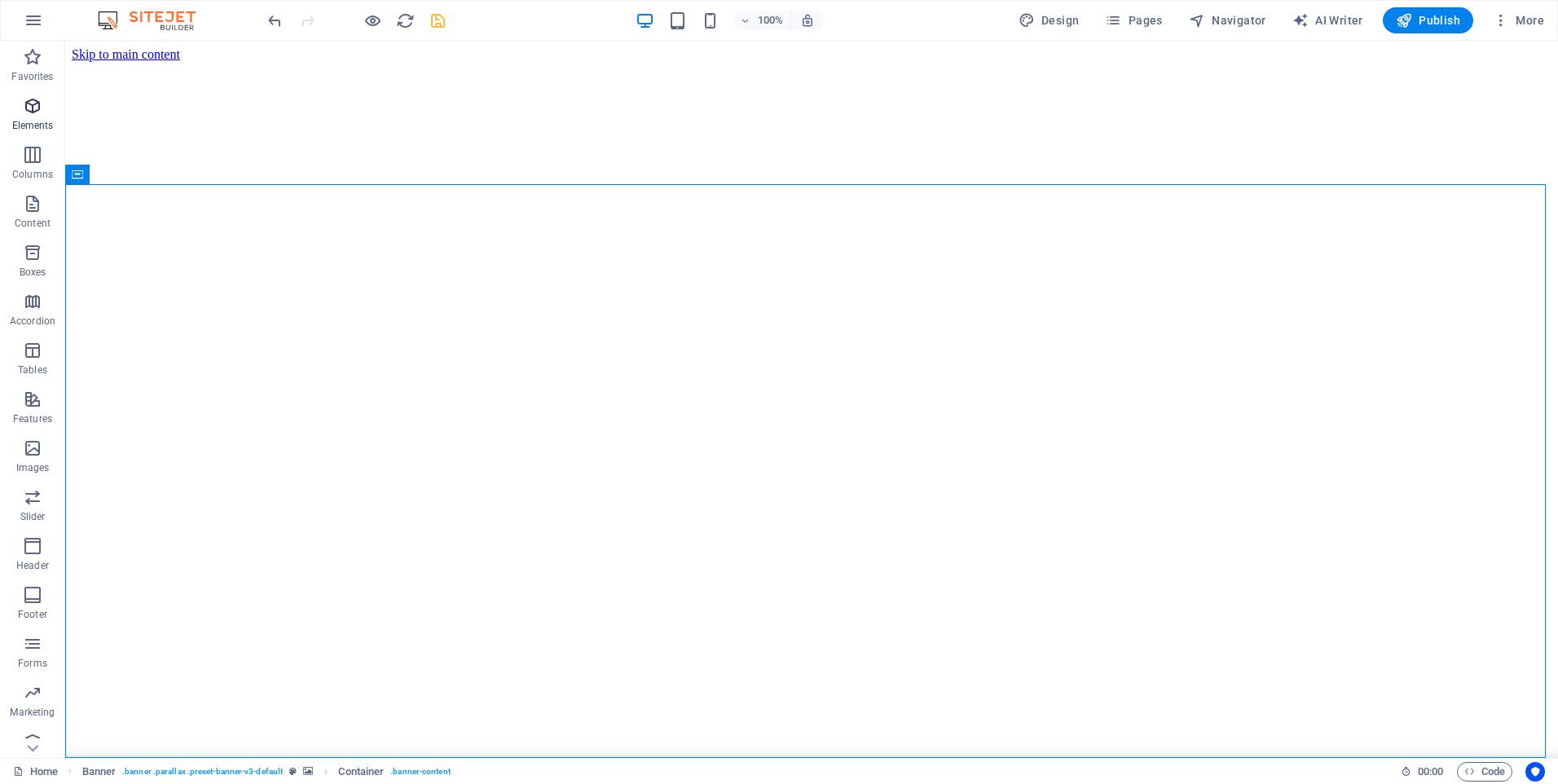
click at [23, 103] on icon "button" at bounding box center [32, 105] width 19 height 19
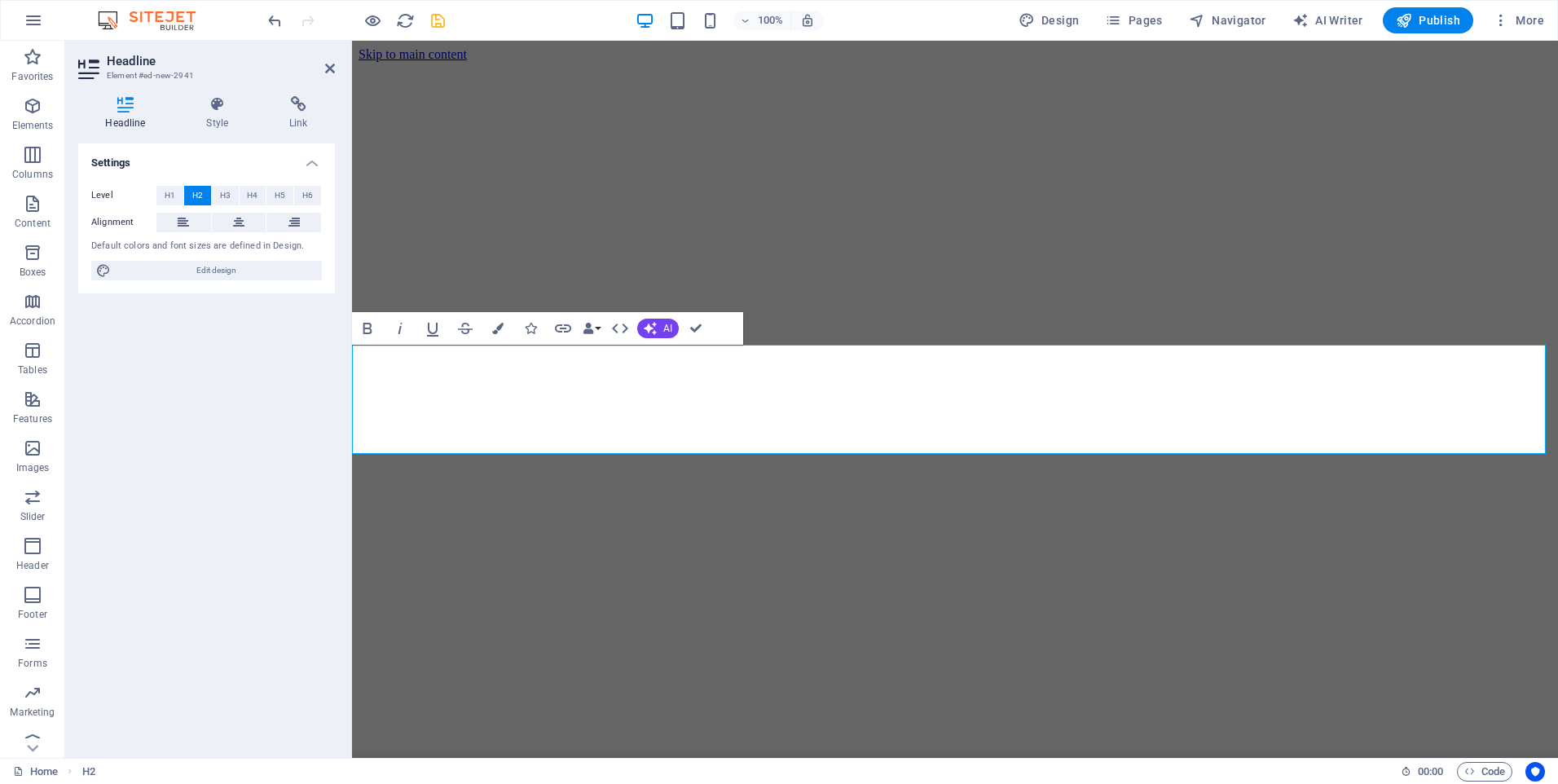
scroll to position [413, 0]
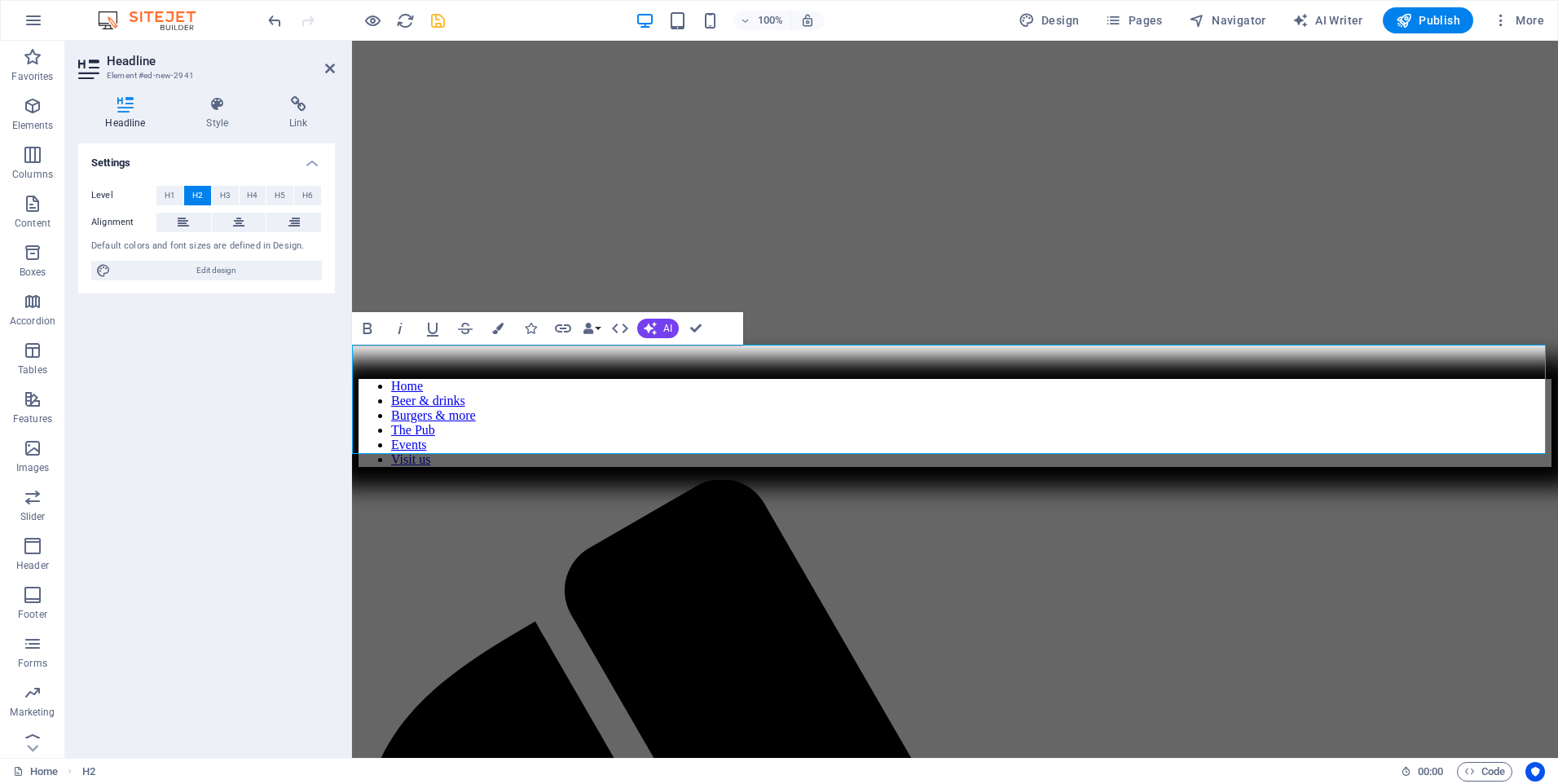
click at [215, 260] on div "Level H1 H2 H3 H4 H5 H6 Alignment Default colors and font sizes are defined in …" at bounding box center [207, 234] width 256 height 121
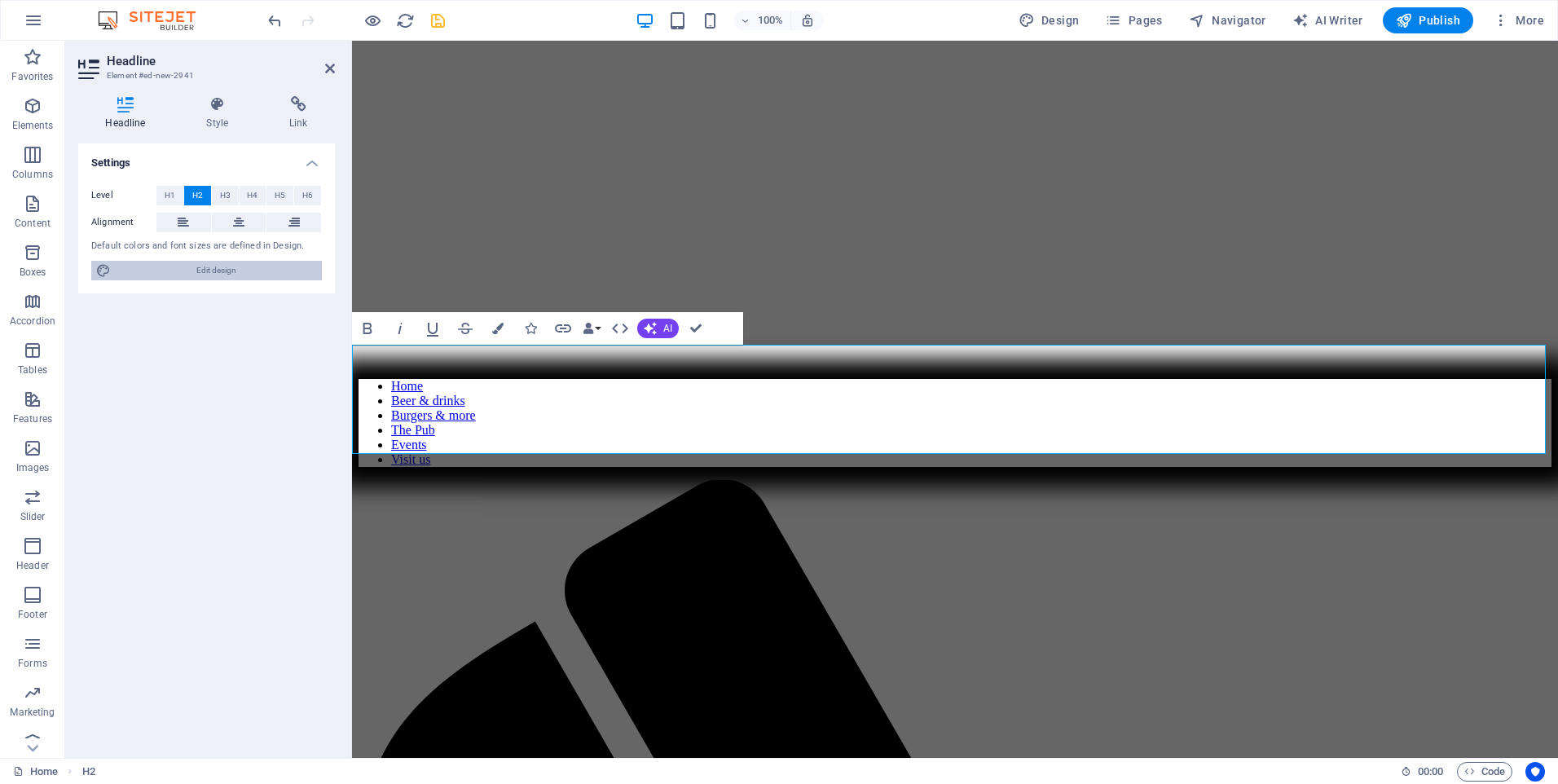
click at [215, 264] on span "Edit design" at bounding box center [216, 270] width 201 height 19
select select "px"
select select "400"
select select "px"
select select "700"
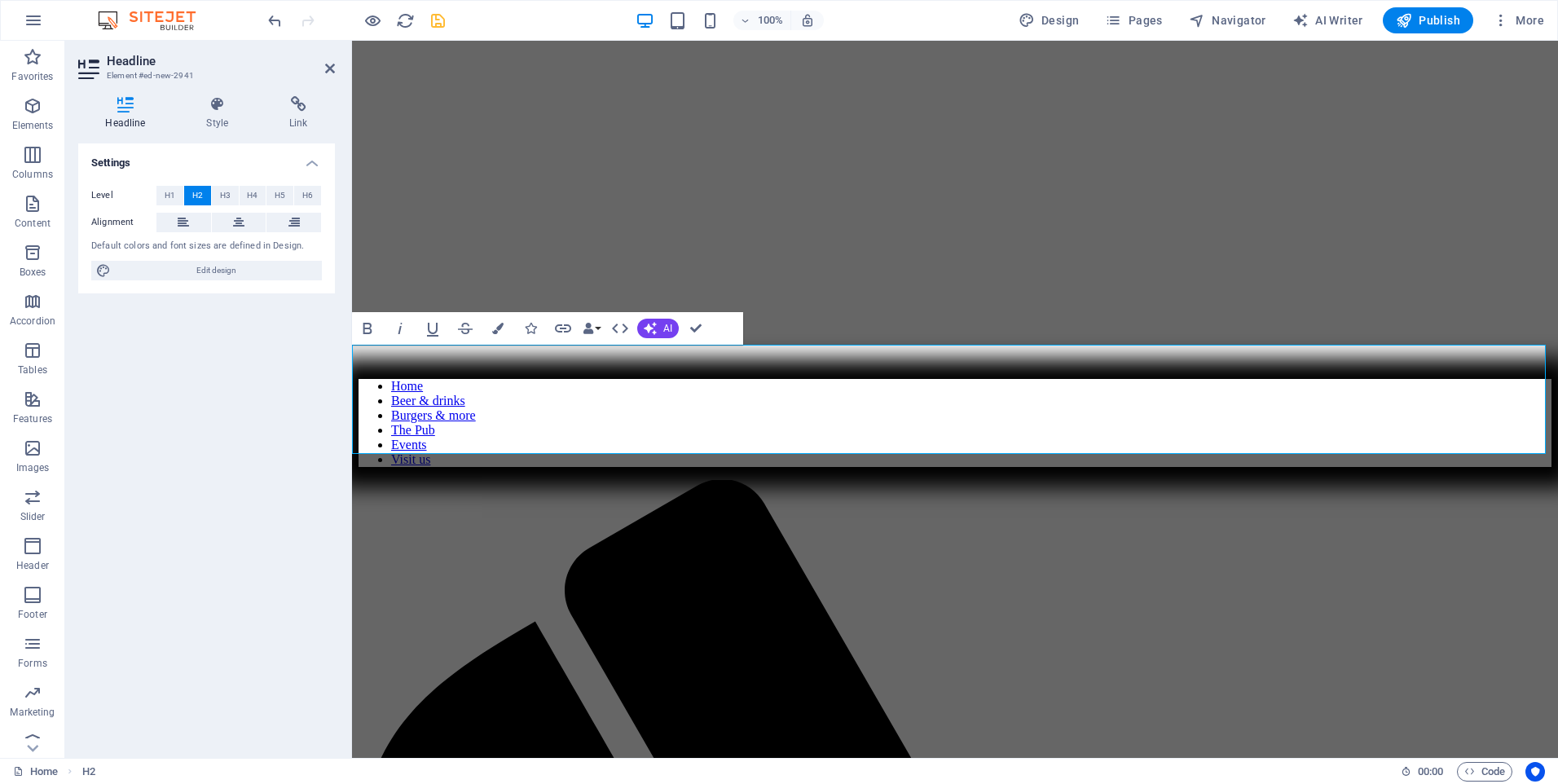
select select "px"
select select "rem"
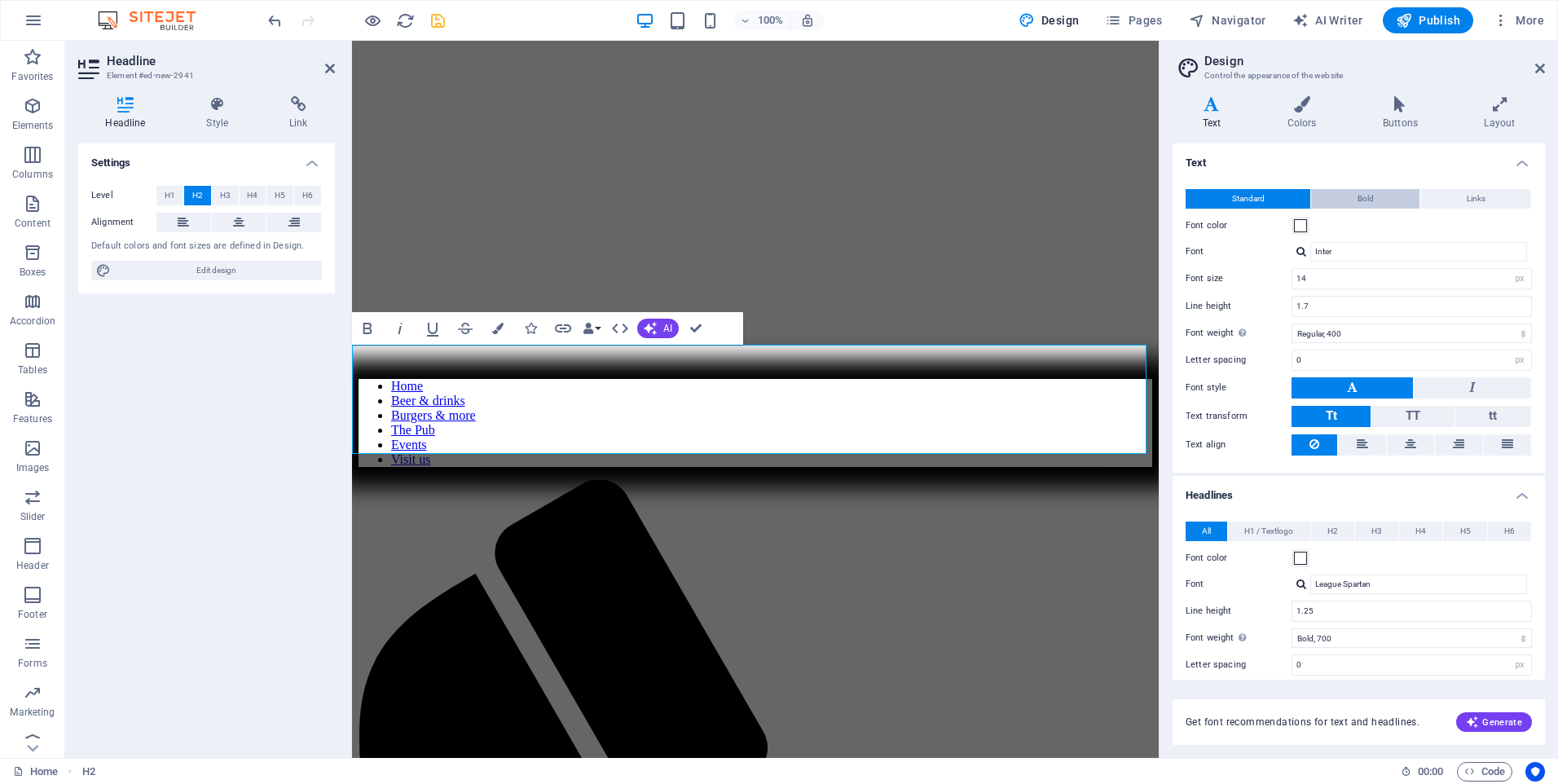
click at [1347, 199] on button "Bold" at bounding box center [1365, 198] width 109 height 19
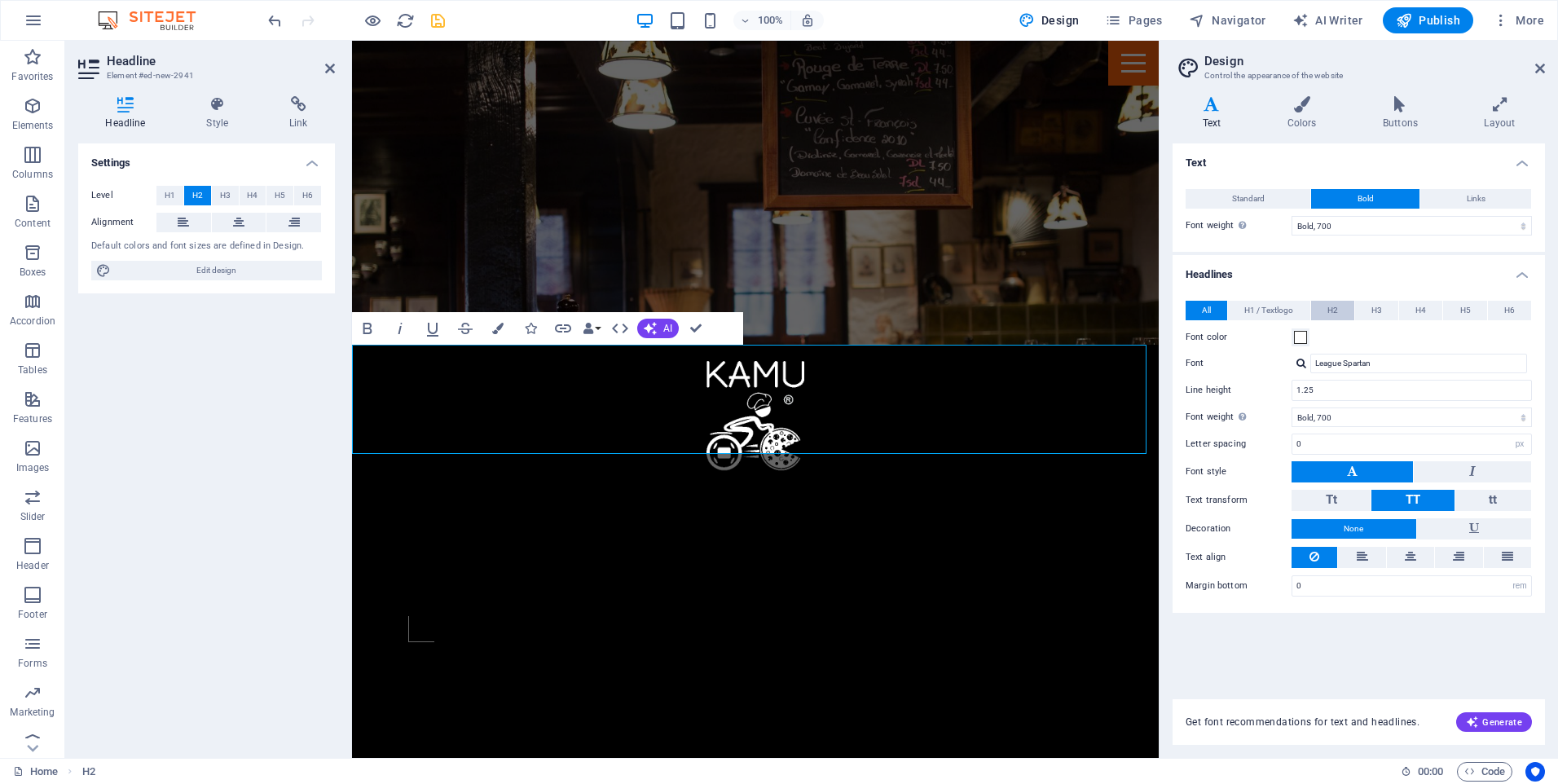
click at [1334, 307] on span "H2" at bounding box center [1332, 310] width 11 height 19
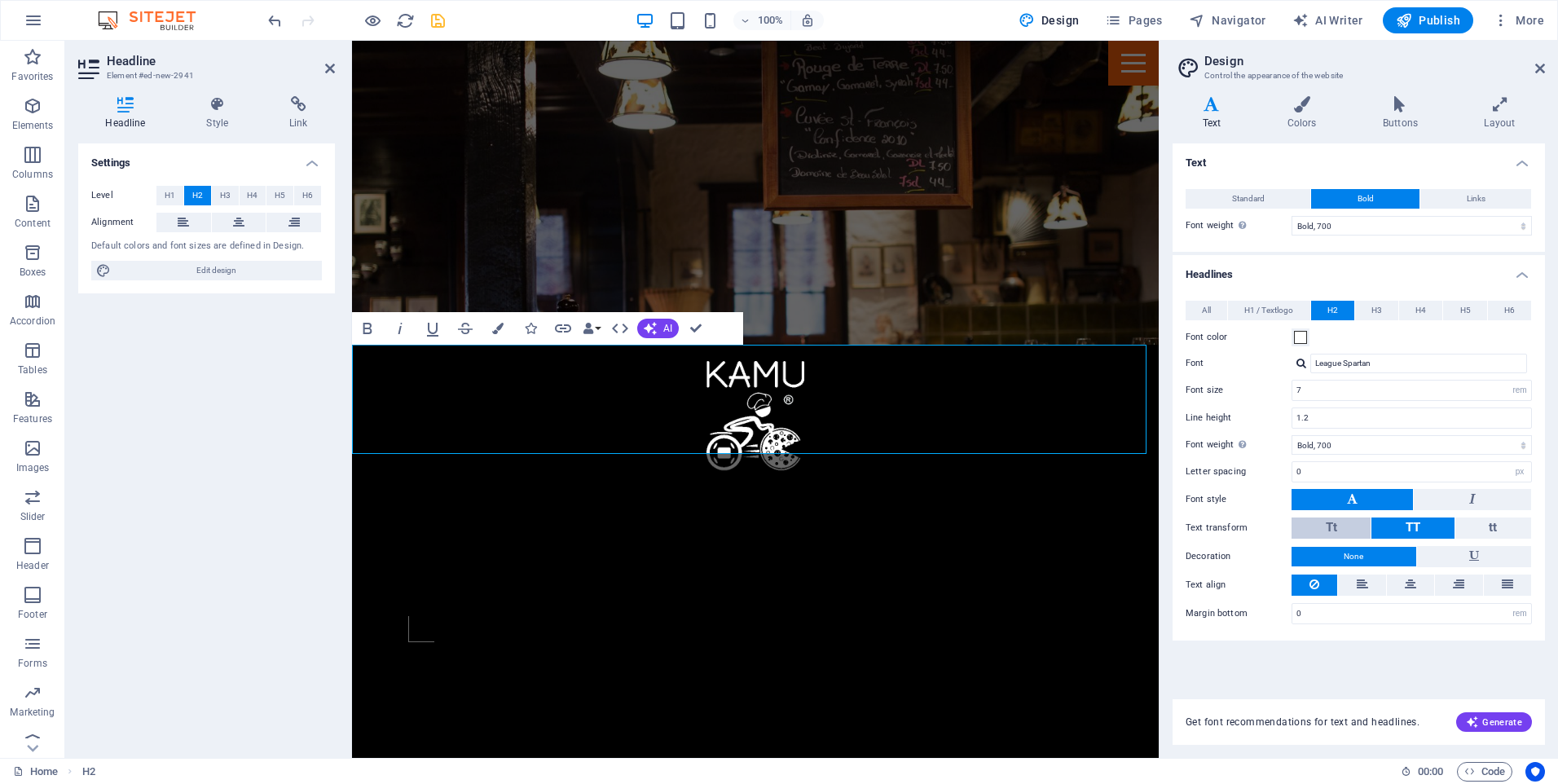
click at [1343, 529] on button "Tt" at bounding box center [1331, 528] width 79 height 21
click at [803, 733] on h2 "​" at bounding box center [755, 787] width 807 height 109
click at [970, 488] on div at bounding box center [755, 610] width 807 height 244
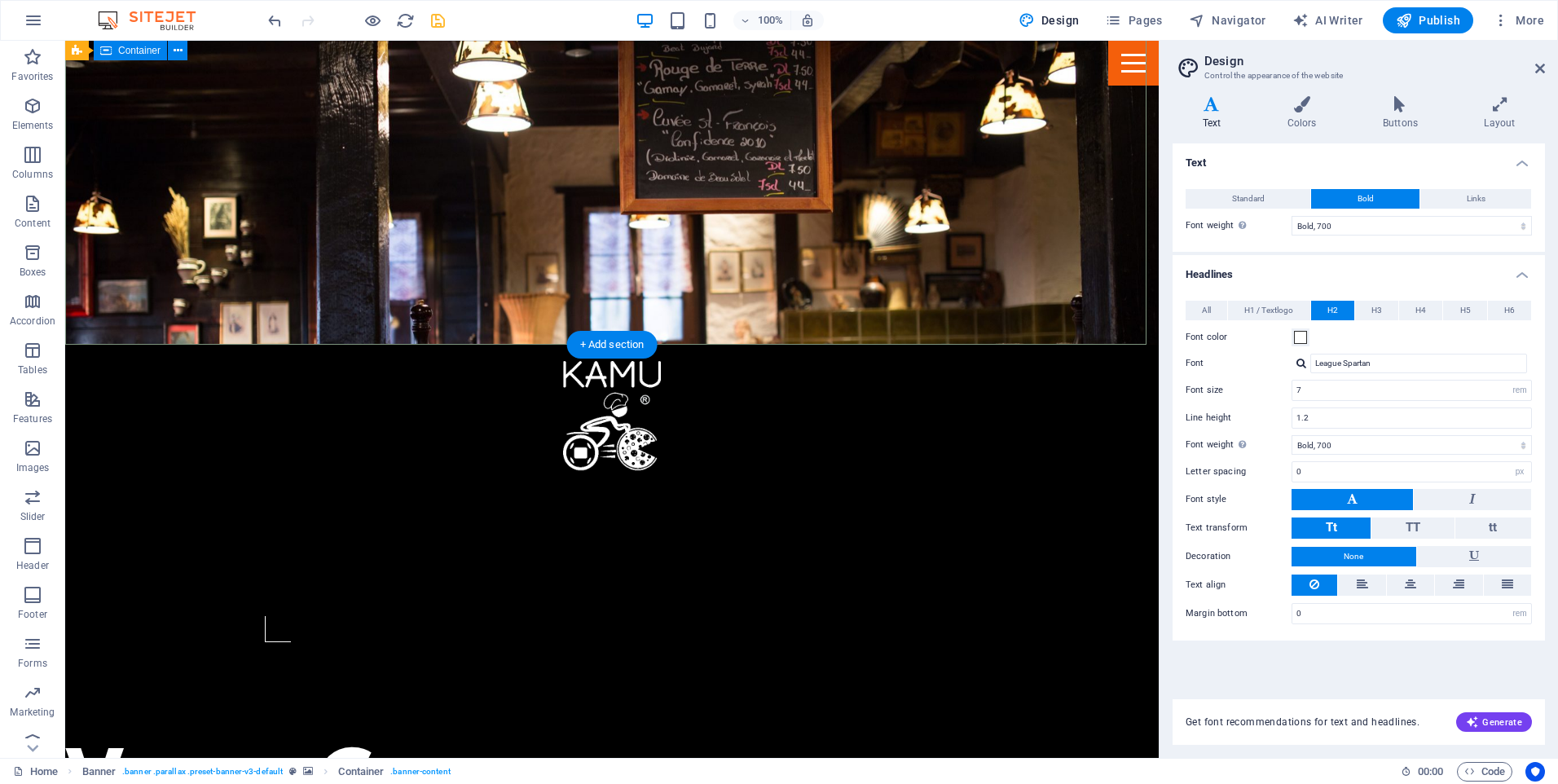
click at [439, 488] on div at bounding box center [611, 610] width 1093 height 244
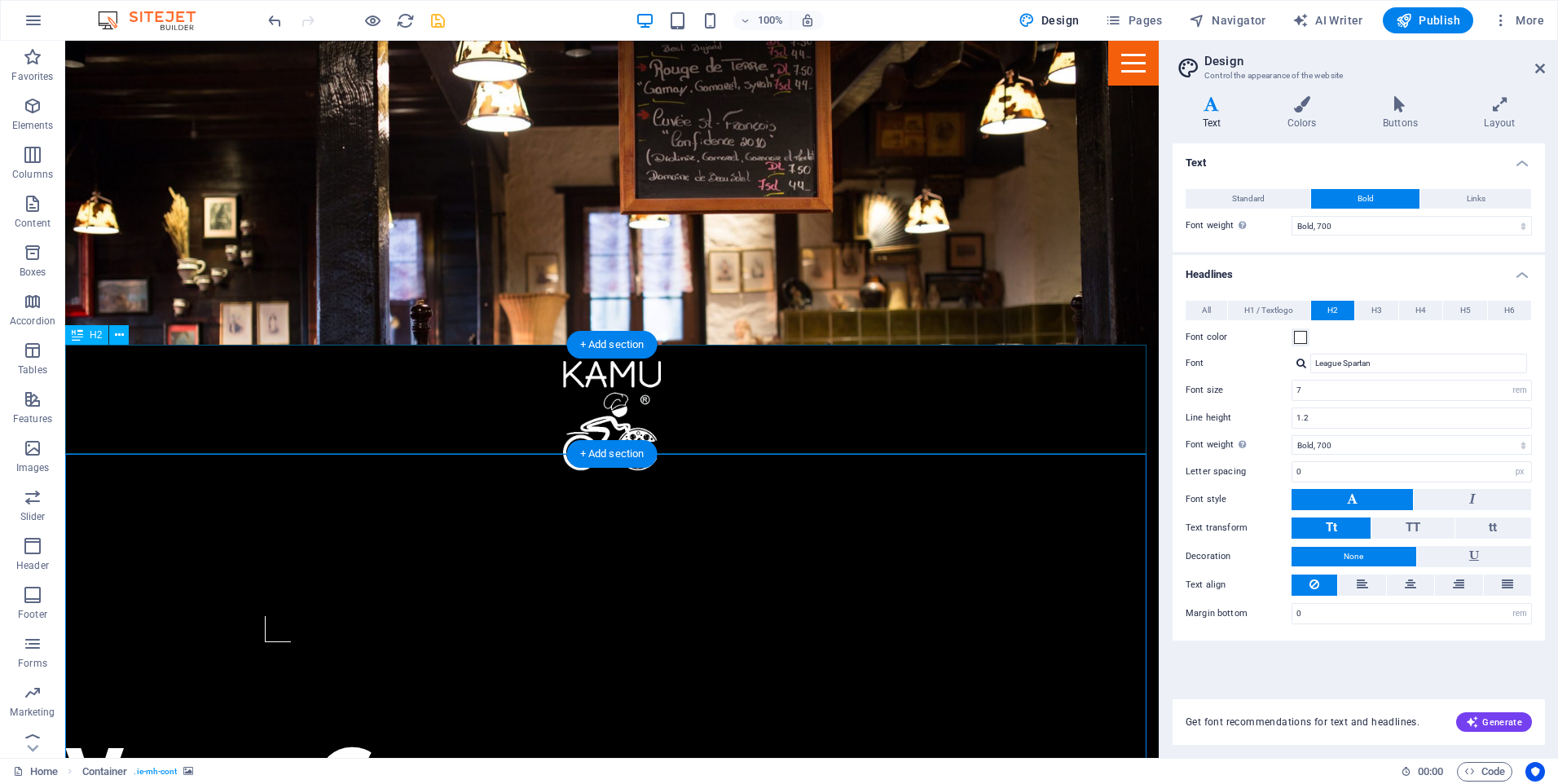
click at [459, 733] on div "Ven a Conocernos" at bounding box center [611, 787] width 1093 height 109
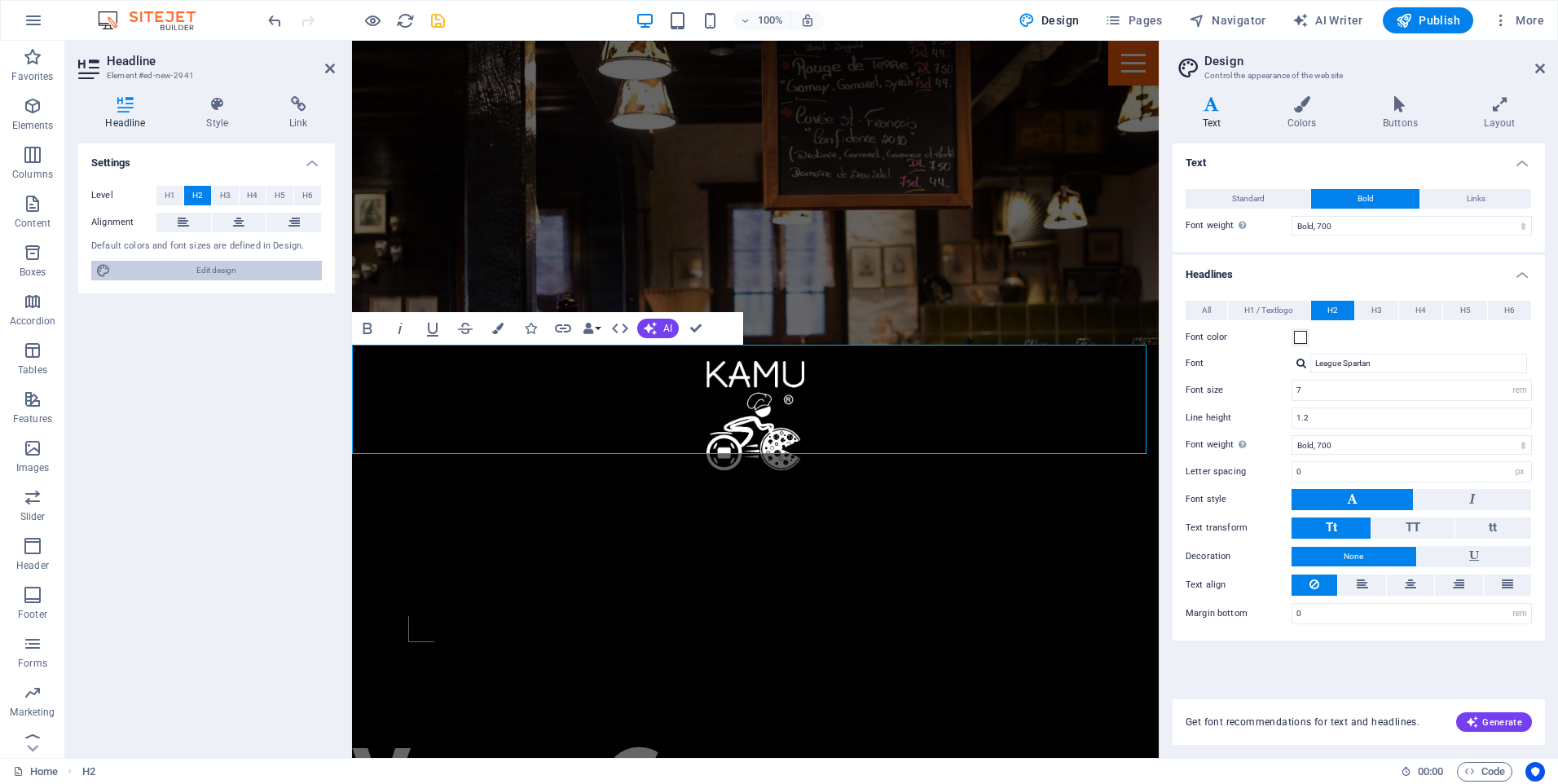
click at [220, 276] on span "Edit design" at bounding box center [216, 270] width 201 height 19
click at [211, 98] on icon at bounding box center [218, 104] width 77 height 16
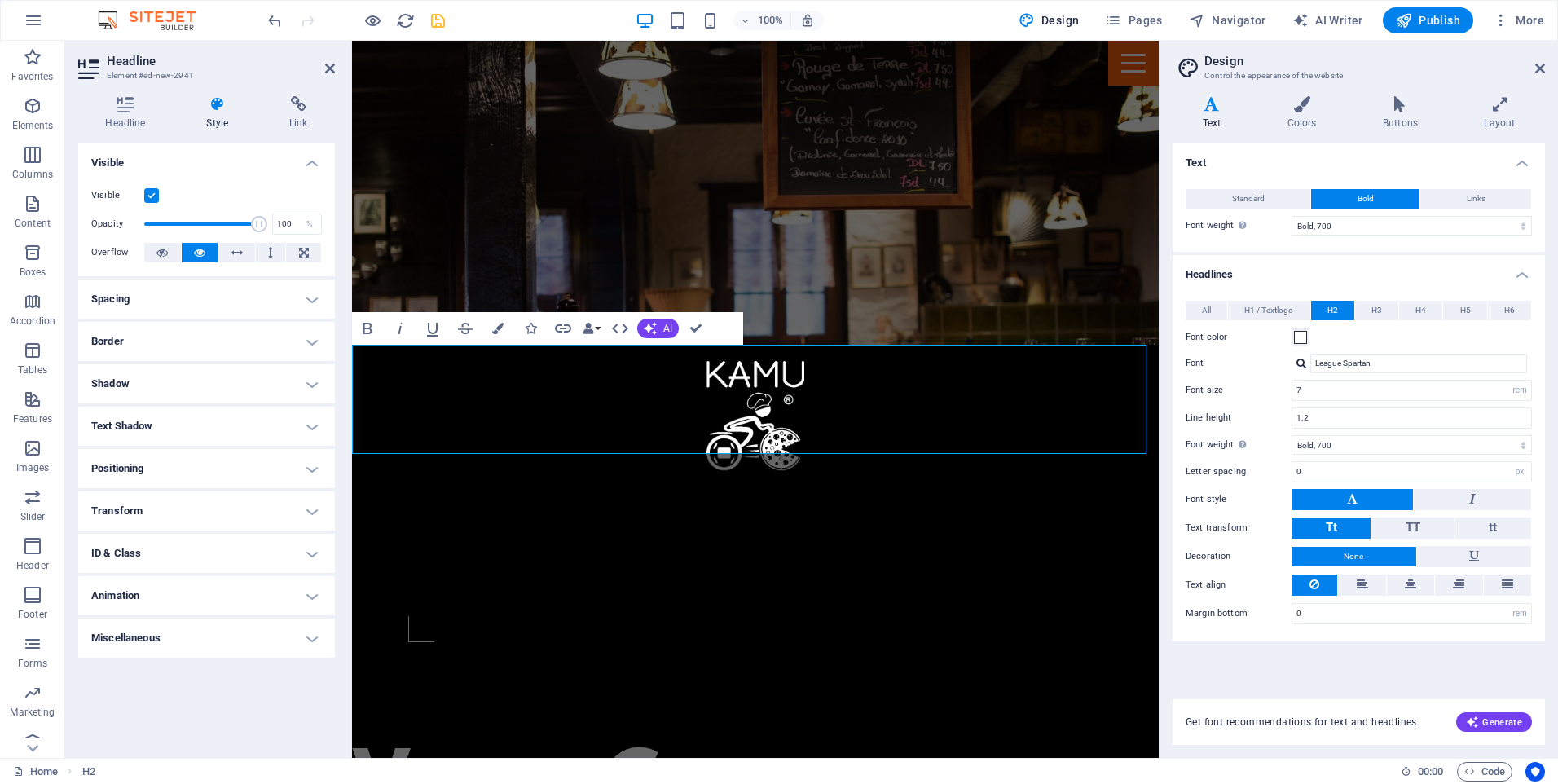
click at [309, 422] on h4 "Text Shadow" at bounding box center [207, 426] width 256 height 39
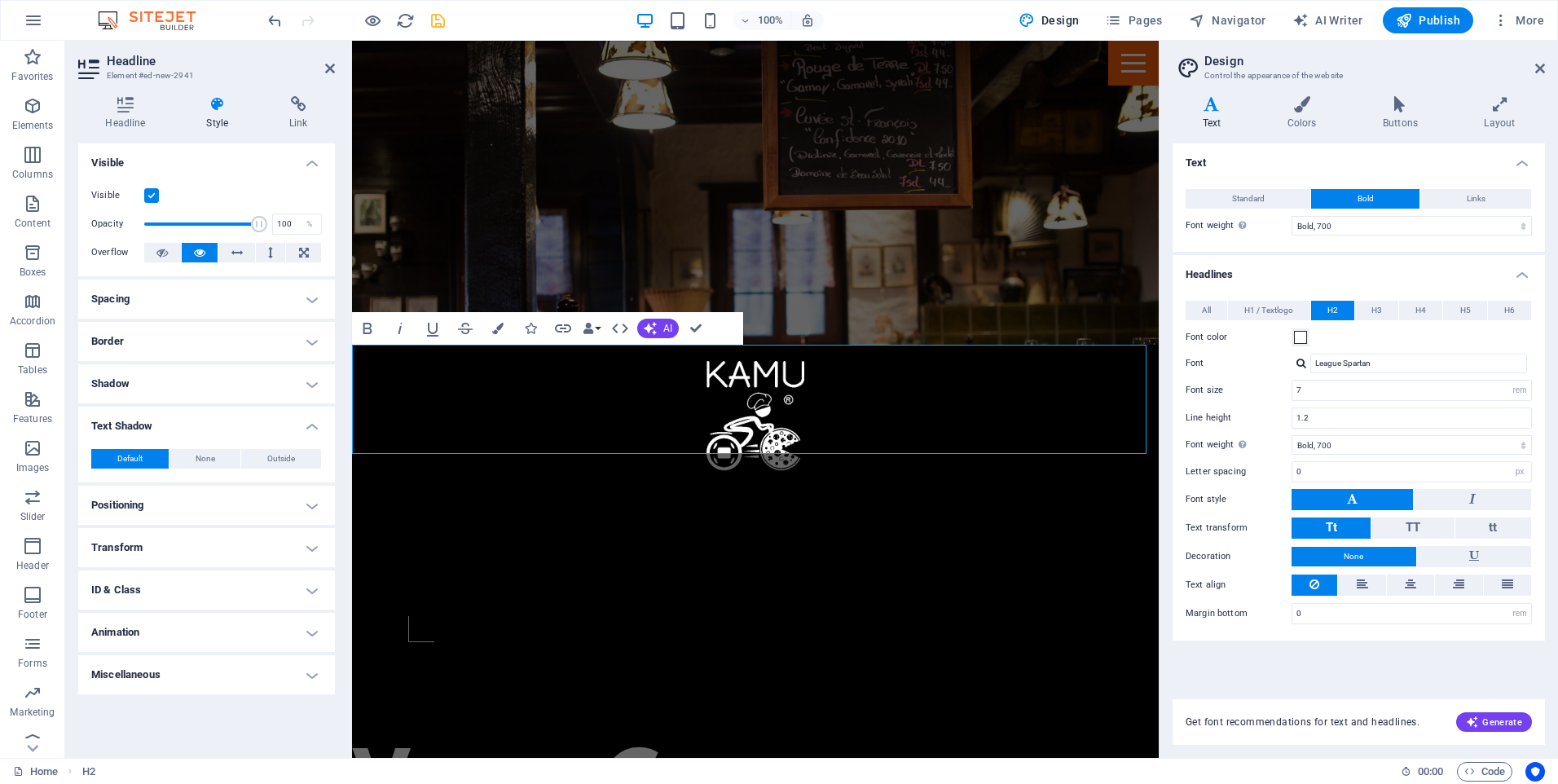
click at [309, 421] on h4 "Text Shadow" at bounding box center [207, 421] width 256 height 30
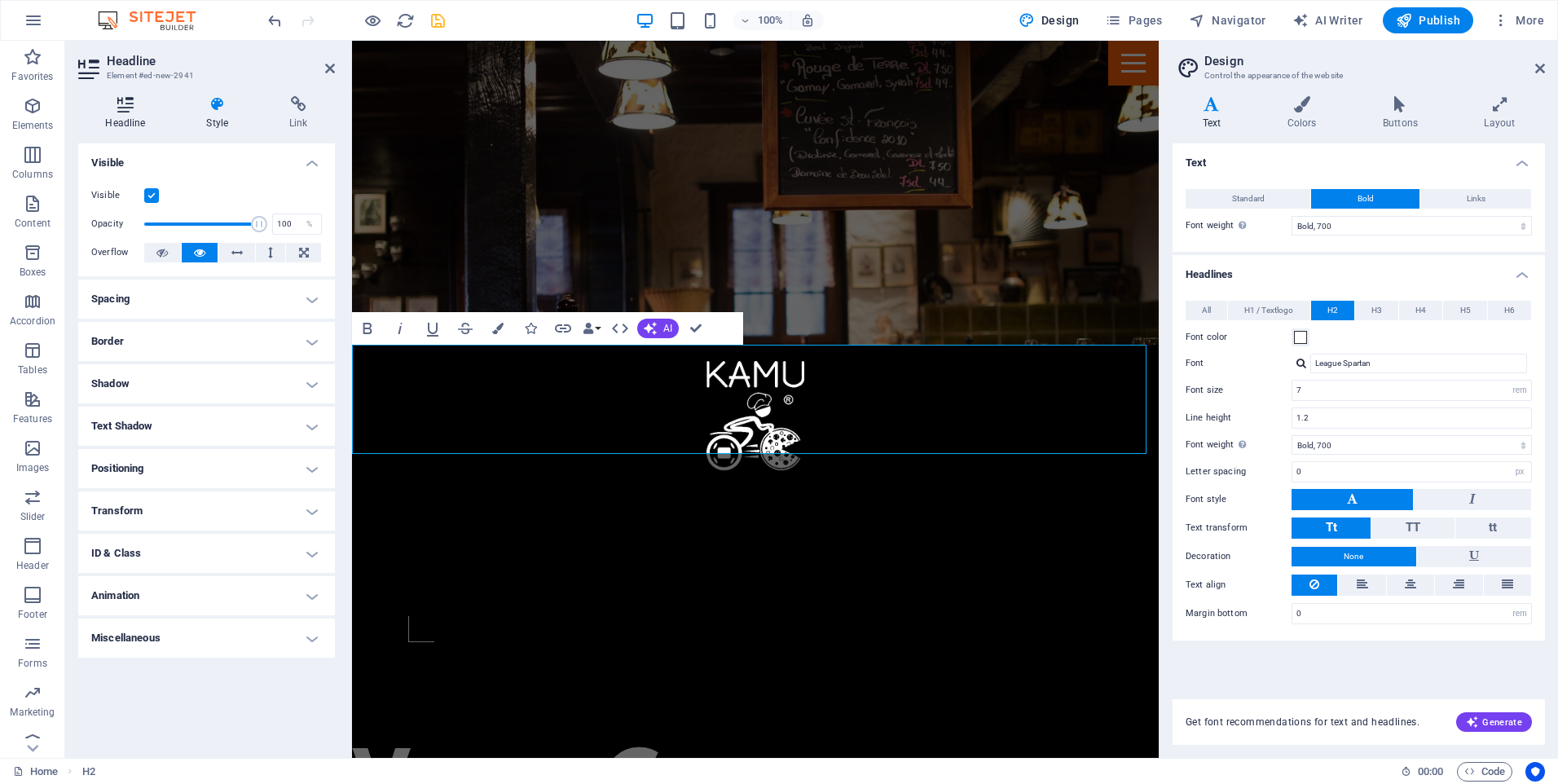
click at [132, 112] on h4 "Headline" at bounding box center [129, 113] width 101 height 35
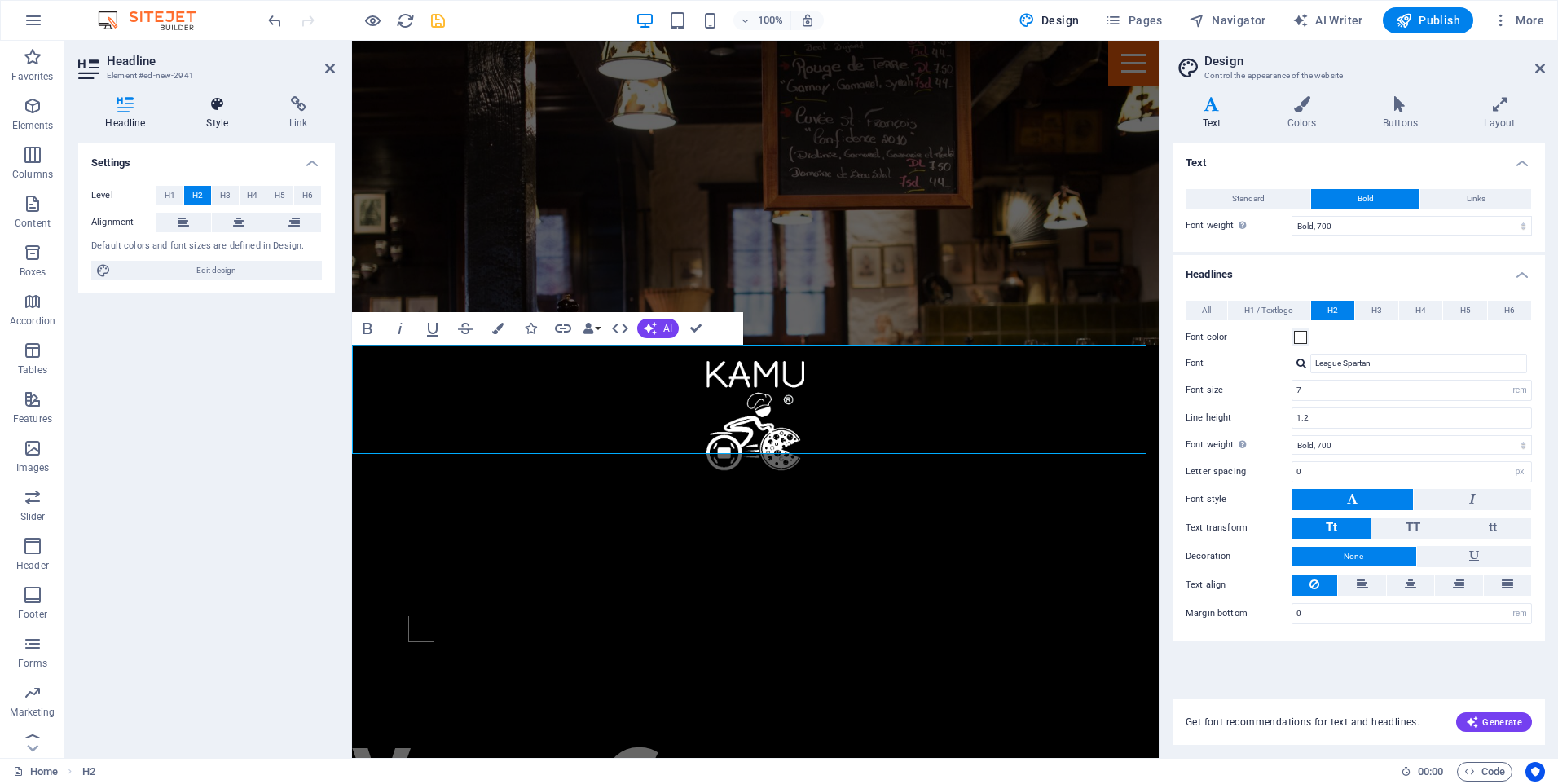
click at [250, 114] on h4 "Style" at bounding box center [221, 113] width 83 height 35
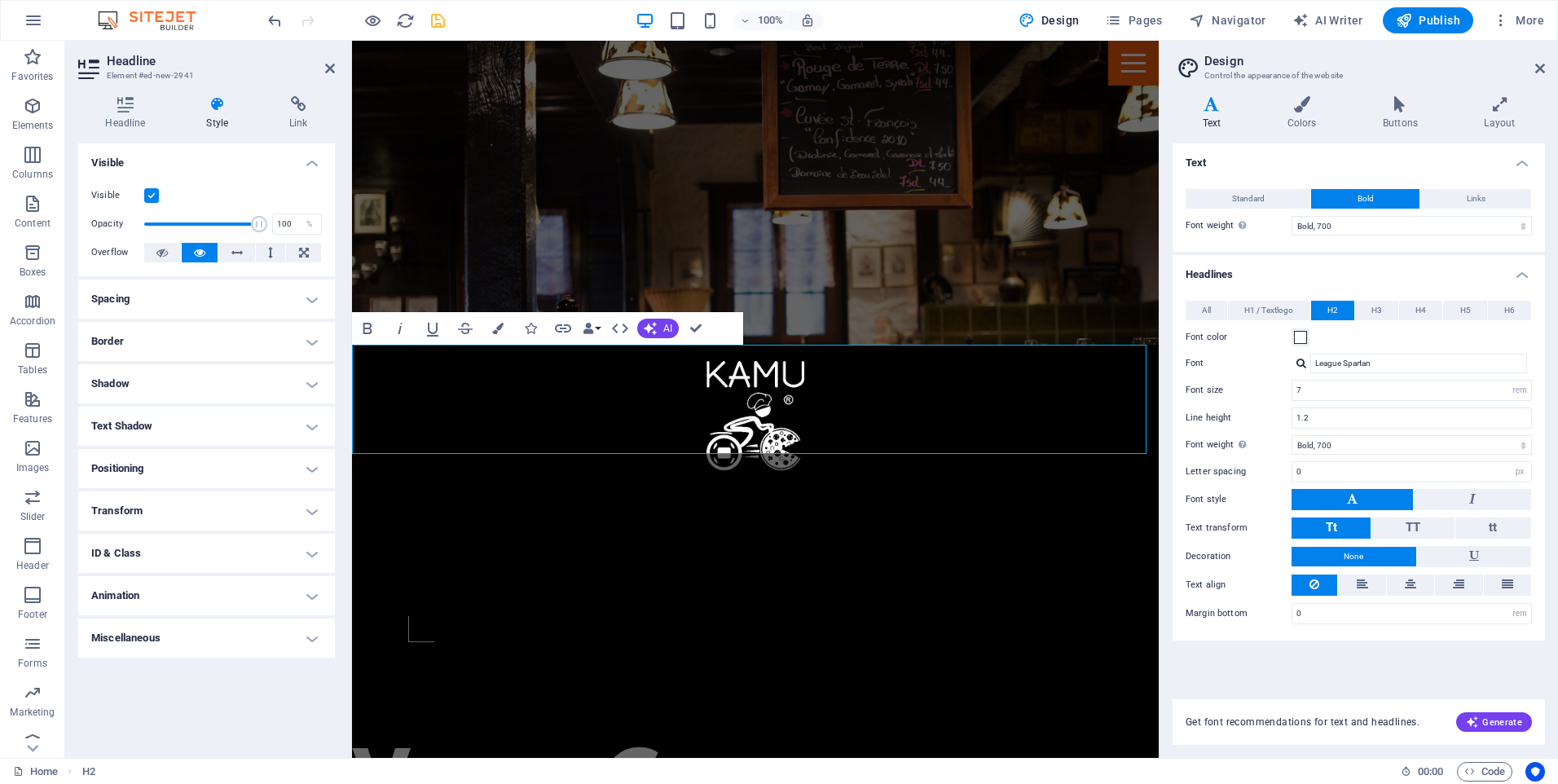
click at [311, 300] on h4 "Spacing" at bounding box center [207, 298] width 256 height 39
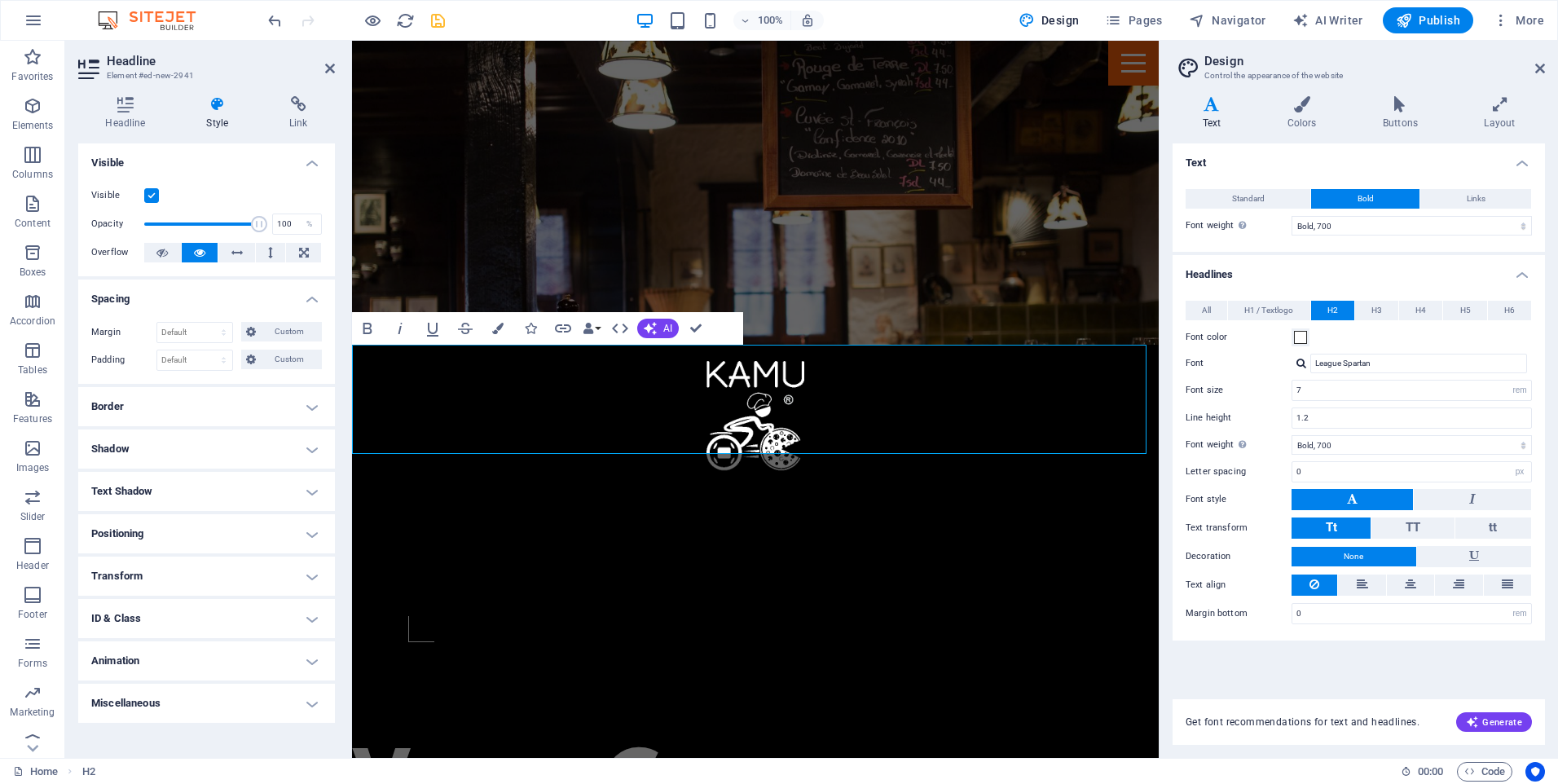
click at [312, 391] on h4 "Border" at bounding box center [207, 406] width 256 height 39
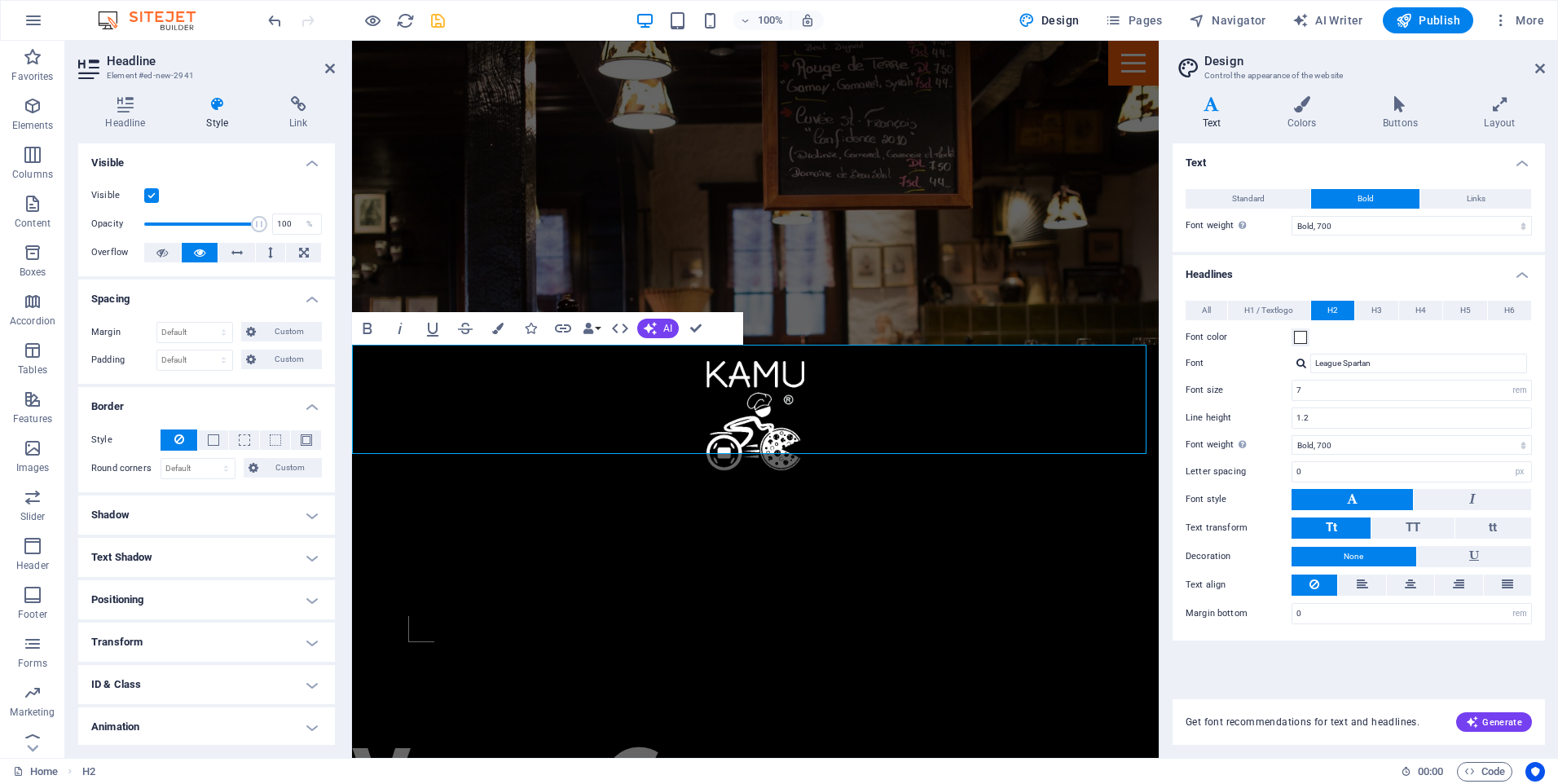
click at [227, 509] on h4 "Shadow" at bounding box center [207, 515] width 256 height 39
click at [227, 509] on h4 "Shadow" at bounding box center [207, 510] width 256 height 30
